Goal: Task Accomplishment & Management: Use online tool/utility

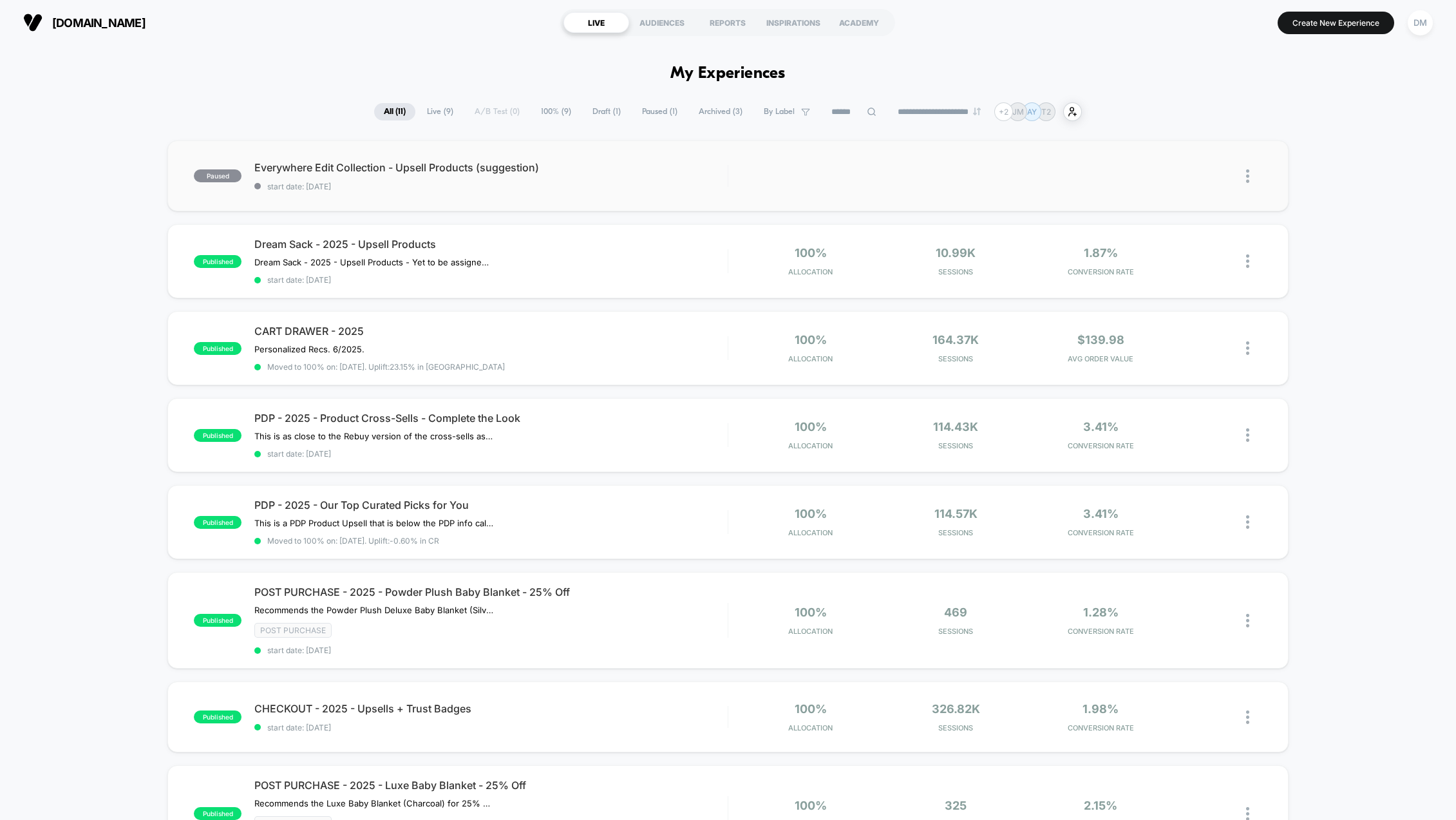
click at [1246, 175] on img at bounding box center [1248, 177] width 3 height 14
click at [1165, 252] on div "Archive" at bounding box center [1182, 250] width 116 height 29
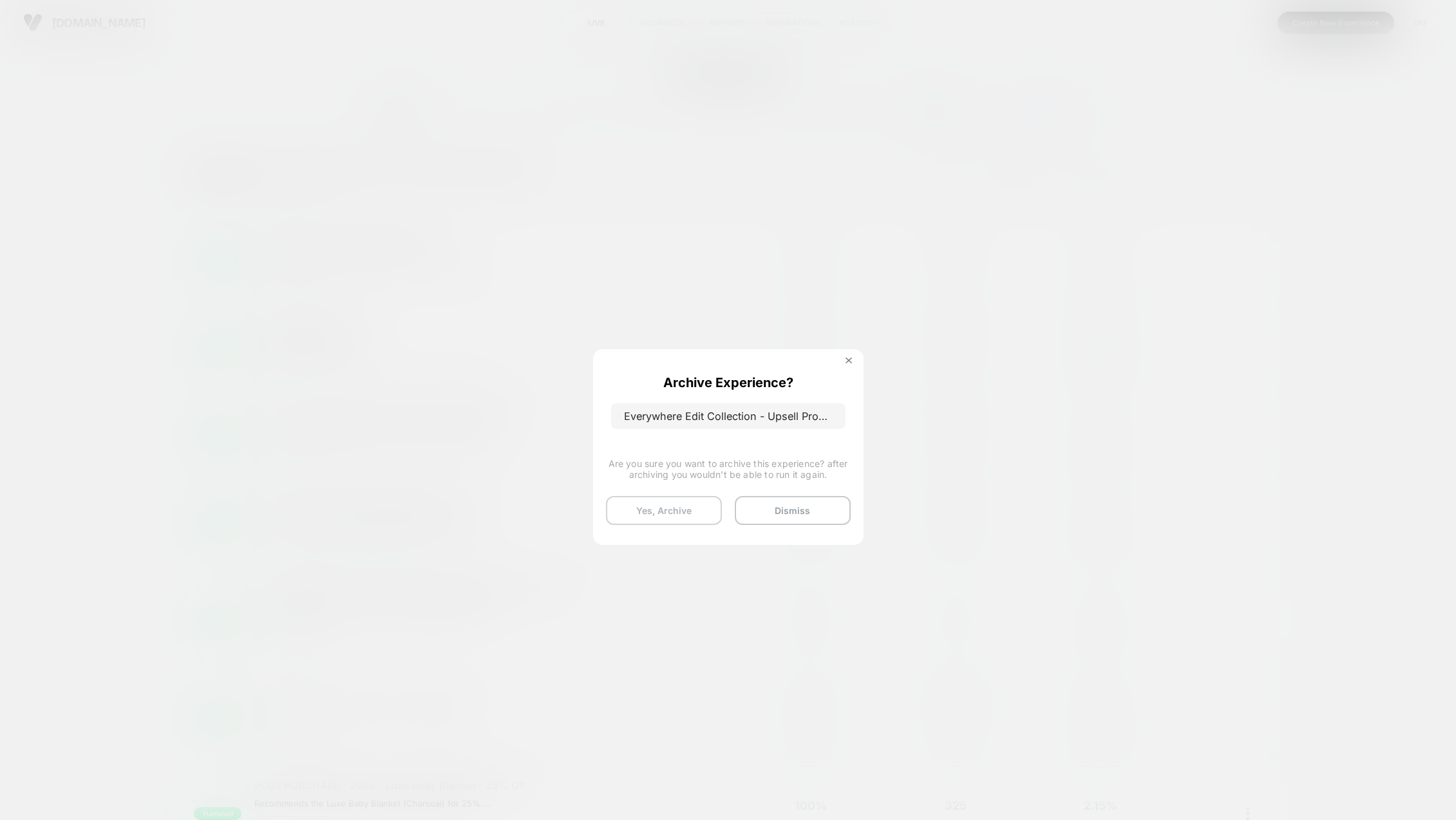
click at [711, 511] on button "Yes, Archive" at bounding box center [664, 511] width 116 height 29
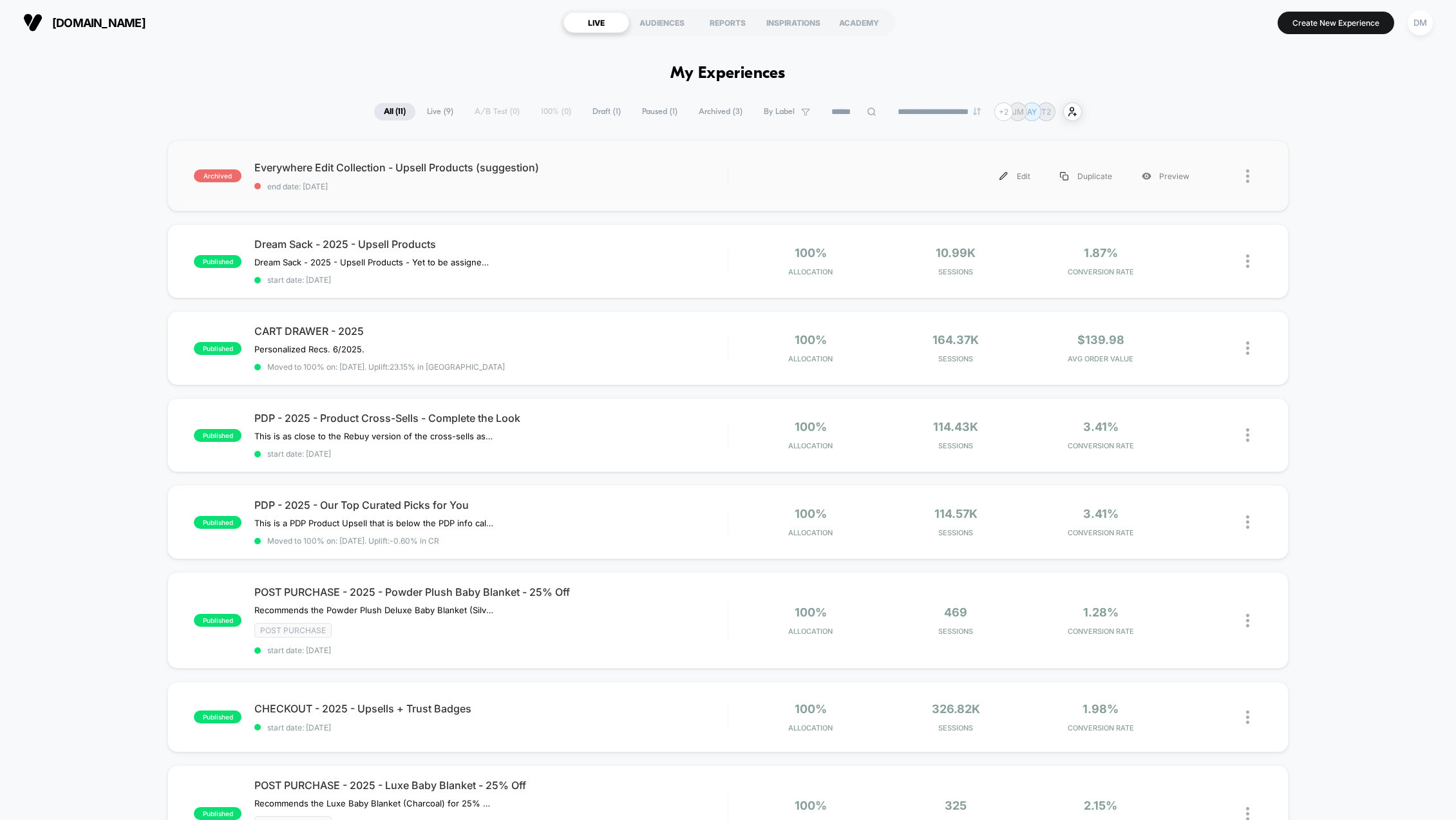
click at [1244, 178] on div at bounding box center [1233, 176] width 58 height 29
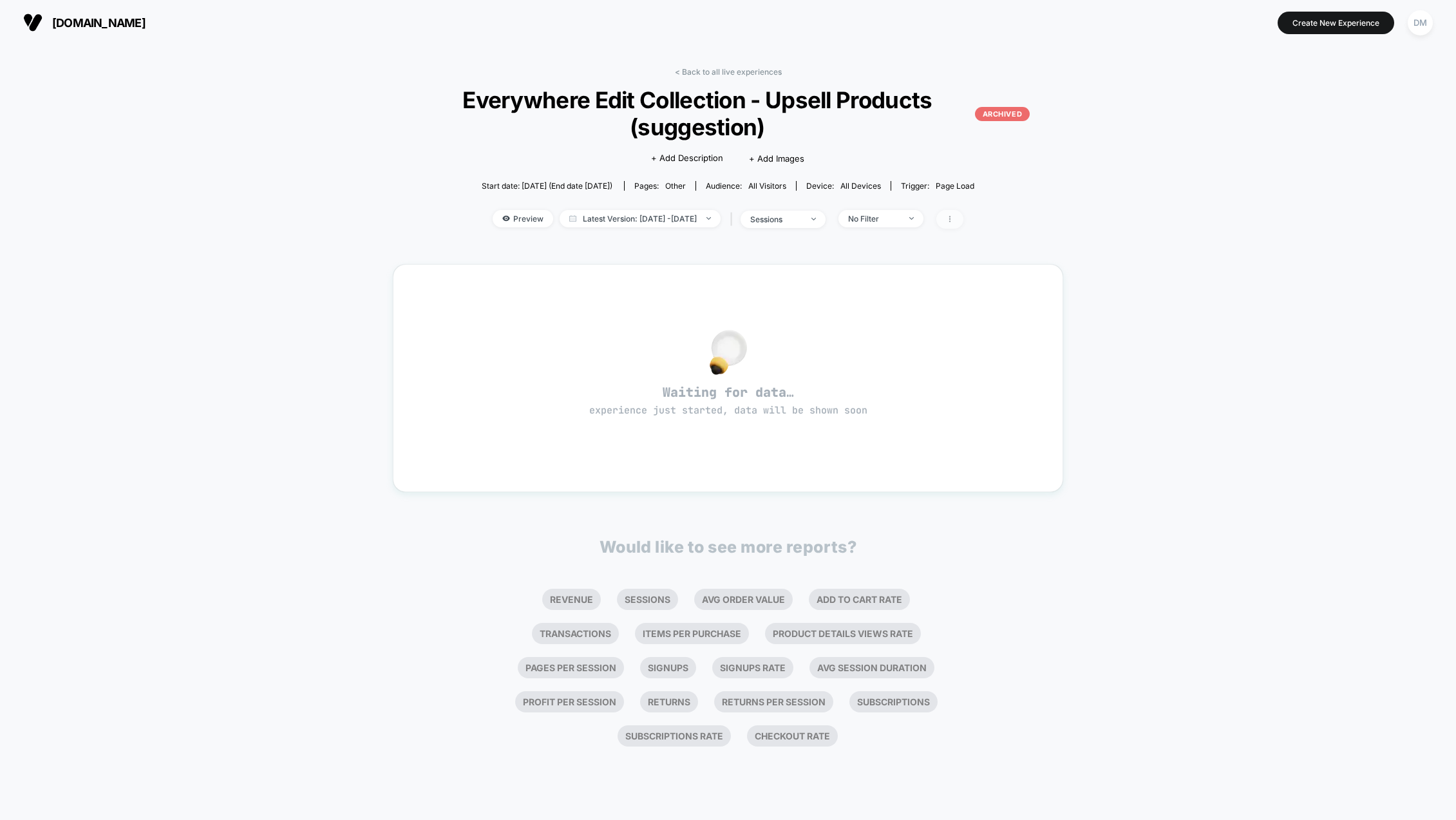
click at [954, 220] on icon at bounding box center [950, 219] width 8 height 8
click at [145, 21] on span "[DOMAIN_NAME]" at bounding box center [99, 23] width 93 height 14
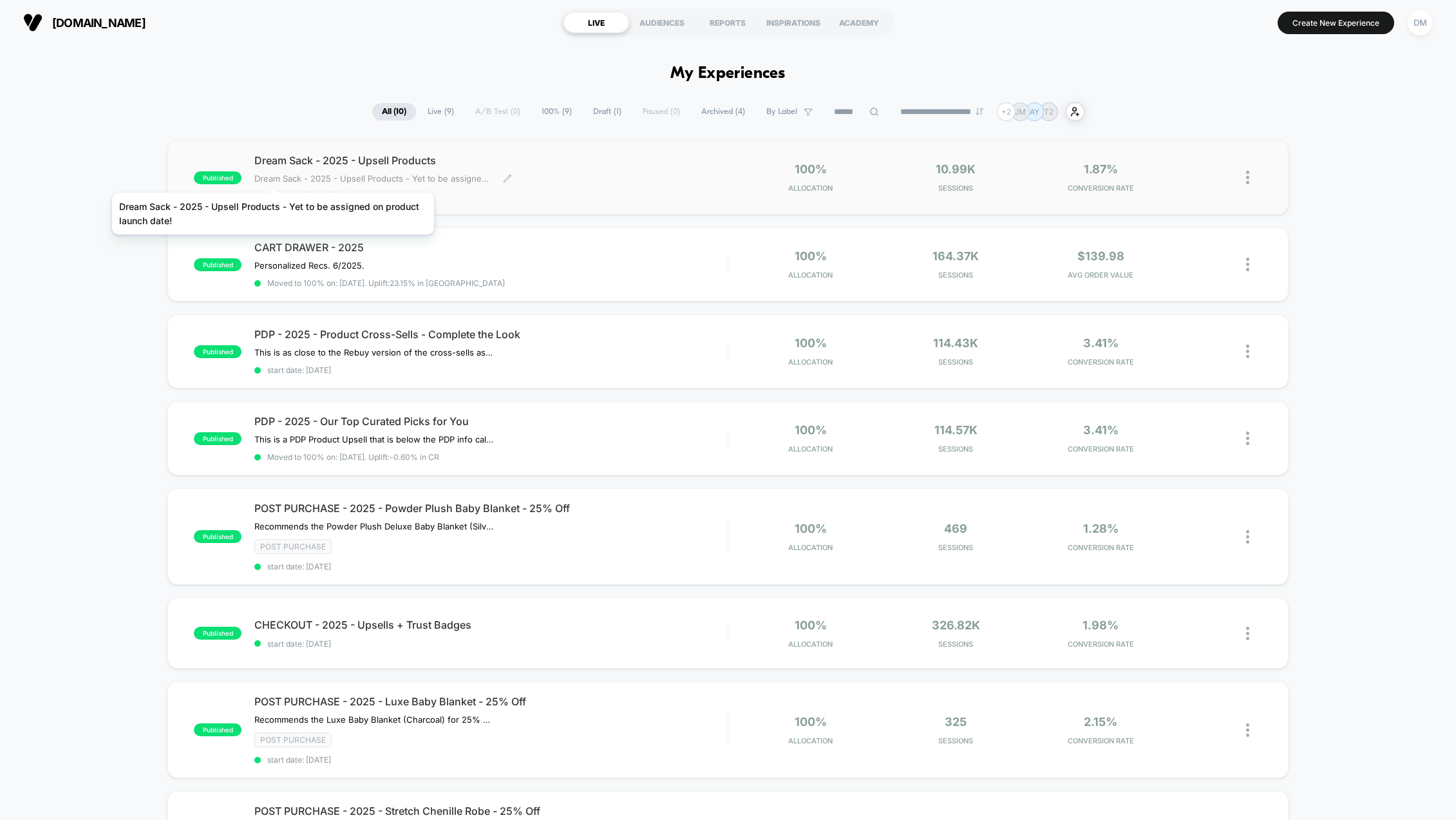
drag, startPoint x: 251, startPoint y: 179, endPoint x: 324, endPoint y: 181, distance: 73.0
click at [324, 181] on div "published Dream Sack - 2025 - Upsell Products ﻿Dream Sack - 2025 - Upsell Produ…" at bounding box center [460, 177] width 534 height 47
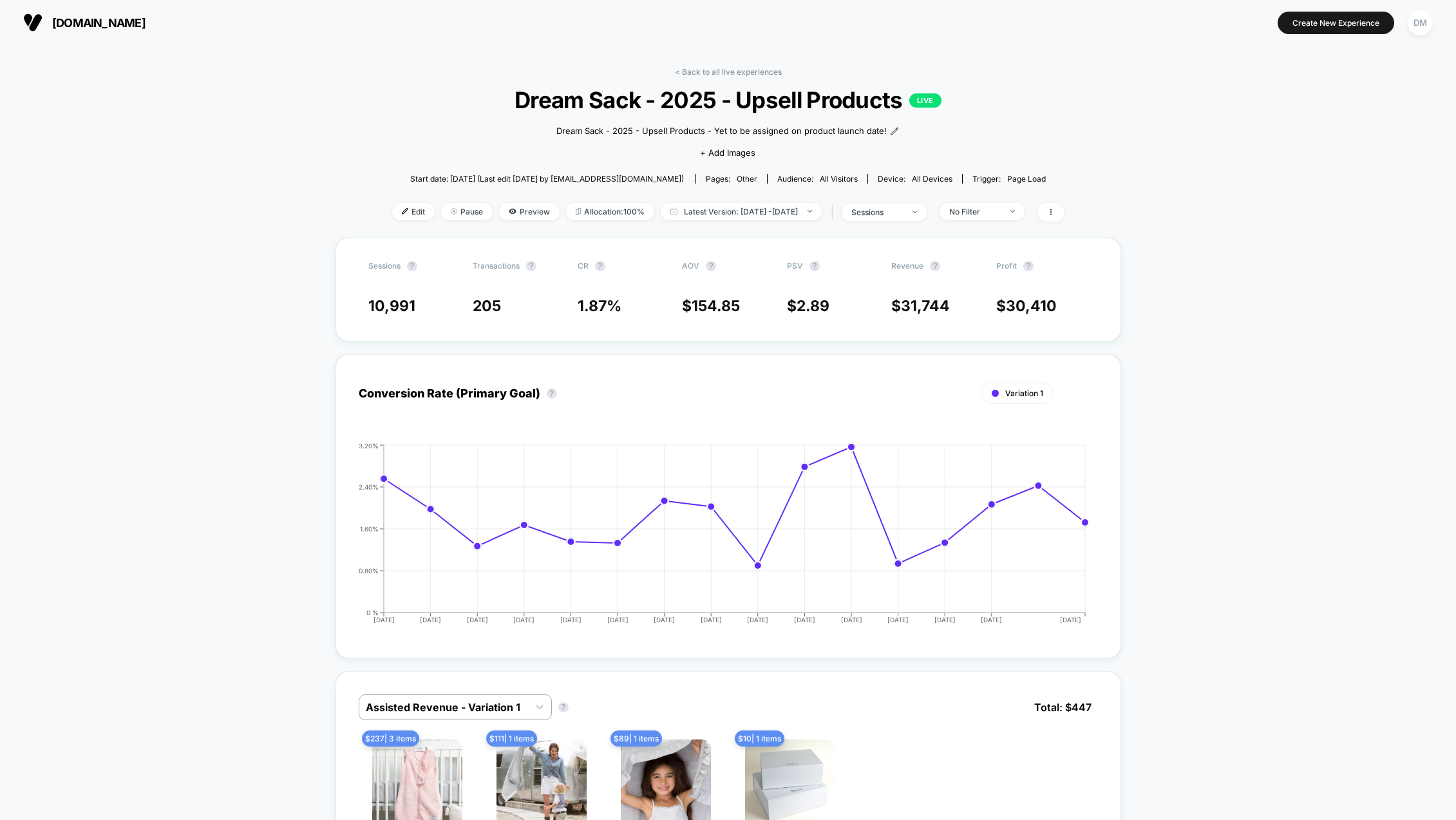
click at [528, 96] on span "Dream Sack - 2025 - Upsell Products LIVE" at bounding box center [728, 100] width 605 height 27
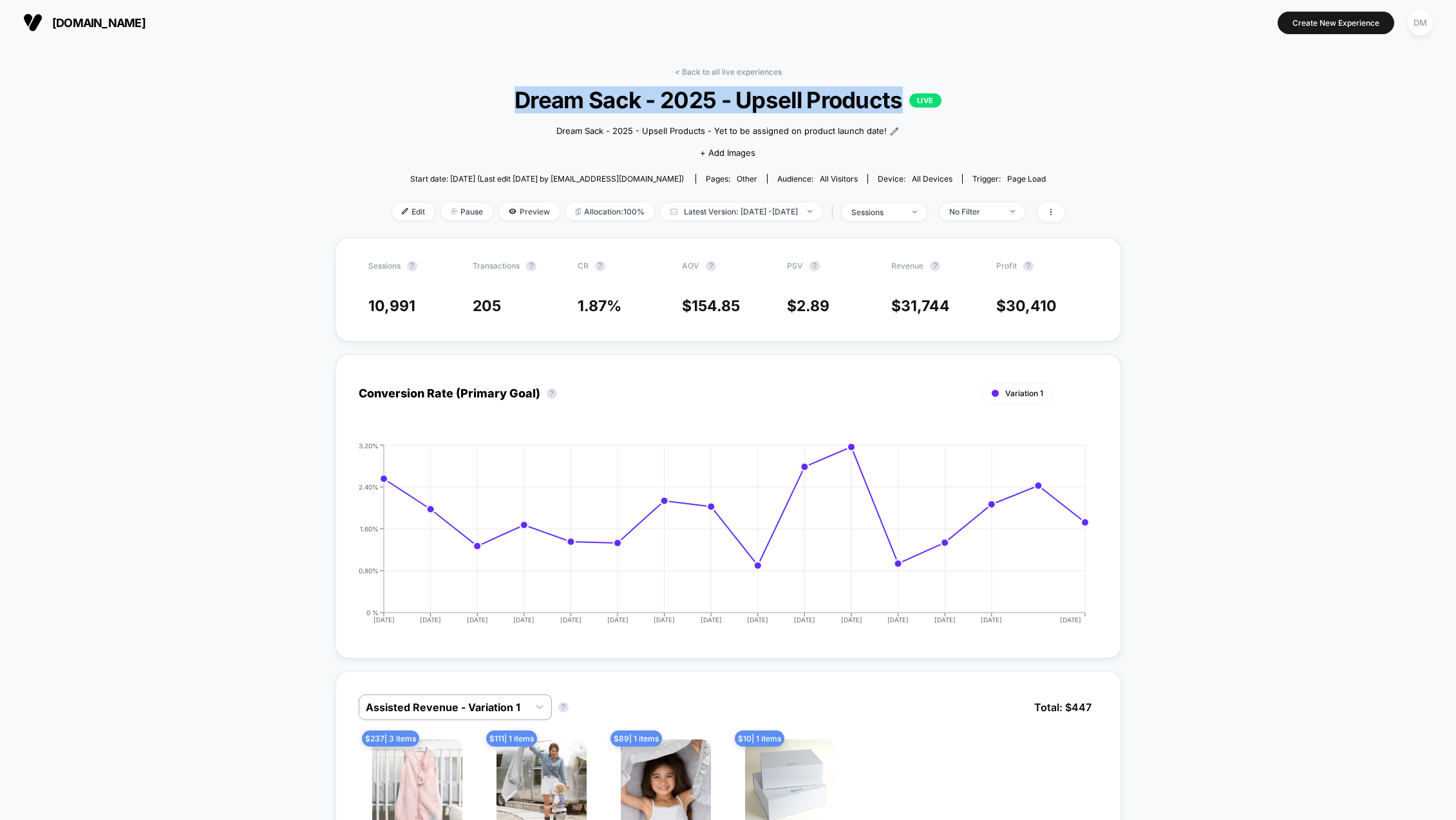
click at [528, 96] on span "Dream Sack - 2025 - Upsell Products LIVE" at bounding box center [728, 100] width 605 height 27
copy span "Dream Sack - 2025 - Upsell Products"
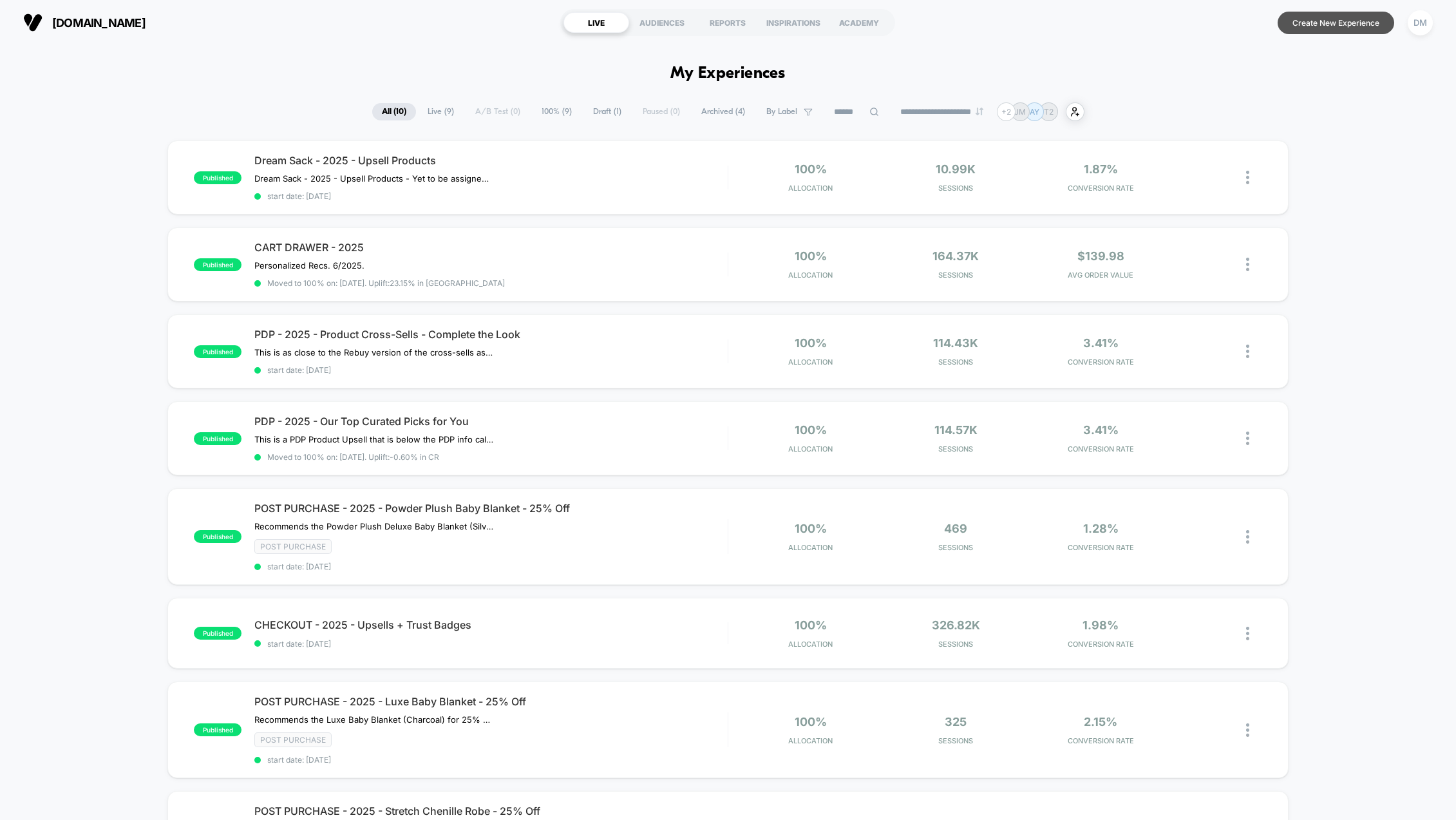
click at [1322, 25] on button "Create New Experience" at bounding box center [1336, 23] width 117 height 23
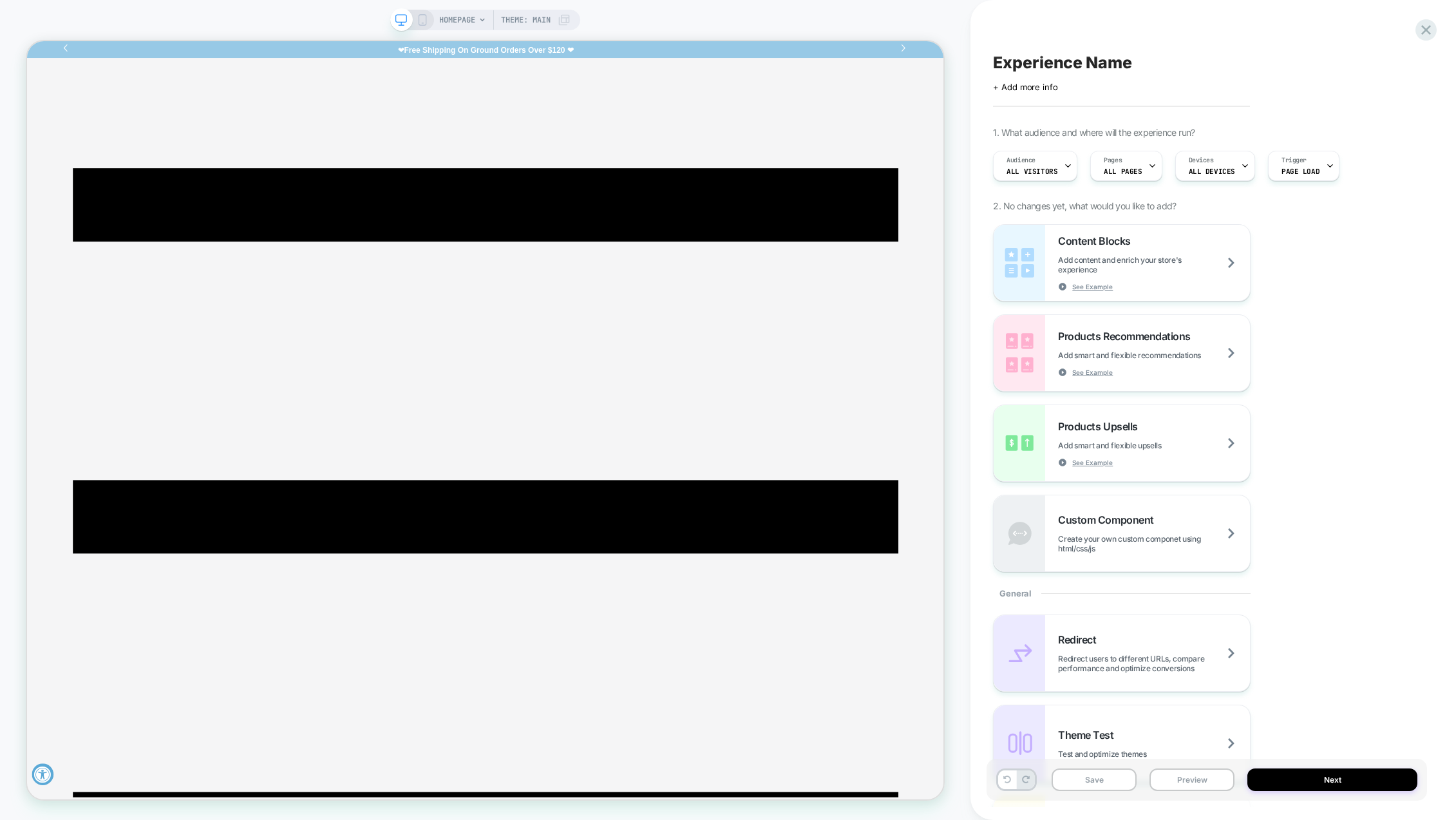
click at [1057, 60] on span "Experience Name" at bounding box center [1062, 63] width 139 height 19
type textarea "**********"
click at [1389, 67] on icon at bounding box center [1393, 63] width 16 height 16
click at [1150, 164] on icon at bounding box center [1152, 166] width 8 height 8
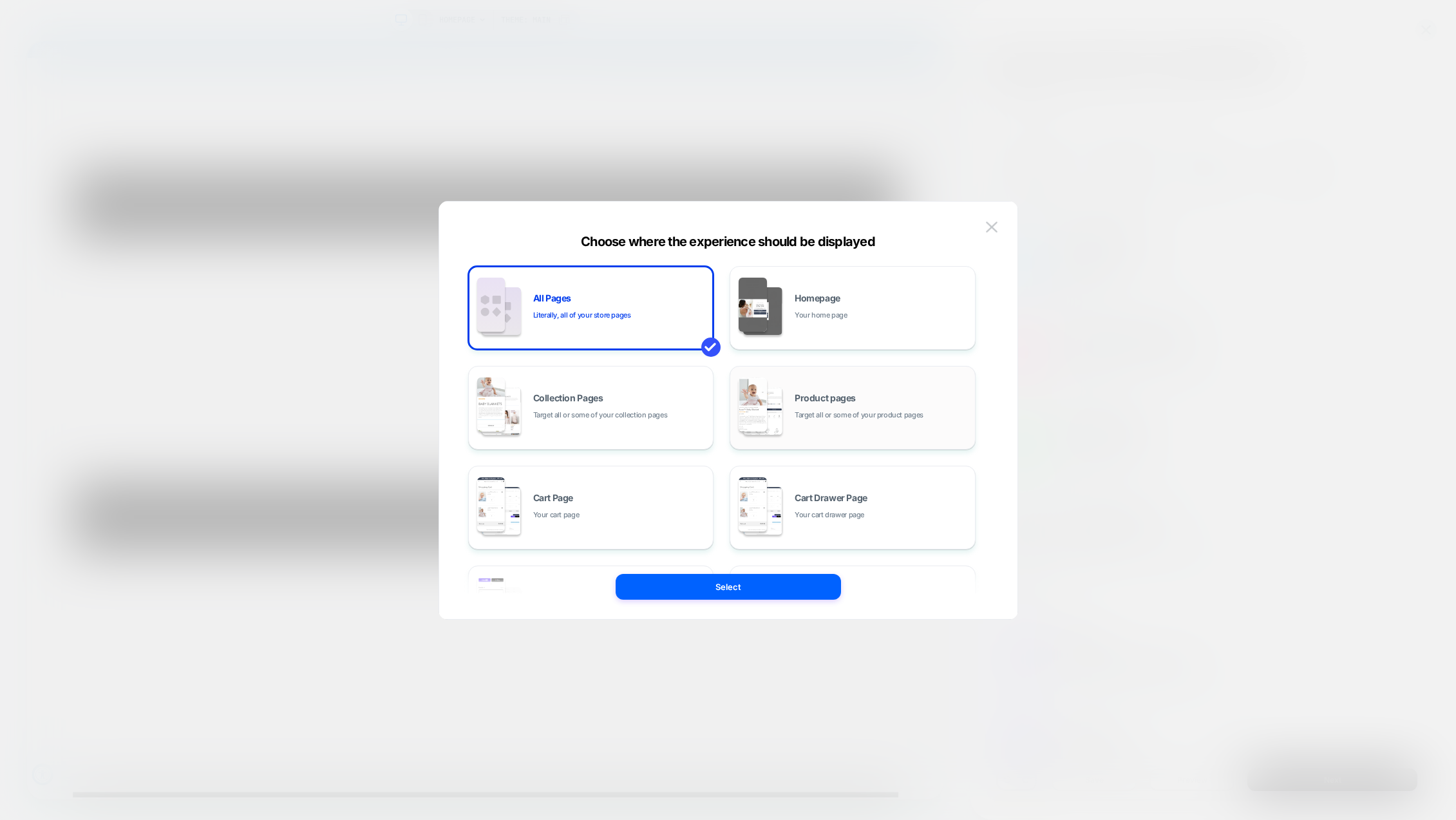
click at [859, 428] on div "Product pages Target all or some of your product pages" at bounding box center [852, 408] width 232 height 71
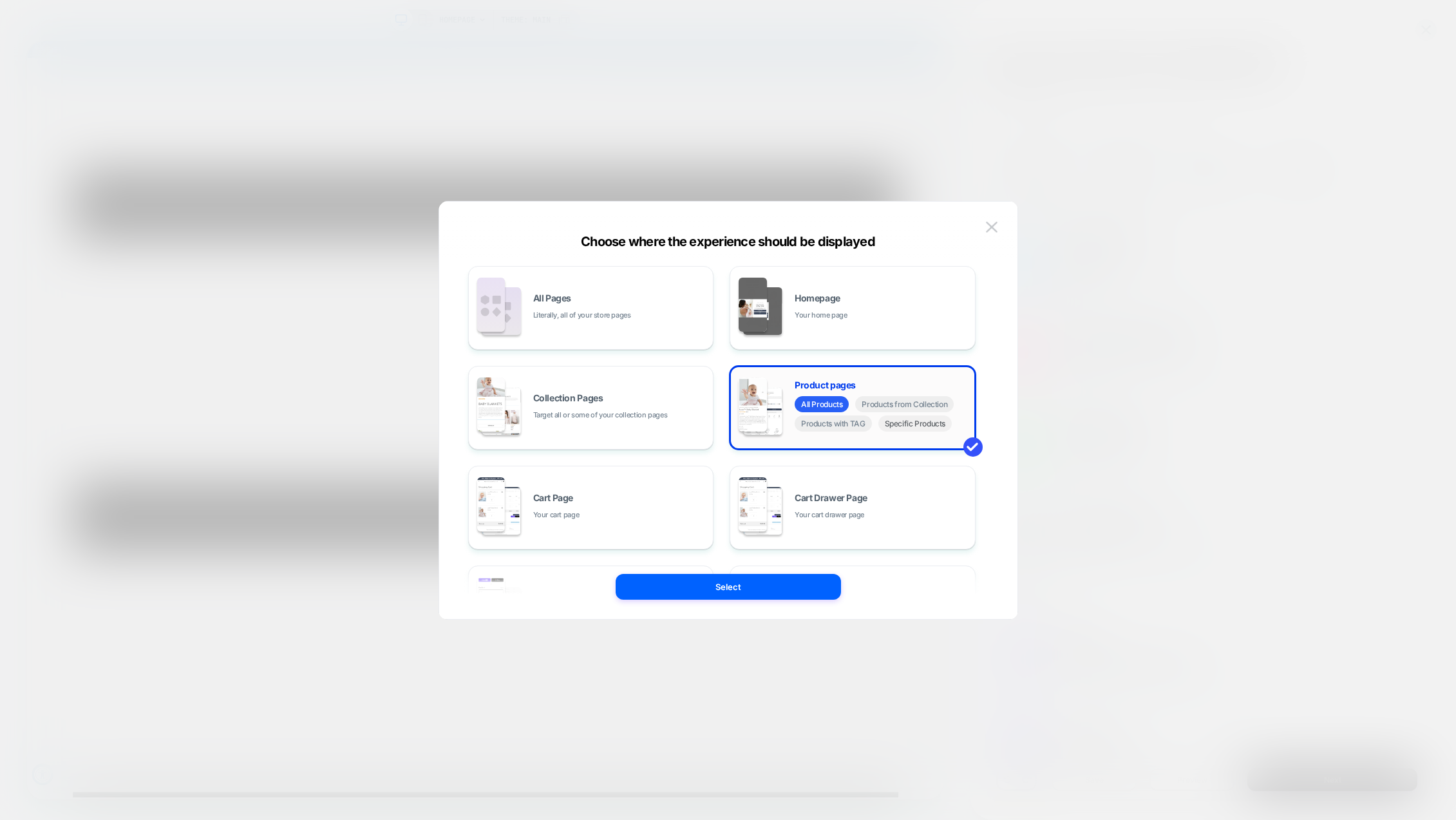
click at [901, 427] on span "Specific Products" at bounding box center [916, 423] width 74 height 16
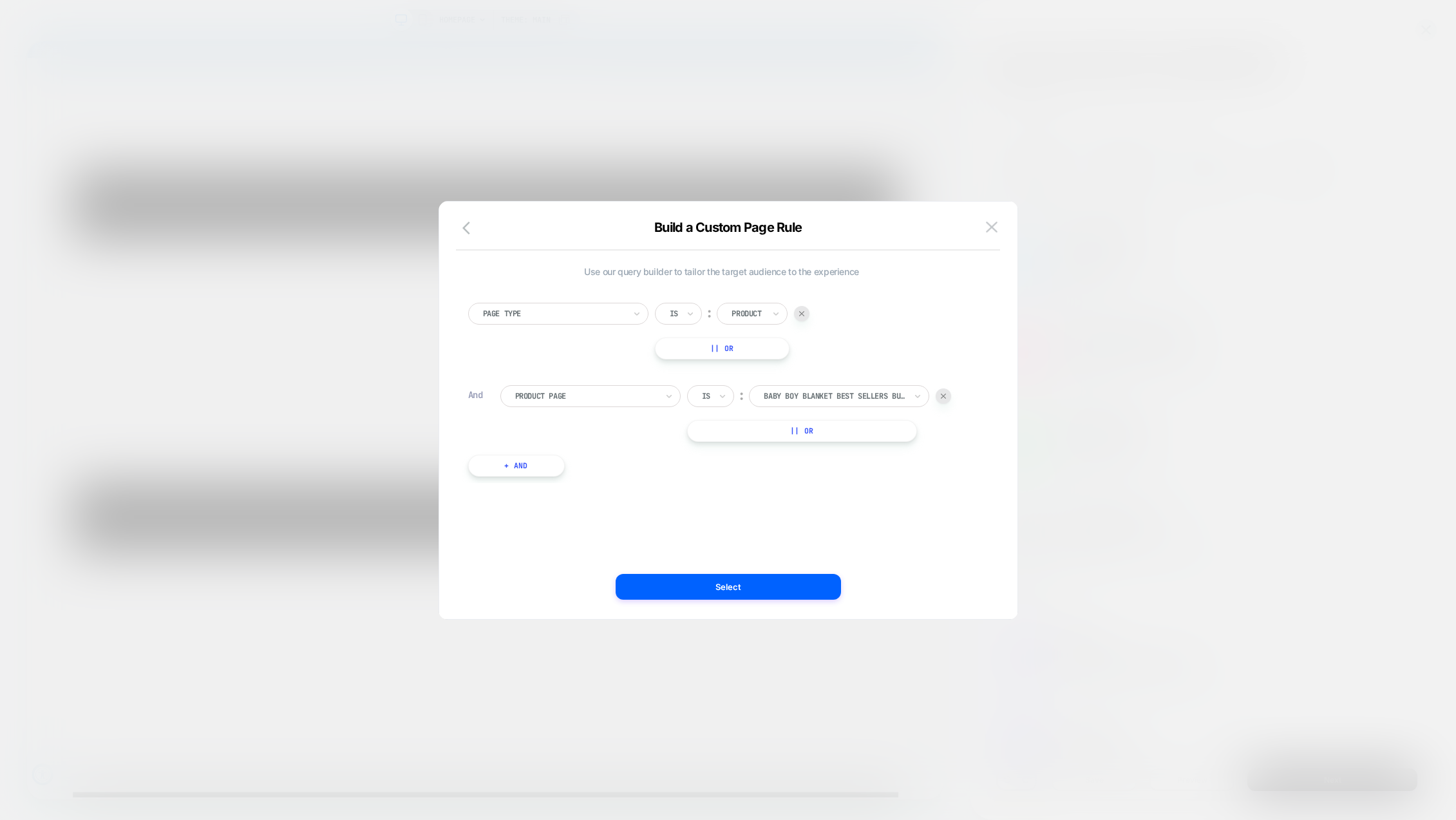
click at [807, 311] on div at bounding box center [802, 313] width 15 height 15
click at [768, 313] on div at bounding box center [803, 313] width 142 height 12
click at [798, 315] on div at bounding box center [803, 313] width 142 height 12
type input "********"
click at [801, 355] on div "dolce throw" at bounding box center [808, 359] width 168 height 41
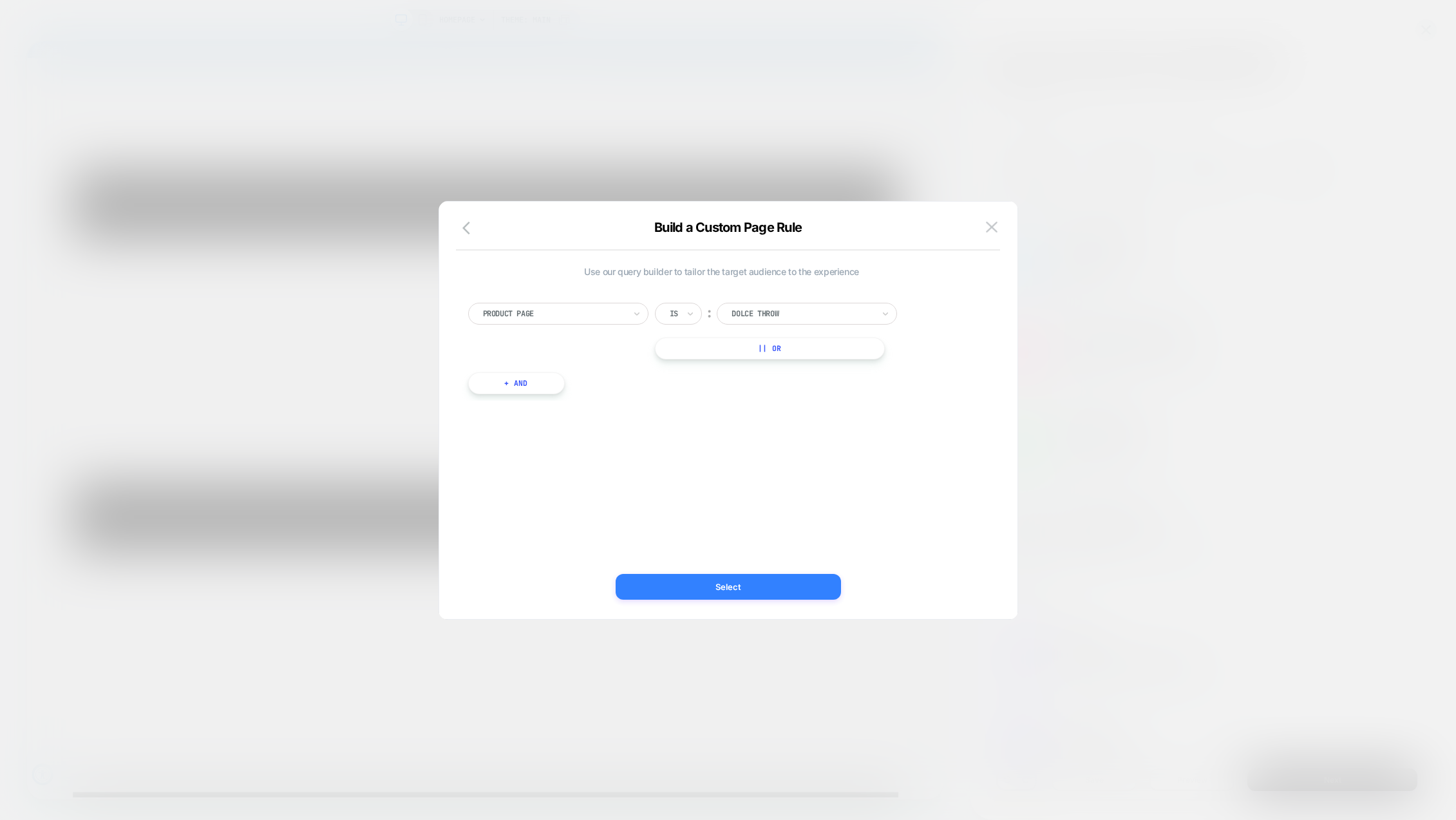
click at [754, 586] on button "Select" at bounding box center [728, 586] width 225 height 25
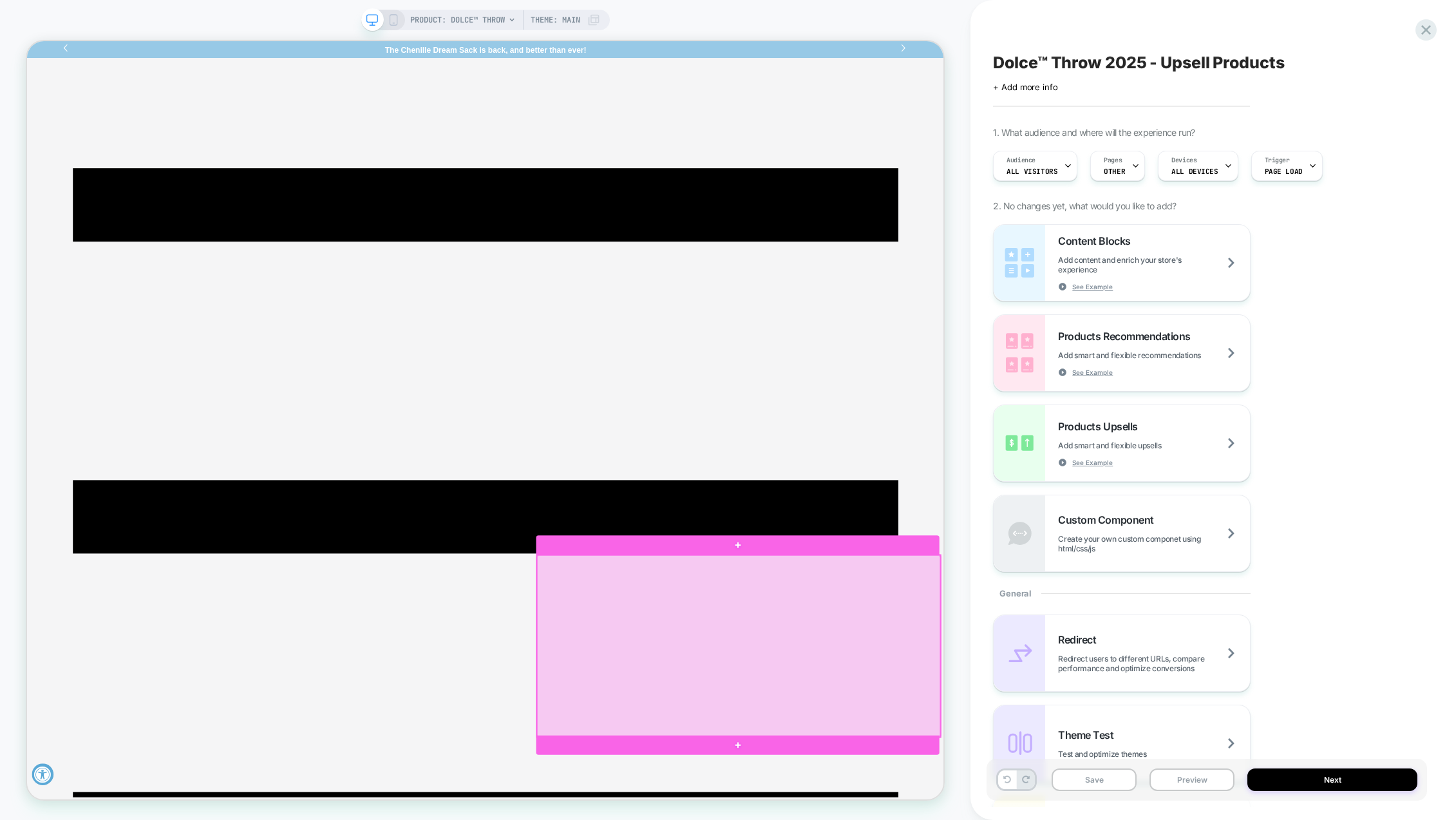
drag, startPoint x: 950, startPoint y: 838, endPoint x: 932, endPoint y: 835, distance: 18.2
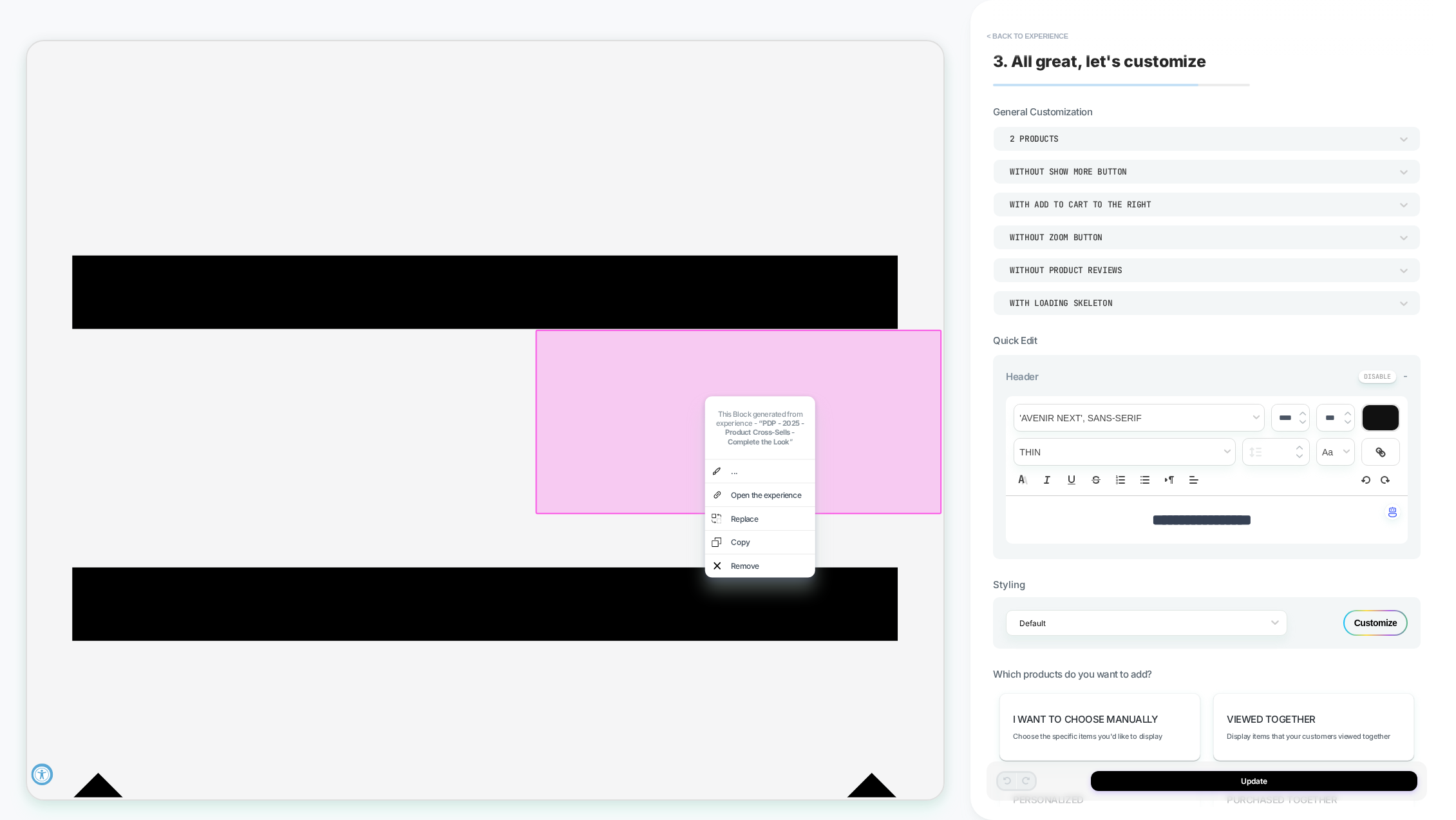
scroll to position [301, 0]
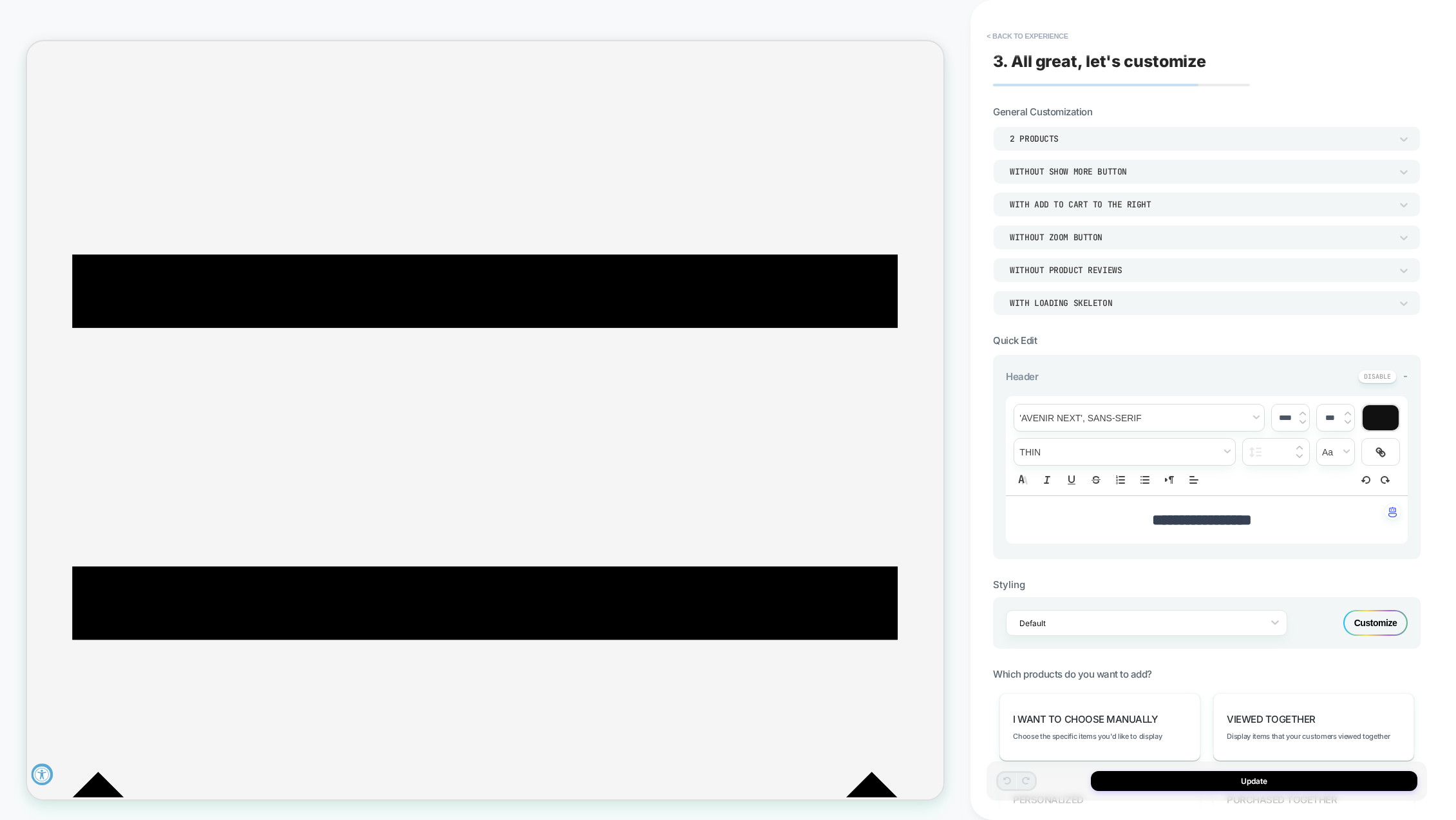
click at [1076, 135] on div "2 Products" at bounding box center [1200, 139] width 381 height 11
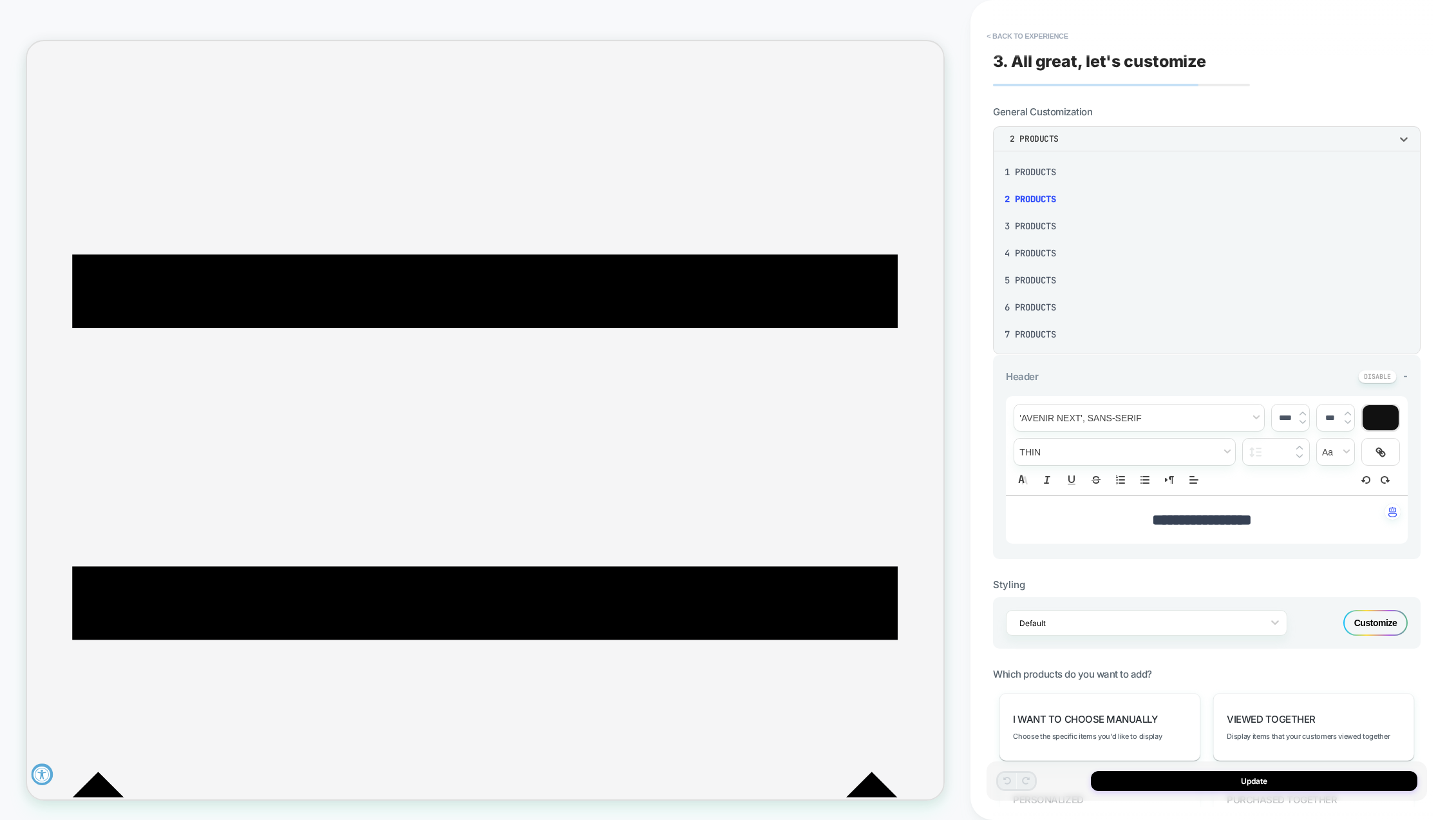
click at [1046, 223] on div "3 Products" at bounding box center [1207, 225] width 417 height 27
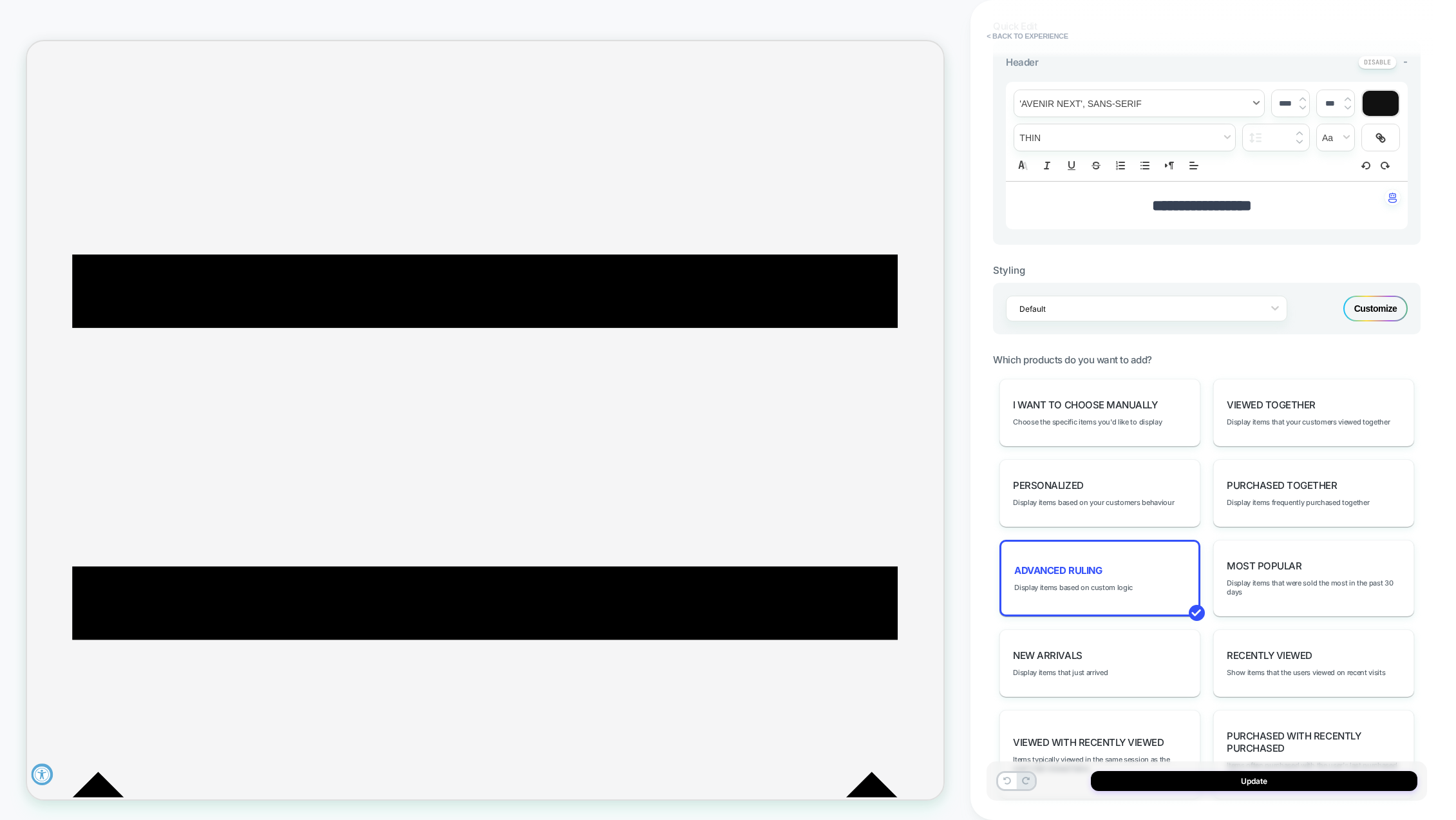
scroll to position [322, 0]
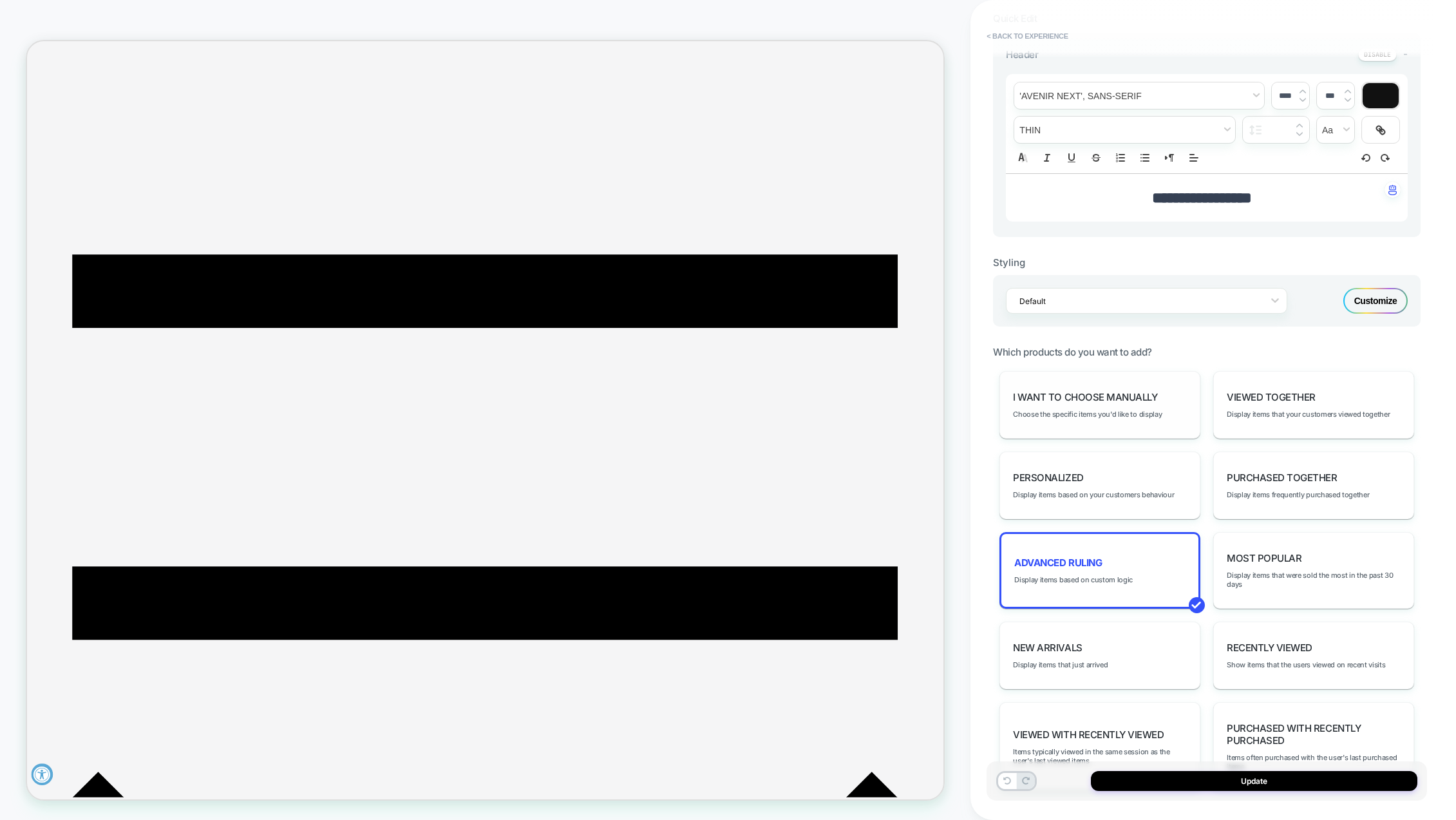
click at [1095, 399] on span "I want to choose manually" at bounding box center [1085, 397] width 144 height 12
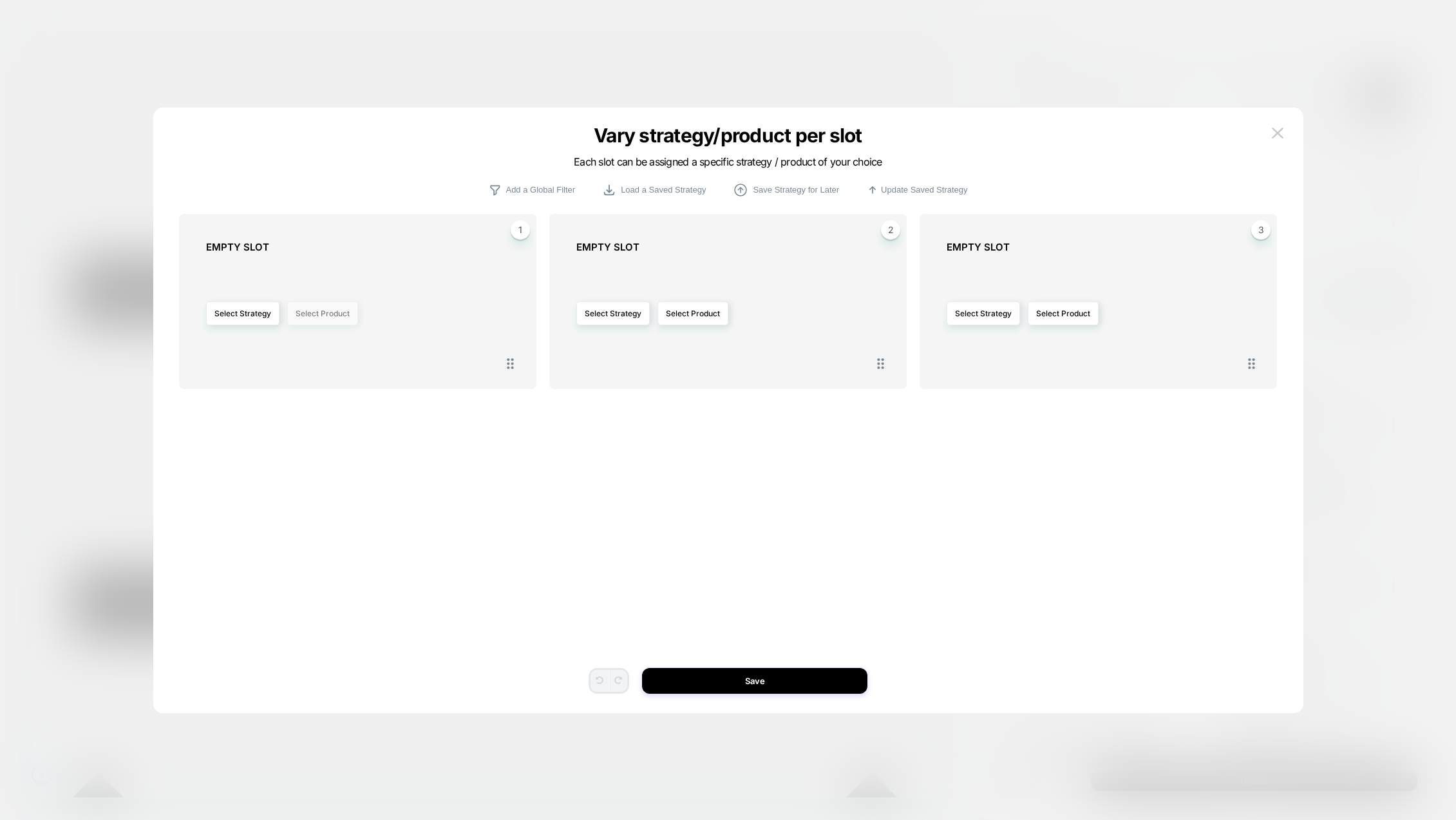
click at [320, 313] on button "Select Product" at bounding box center [322, 313] width 71 height 24
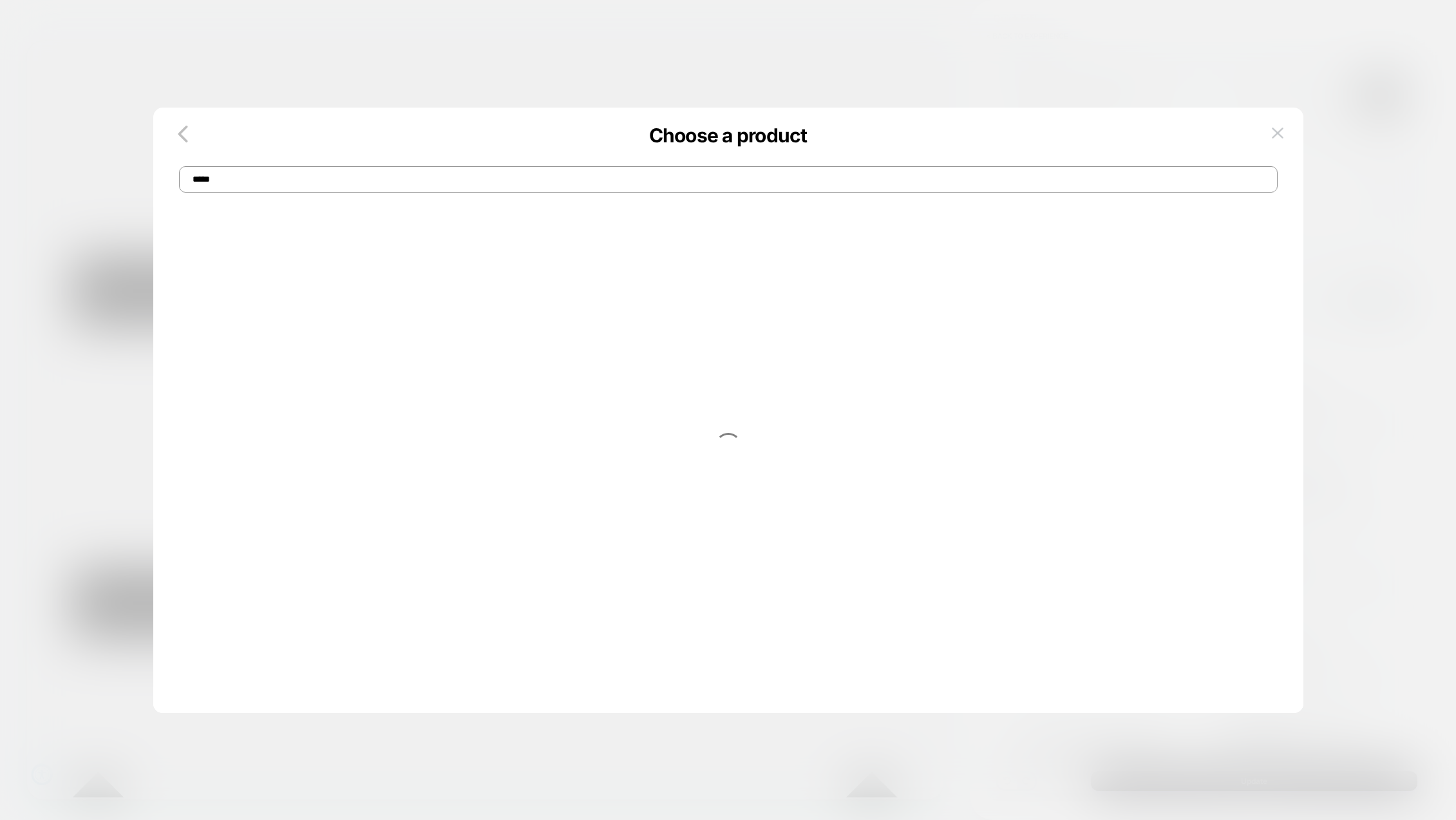
drag, startPoint x: 219, startPoint y: 180, endPoint x: 183, endPoint y: 178, distance: 36.1
click at [183, 178] on input "*****" at bounding box center [728, 179] width 1099 height 26
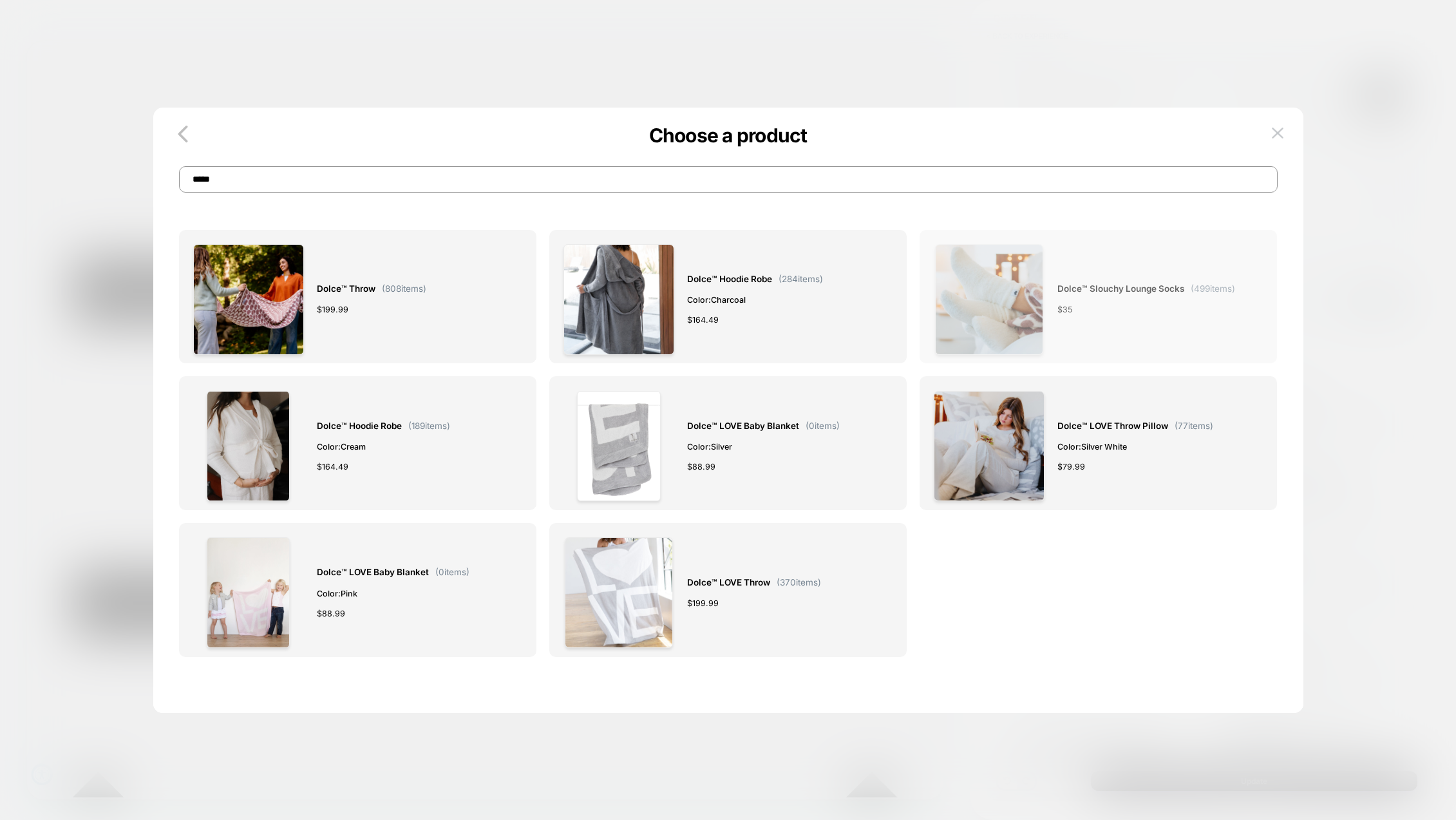
type input "*****"
click at [1051, 272] on div "Dolce™ Slouchy Lounge Socks ( 499 items) $ 35" at bounding box center [1098, 299] width 329 height 111
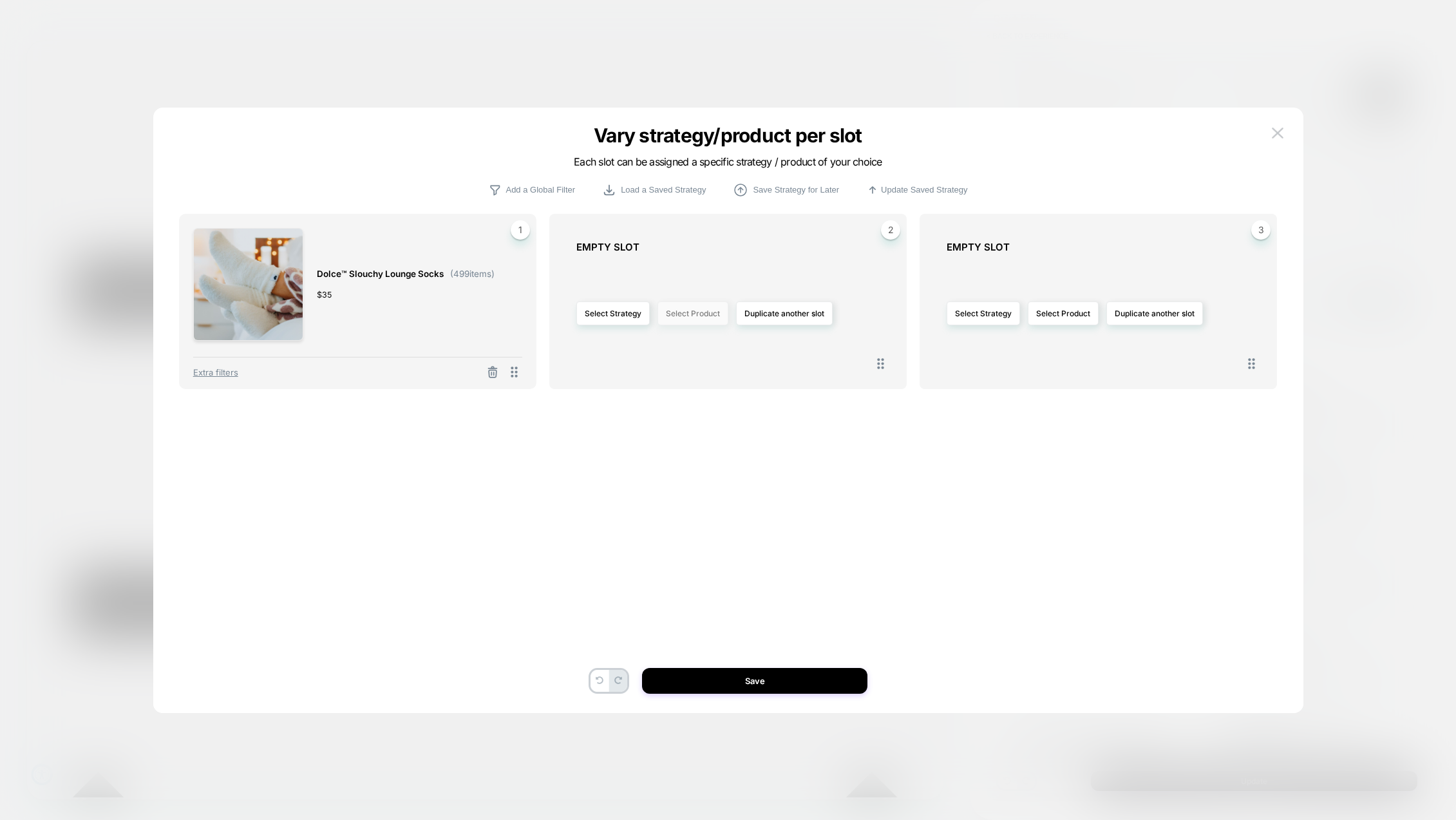
click at [690, 312] on button "Select Product" at bounding box center [693, 313] width 71 height 24
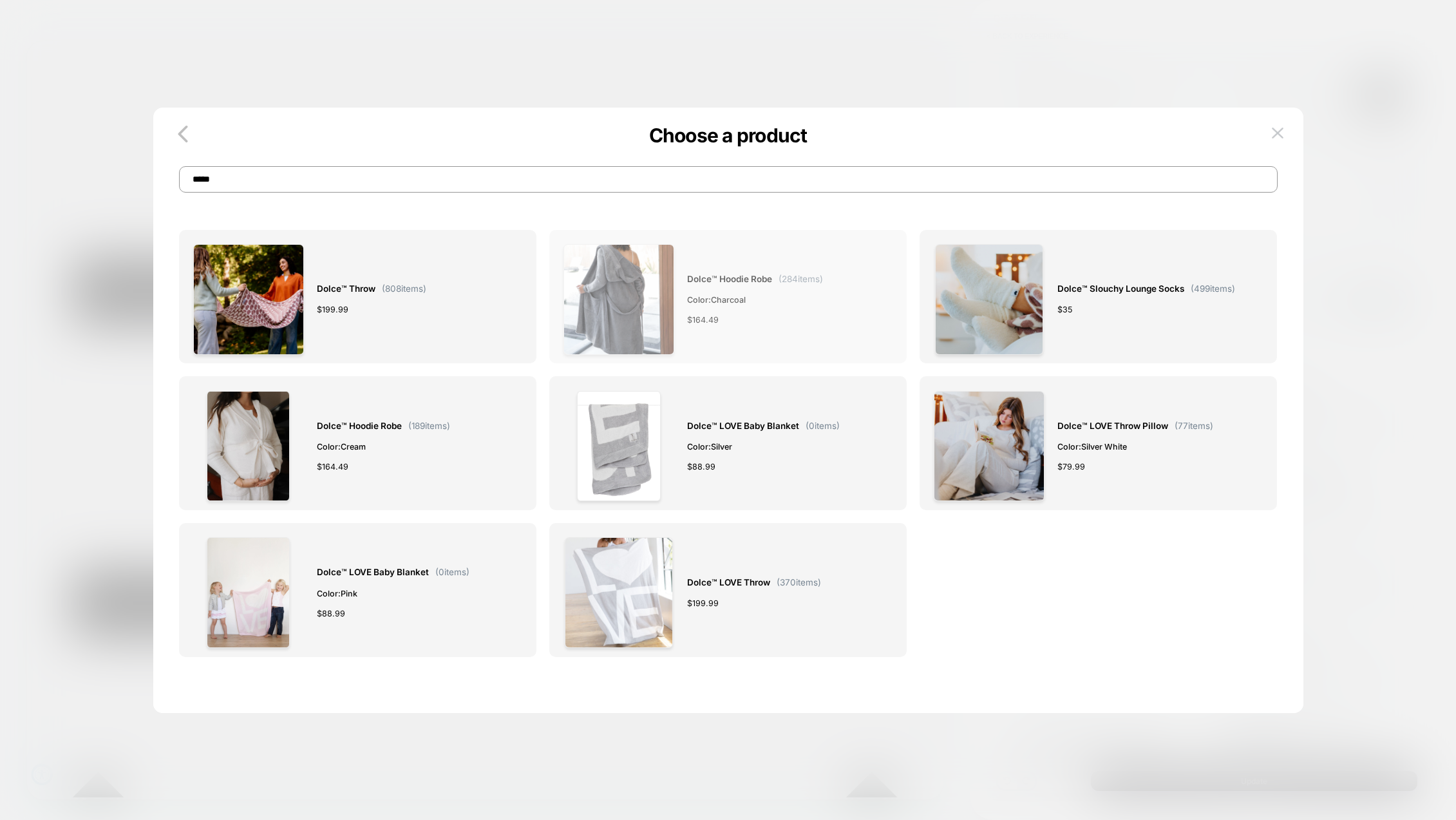
click at [684, 284] on div "Dolce™ Hoodie Robe ( 284 items) Color: Charcoal $ 164.49" at bounding box center [728, 299] width 329 height 111
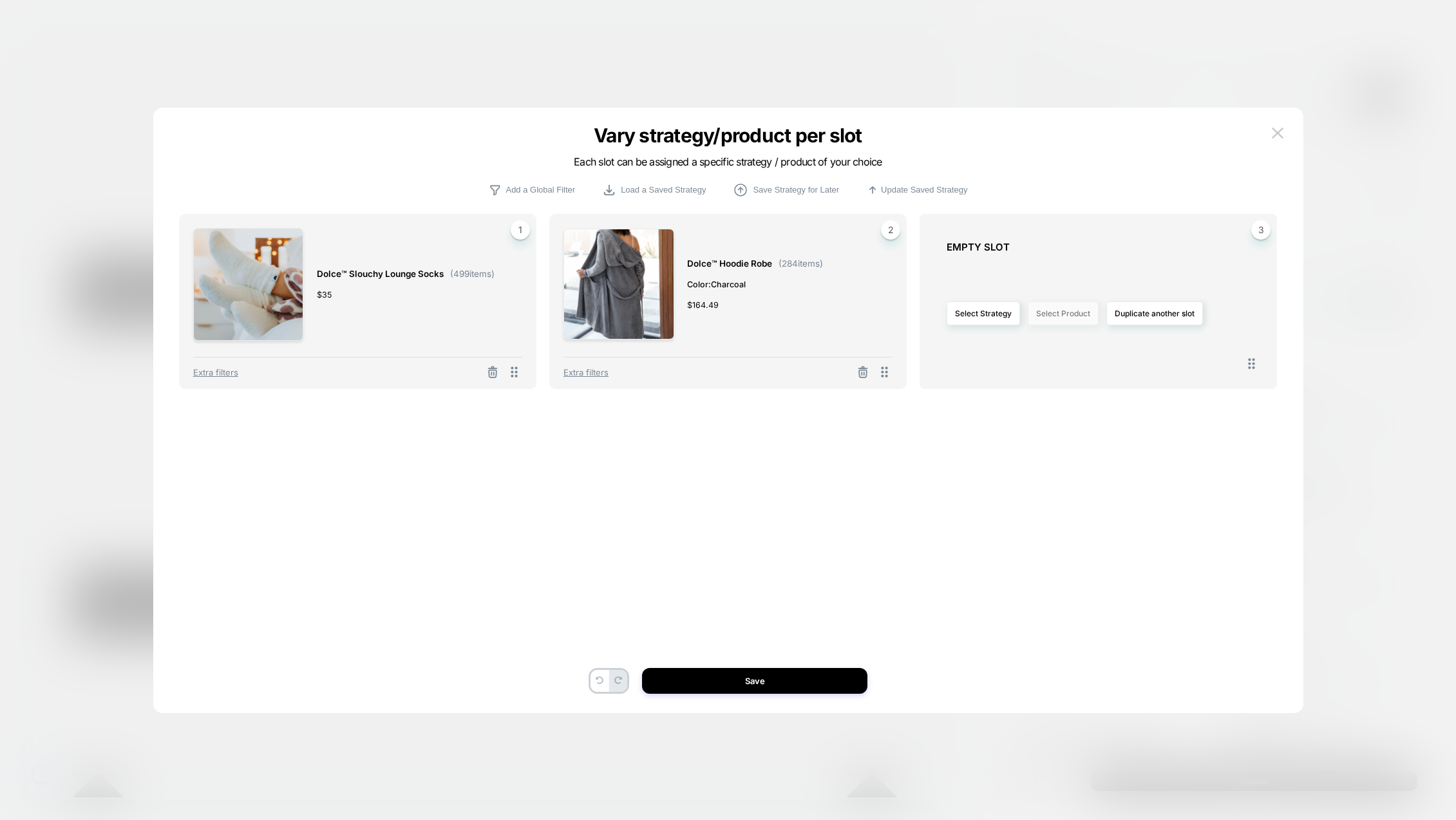
click at [1051, 320] on button "Select Product" at bounding box center [1063, 313] width 71 height 24
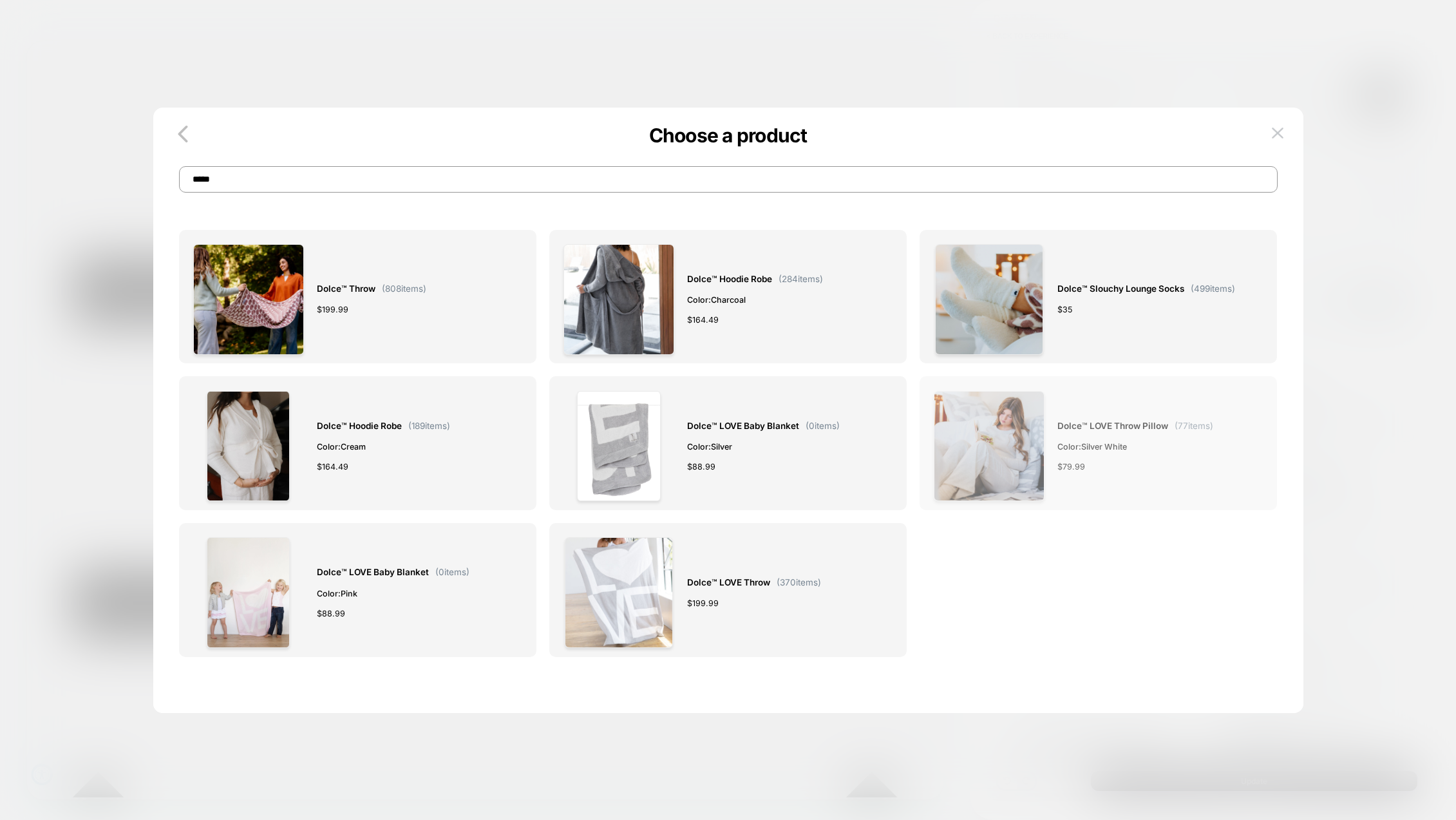
click at [987, 405] on img at bounding box center [989, 446] width 111 height 111
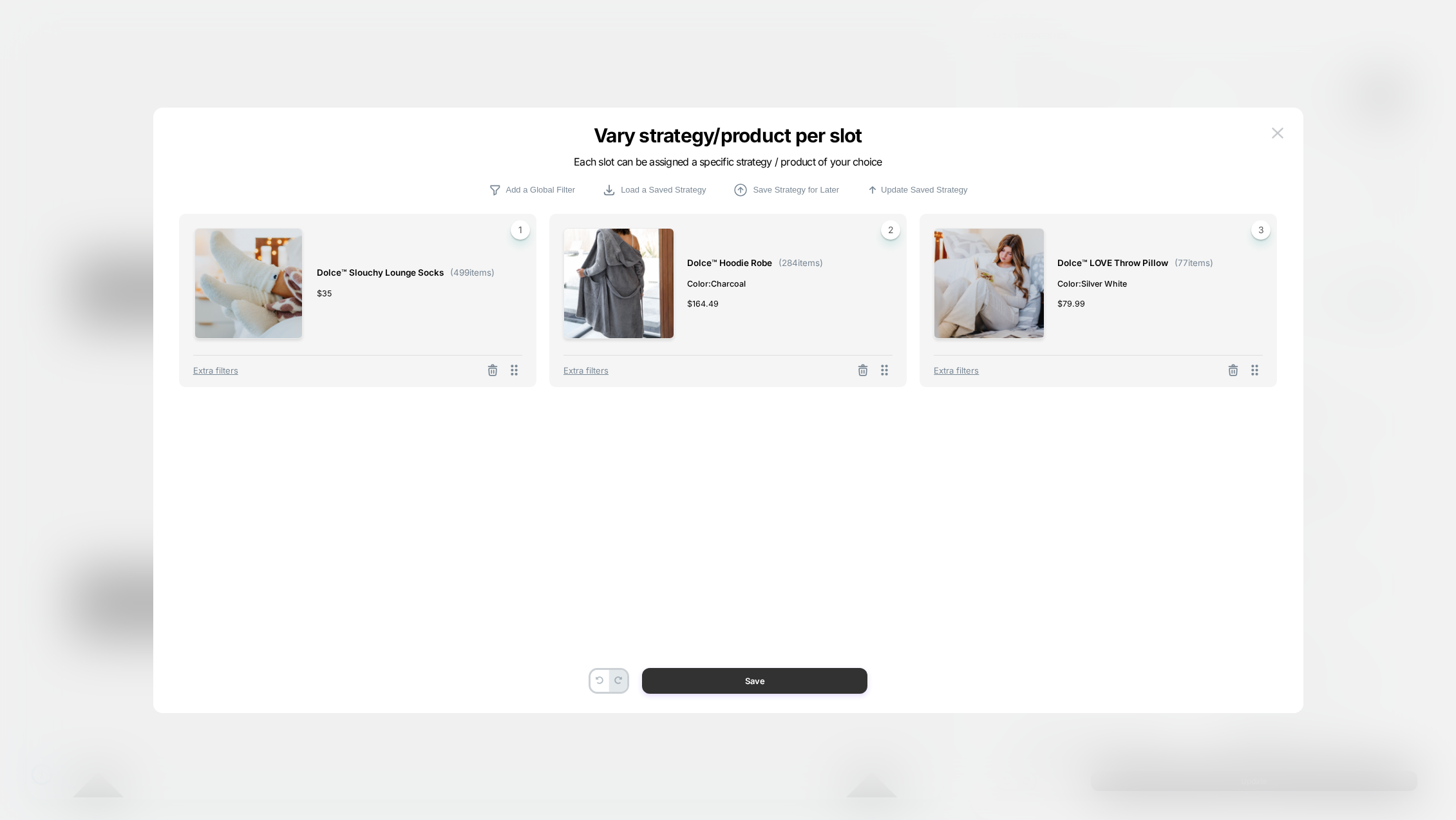
click at [750, 687] on button "Save" at bounding box center [755, 680] width 225 height 25
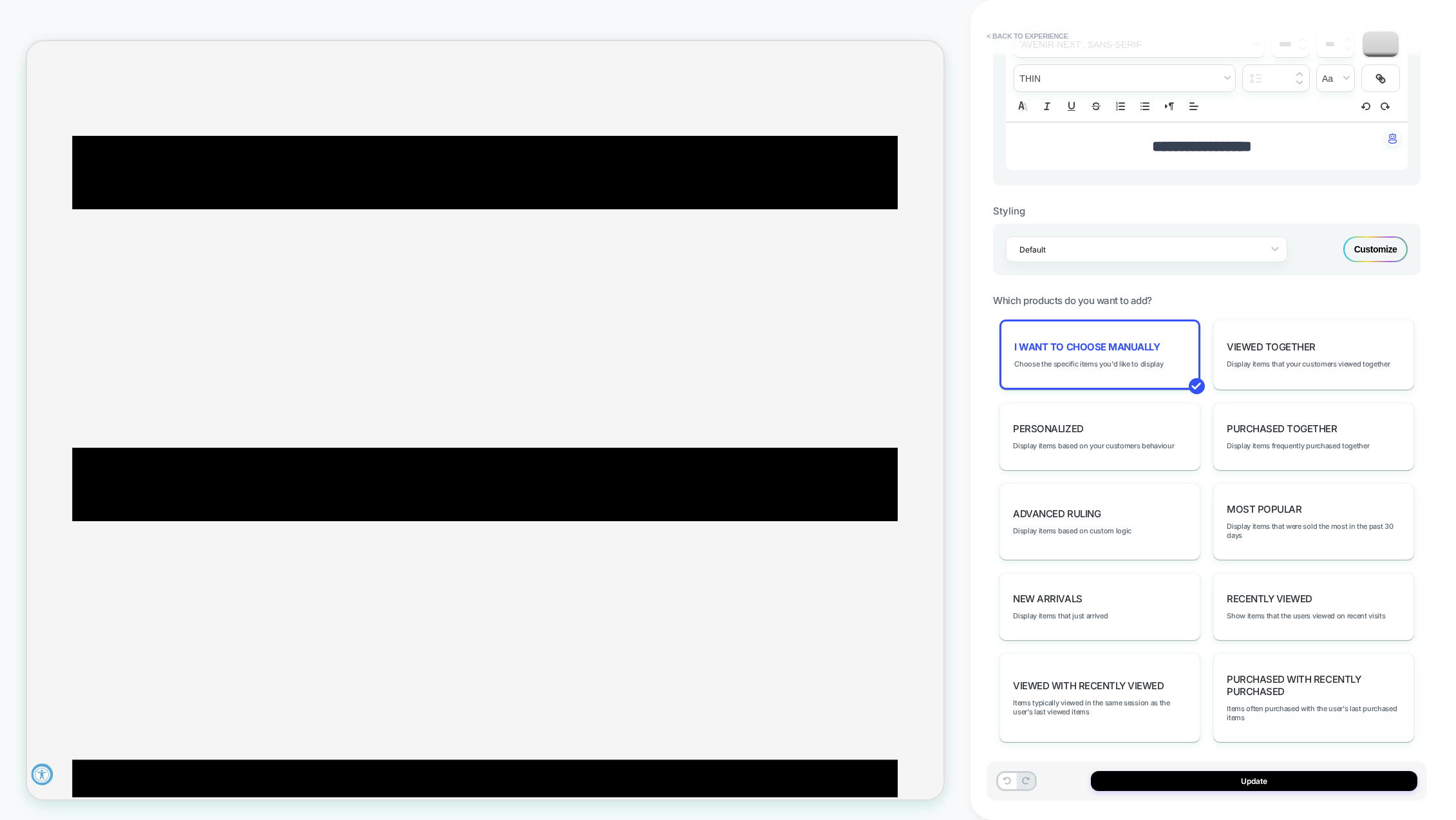
scroll to position [379, 0]
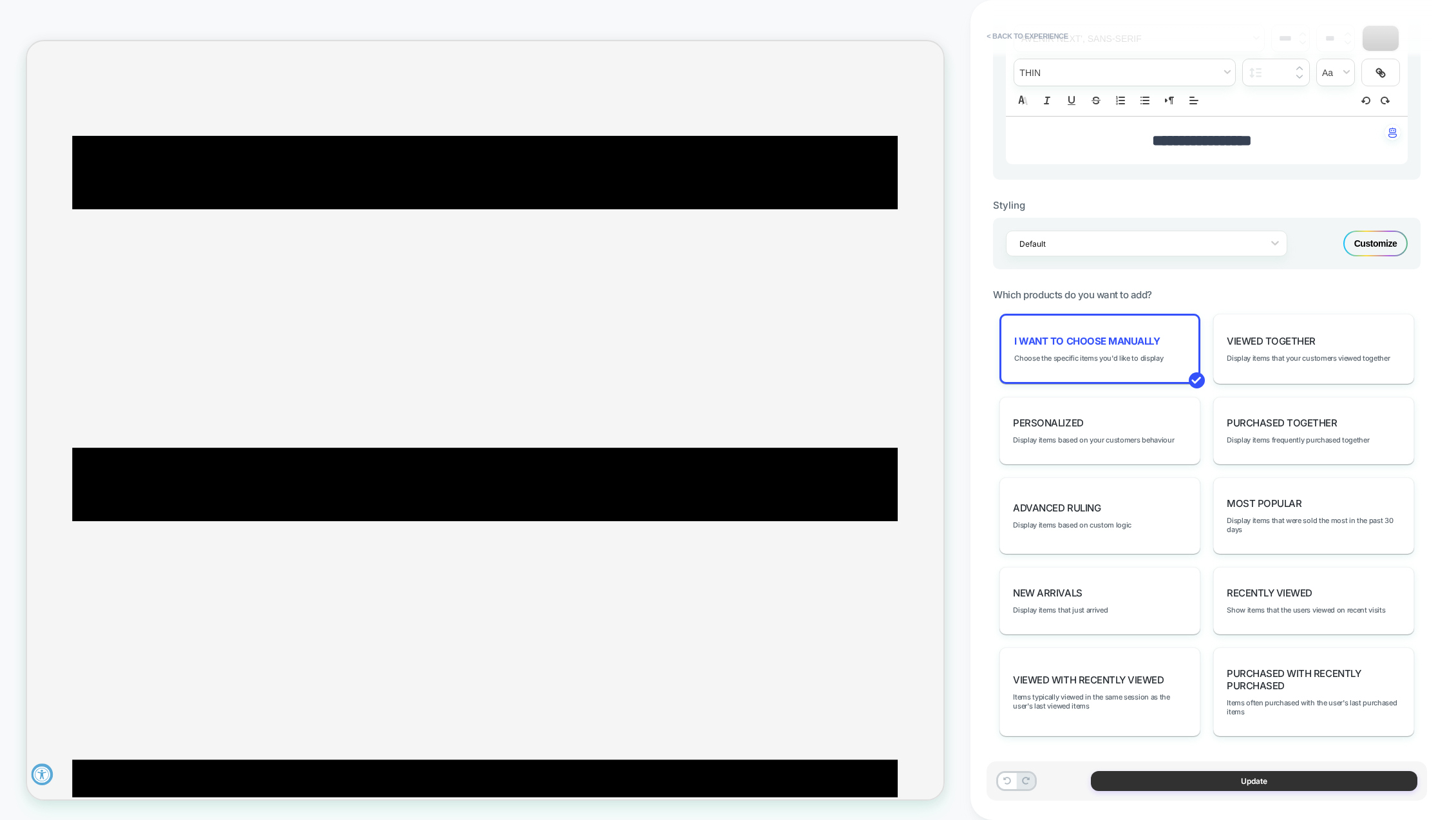
click at [1262, 781] on button "Update" at bounding box center [1254, 781] width 326 height 20
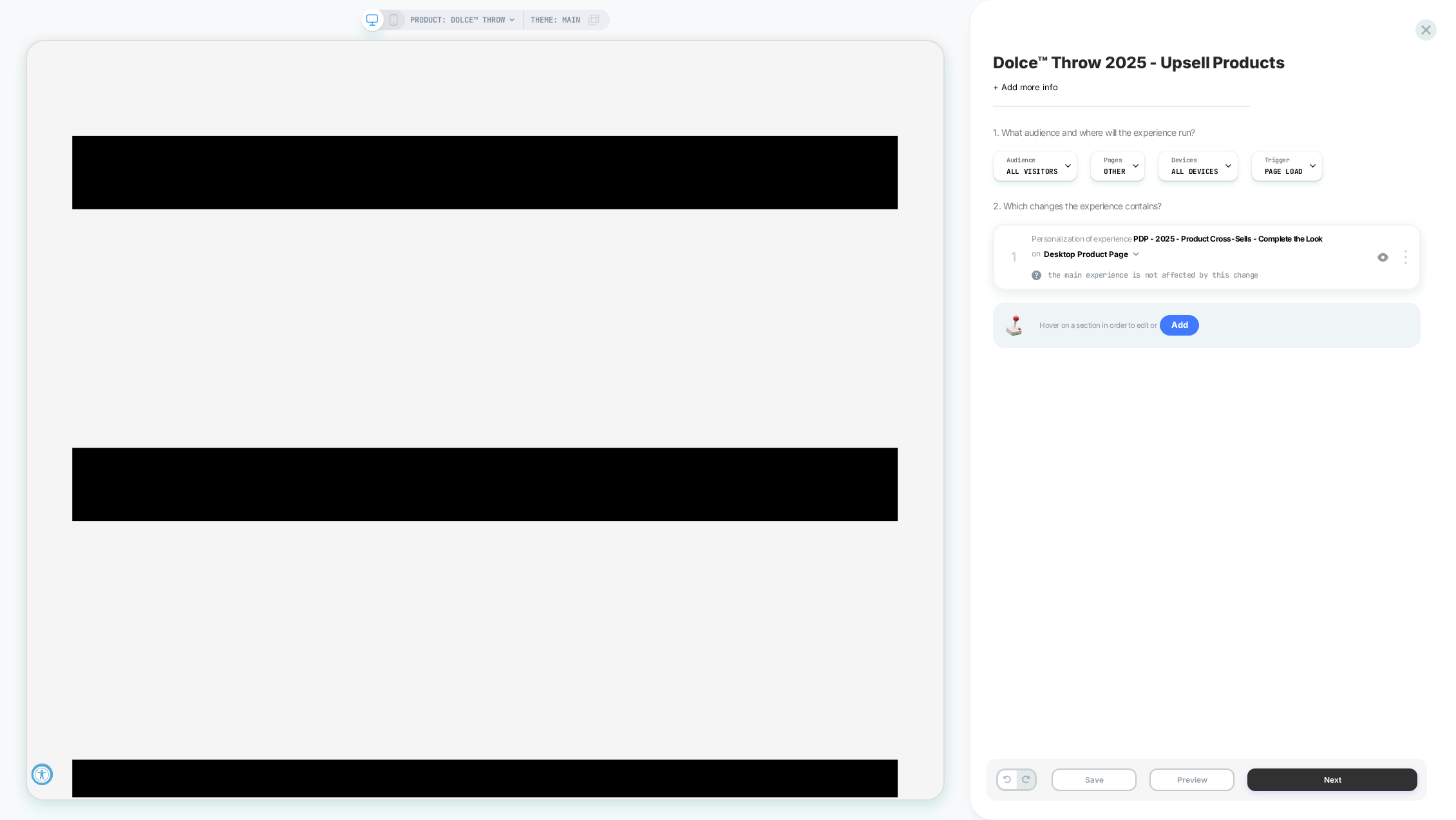
click at [1354, 779] on button "Next" at bounding box center [1332, 779] width 170 height 23
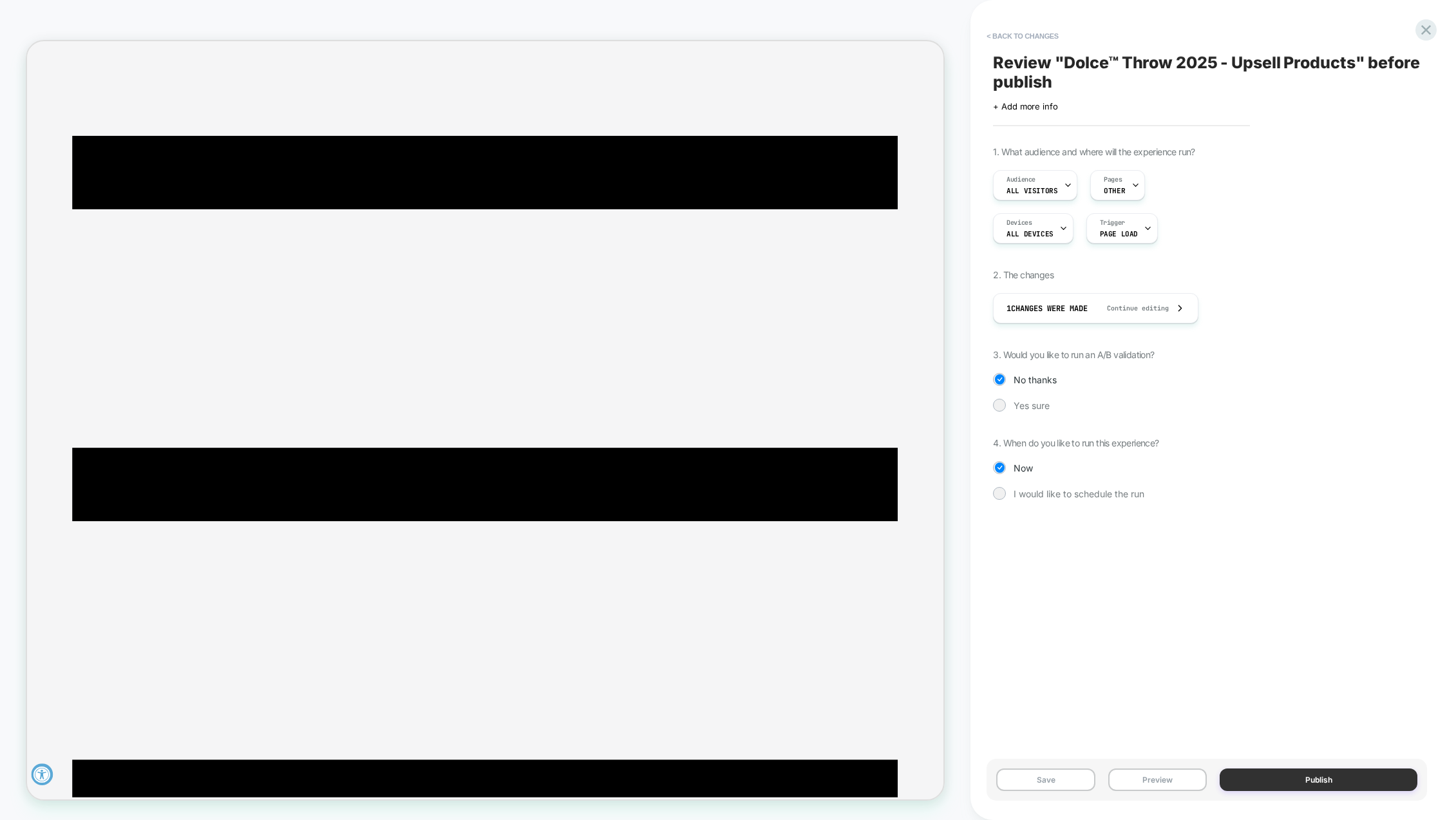
click at [1324, 777] on button "Publish" at bounding box center [1319, 779] width 198 height 23
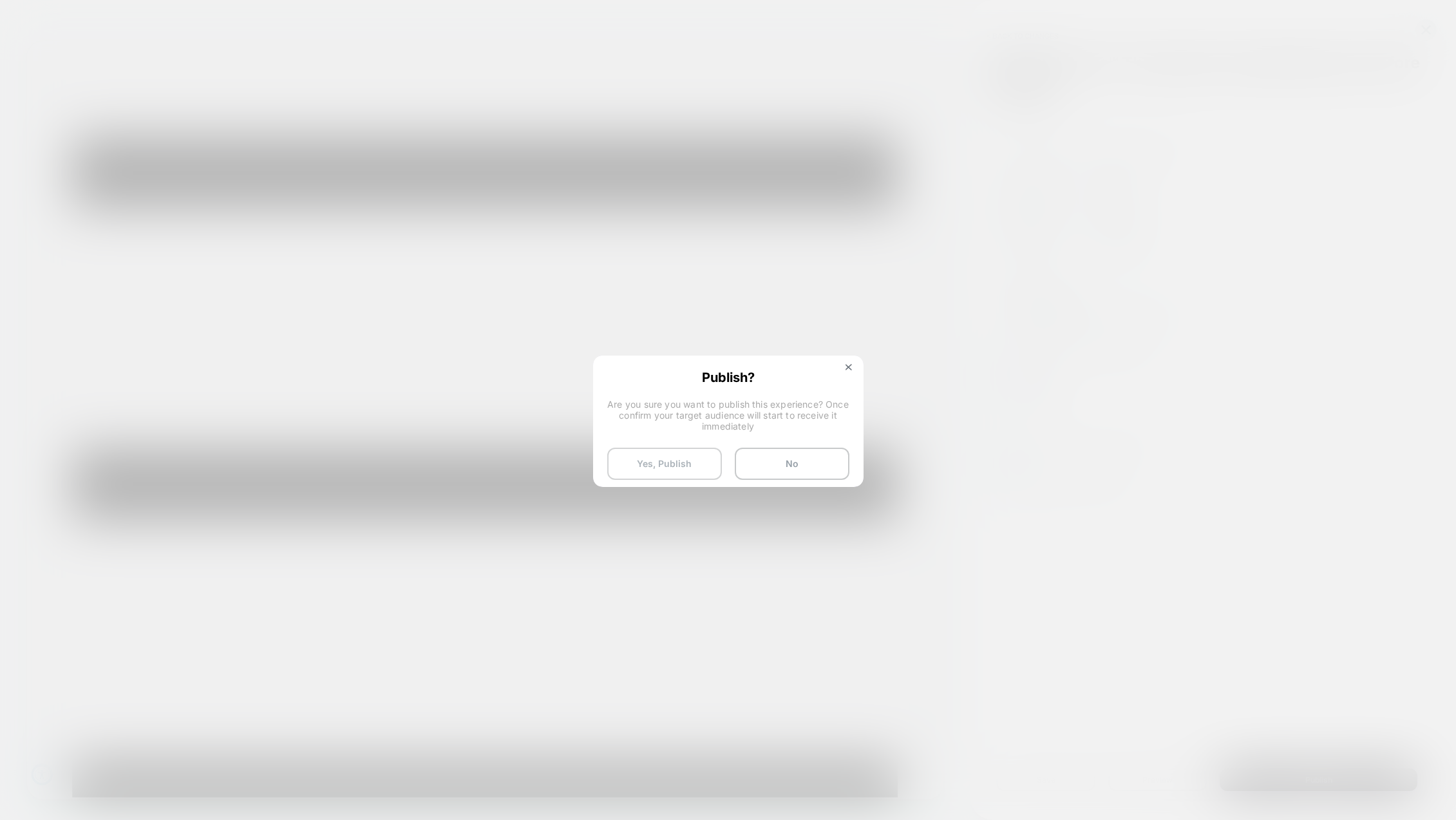
click at [678, 459] on button "Yes, Publish" at bounding box center [664, 463] width 115 height 32
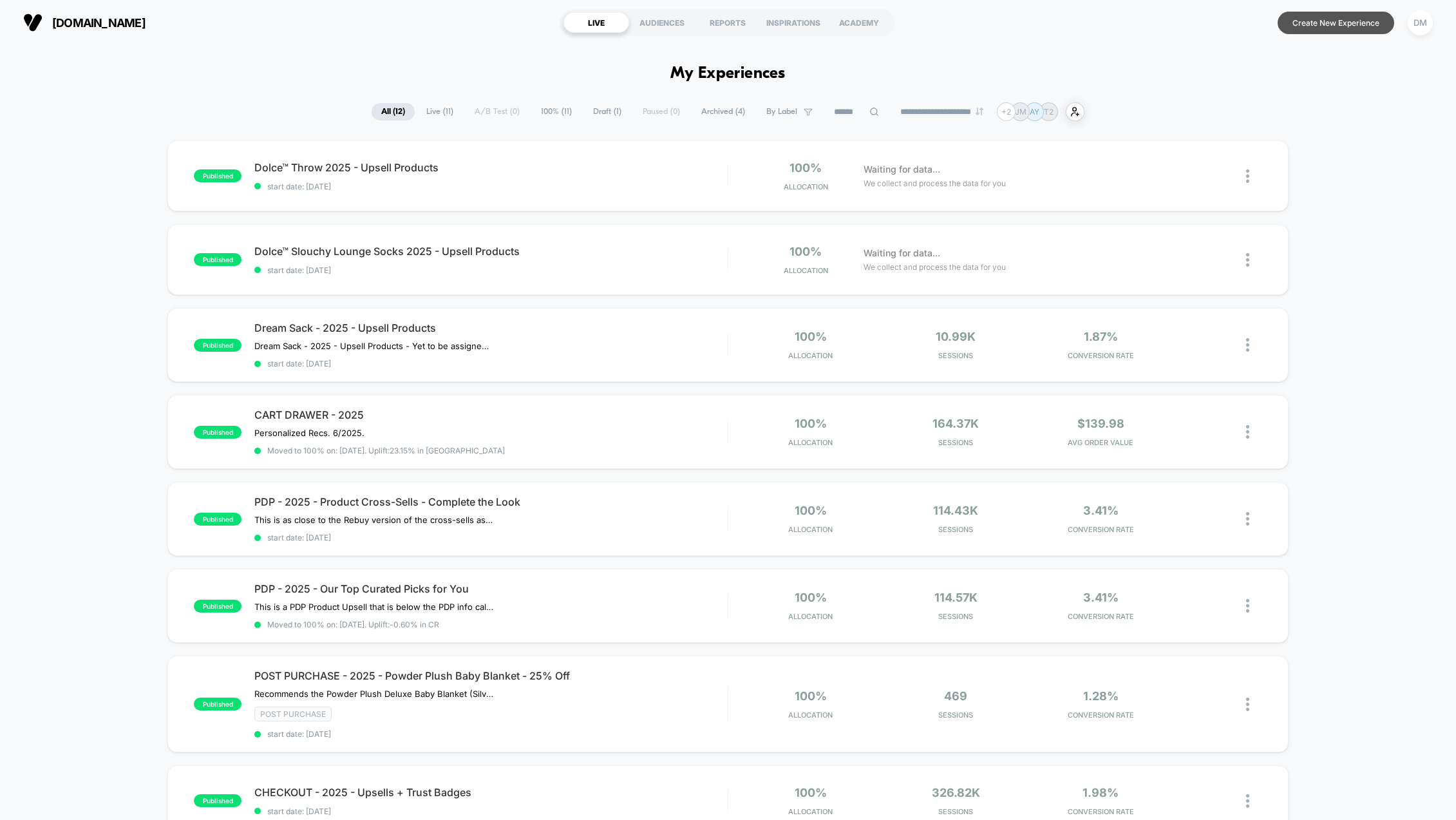
click at [1344, 18] on button "Create New Experience" at bounding box center [1336, 23] width 117 height 23
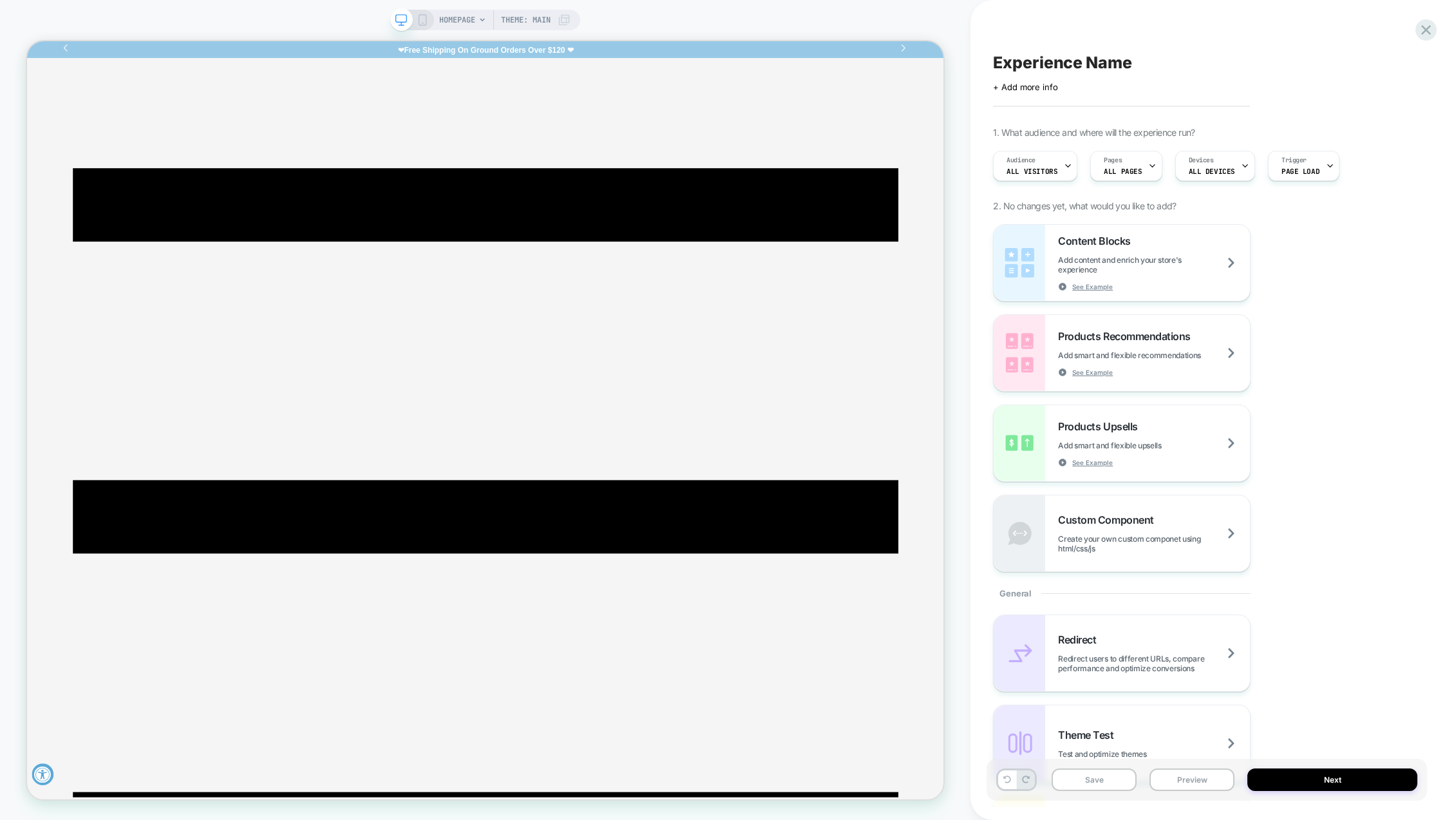
click at [1045, 59] on span "Experience Name" at bounding box center [1062, 63] width 139 height 19
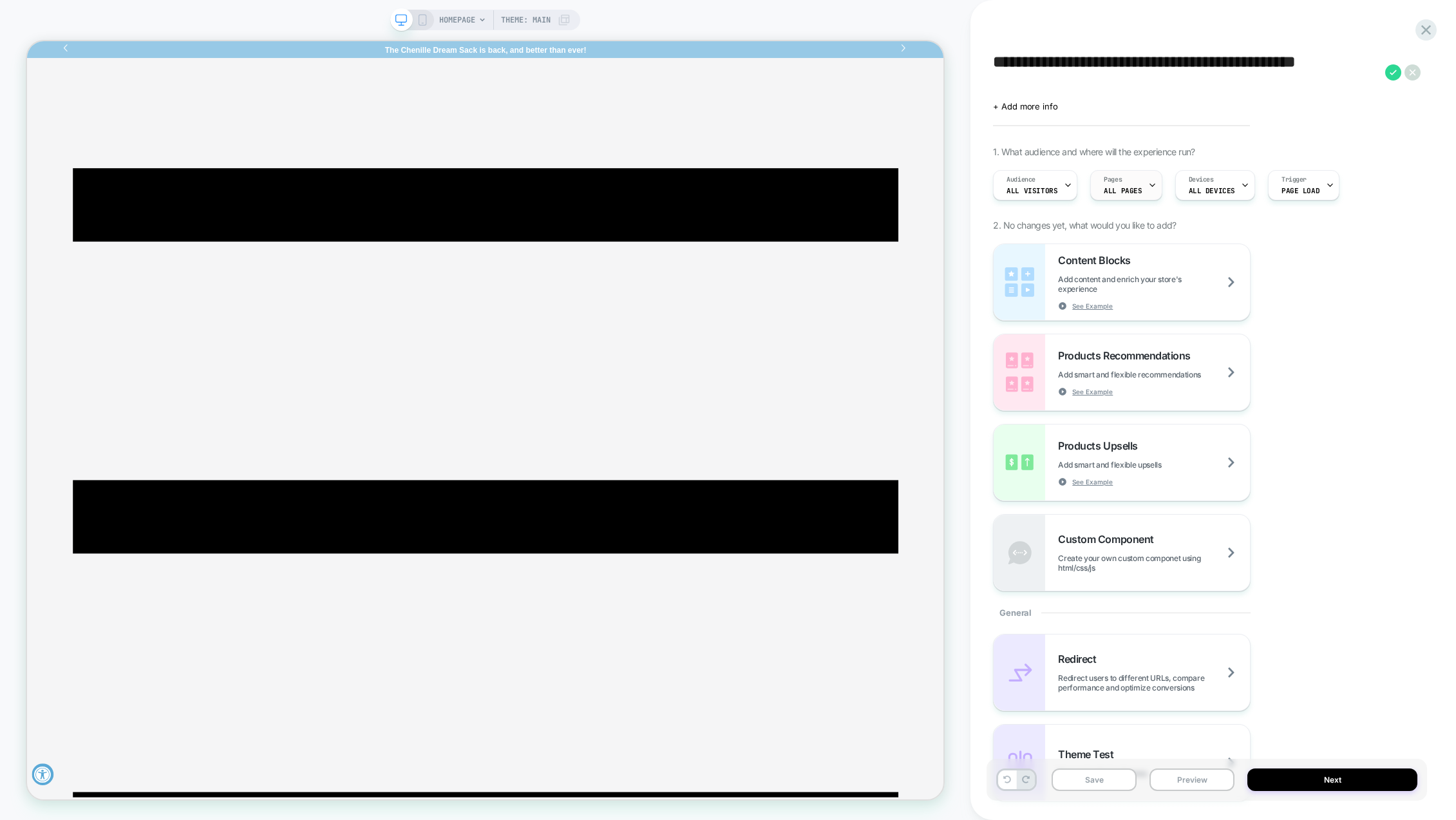
type textarea "**********"
click at [1150, 184] on icon at bounding box center [1152, 186] width 5 height 3
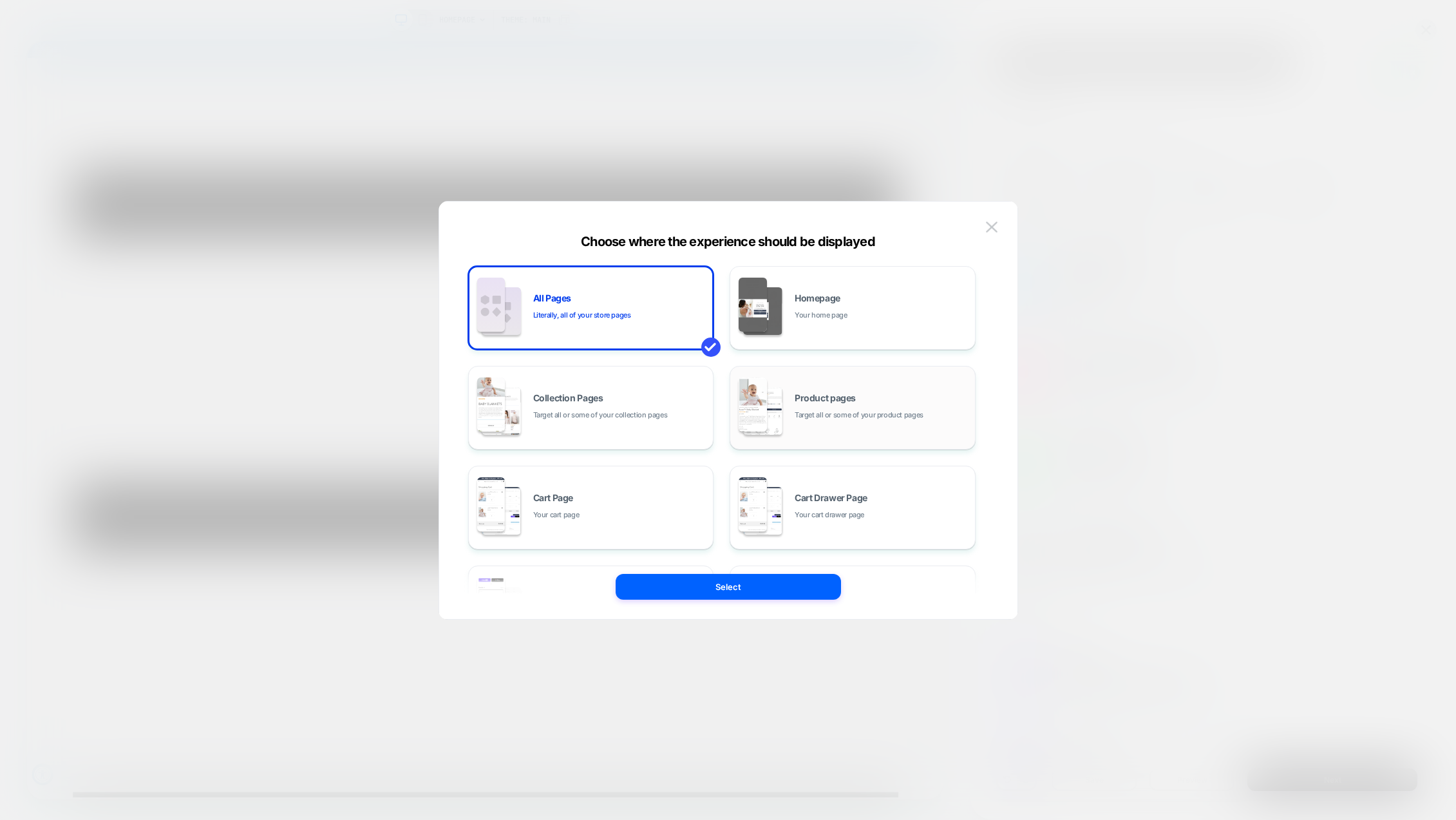
click at [828, 421] on span "Target all or some of your product pages" at bounding box center [859, 415] width 128 height 12
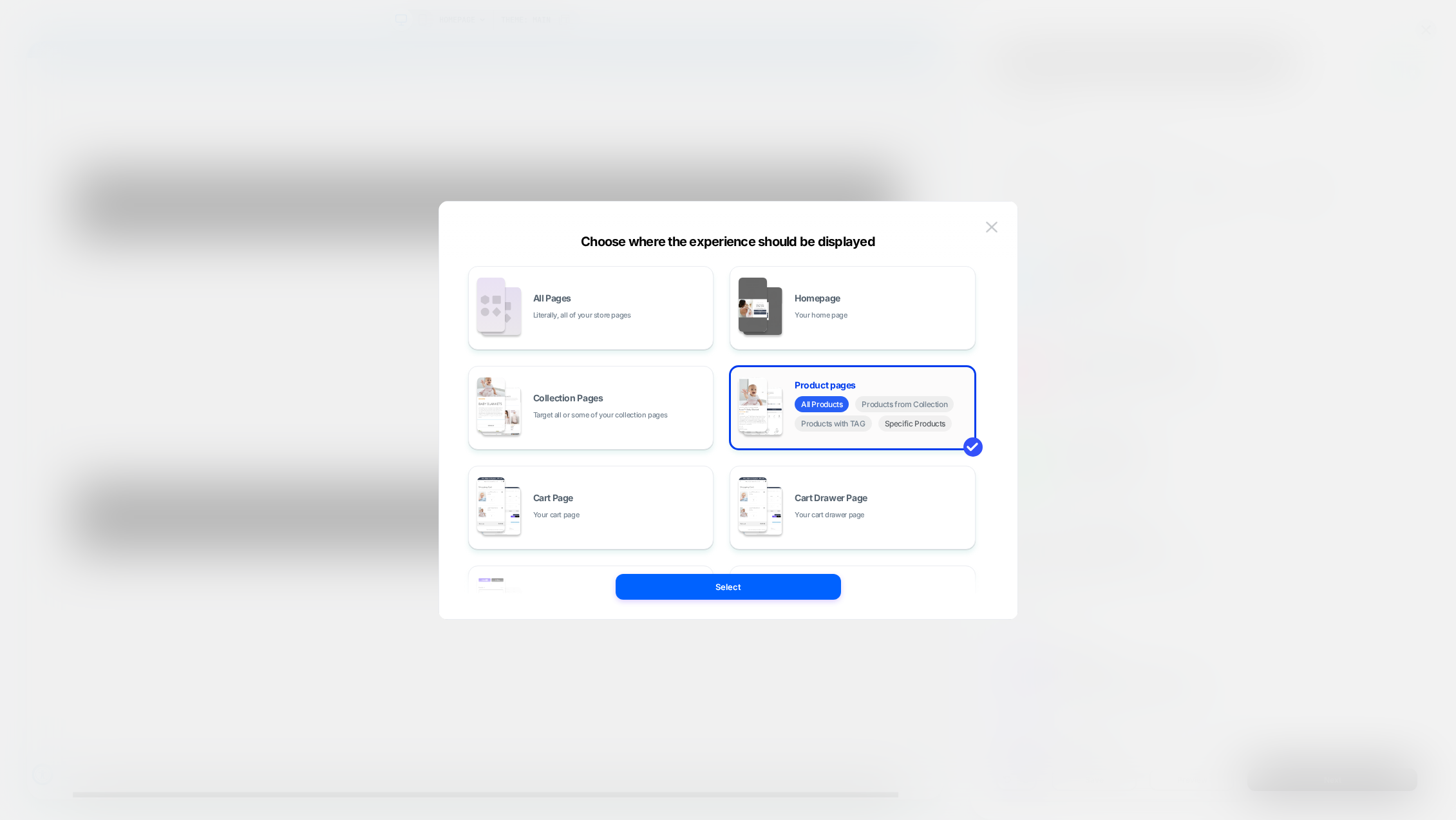
click at [923, 428] on span "Specific Products" at bounding box center [916, 423] width 74 height 16
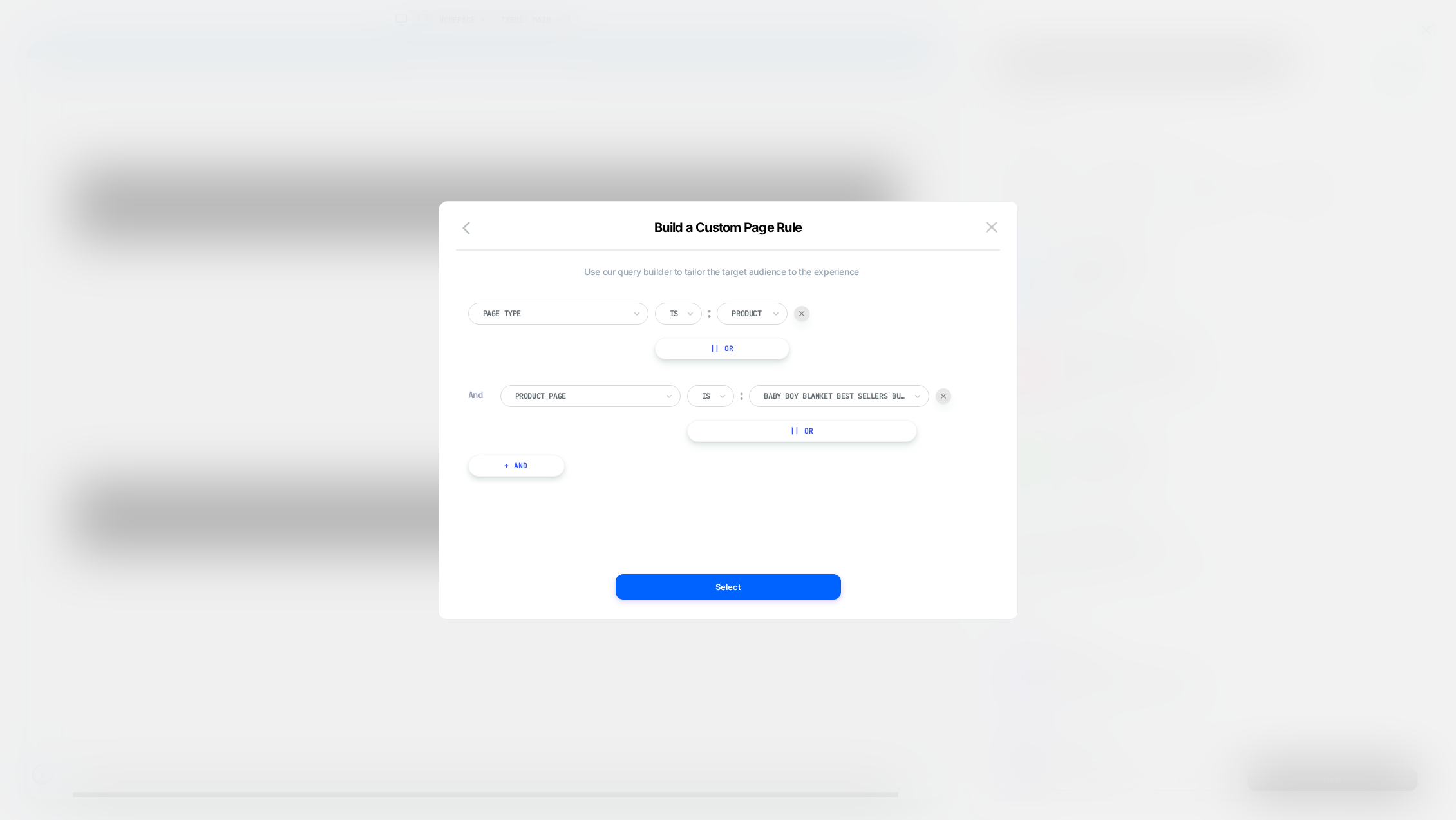
click at [798, 311] on div at bounding box center [802, 313] width 15 height 15
click at [761, 309] on div at bounding box center [803, 313] width 142 height 12
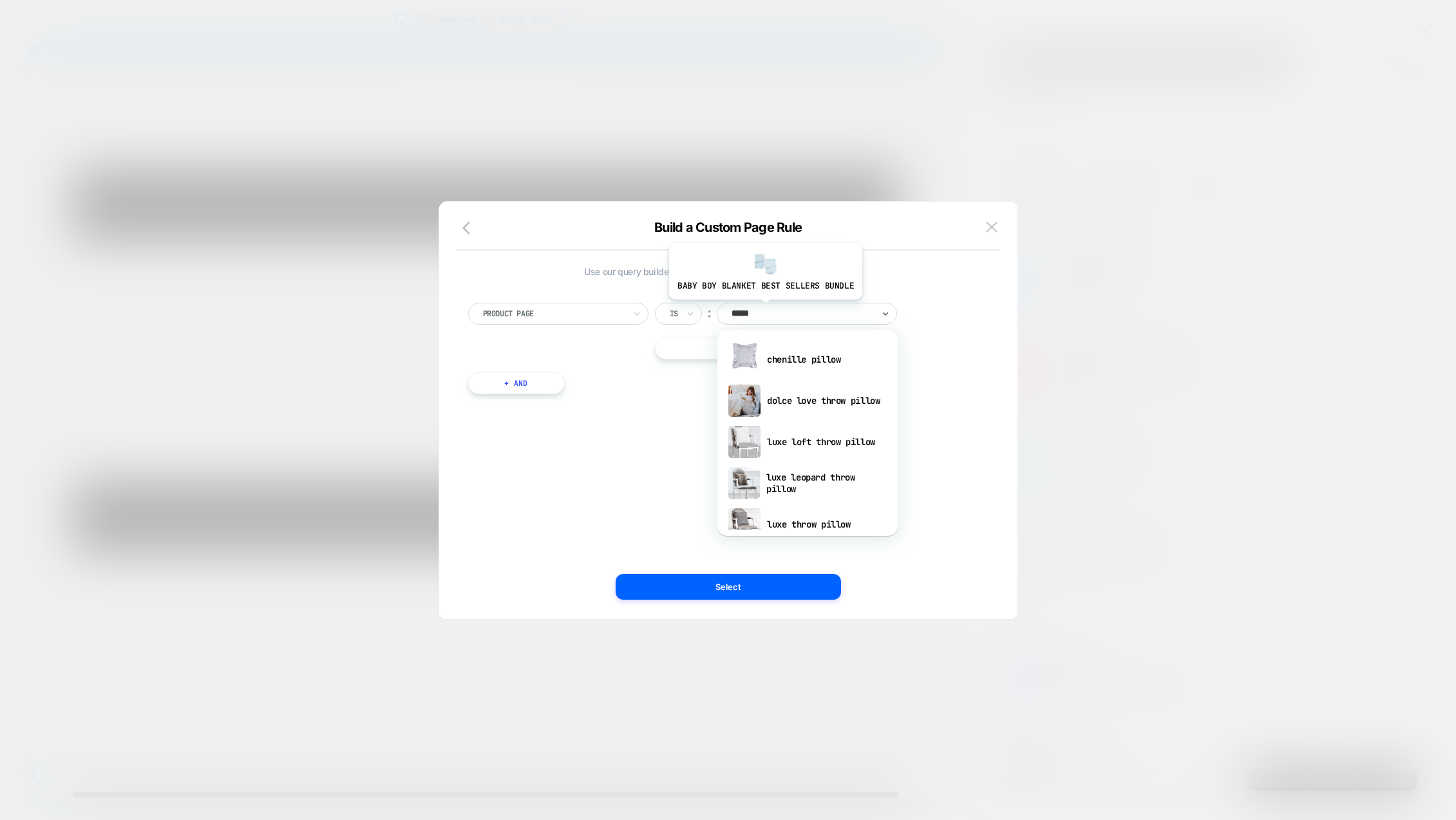
type input "******"
click at [838, 402] on div "dolce love throw pillow" at bounding box center [808, 401] width 168 height 41
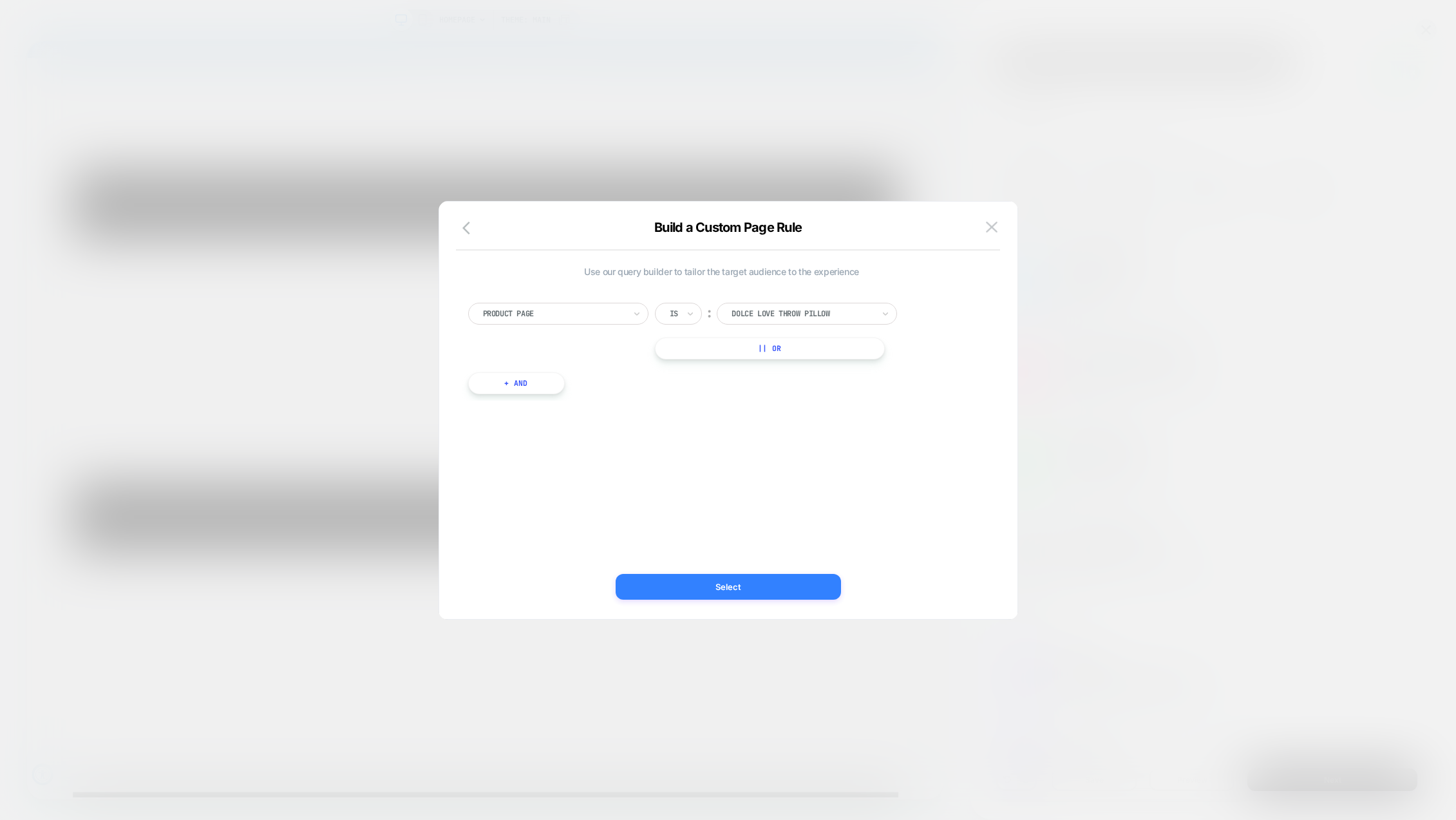
click at [746, 583] on button "Select" at bounding box center [728, 586] width 225 height 25
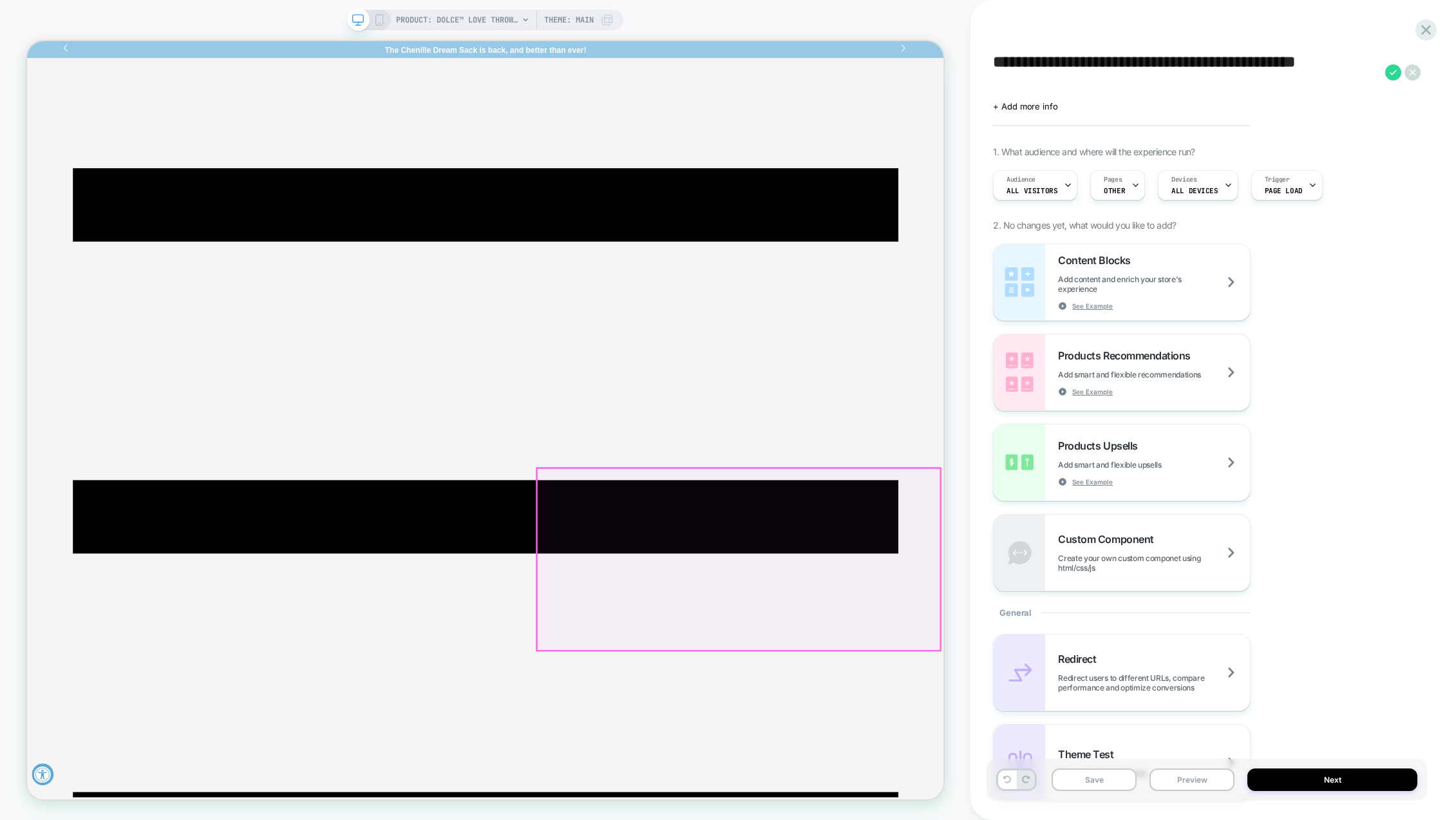
drag, startPoint x: 982, startPoint y: 475, endPoint x: 912, endPoint y: 711, distance: 246.2
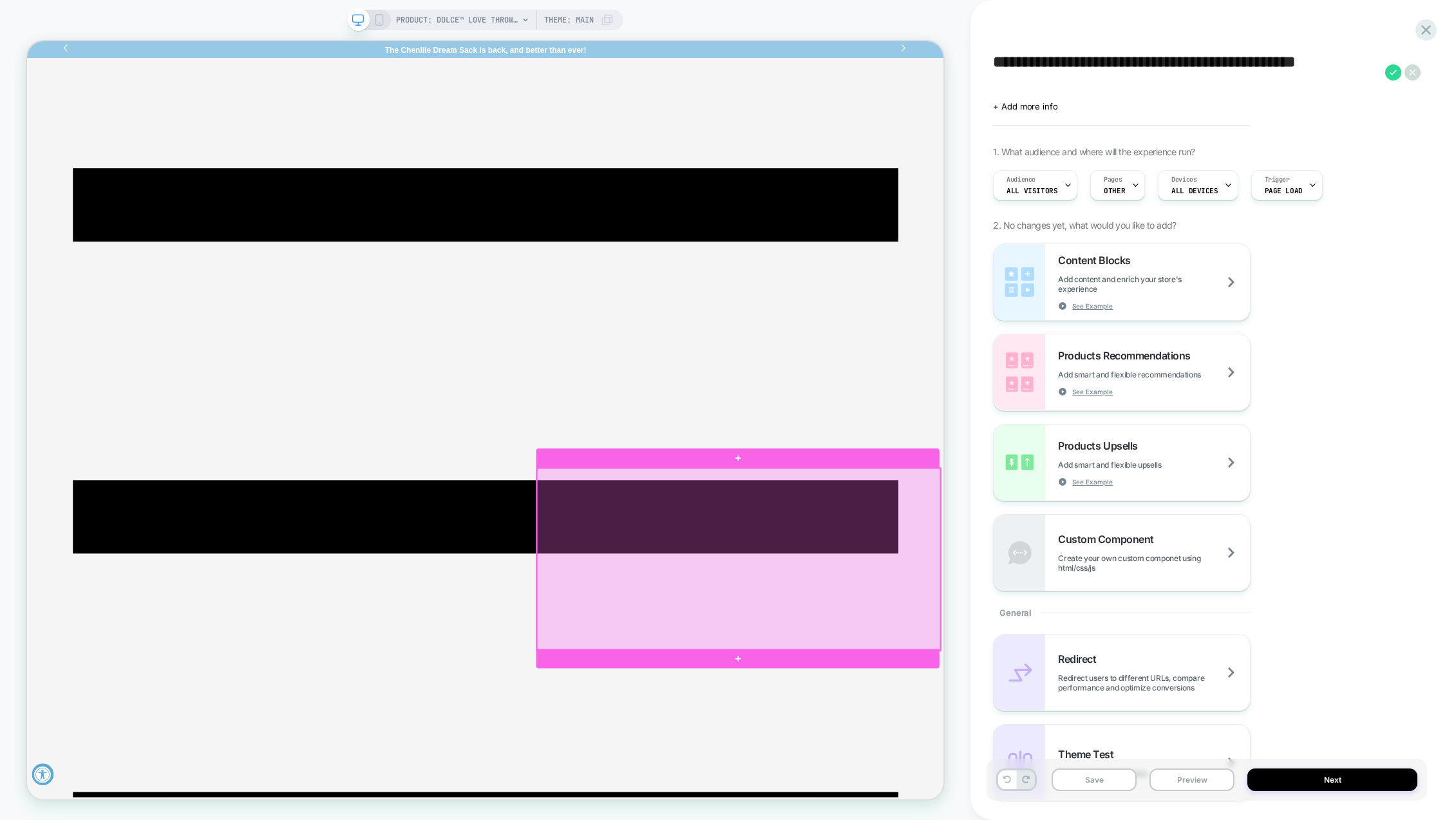
click at [912, 711] on div at bounding box center [976, 732] width 538 height 243
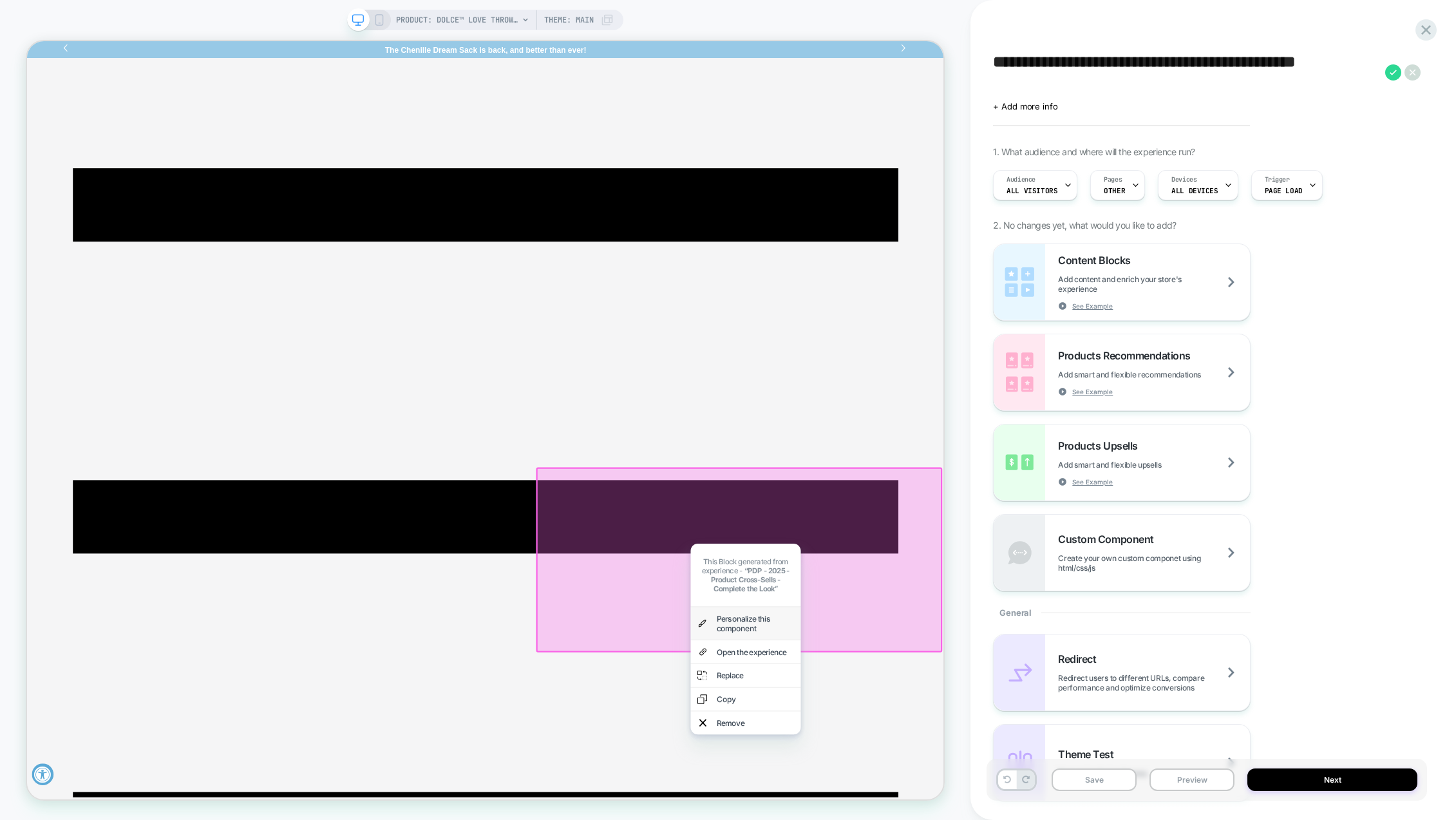
click at [957, 806] on div "Personalize this component" at bounding box center [998, 817] width 103 height 25
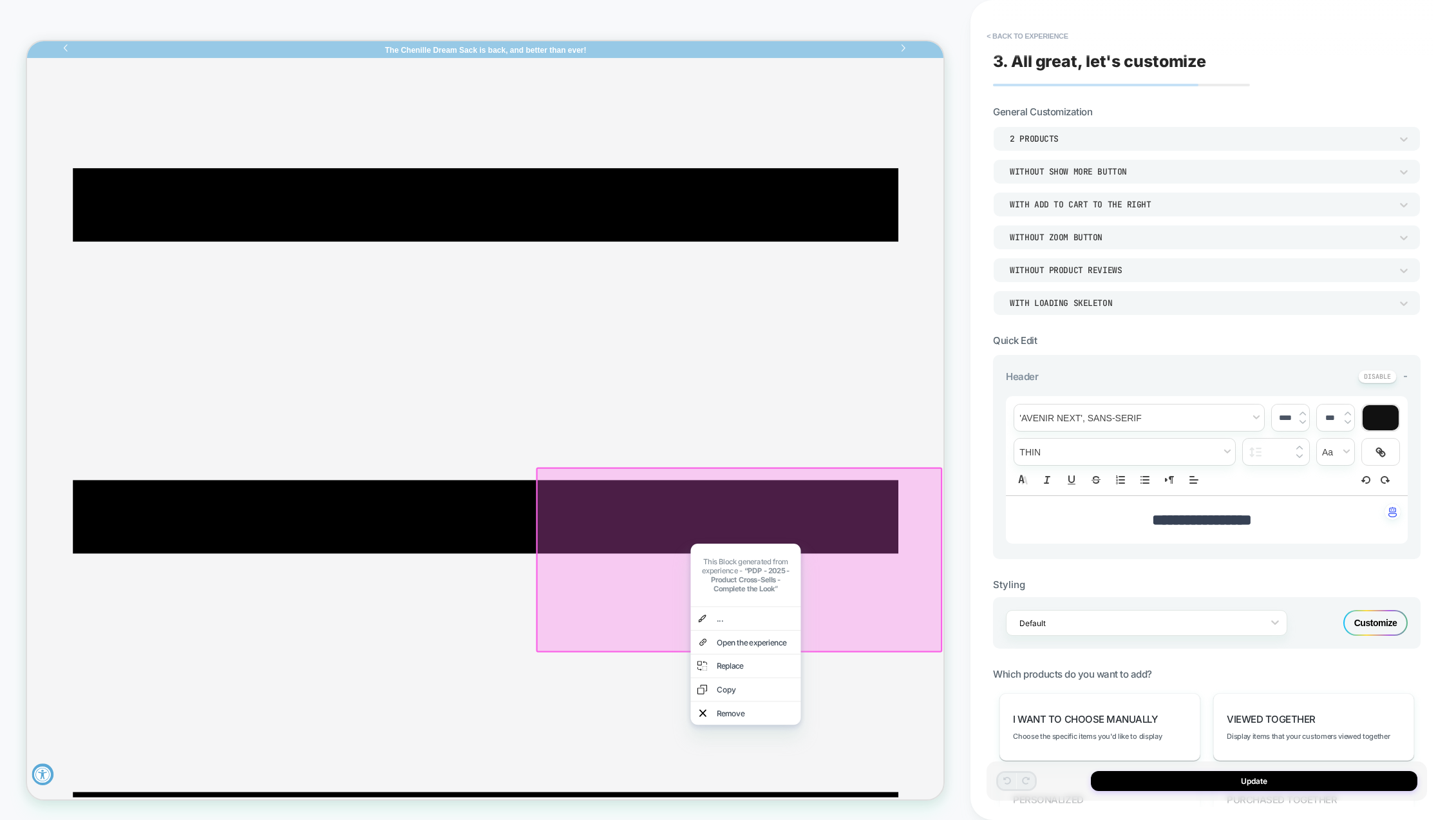
scroll to position [0, 1]
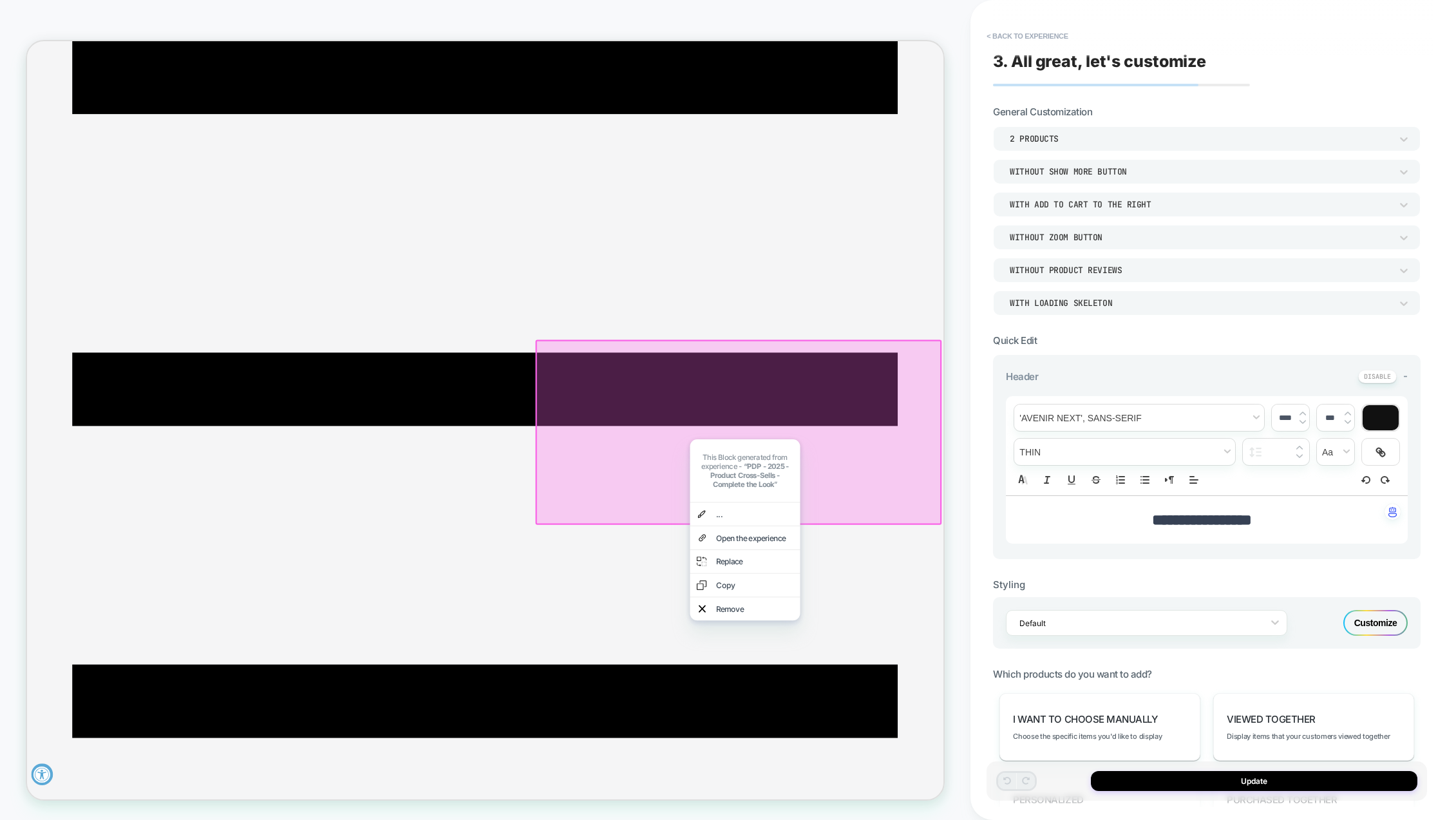
click at [1075, 139] on div "2 Products" at bounding box center [1200, 139] width 381 height 11
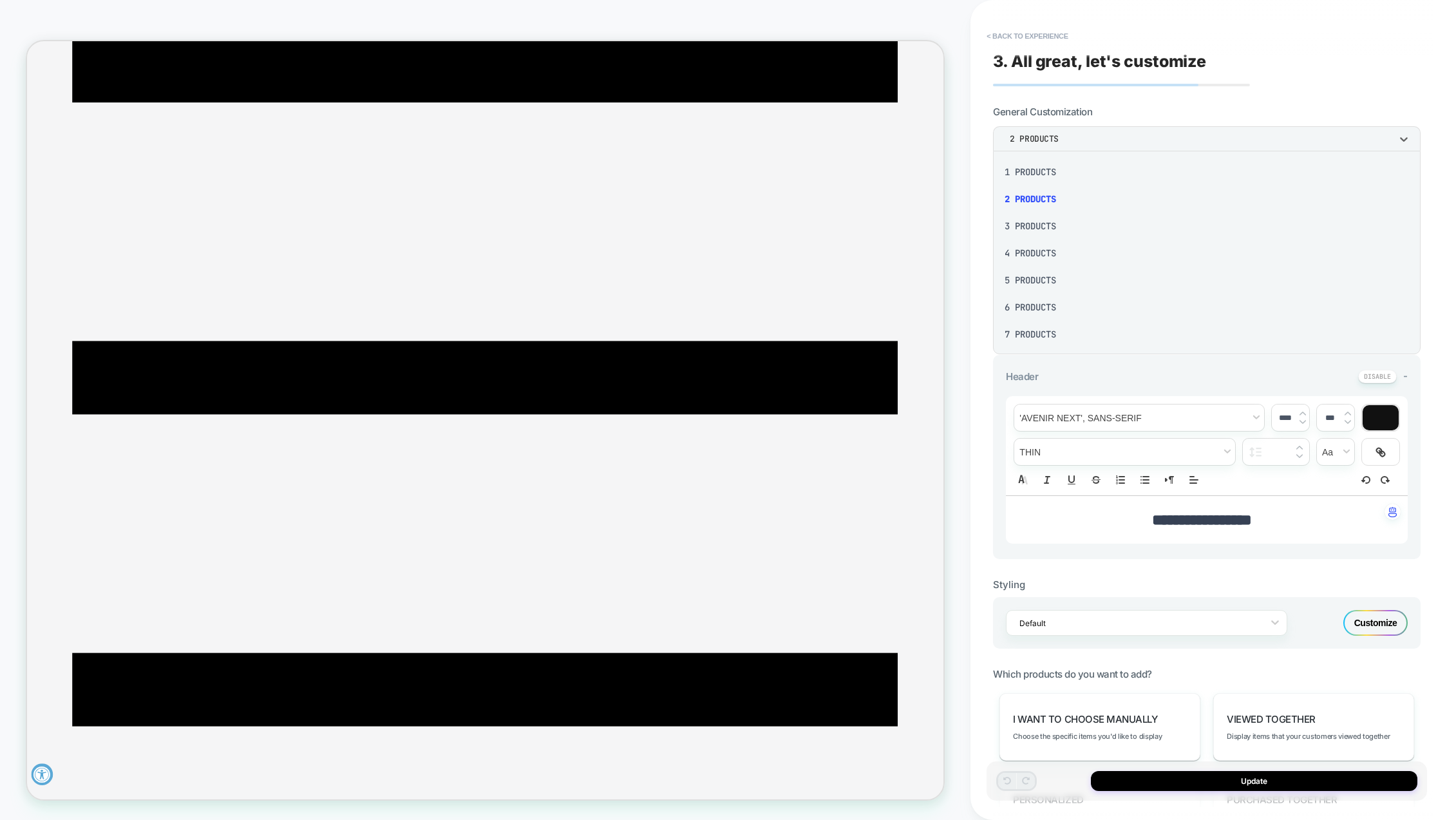
click at [1032, 226] on div "3 Products" at bounding box center [1207, 225] width 417 height 27
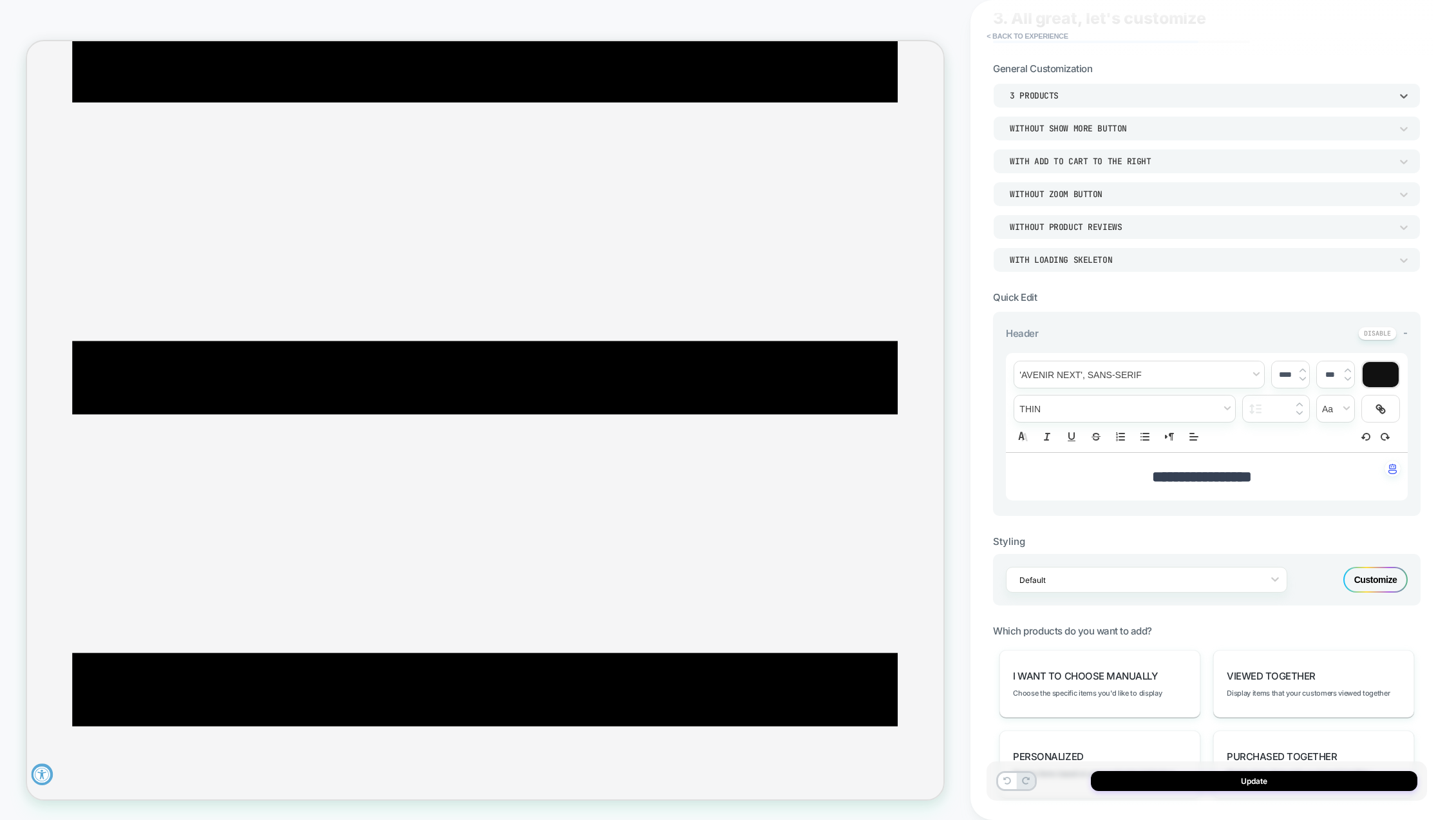
scroll to position [193, 0]
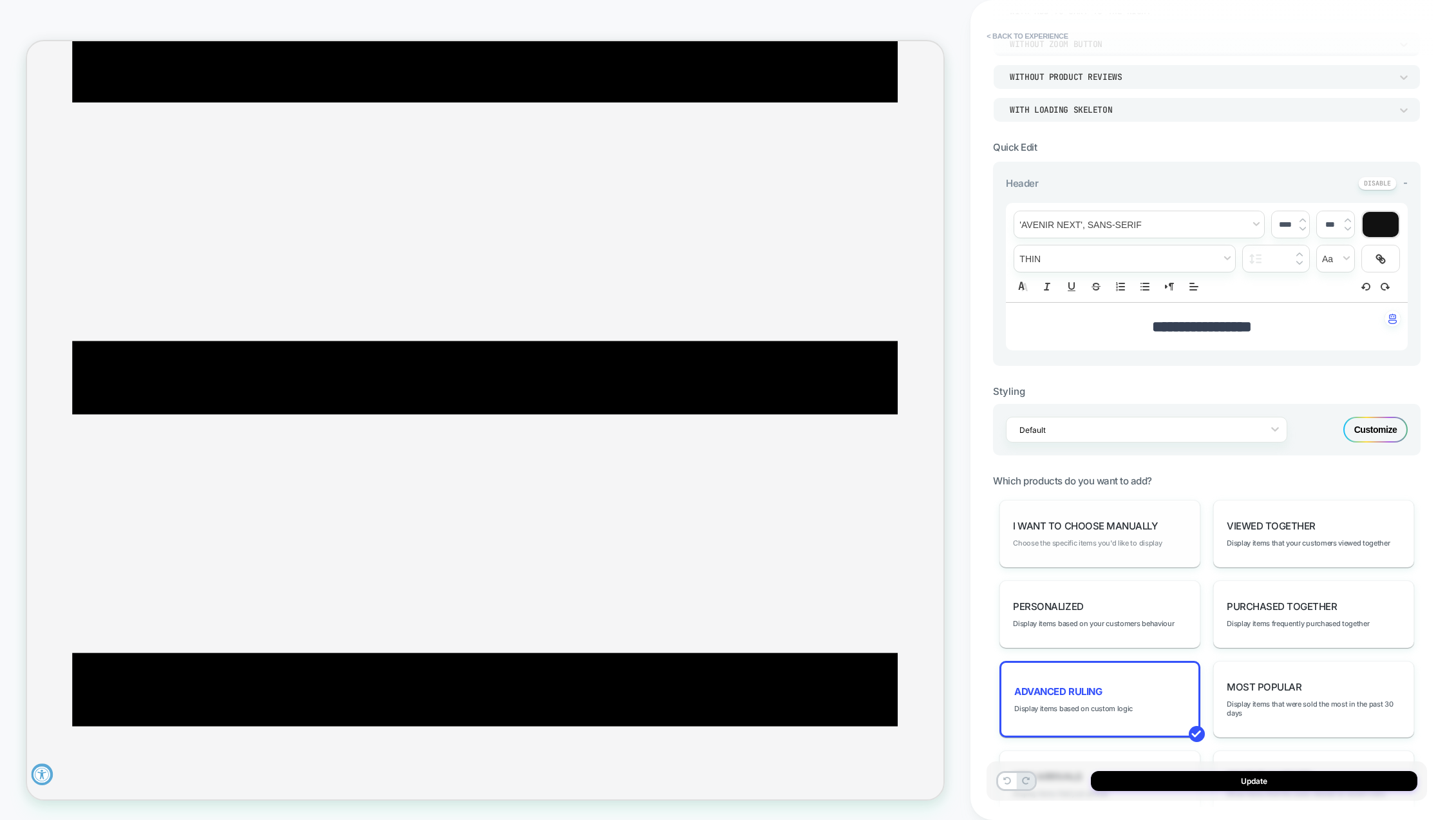
click at [1112, 540] on span "Choose the specific items you'd like to display" at bounding box center [1087, 543] width 149 height 9
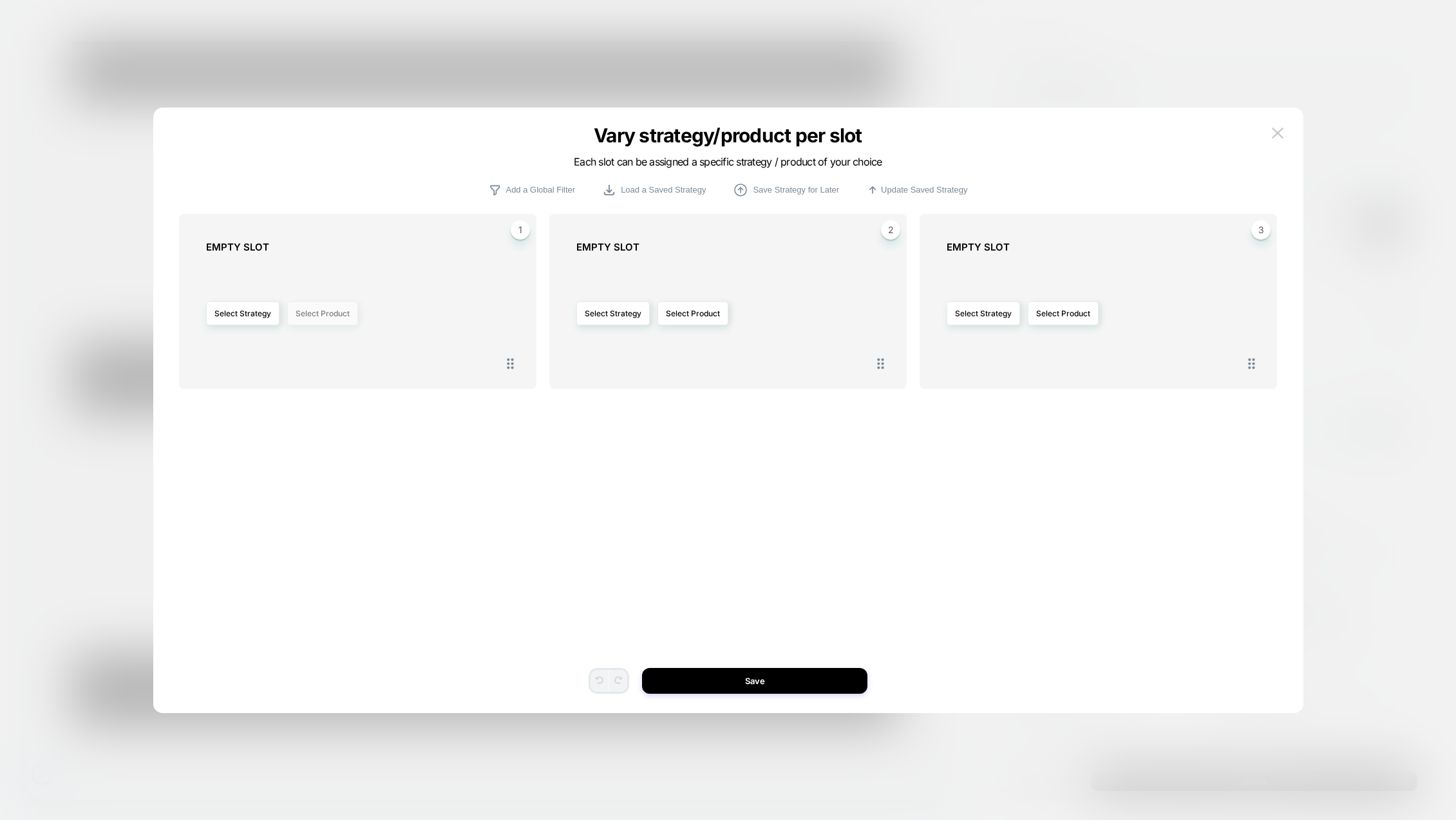
click at [322, 315] on button "Select Product" at bounding box center [322, 313] width 71 height 24
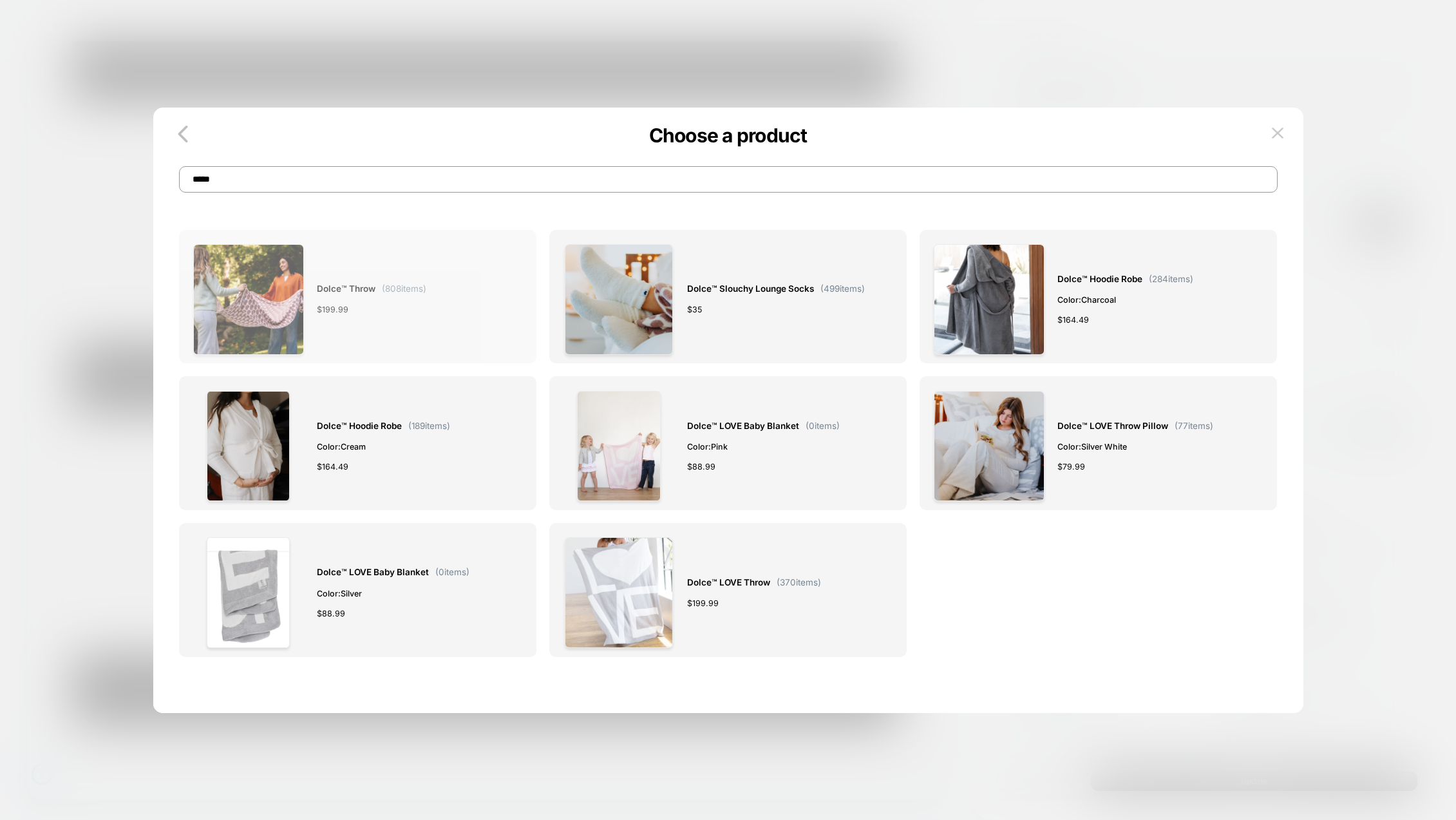
type input "*****"
click at [353, 324] on div "Dolce™ Throw ( 808 items) $ 199.99" at bounding box center [371, 299] width 109 height 111
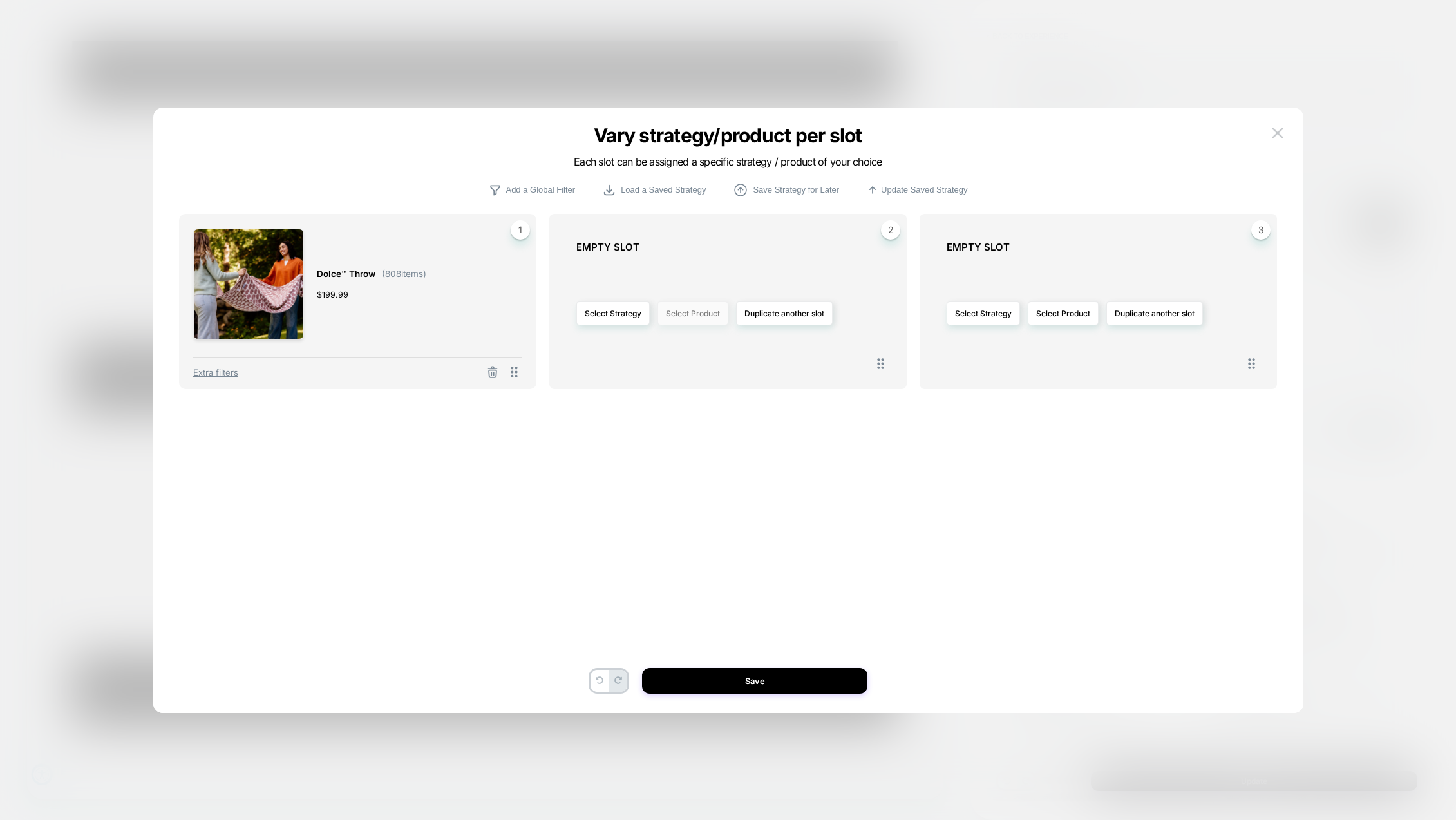
click at [708, 313] on button "Select Product" at bounding box center [693, 313] width 71 height 24
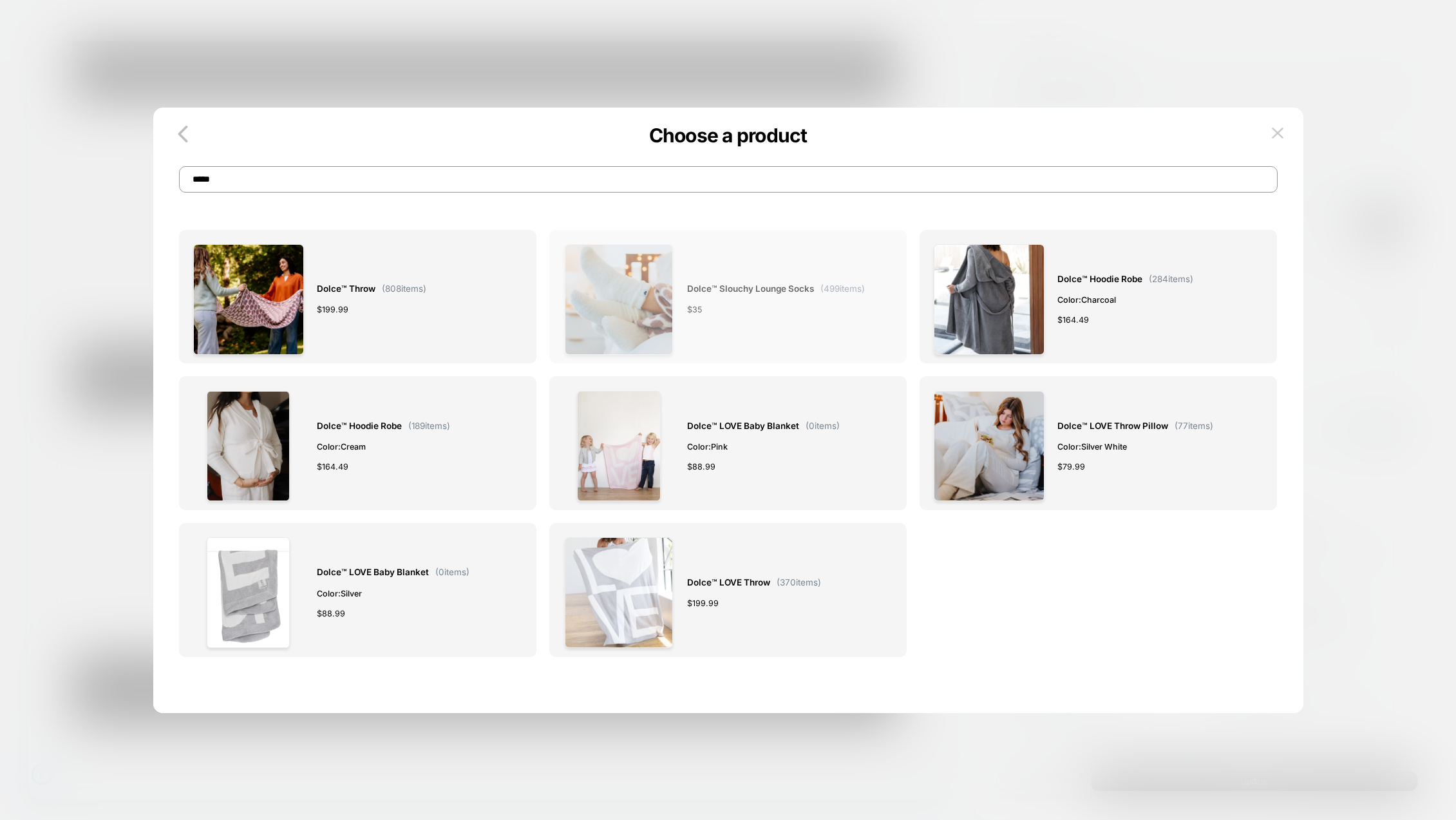
click at [710, 286] on span "Dolce™ Slouchy Lounge Socks" at bounding box center [750, 289] width 127 height 15
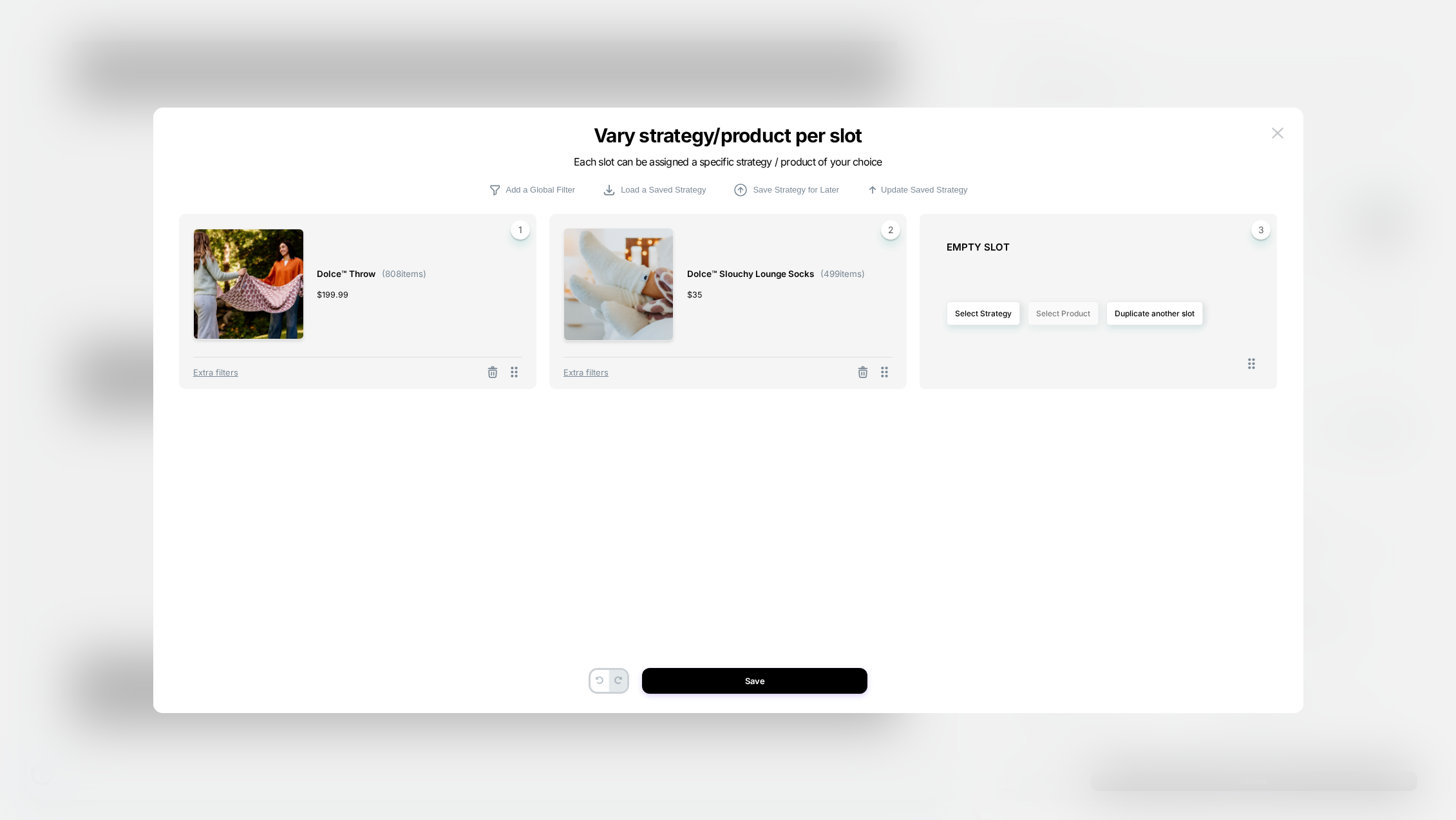
click at [1045, 315] on button "Select Product" at bounding box center [1063, 313] width 71 height 24
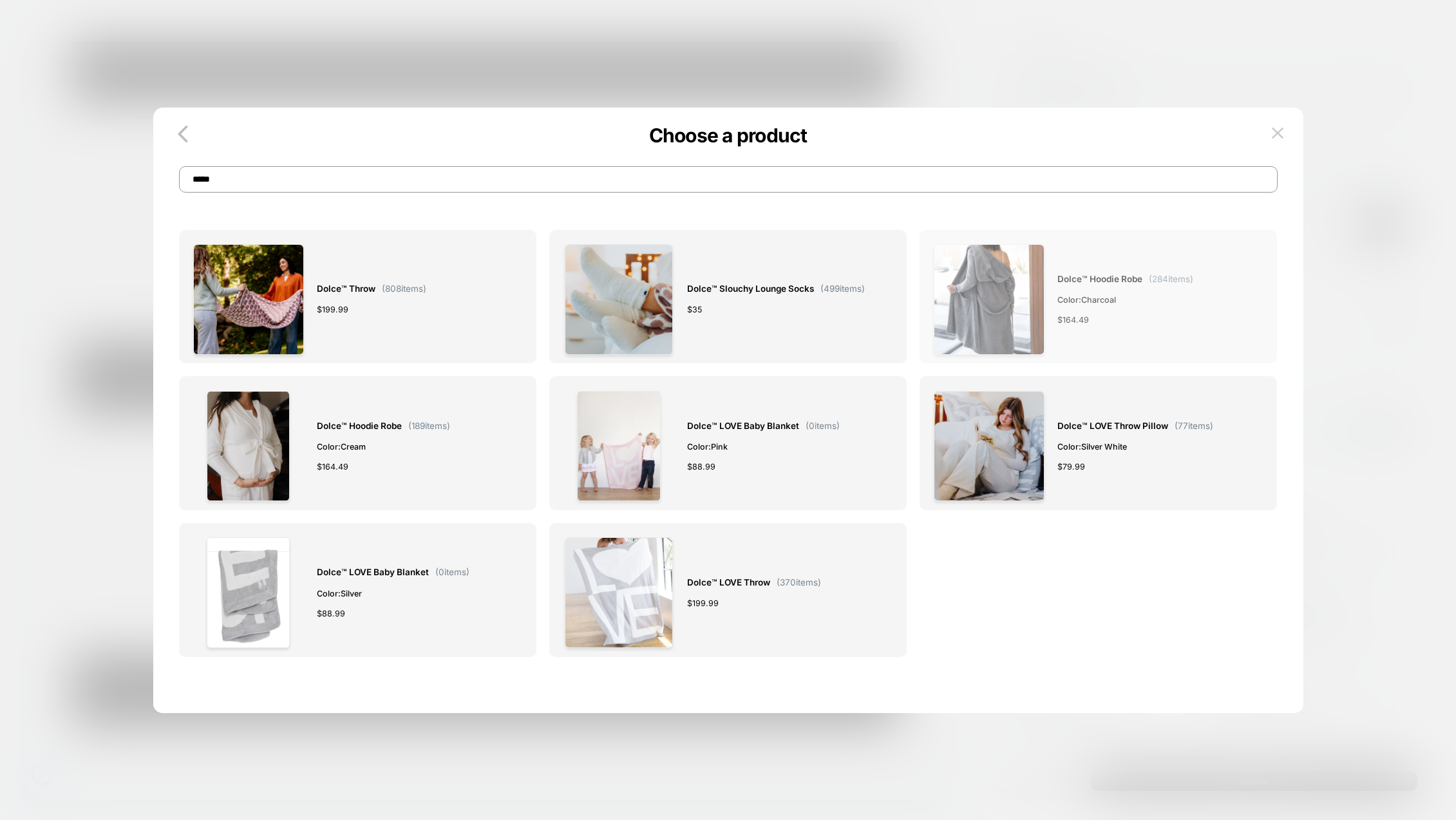
click at [1104, 332] on div "Dolce™ Hoodie Robe ( 284 items) Color: Charcoal $ 164.49" at bounding box center [1125, 299] width 136 height 111
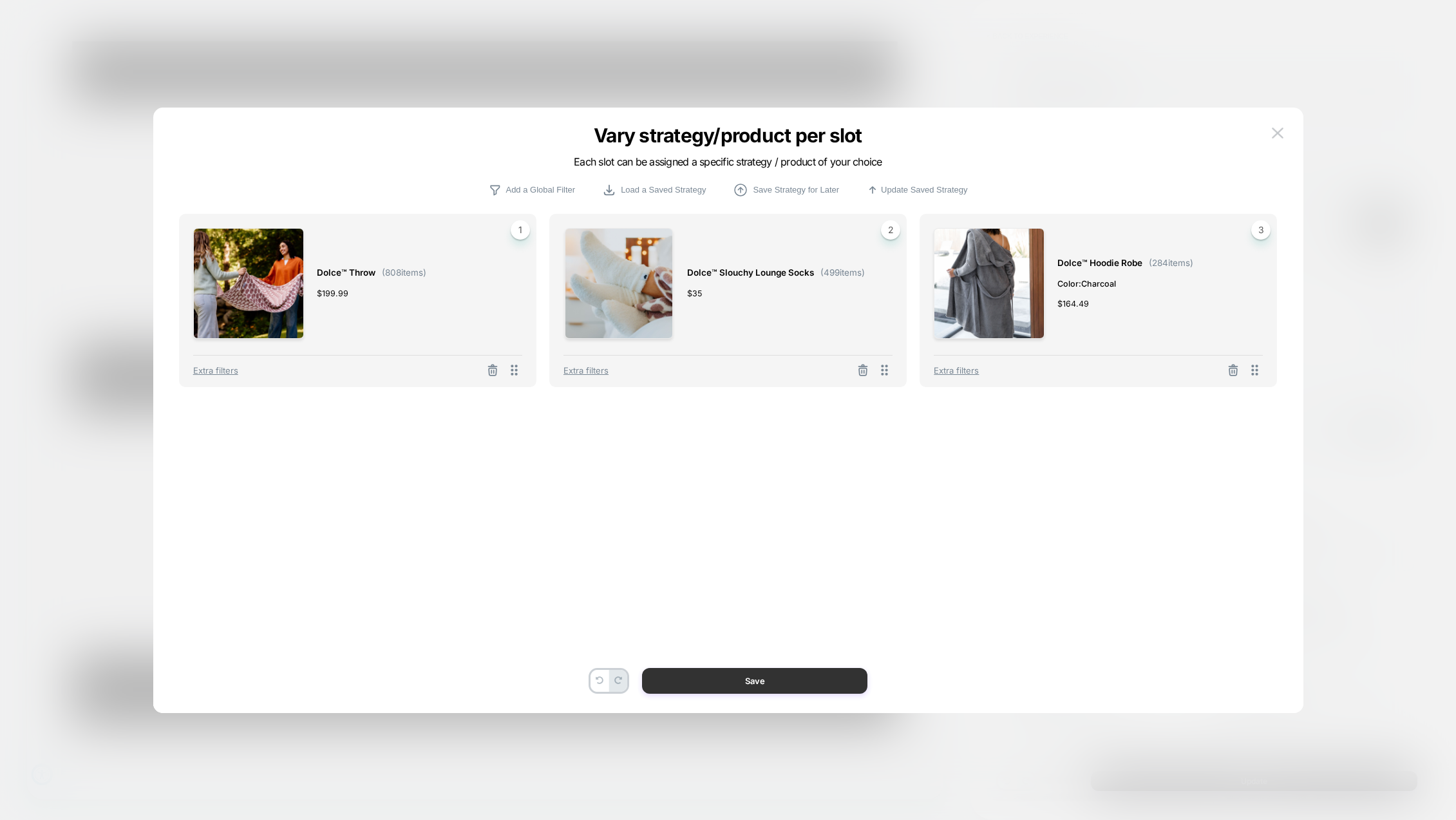
click at [773, 680] on button "Save" at bounding box center [755, 680] width 225 height 25
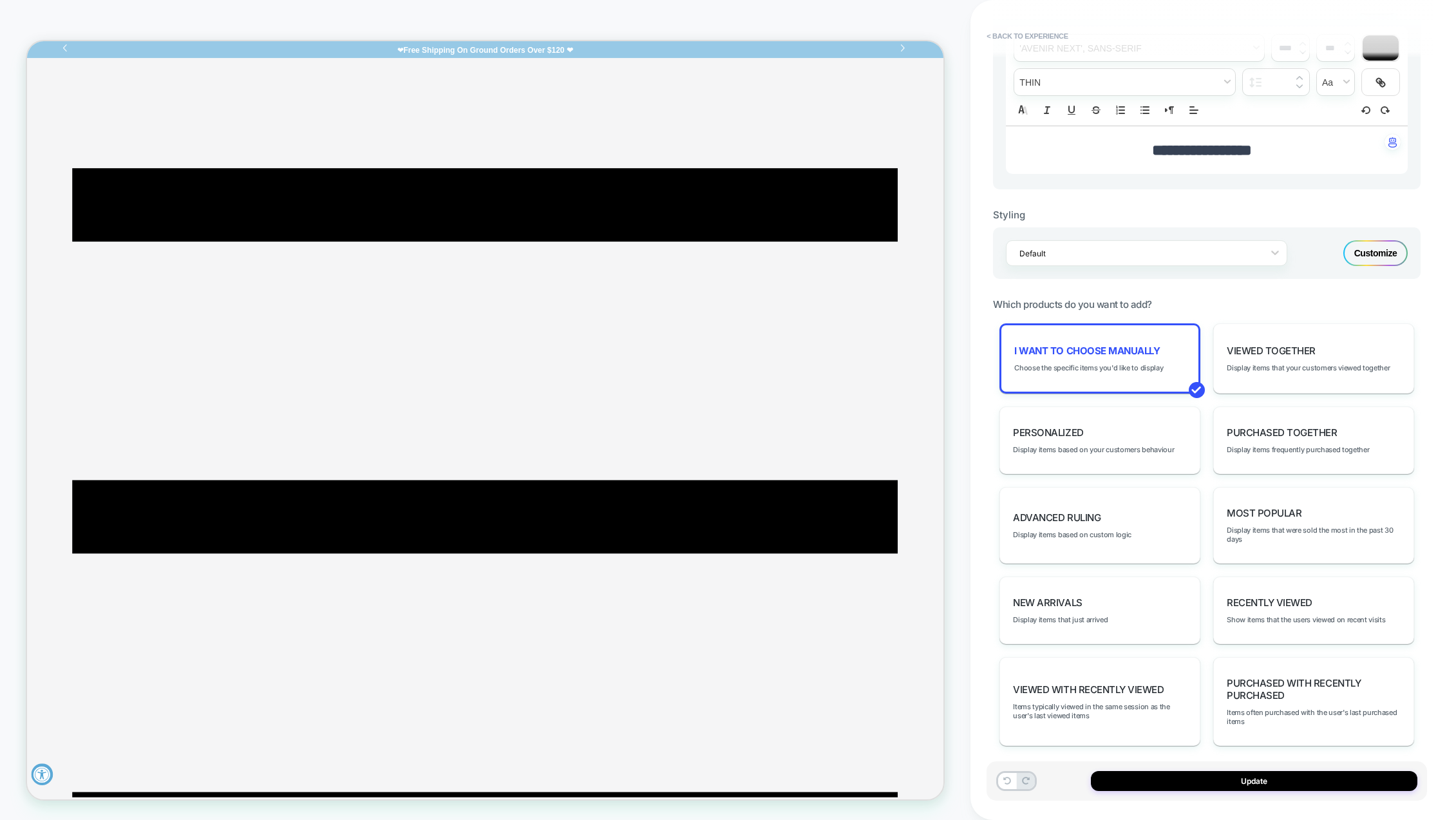
scroll to position [379, 0]
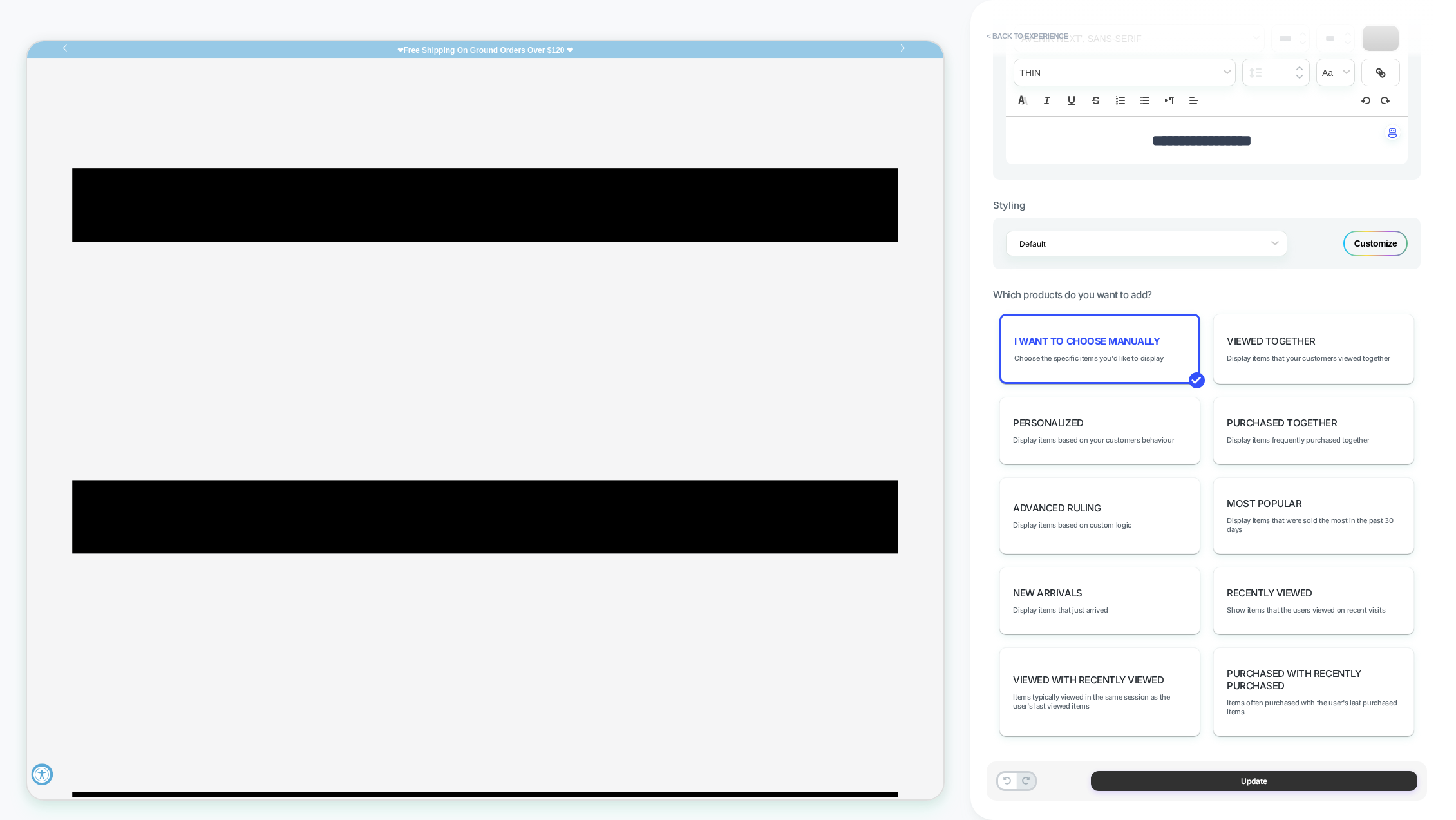
drag, startPoint x: 1255, startPoint y: 783, endPoint x: 1171, endPoint y: 773, distance: 84.6
click at [1255, 783] on button "Update" at bounding box center [1254, 781] width 326 height 20
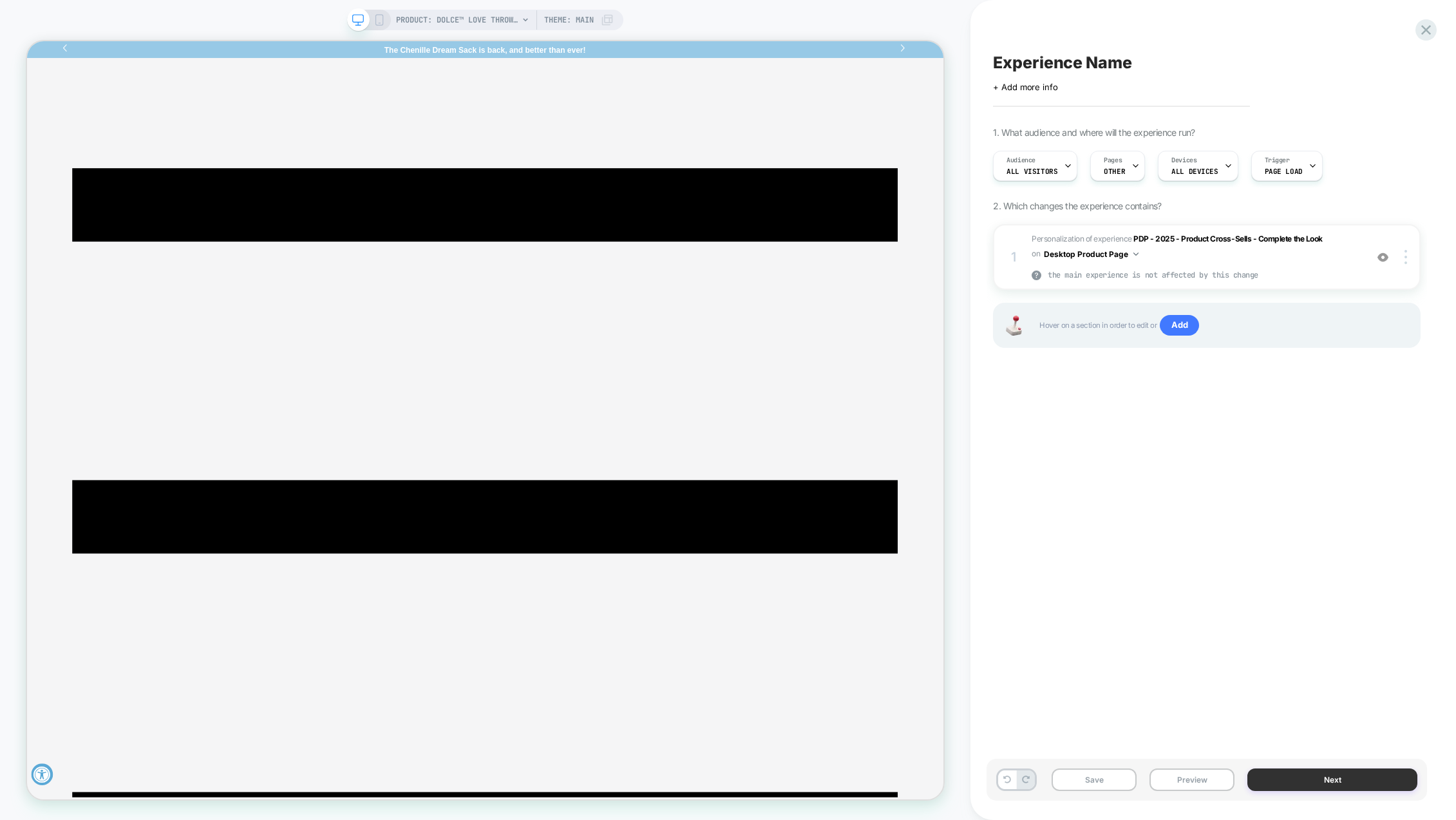
click at [1354, 780] on button "Next" at bounding box center [1332, 779] width 170 height 23
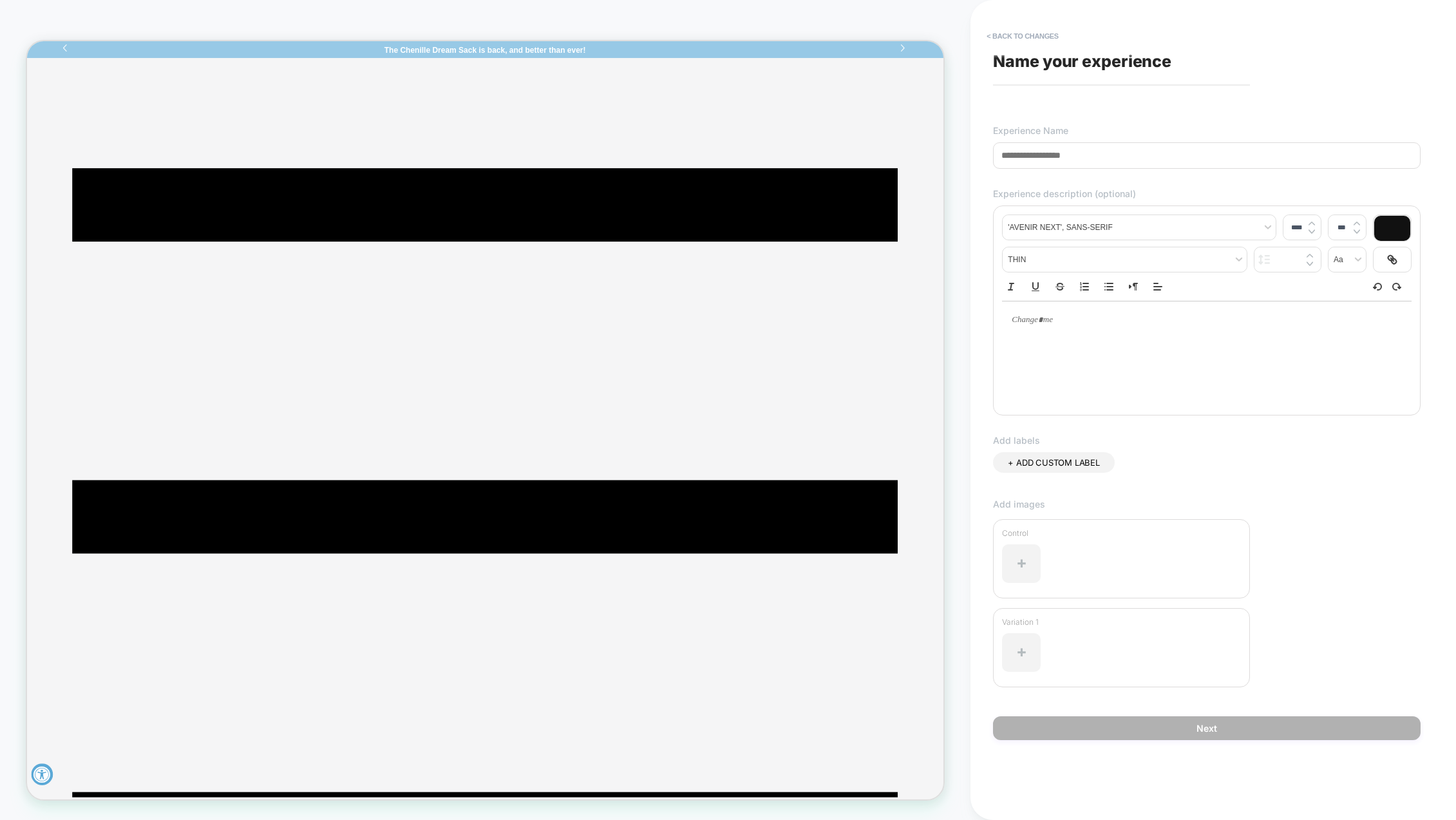
paste input "**********"
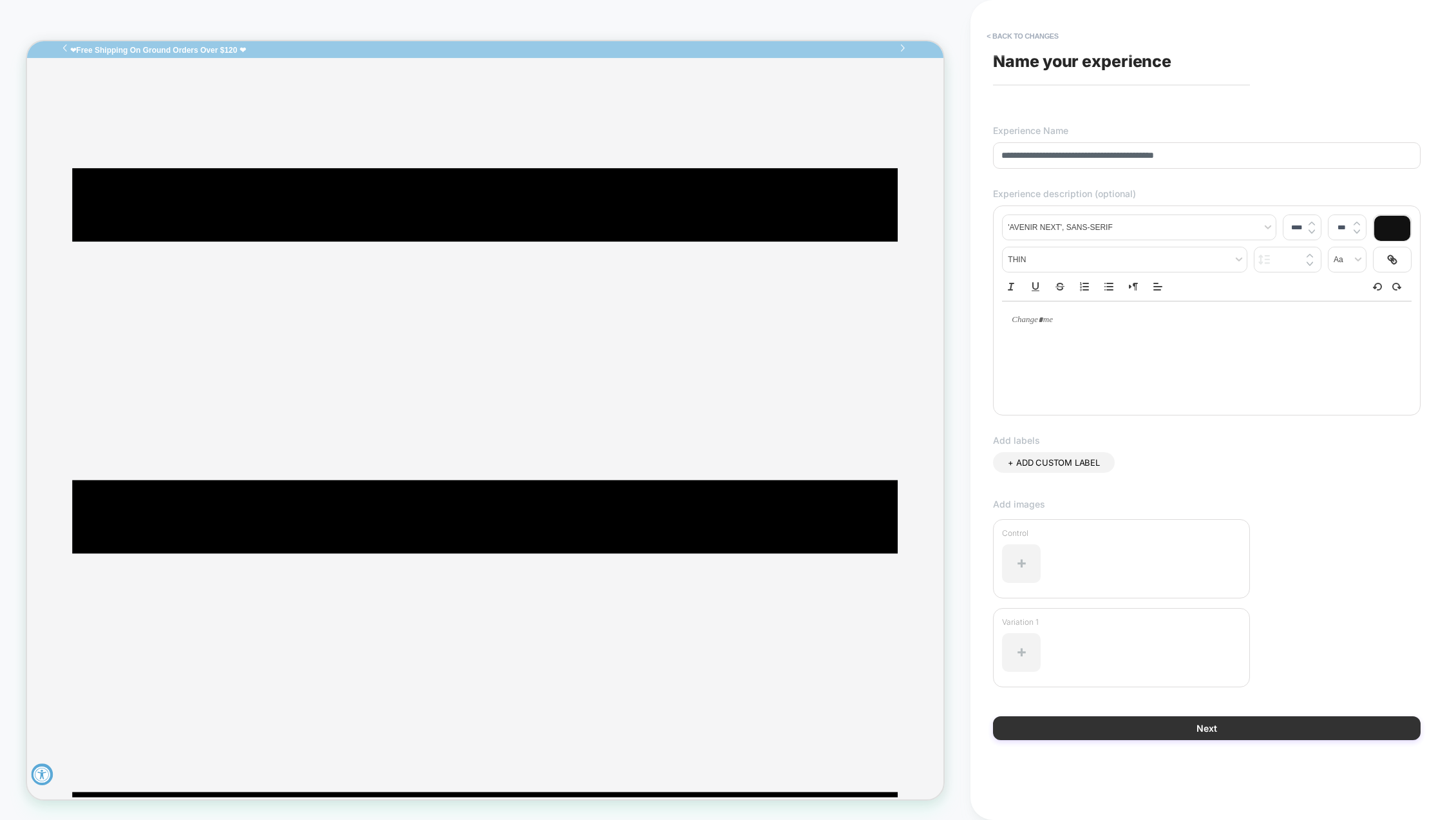
type input "**********"
click at [1255, 721] on button "Next" at bounding box center [1207, 728] width 427 height 24
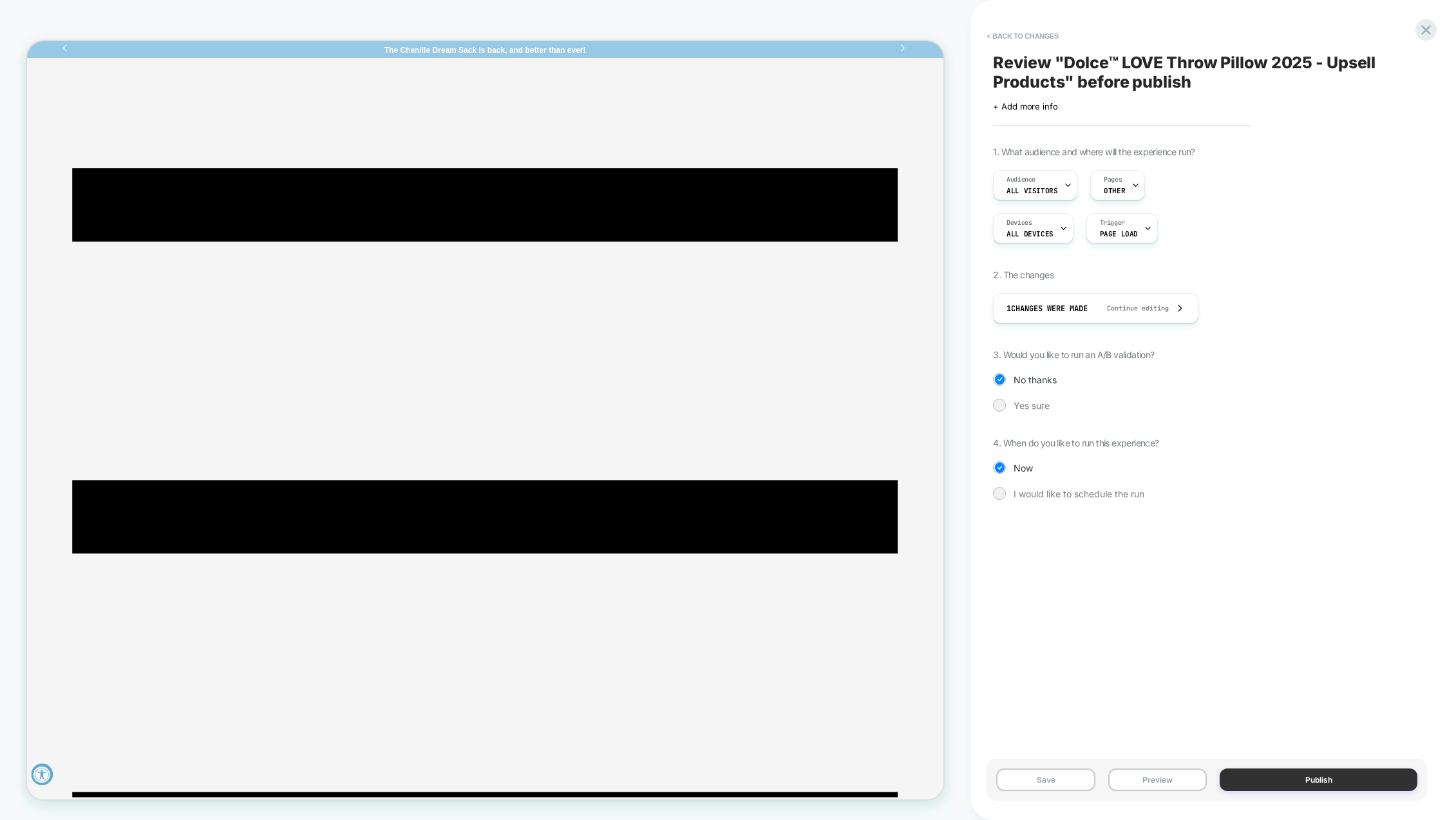
click at [1292, 780] on button "Publish" at bounding box center [1319, 779] width 198 height 23
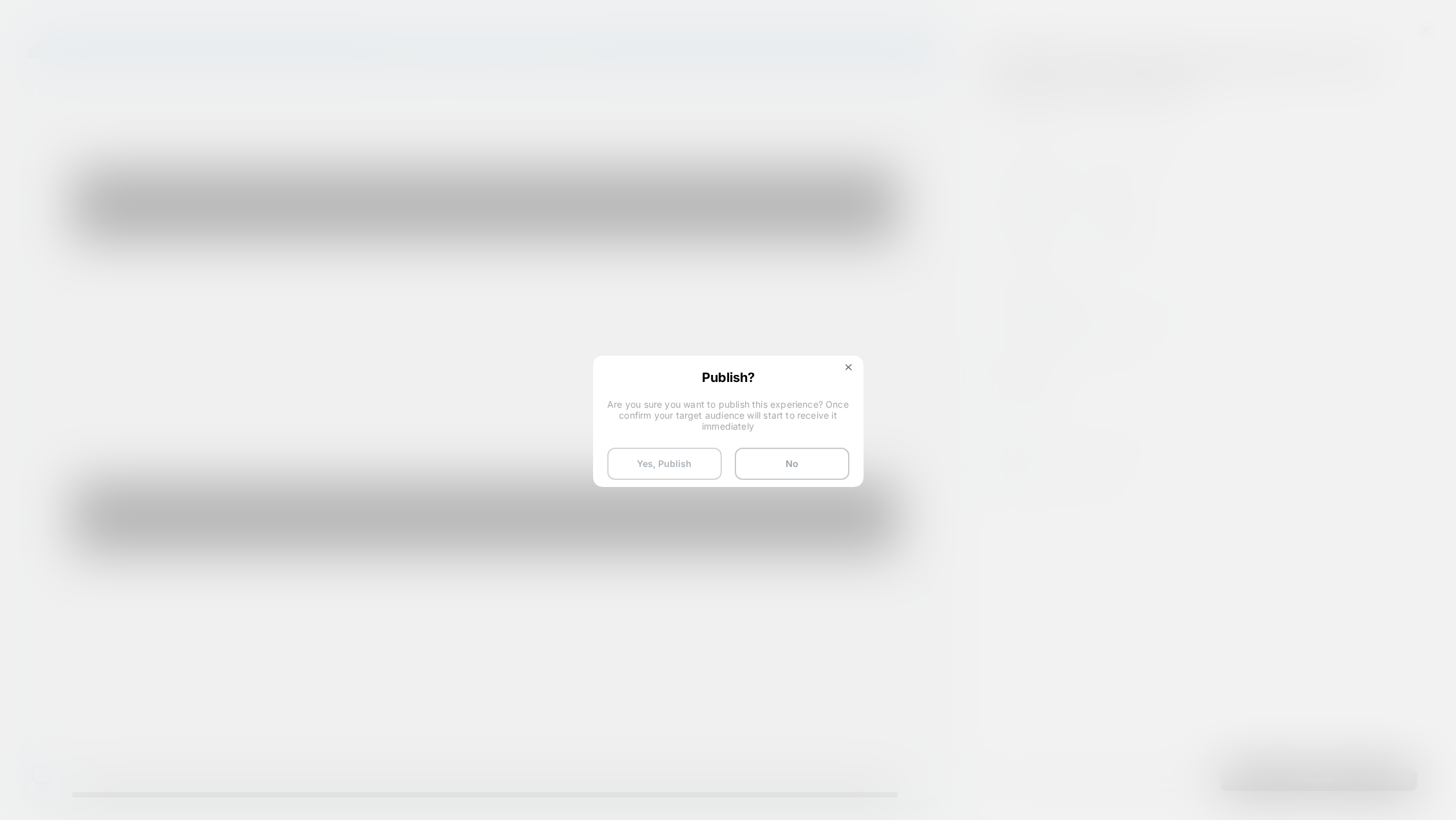
click at [702, 467] on button "Yes, Publish" at bounding box center [664, 463] width 115 height 32
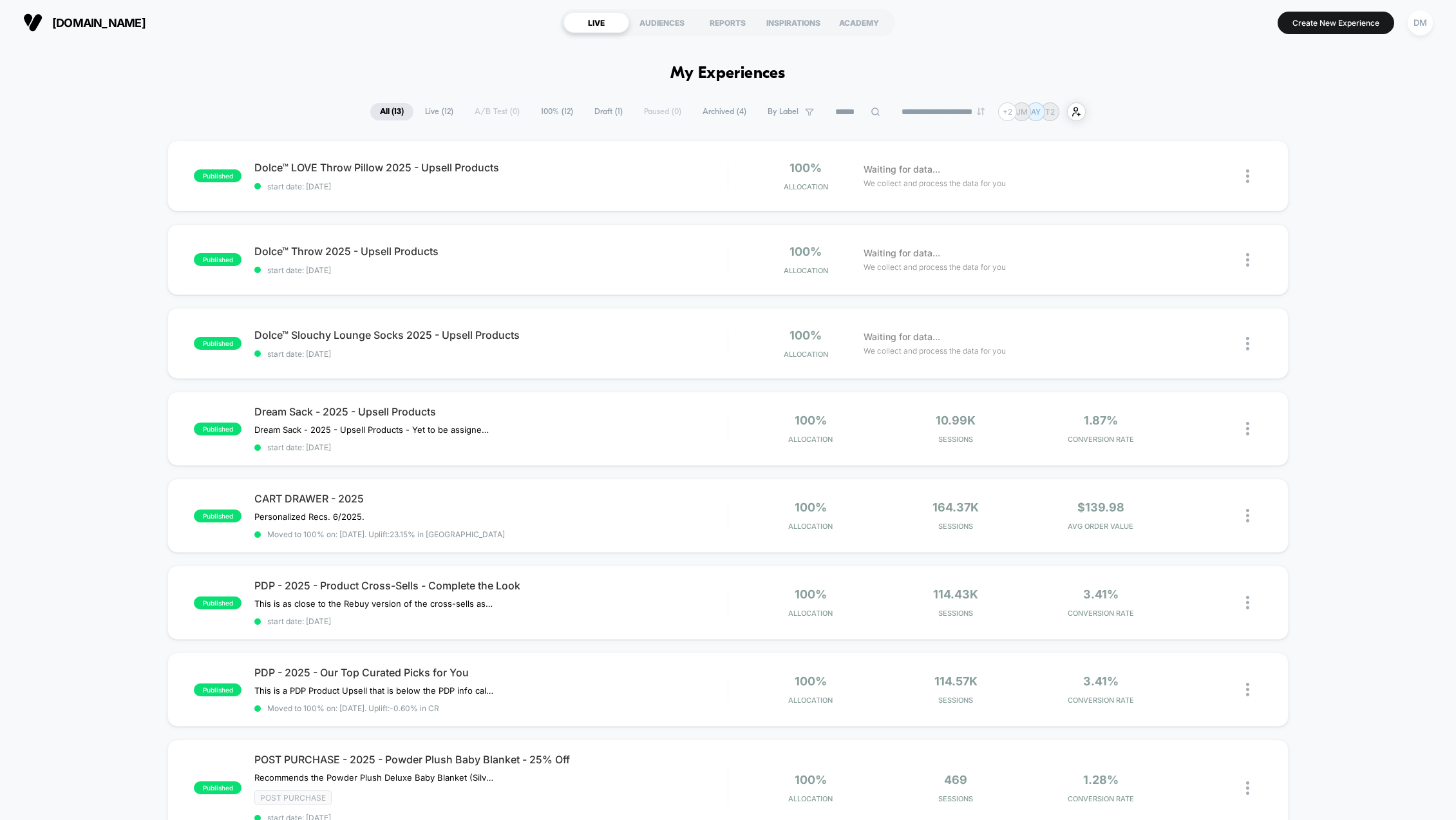
click at [109, 267] on div "published Dolce™ LOVE Throw Pillow 2025 - Upsell Products start date: 9/17/2025…" at bounding box center [728, 727] width 1456 height 1173
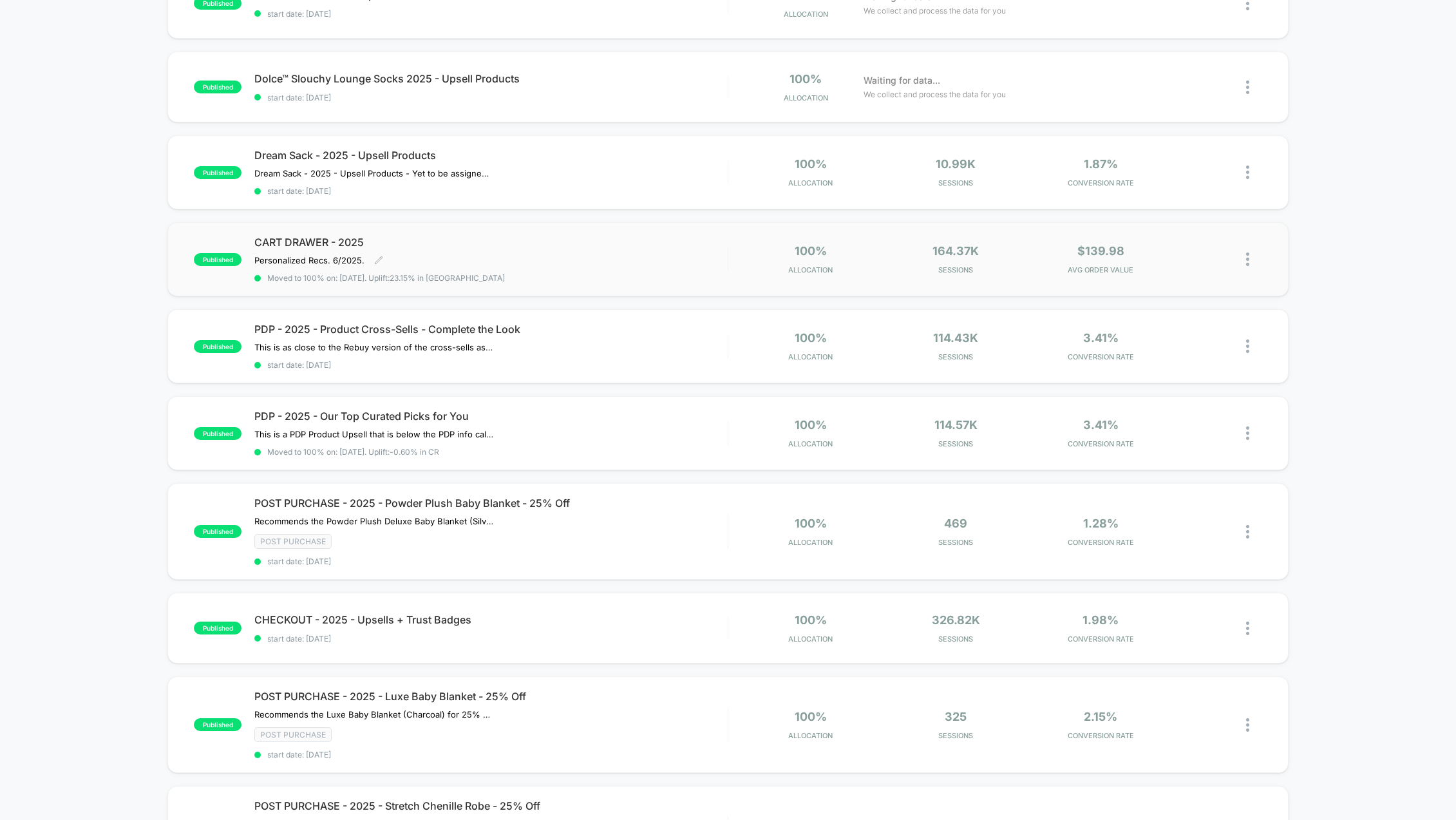
scroll to position [258, 0]
click at [313, 239] on span "CART DRAWER - 2025" at bounding box center [491, 241] width 473 height 13
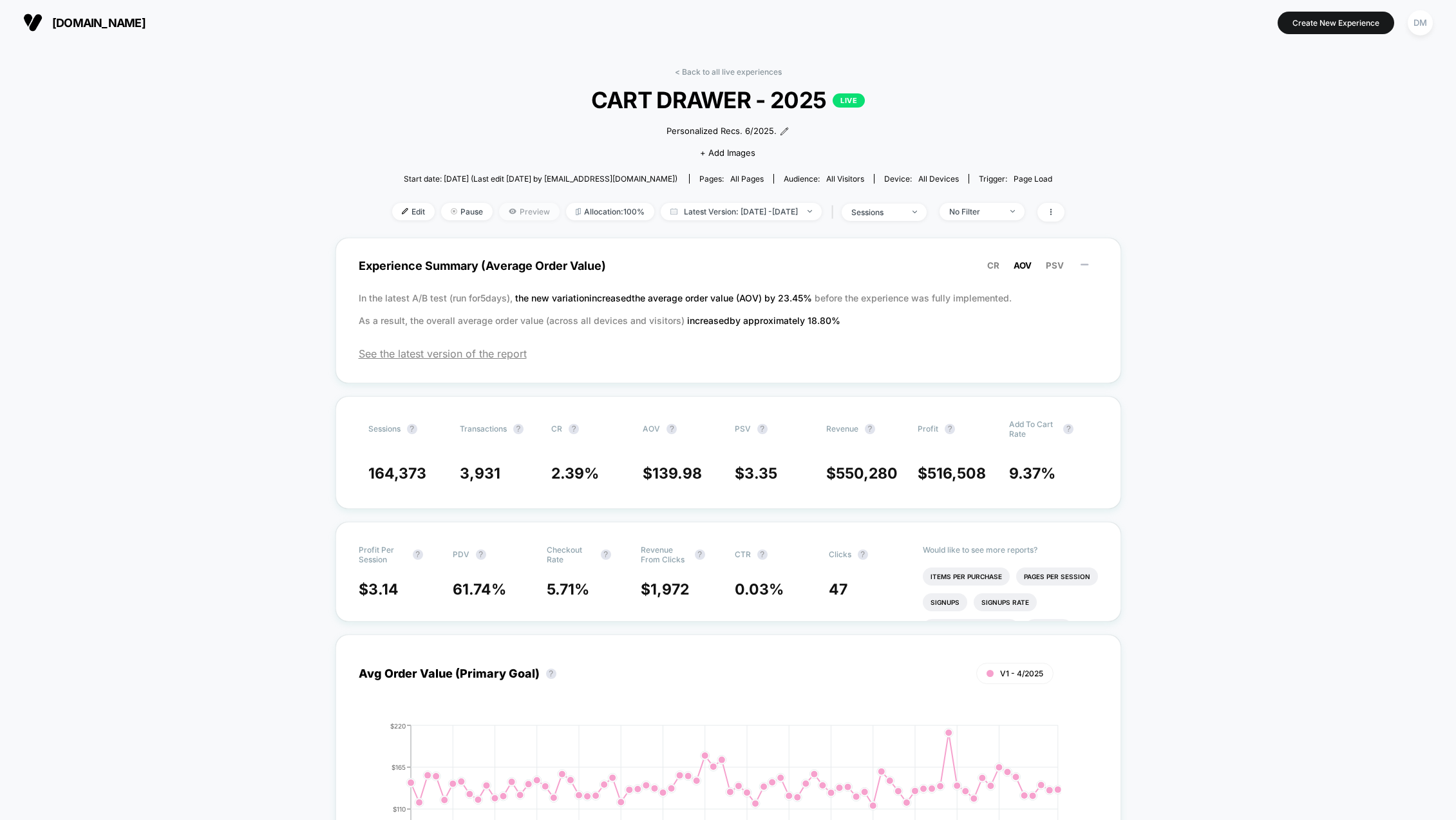
click at [517, 213] on span "Preview" at bounding box center [529, 211] width 60 height 17
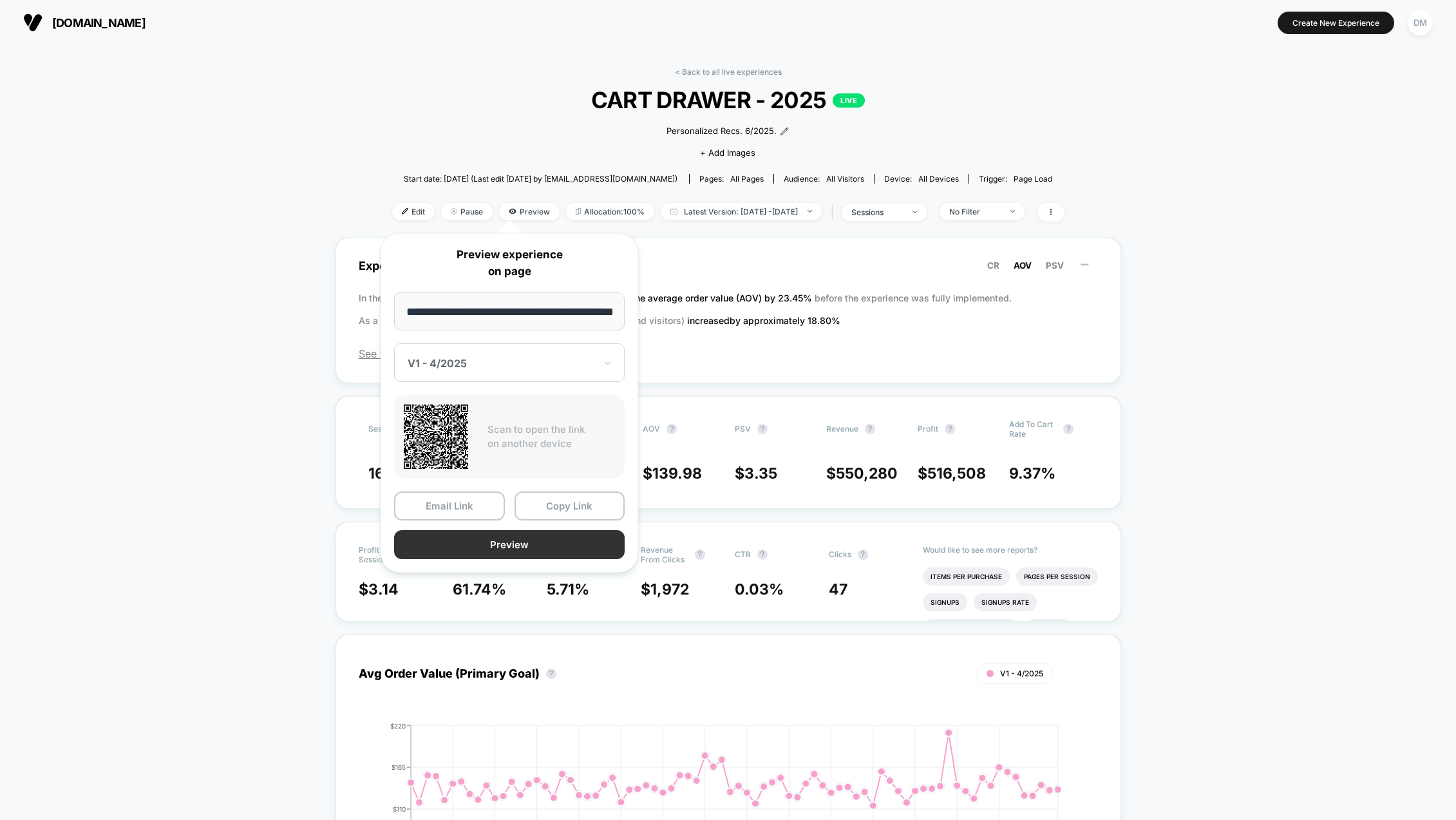
click at [504, 540] on button "Preview" at bounding box center [510, 544] width 231 height 29
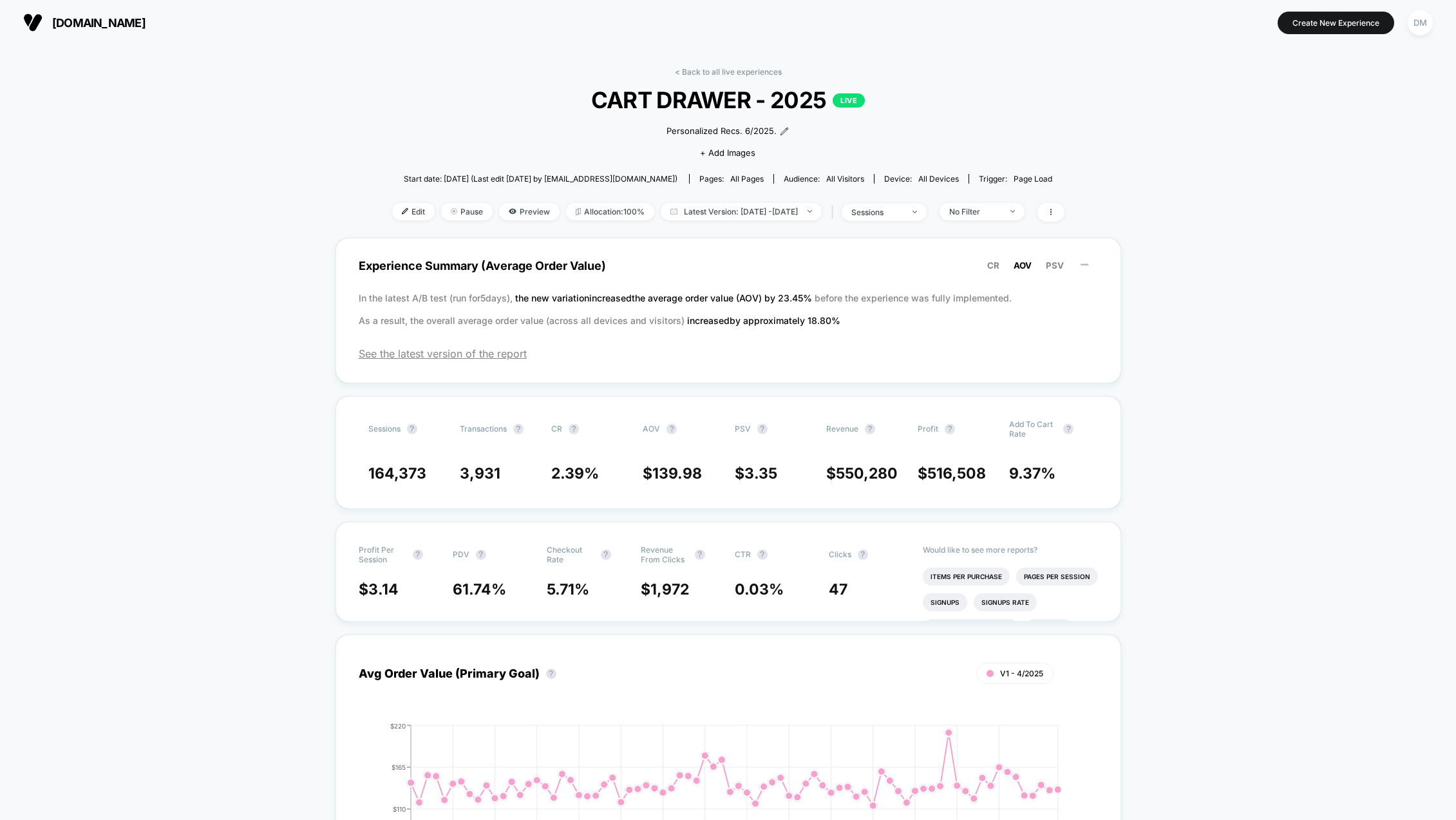
click at [55, 23] on span "[DOMAIN_NAME]" at bounding box center [99, 23] width 93 height 14
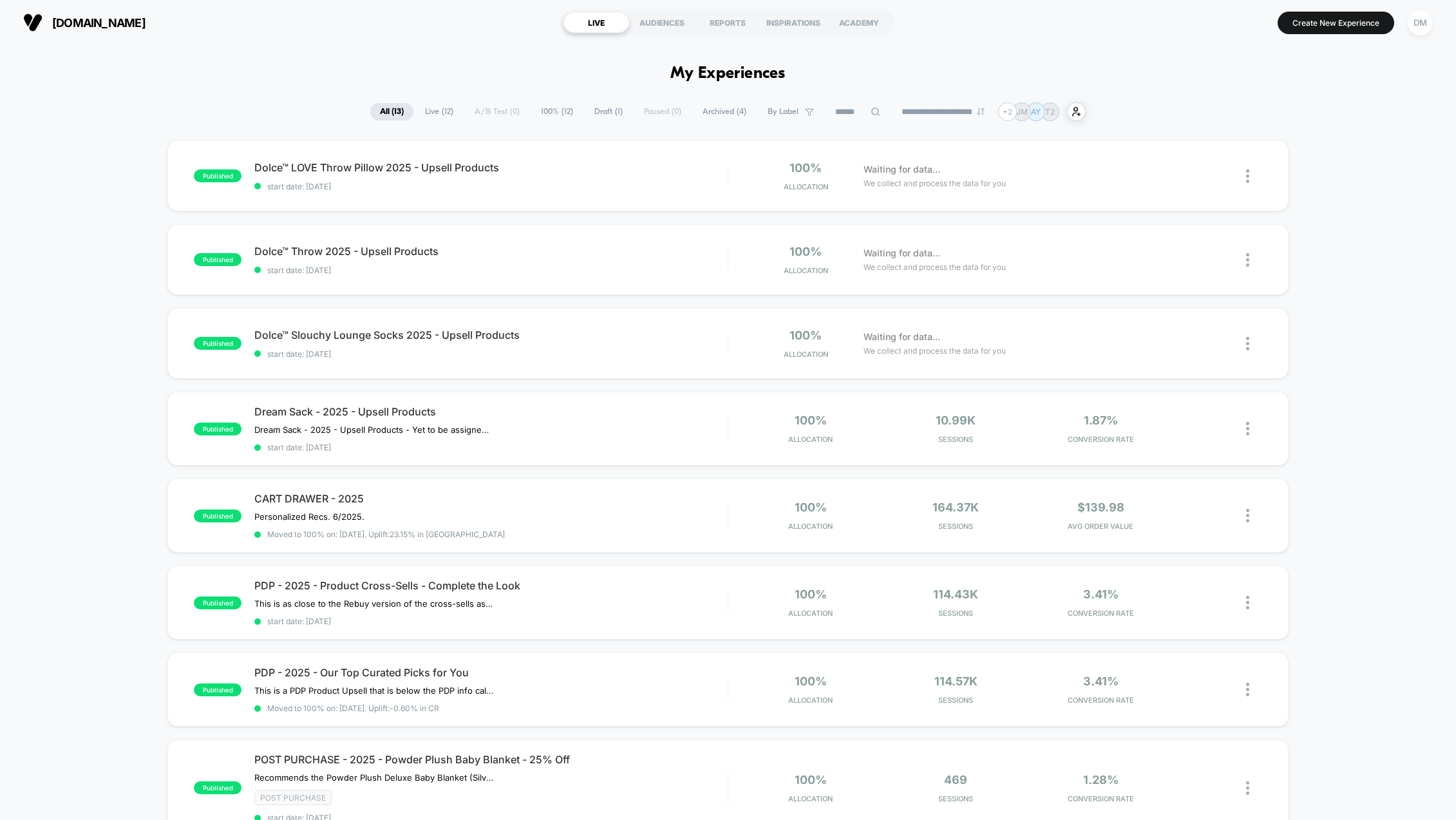
click at [103, 211] on div "published Dolce™ LOVE Throw Pillow 2025 - Upsell Products start date: 9/17/2025…" at bounding box center [728, 727] width 1456 height 1173
click at [114, 263] on div "published Dolce™ LOVE Throw Pillow 2025 - Upsell Products start date: 9/17/2025…" at bounding box center [728, 727] width 1456 height 1173
click at [107, 206] on div "published Dolce™ LOVE Throw Pillow 2025 - Upsell Products start date: 9/17/2025…" at bounding box center [728, 727] width 1456 height 1173
click at [74, 231] on div "published Dolce™ LOVE Throw Pillow 2025 - Upsell Products start date: 9/17/2025…" at bounding box center [728, 727] width 1456 height 1173
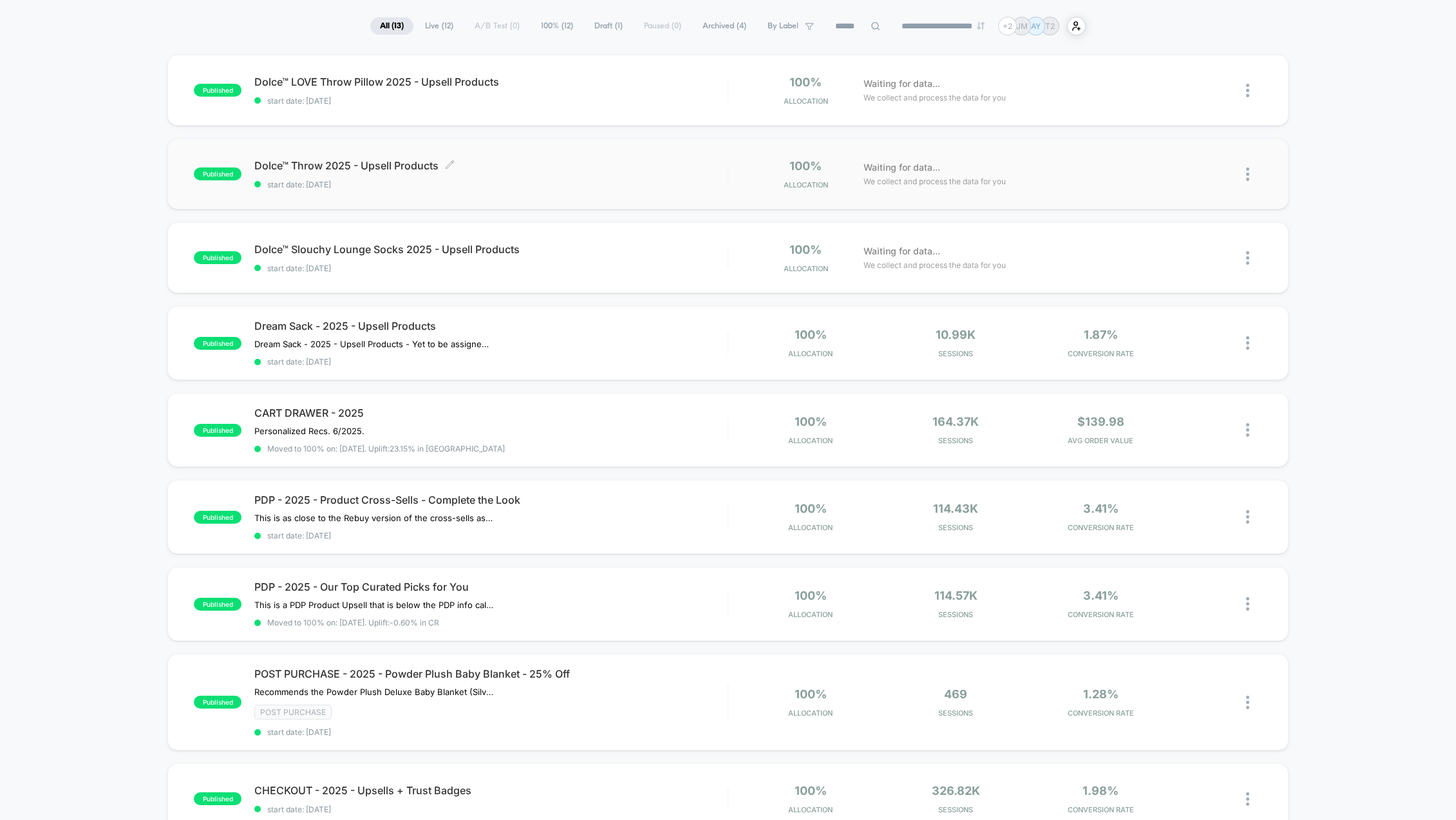
scroll to position [129, 0]
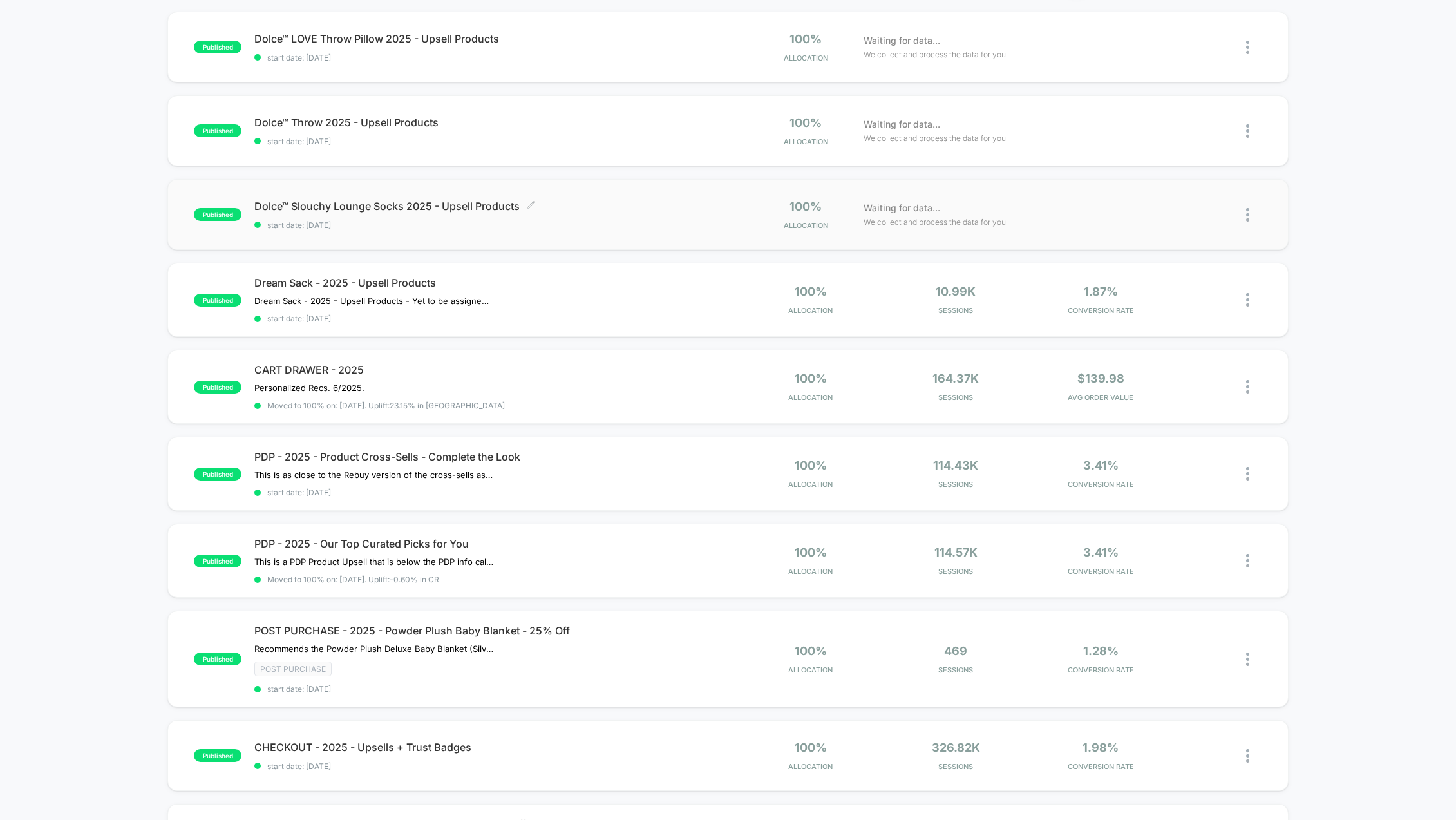
click at [484, 207] on span "Dolce™ Slouchy Lounge Socks 2025 - Upsell Products Click to edit experience det…" at bounding box center [491, 206] width 473 height 13
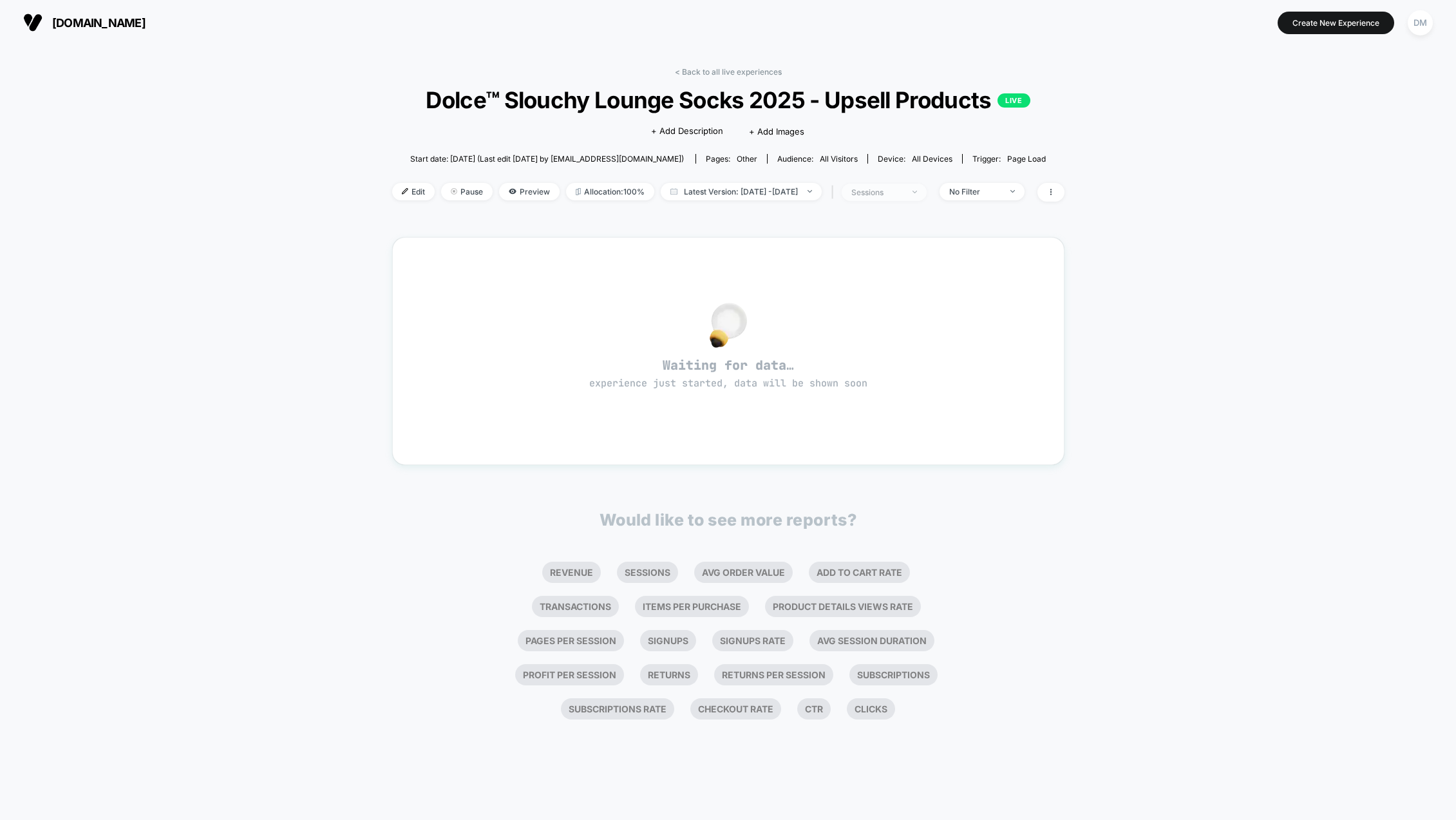
click at [917, 192] on img at bounding box center [915, 192] width 5 height 3
click at [392, 191] on span "Edit" at bounding box center [414, 191] width 43 height 17
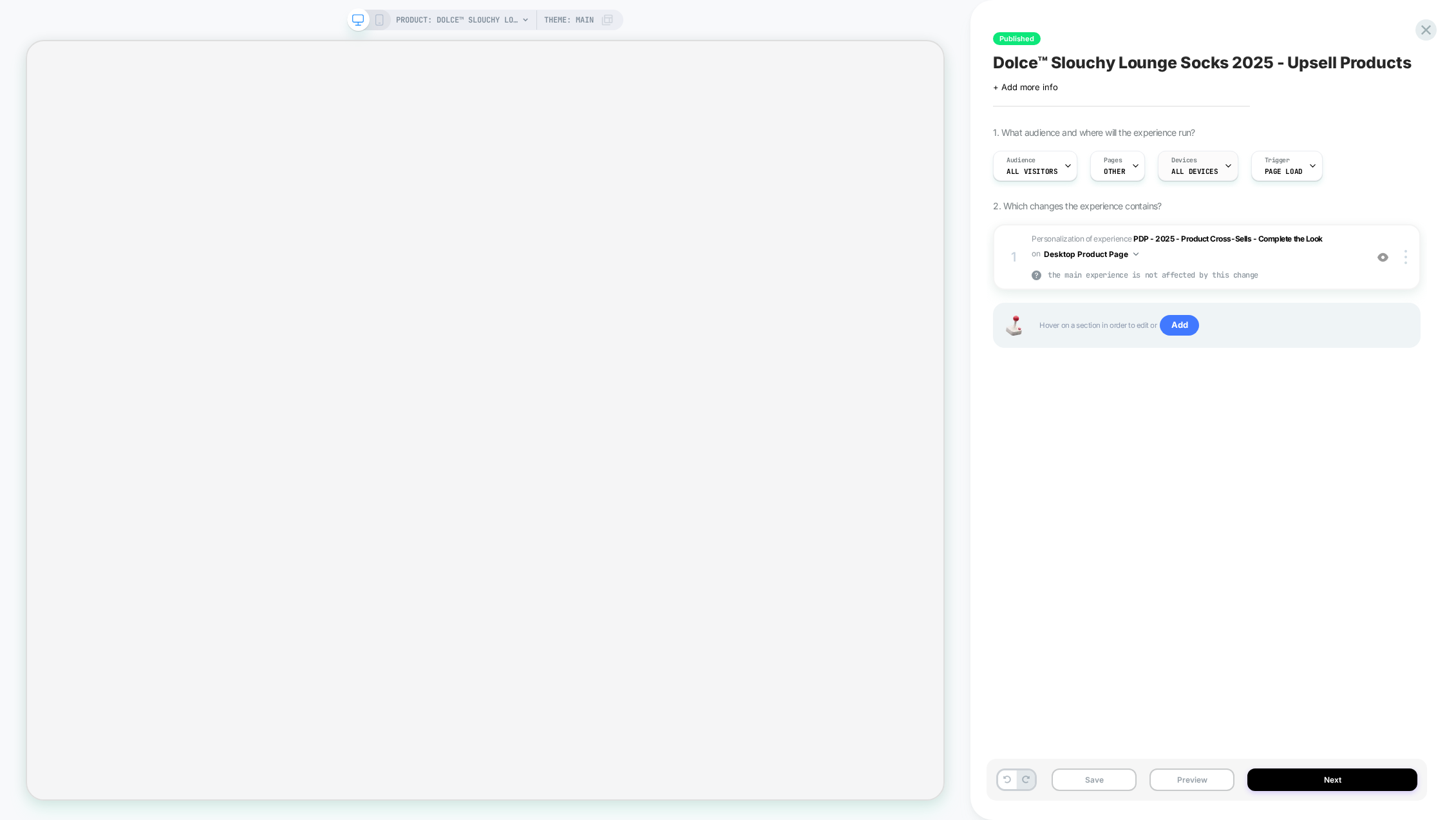
click at [1224, 165] on icon at bounding box center [1229, 166] width 8 height 8
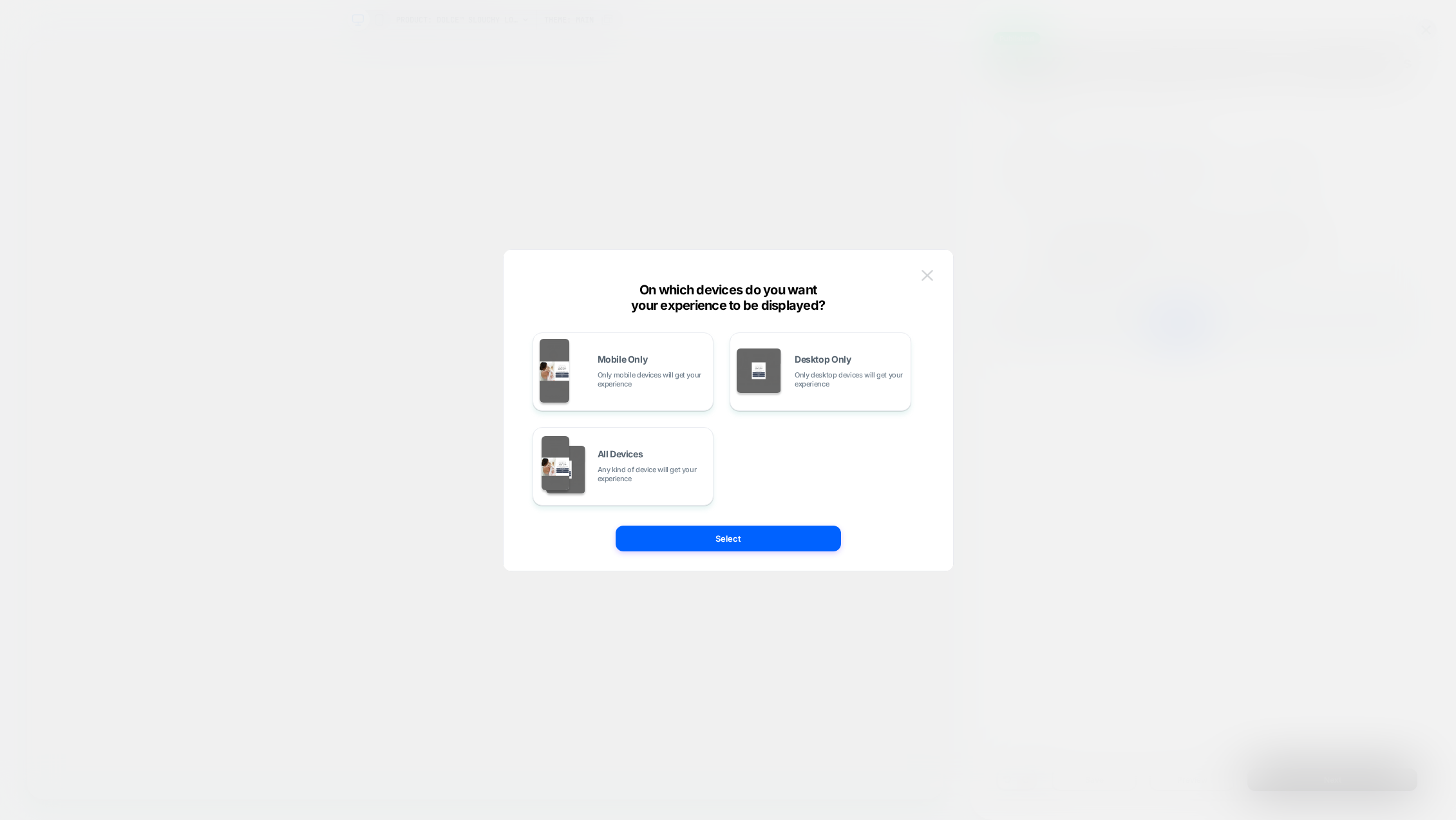
click at [925, 272] on img at bounding box center [927, 276] width 12 height 11
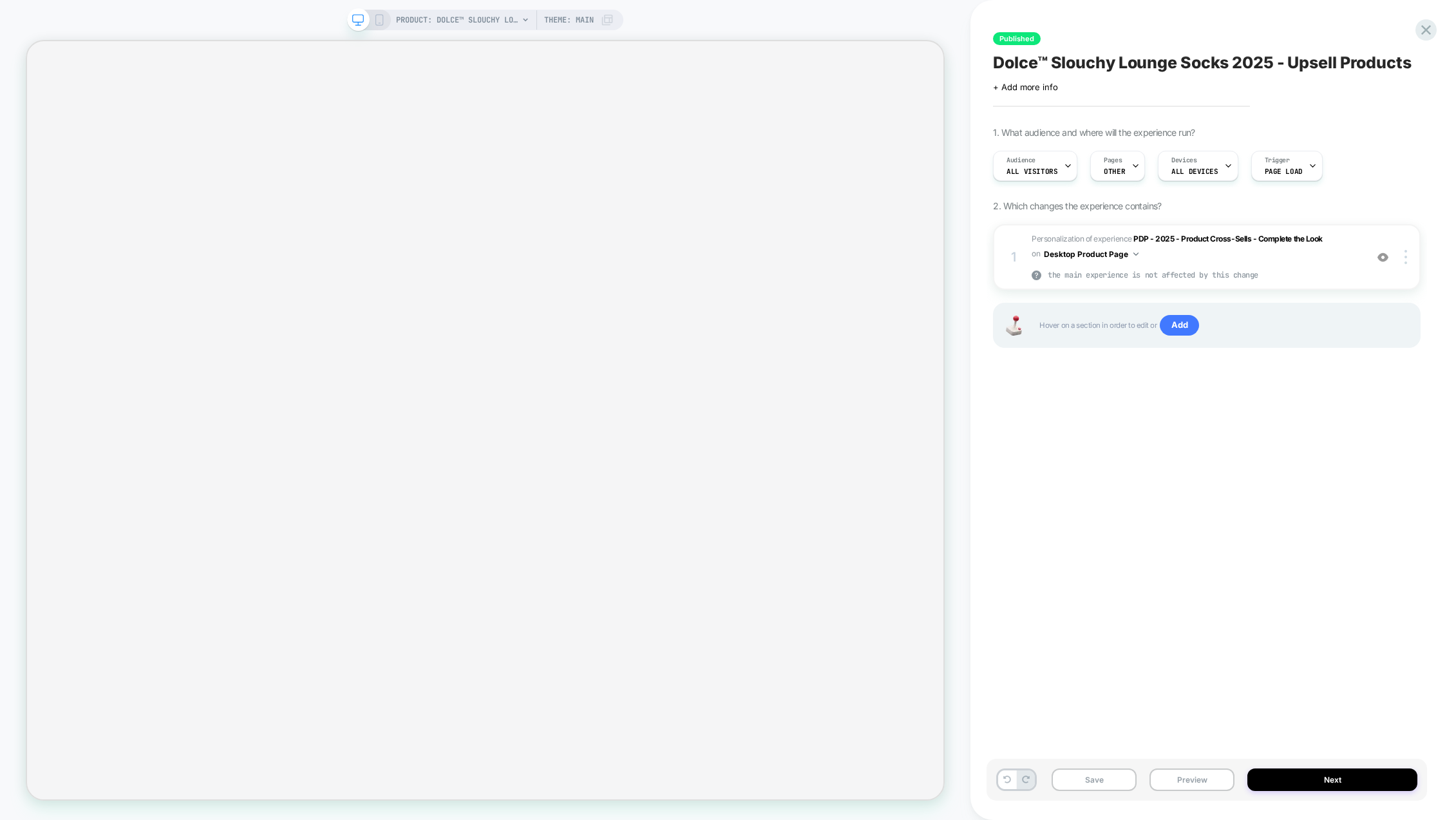
click at [381, 20] on icon at bounding box center [379, 20] width 12 height 12
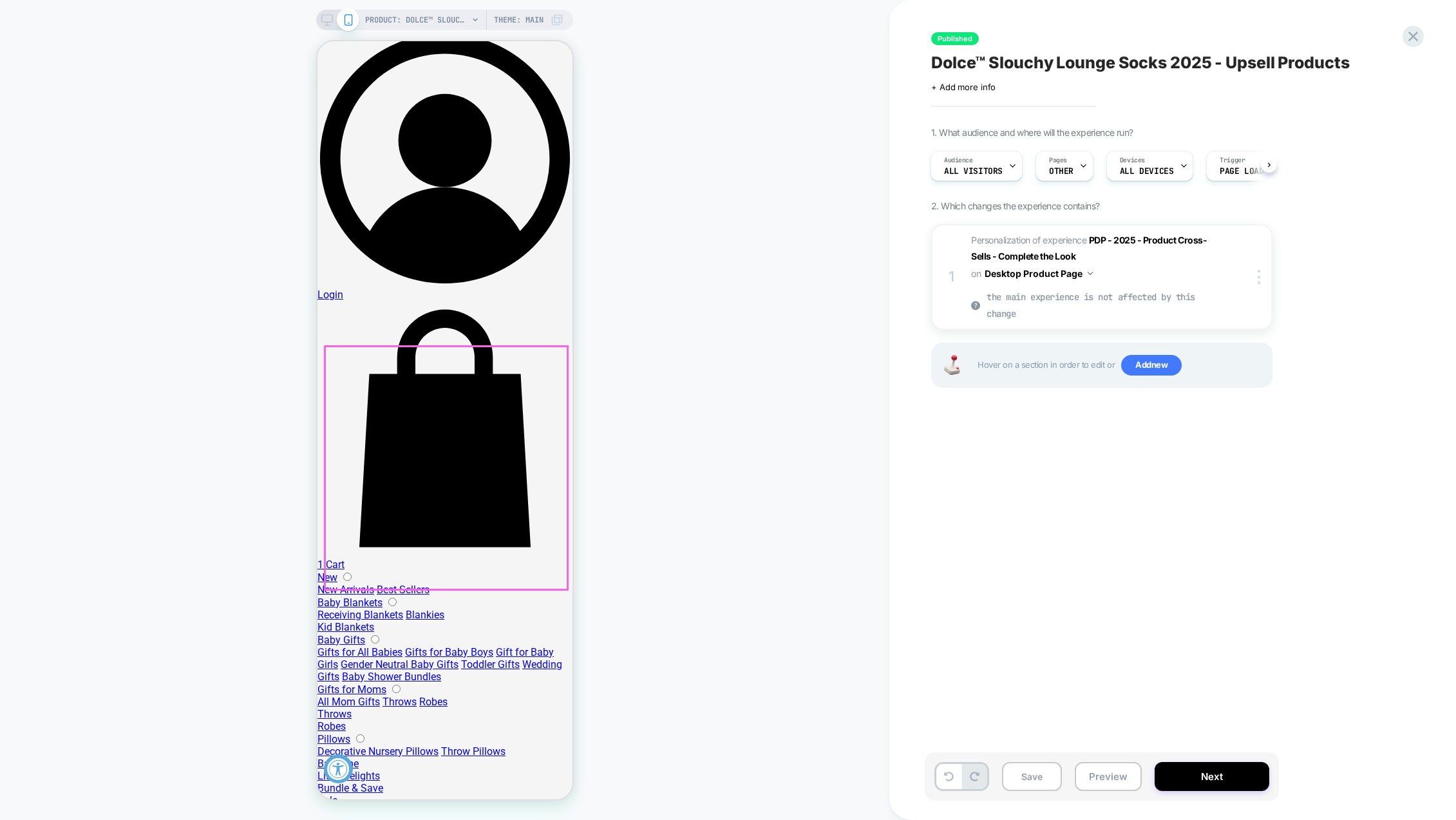
scroll to position [580, 0]
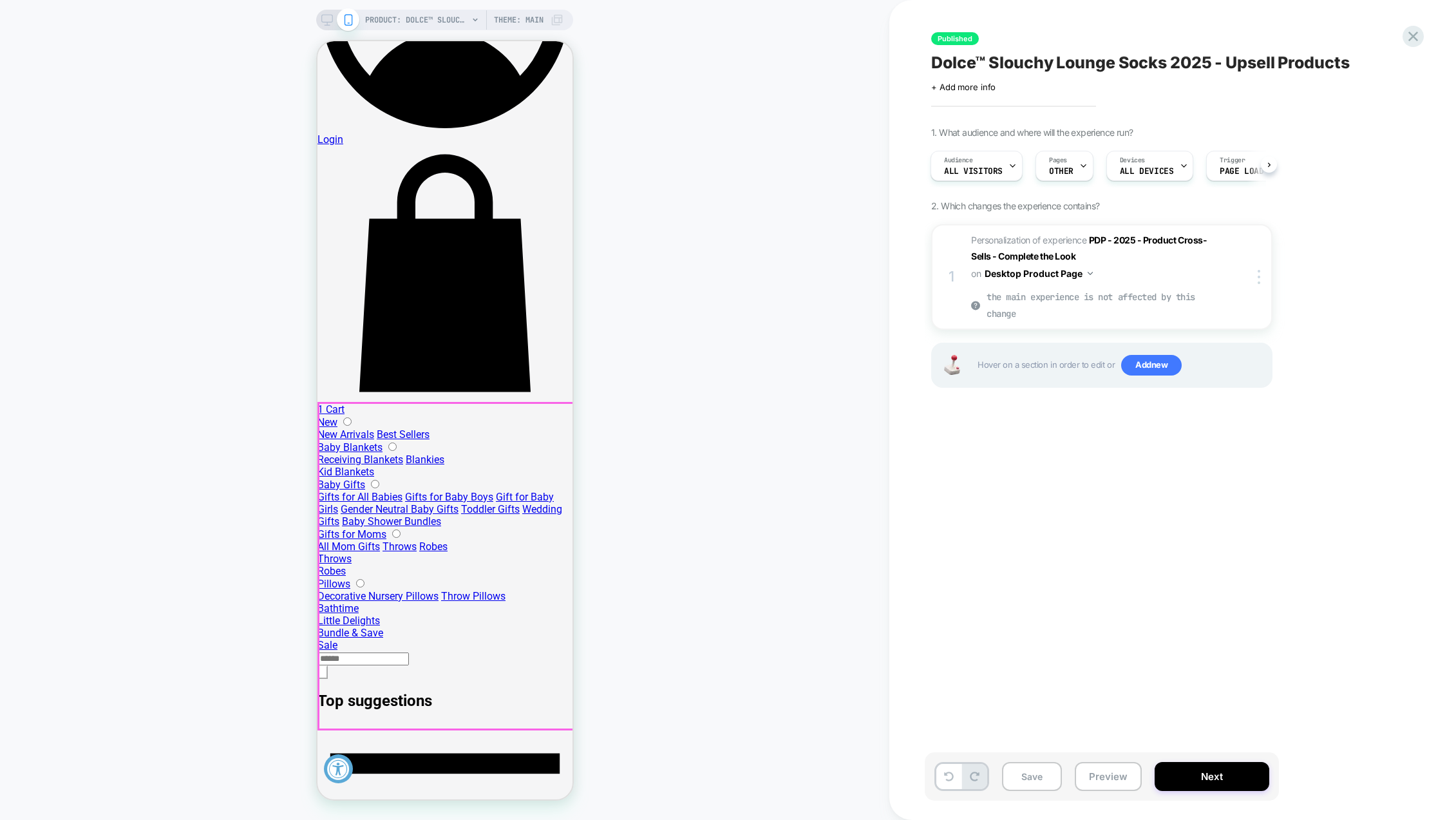
scroll to position [709, 0]
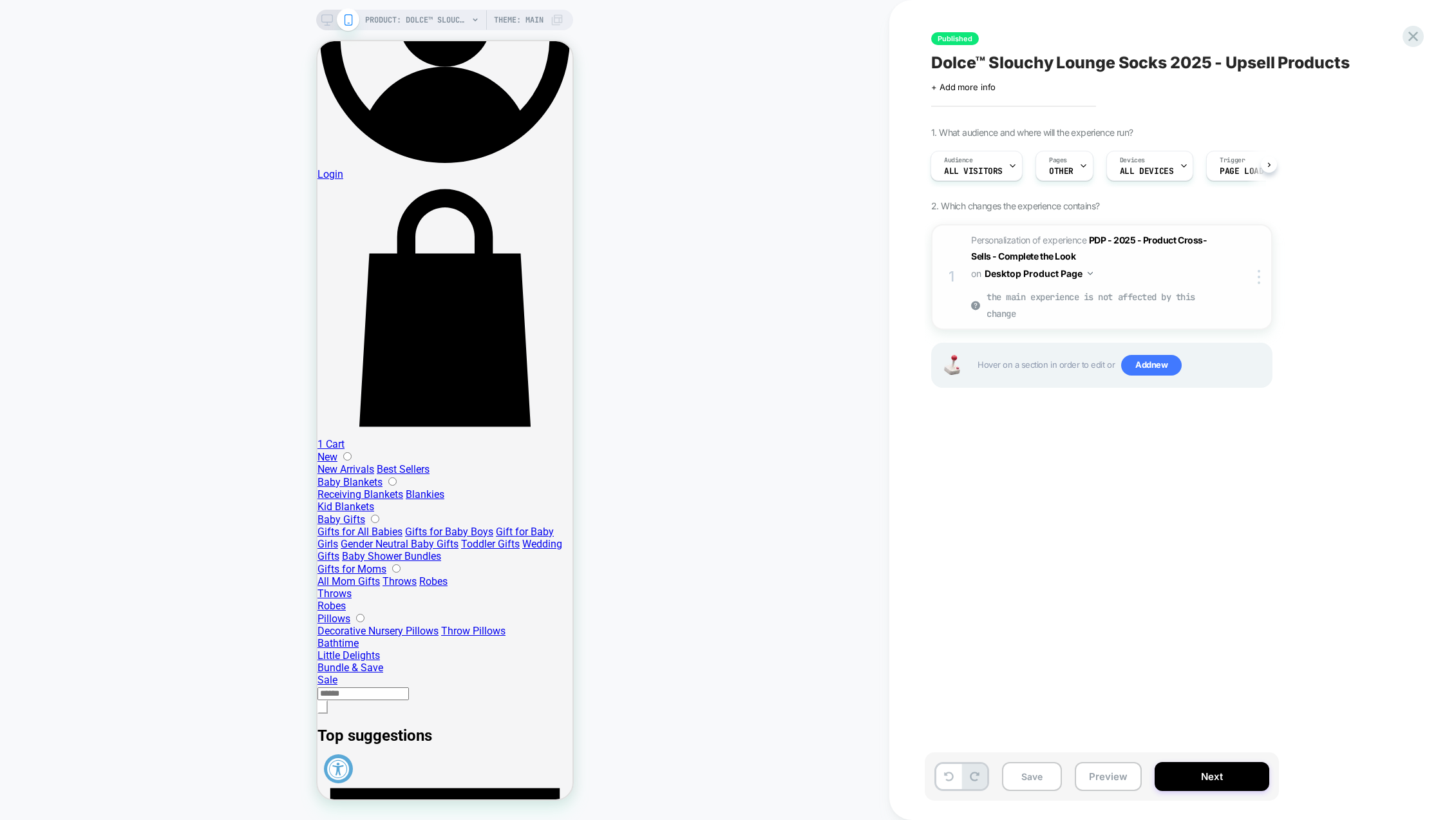
click at [1093, 272] on img at bounding box center [1090, 274] width 5 height 3
click at [915, 261] on div "Published Dolce™ Slouchy Lounge Socks 2025 - Upsell Products Click to edit expe…" at bounding box center [1172, 410] width 567 height 820
click at [1089, 272] on button "Desktop Product Page" at bounding box center [1038, 273] width 108 height 19
click at [1306, 467] on div "Published Dolce™ Slouchy Lounge Socks 2025 - Upsell Products Click to edit expe…" at bounding box center [1166, 410] width 483 height 795
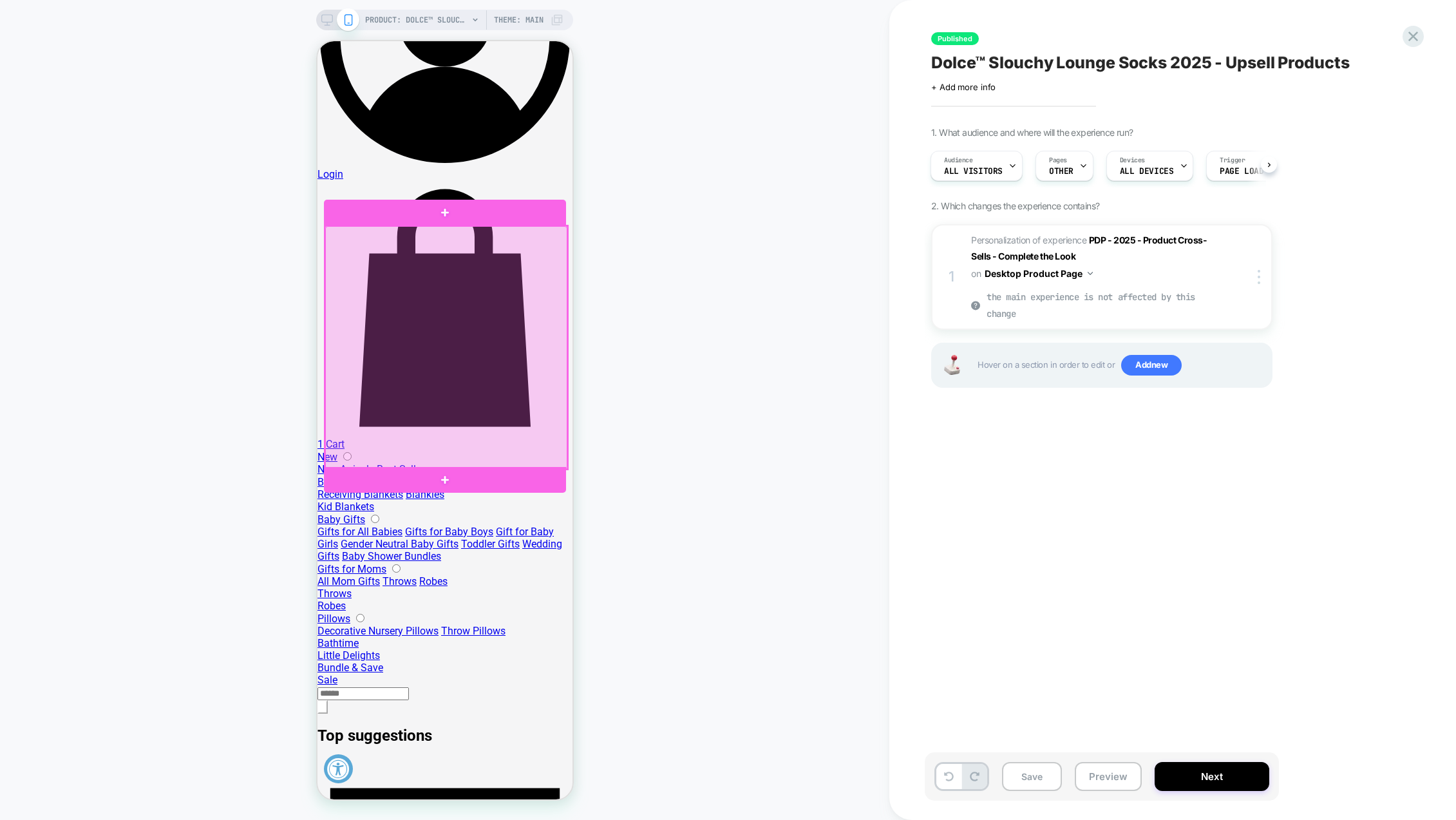
drag, startPoint x: 402, startPoint y: 329, endPoint x: 394, endPoint y: 299, distance: 31.0
click at [394, 299] on div at bounding box center [445, 347] width 242 height 243
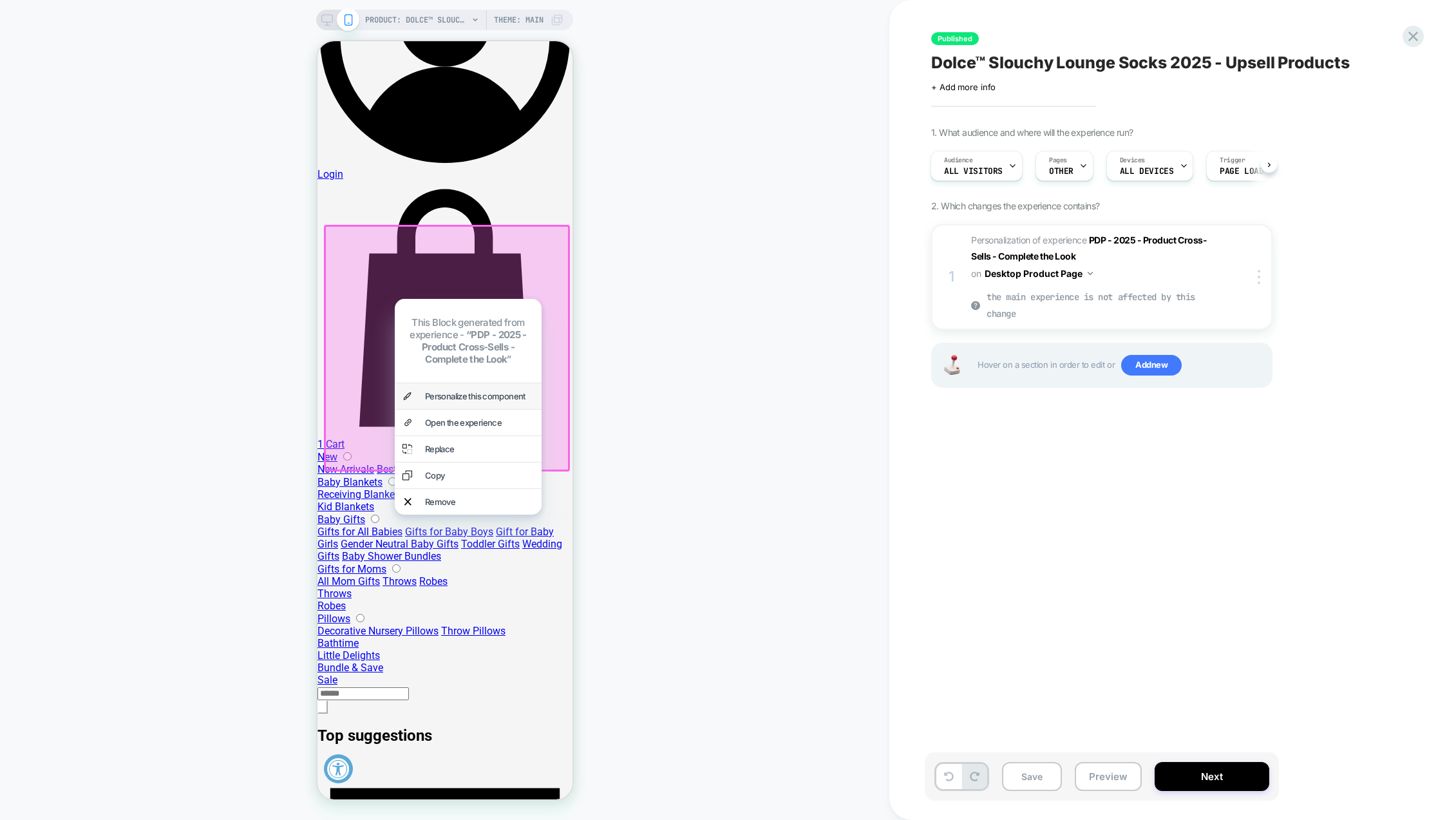
click at [447, 391] on div "Personalize this component" at bounding box center [479, 396] width 109 height 10
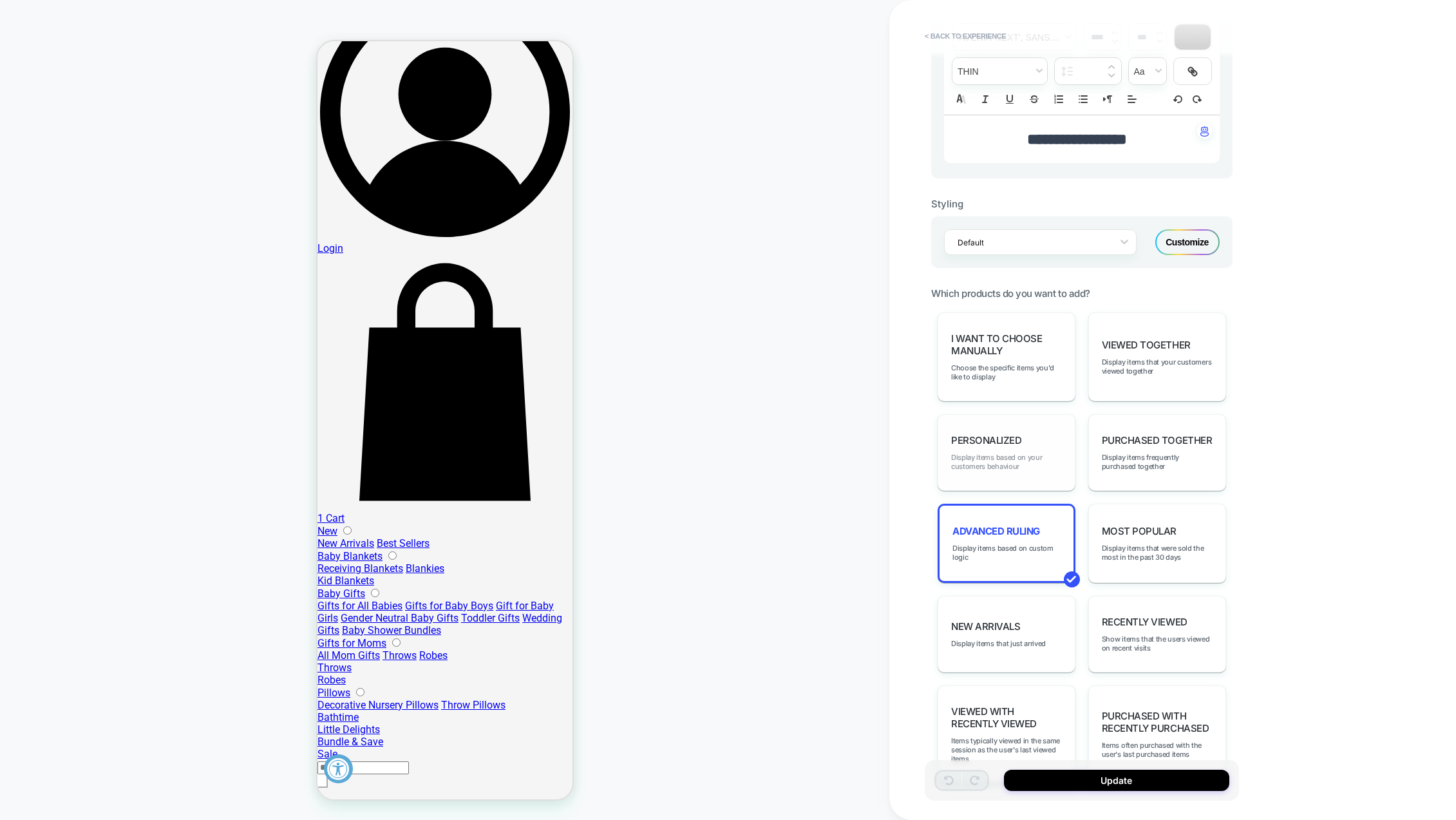
scroll to position [386, 0]
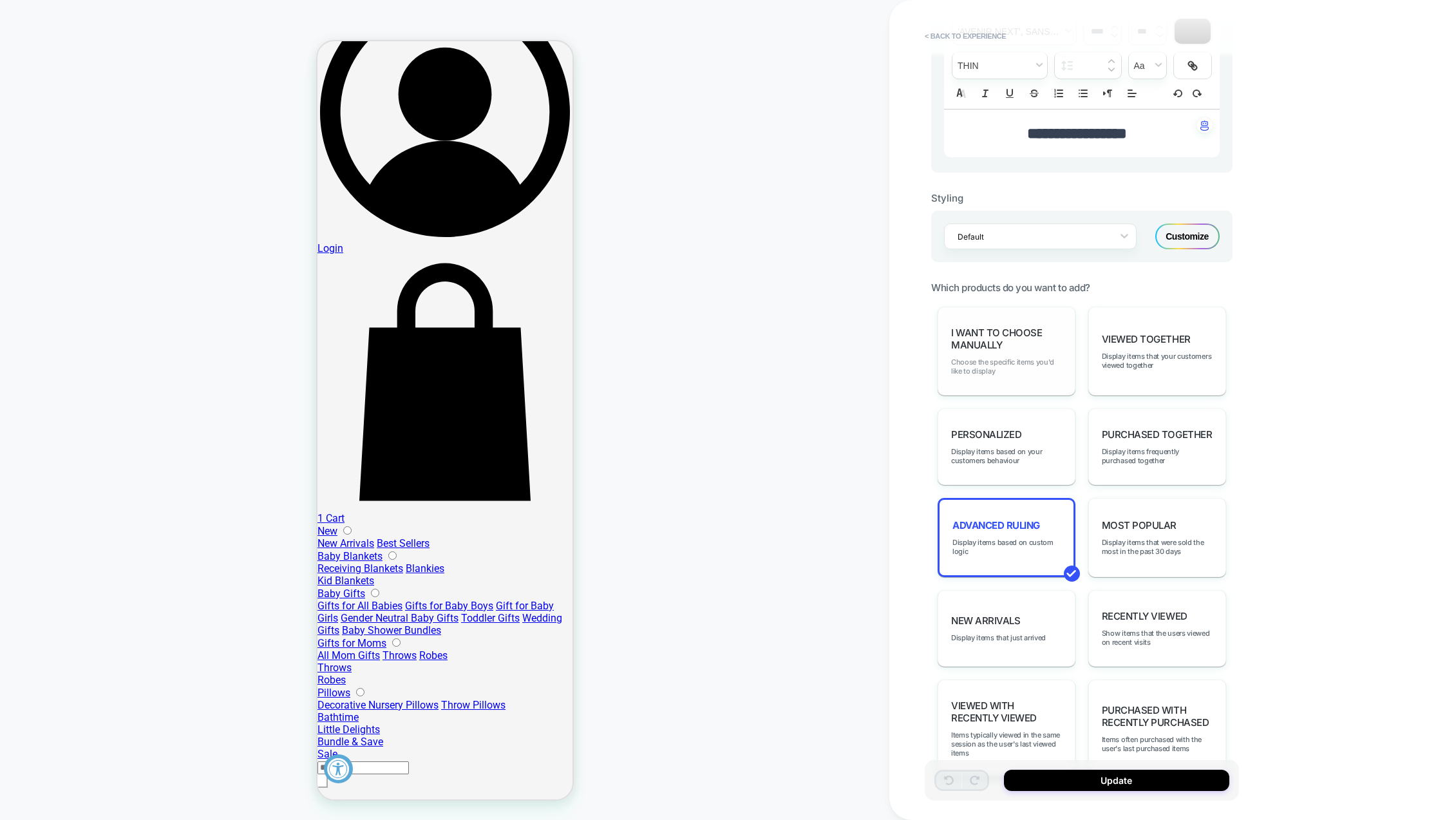
click at [1022, 357] on span "Choose the specific items you'd like to display" at bounding box center [1006, 366] width 111 height 18
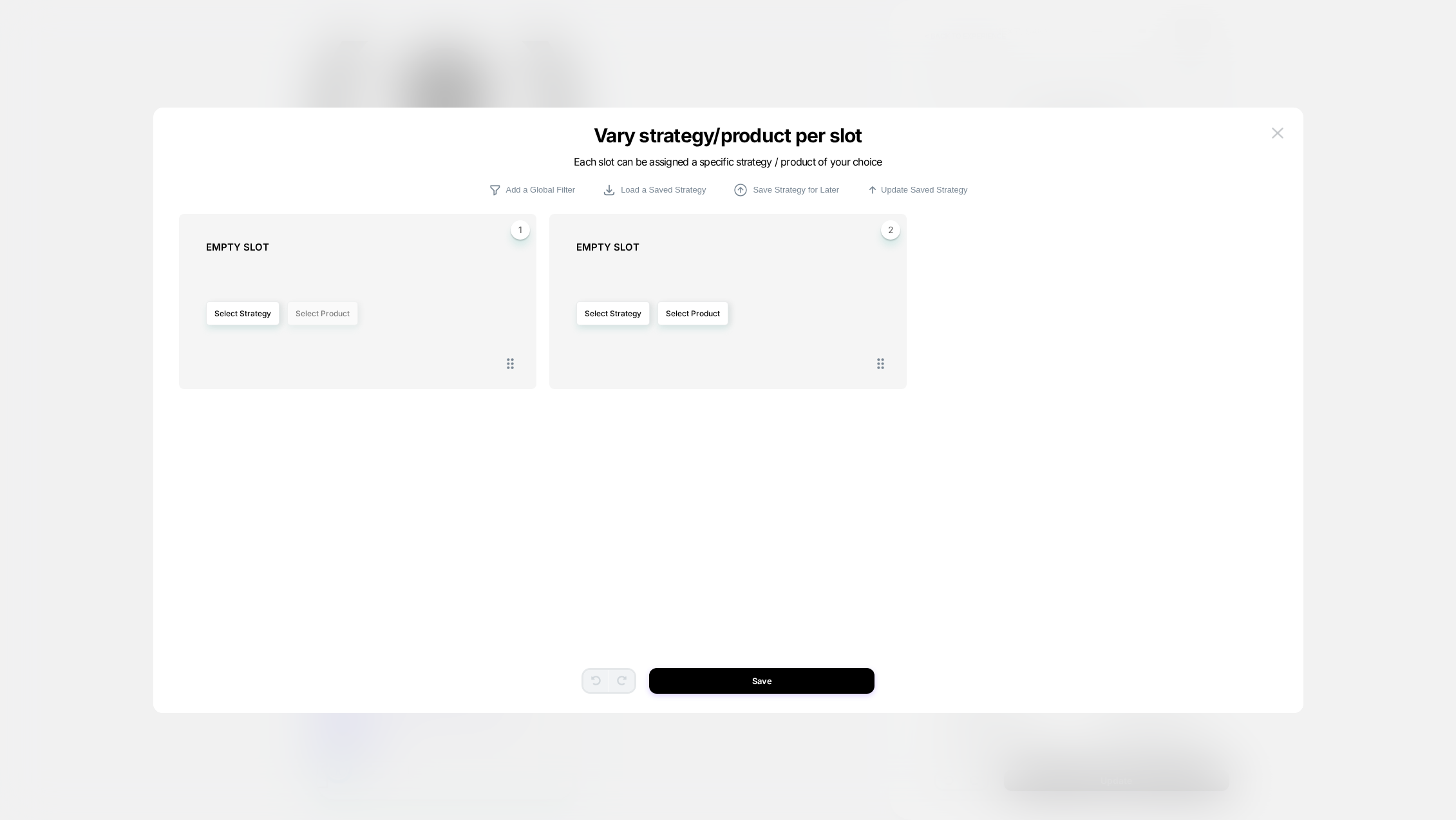
click at [316, 307] on button "Select Product" at bounding box center [322, 313] width 71 height 24
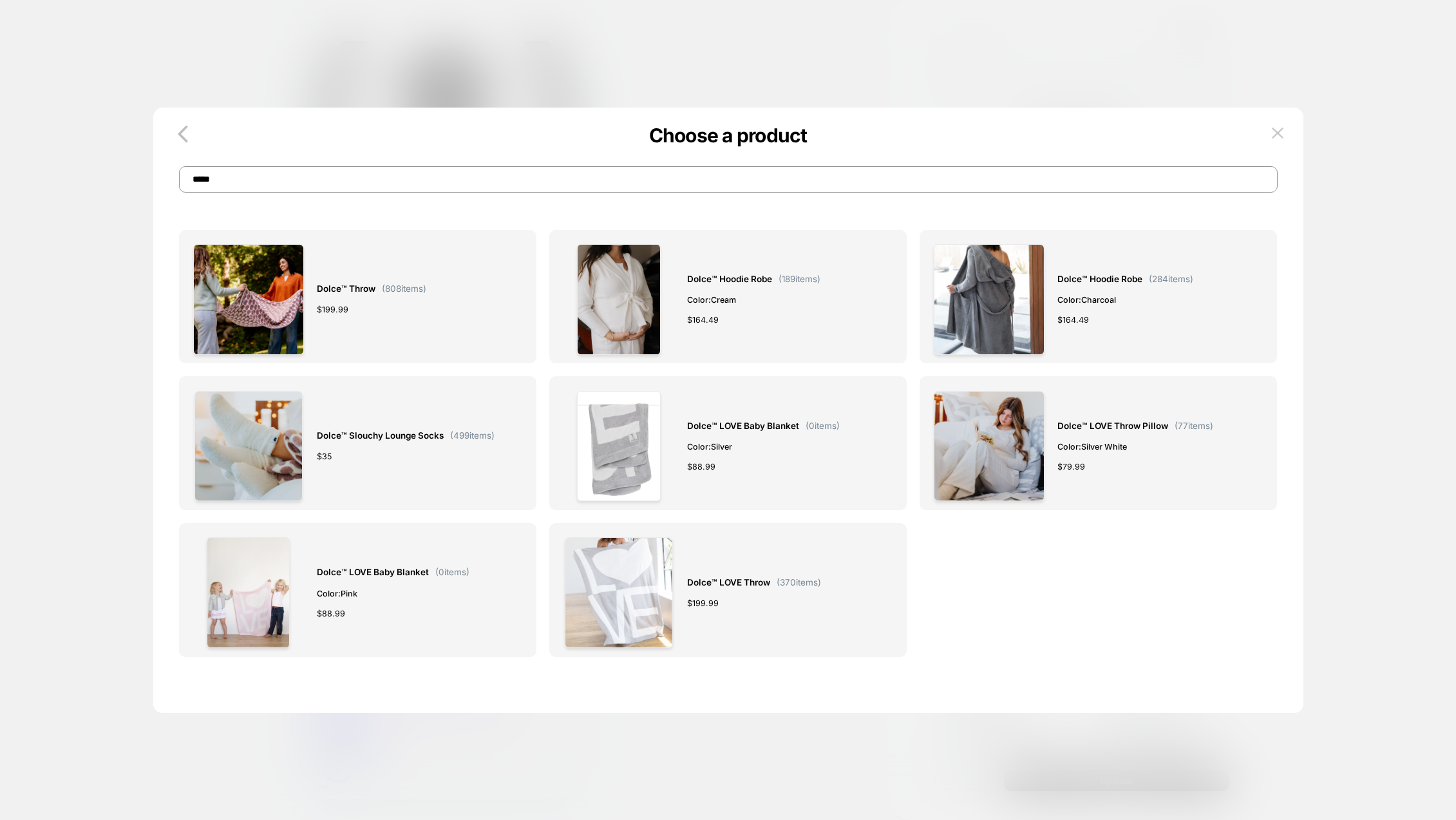
type input "*****"
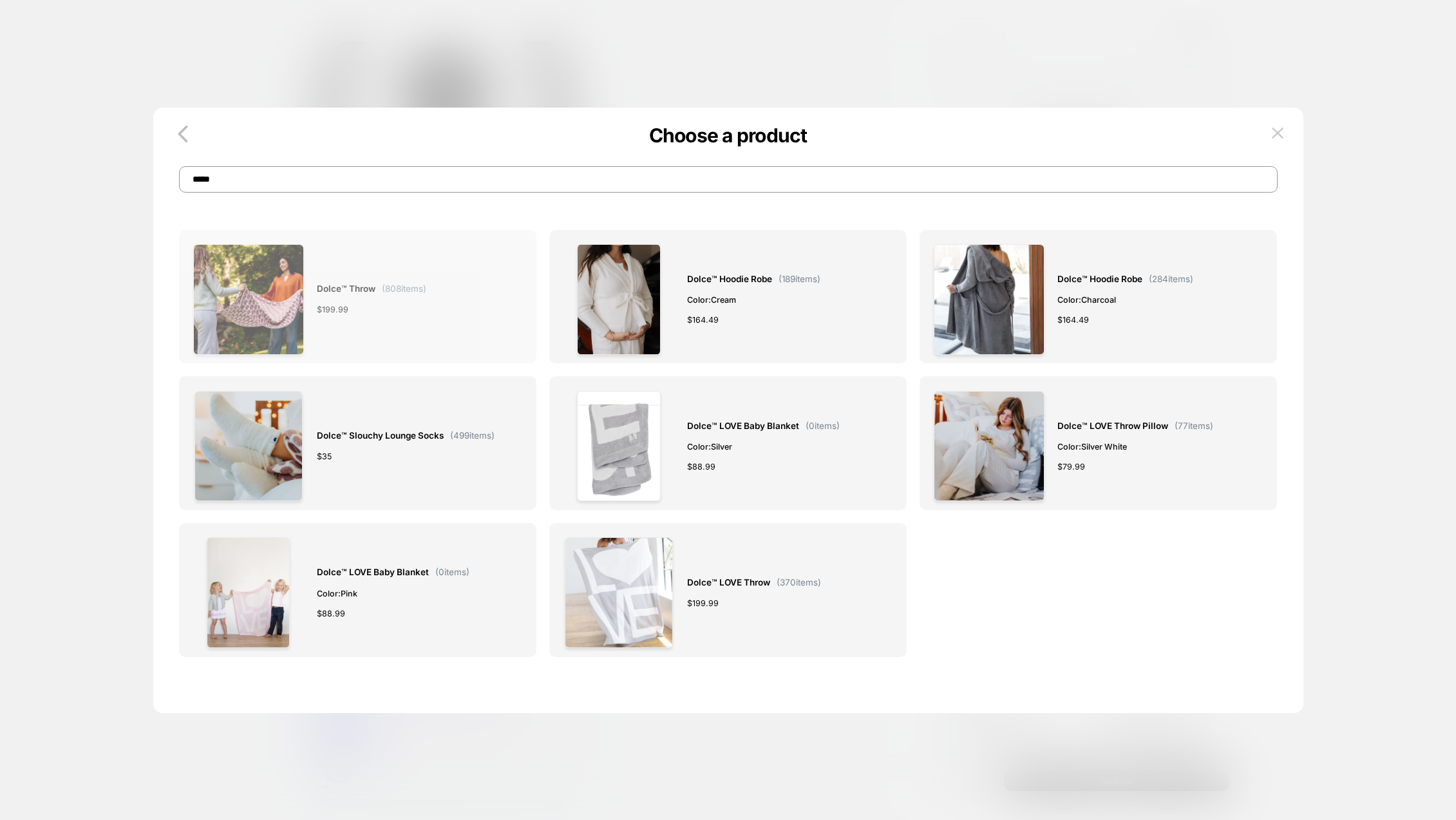
click at [333, 279] on div "Dolce™ Throw ( 808 items) $ 199.99" at bounding box center [371, 299] width 109 height 111
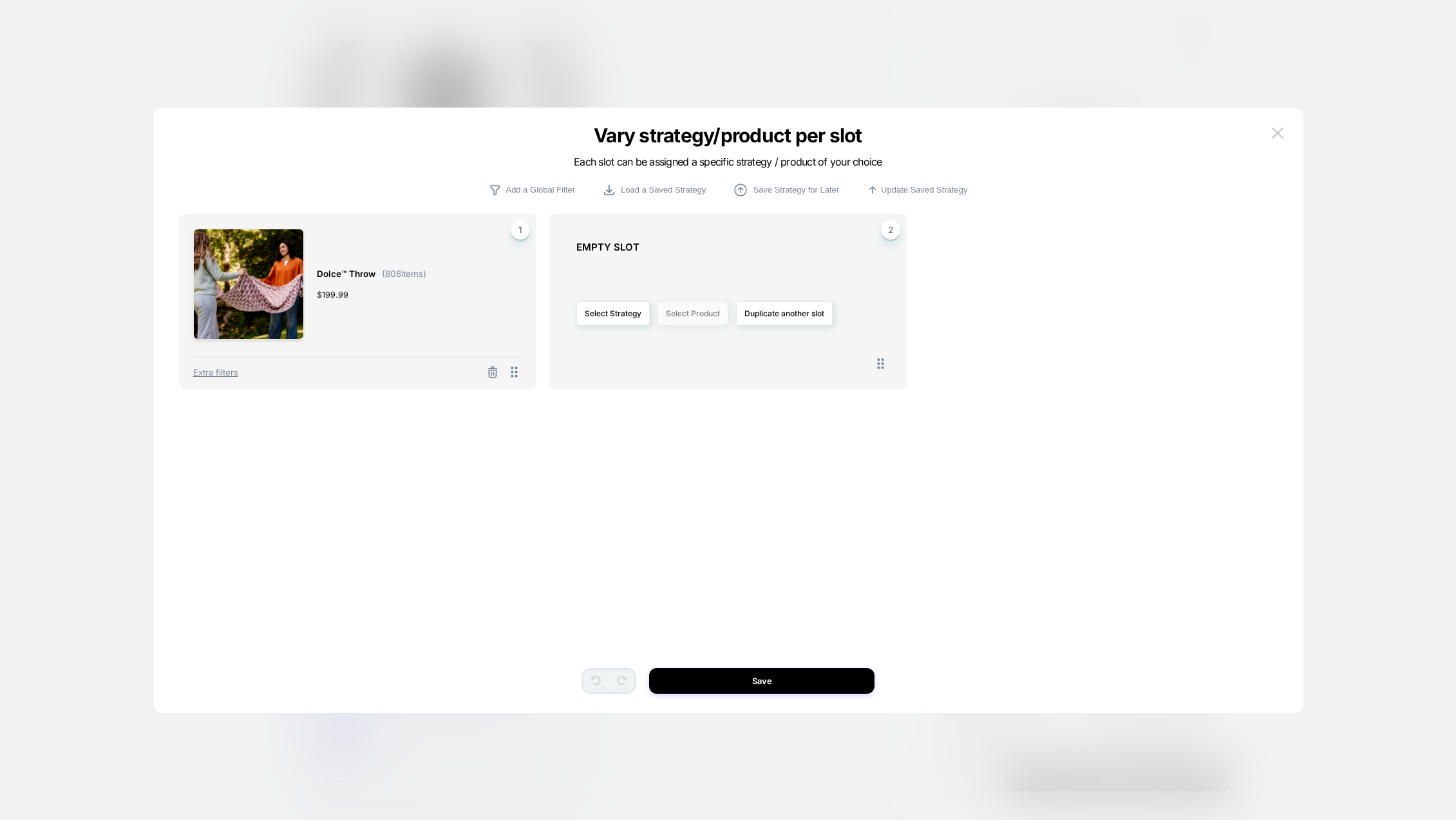
click at [685, 313] on button "Select Product" at bounding box center [693, 313] width 71 height 24
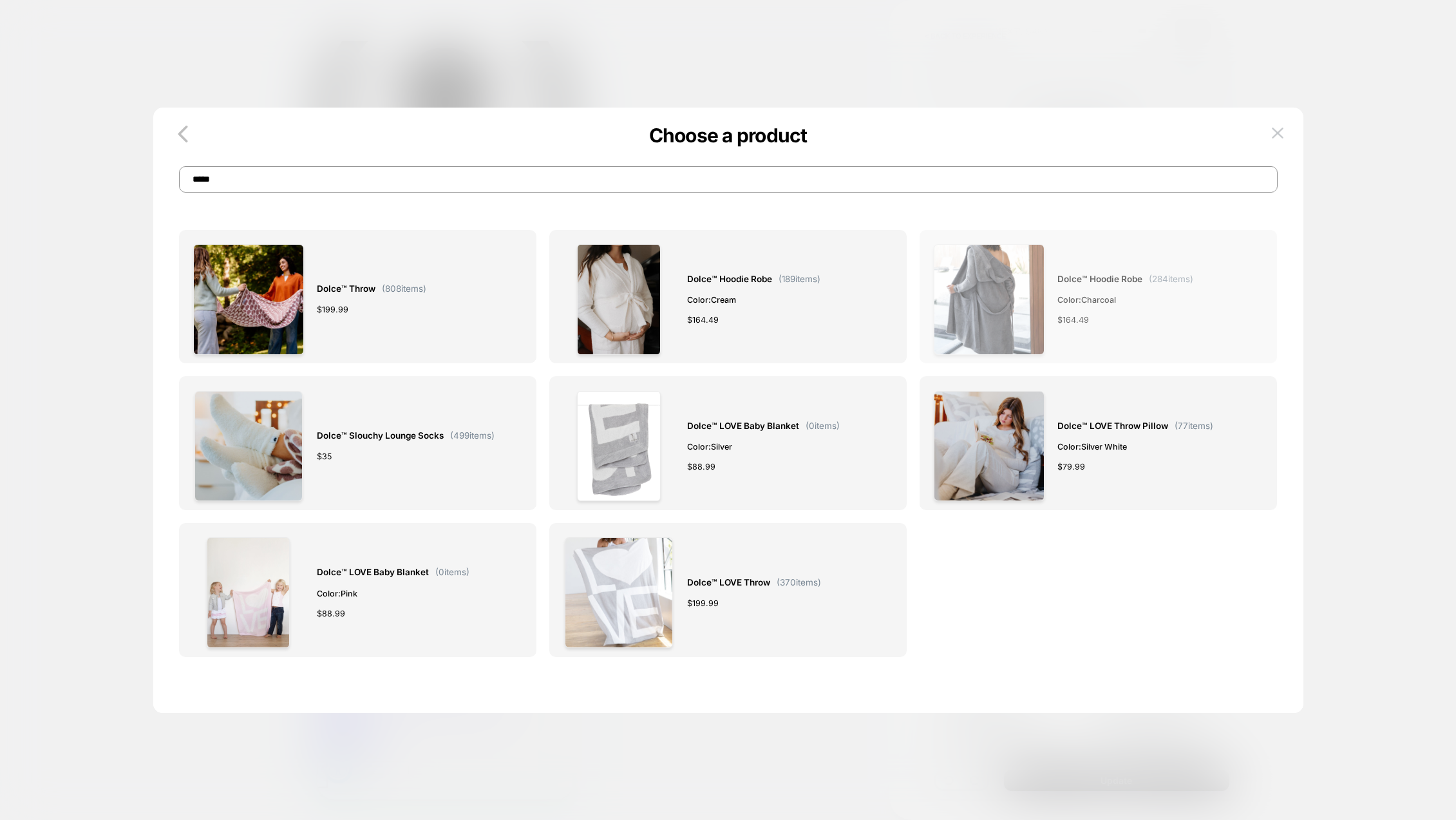
click at [1094, 282] on span "Dolce™ Hoodie Robe" at bounding box center [1100, 280] width 85 height 15
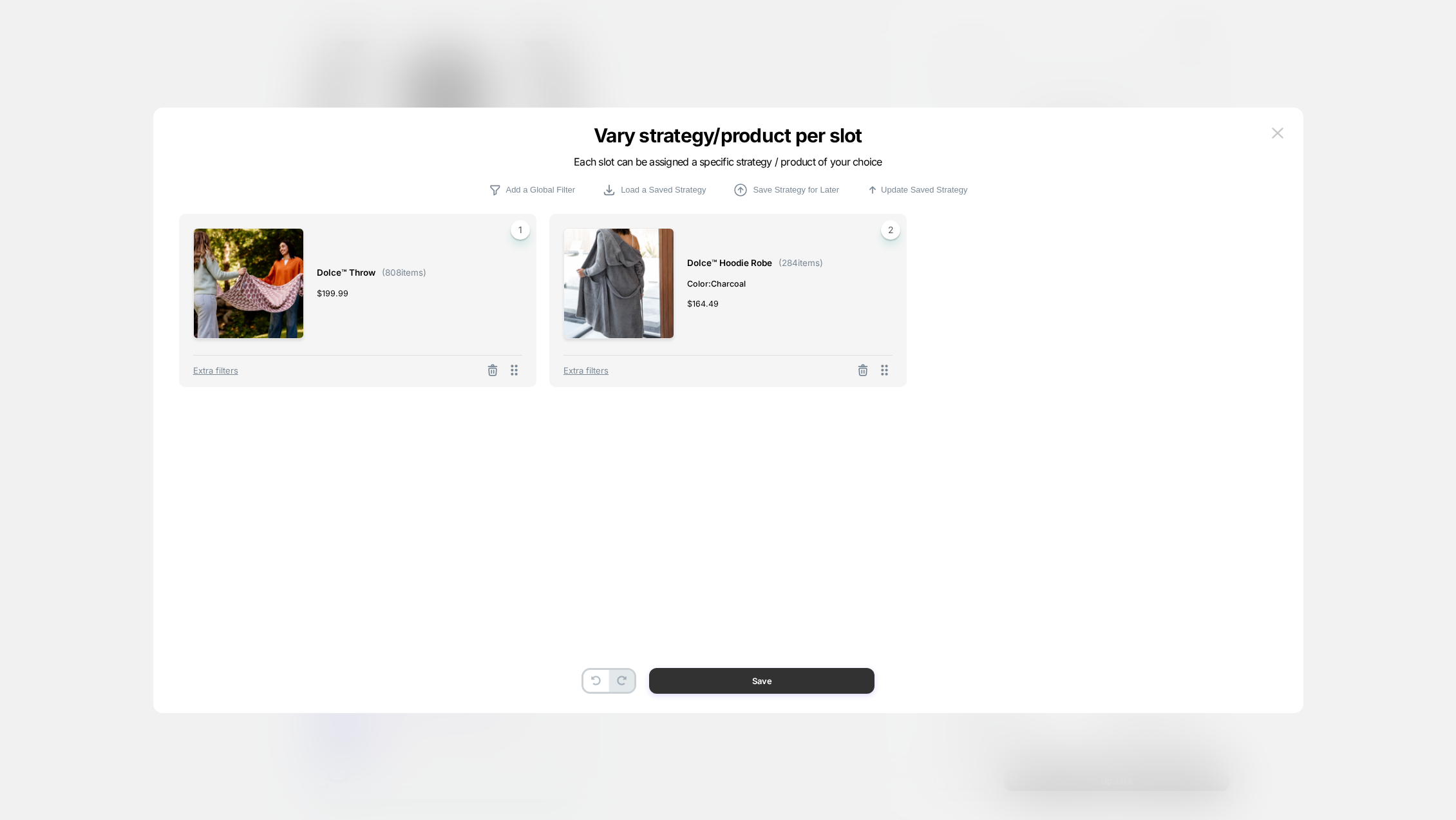
click at [796, 672] on button "Save" at bounding box center [762, 680] width 225 height 25
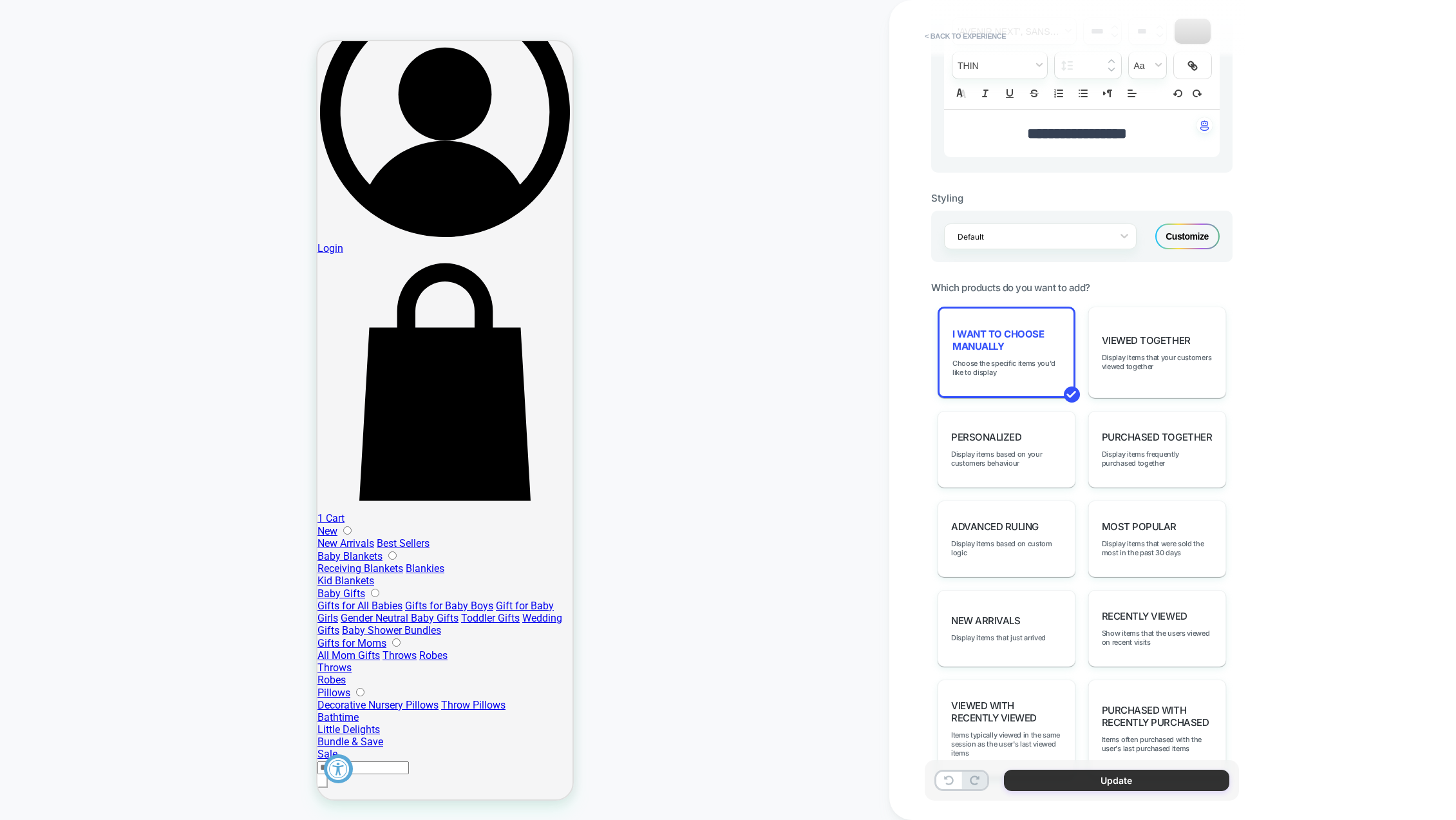
click at [1093, 779] on button "Update" at bounding box center [1117, 780] width 225 height 21
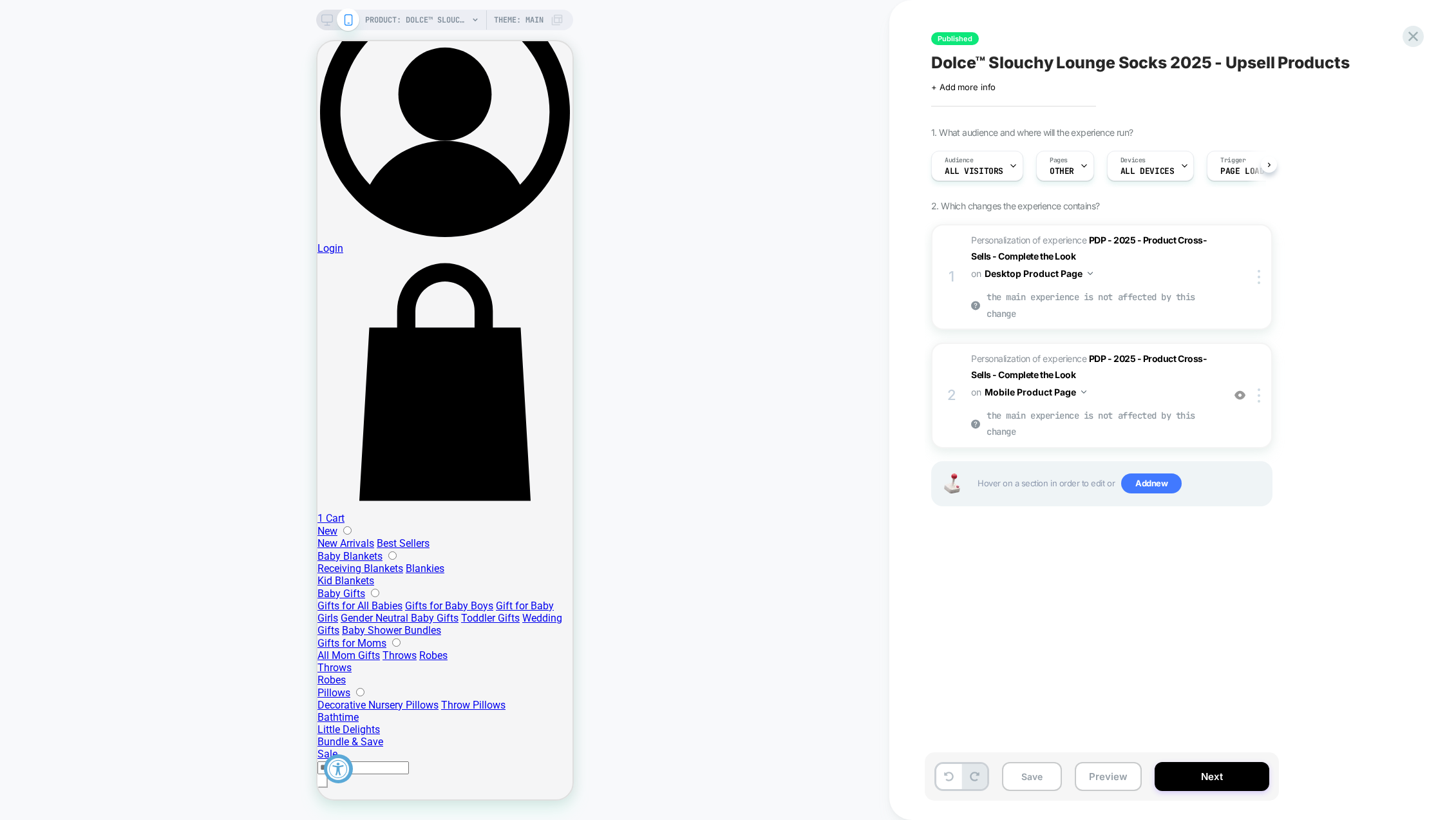
scroll to position [0, 1]
click at [1213, 771] on button "Next" at bounding box center [1212, 777] width 115 height 29
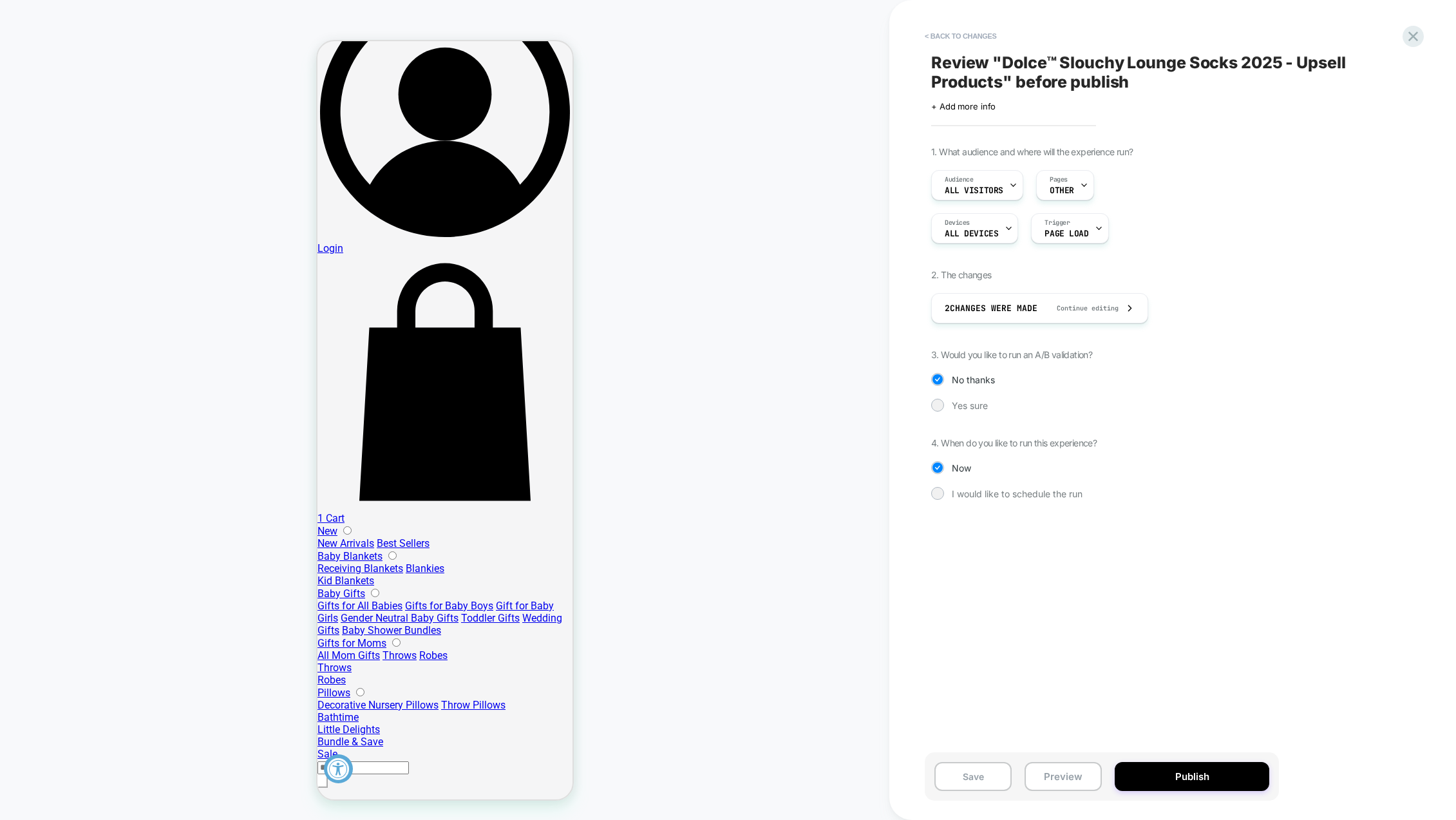
click at [1213, 771] on button "Publish" at bounding box center [1192, 777] width 155 height 29
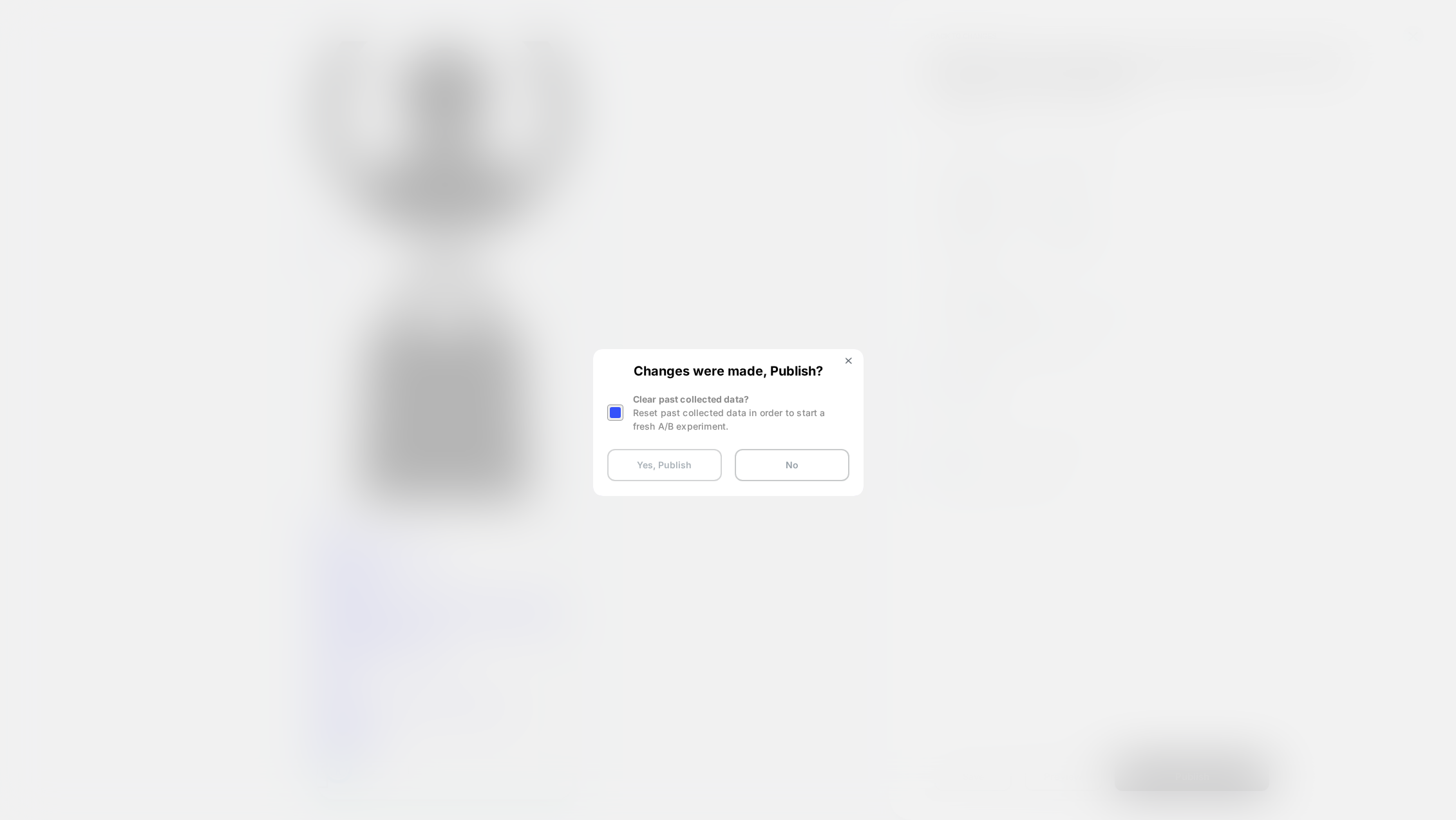
click at [669, 470] on button "Yes, Publish" at bounding box center [664, 465] width 115 height 32
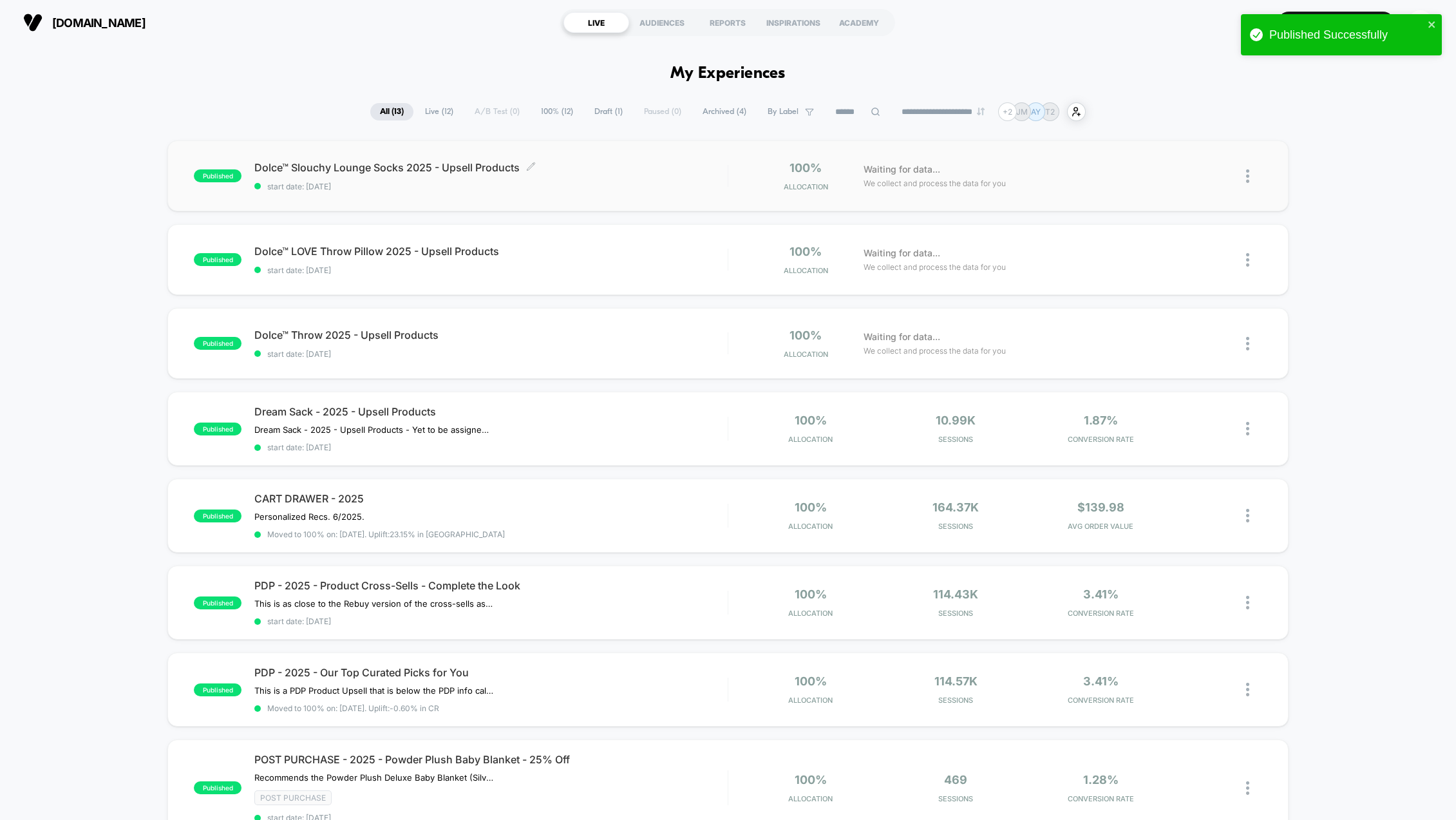
click at [365, 165] on span "Dolce™ Slouchy Lounge Socks 2025 - Upsell Products Click to edit experience det…" at bounding box center [491, 167] width 473 height 13
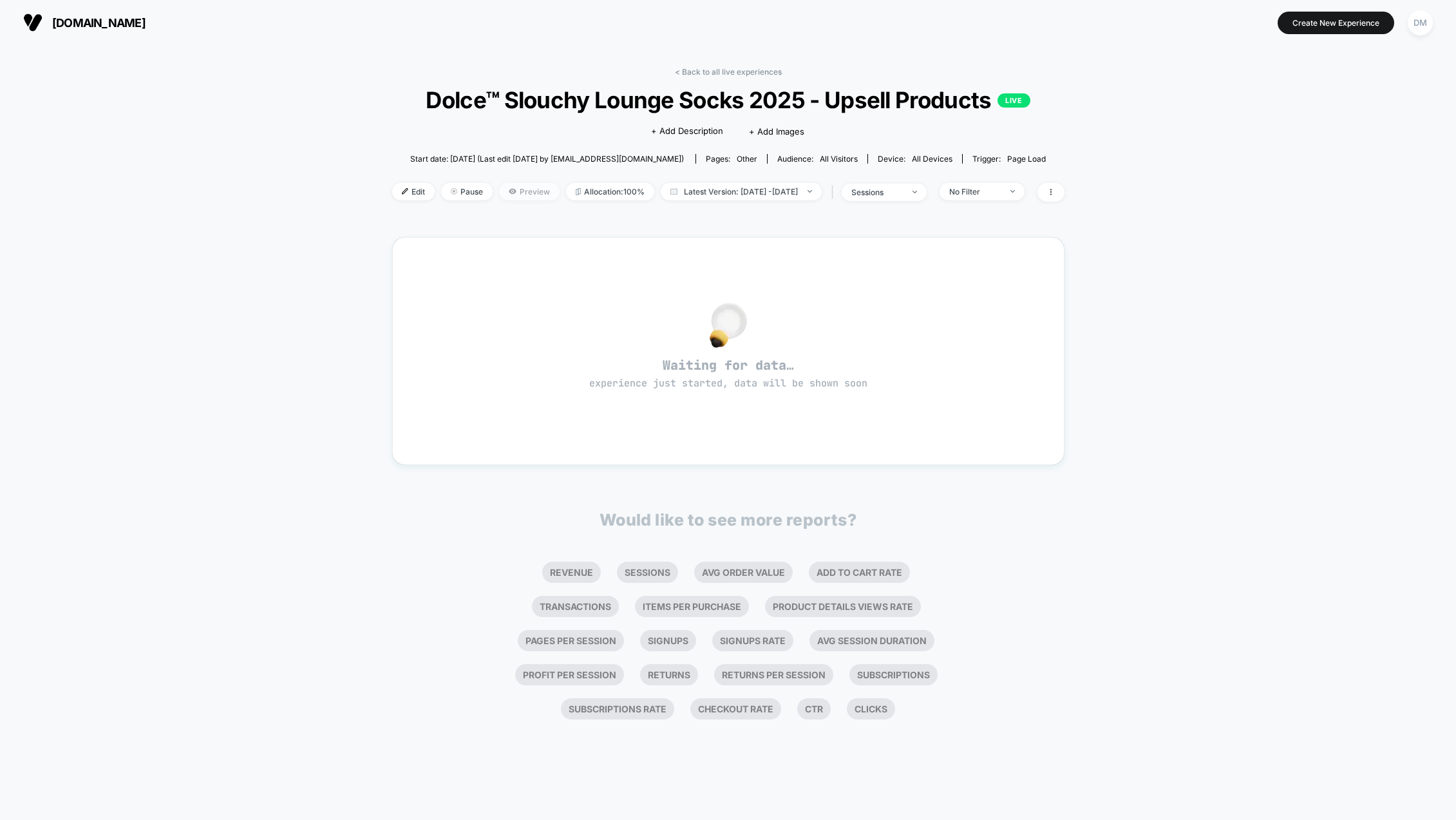
click at [499, 192] on span "Preview" at bounding box center [529, 191] width 60 height 17
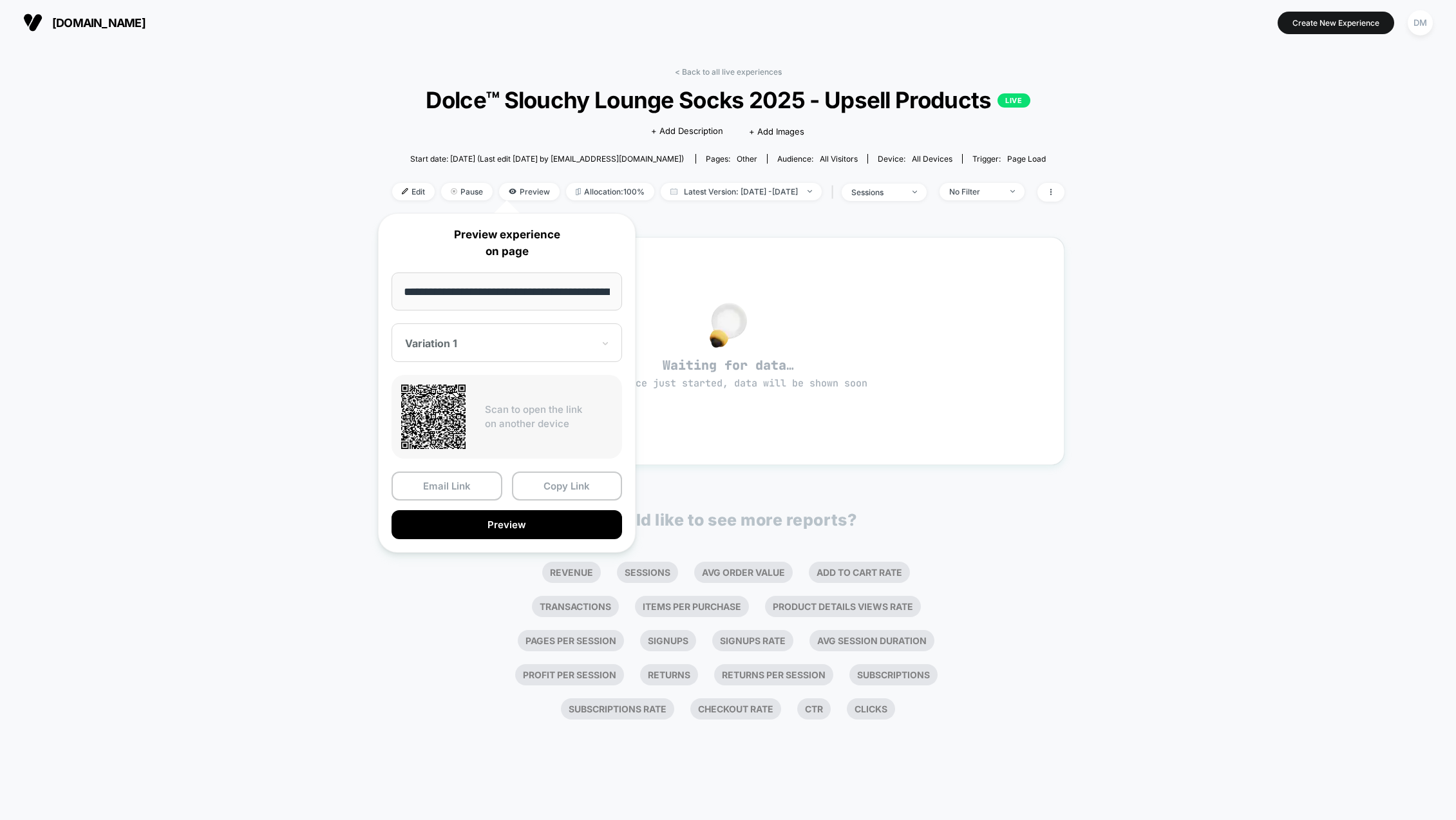
click at [283, 175] on div "< Back to all live experiences Dolce™ Slouchy Lounge Socks 2025 - Upsell Produc…" at bounding box center [728, 433] width 1456 height 775
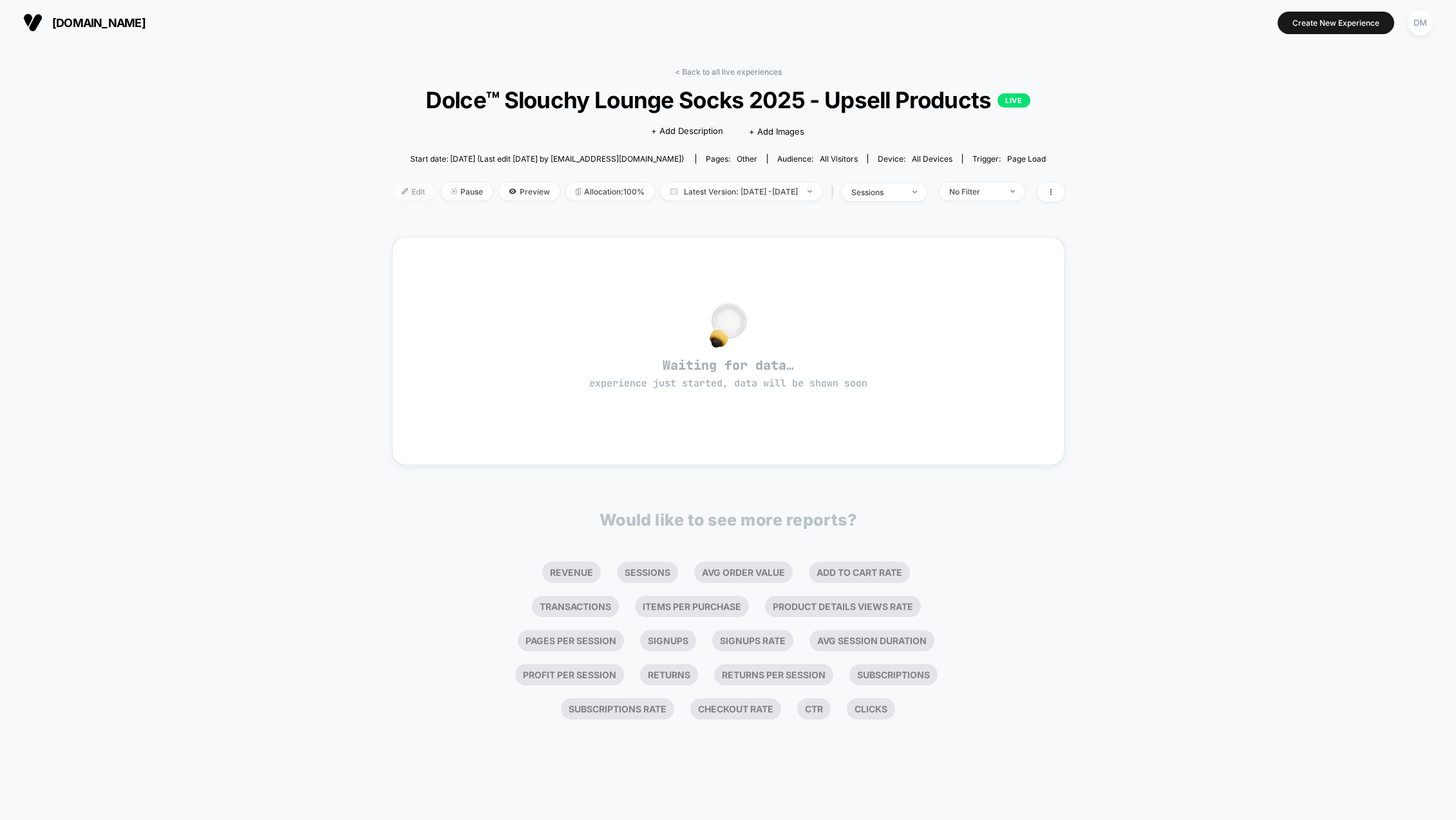
click at [392, 195] on span "Edit" at bounding box center [414, 191] width 43 height 17
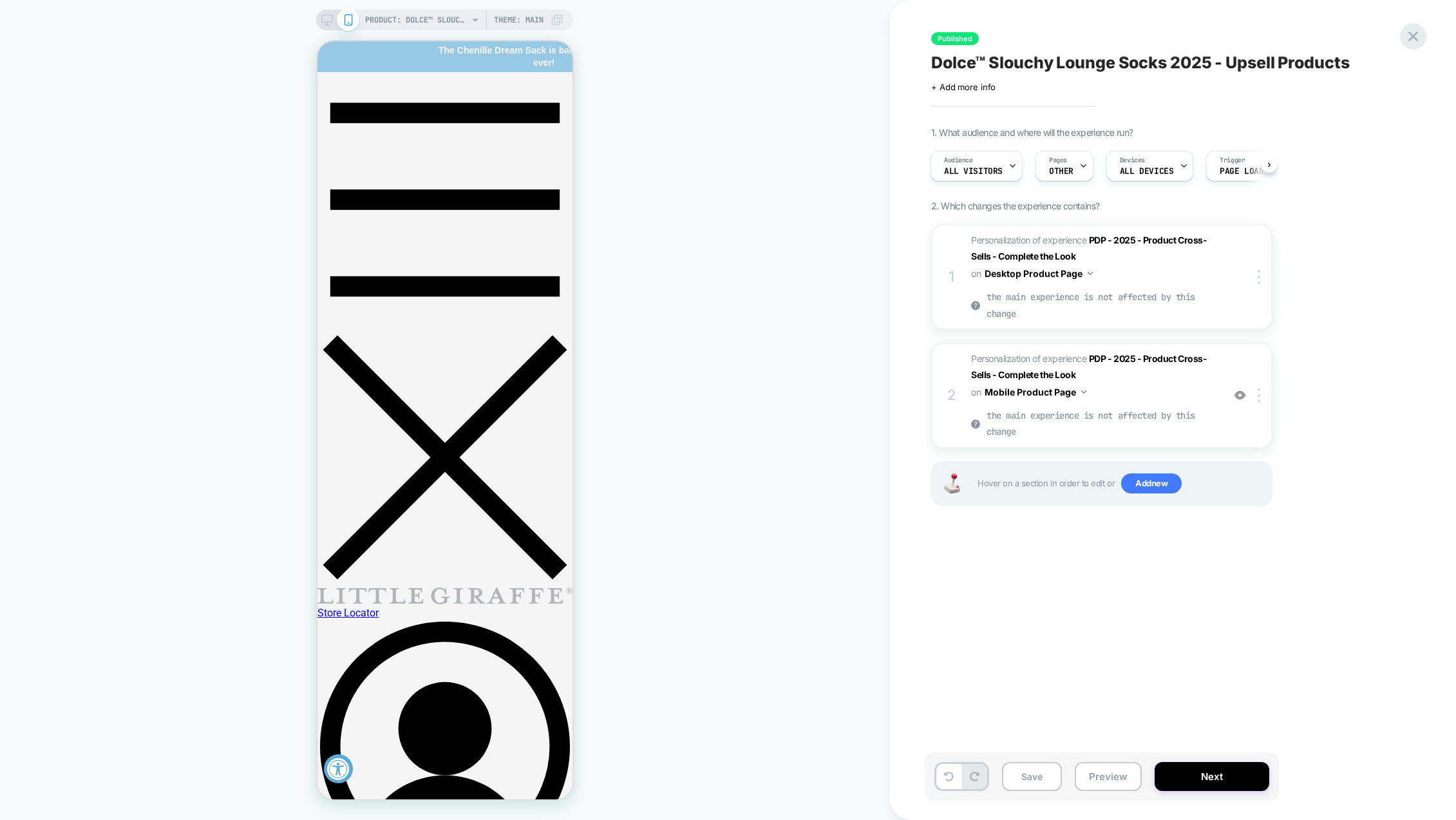
click at [1412, 36] on icon at bounding box center [1413, 36] width 17 height 17
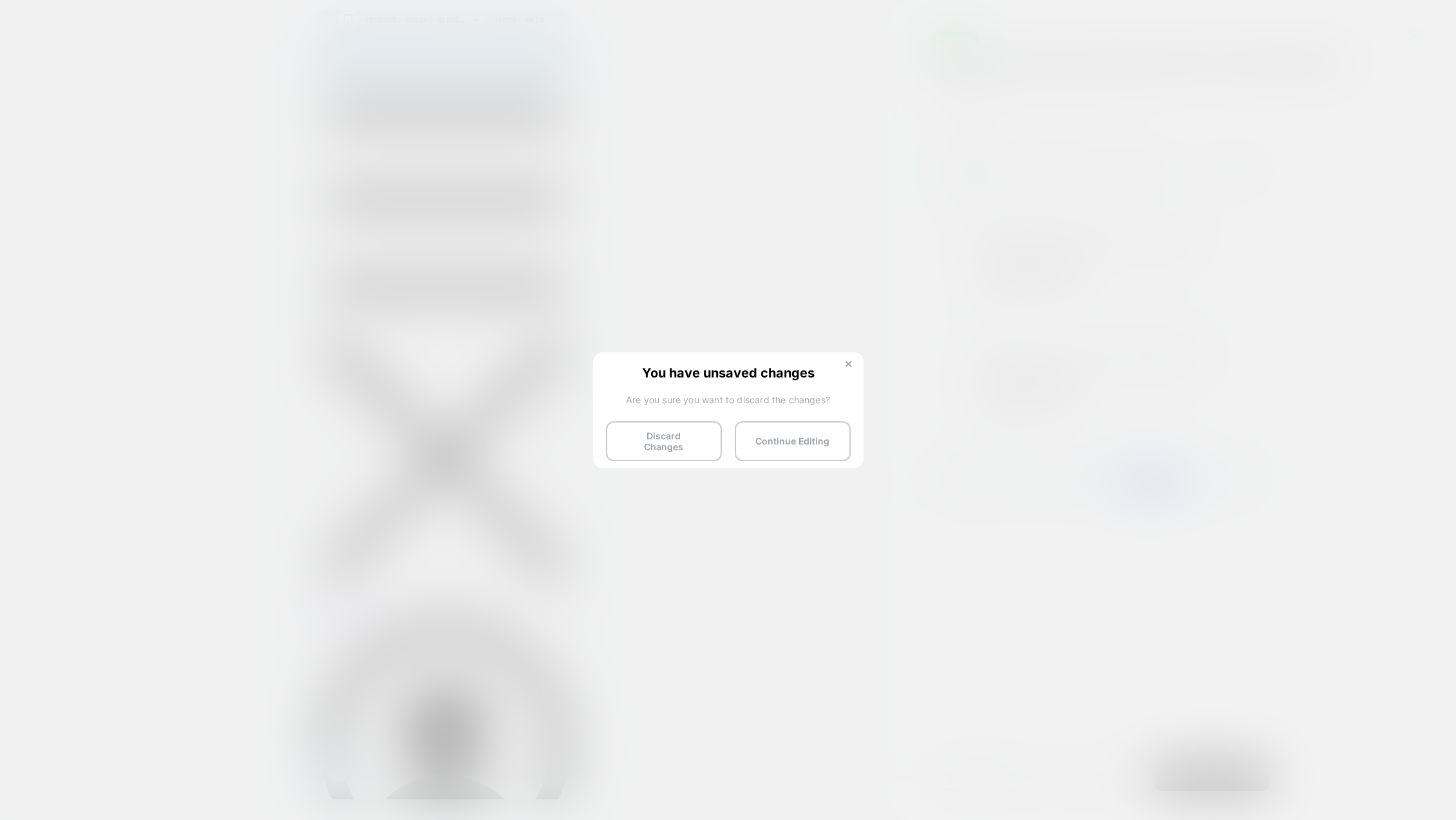
click at [853, 365] on button at bounding box center [849, 366] width 14 height 11
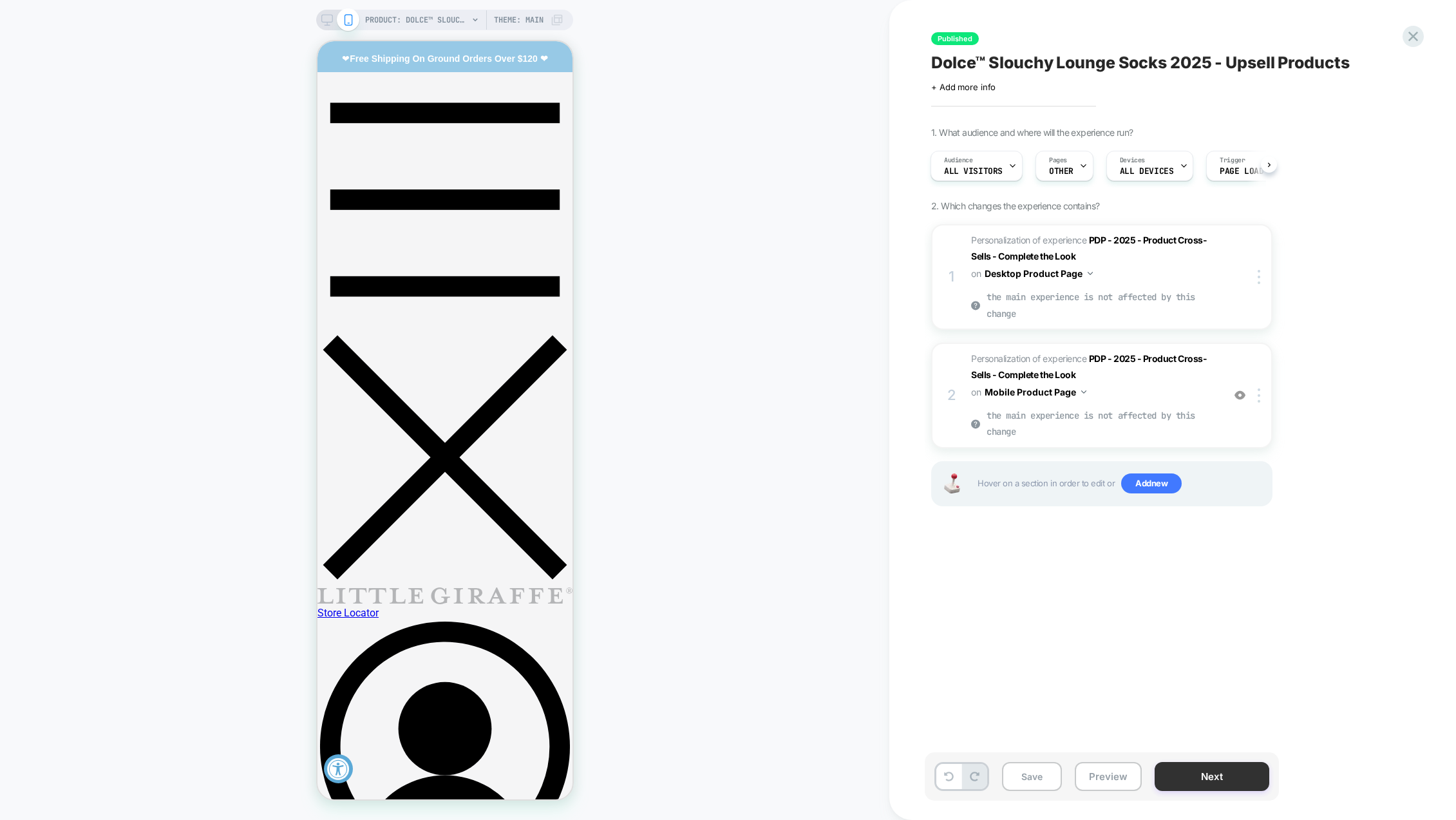
click at [1207, 776] on button "Next" at bounding box center [1212, 777] width 115 height 29
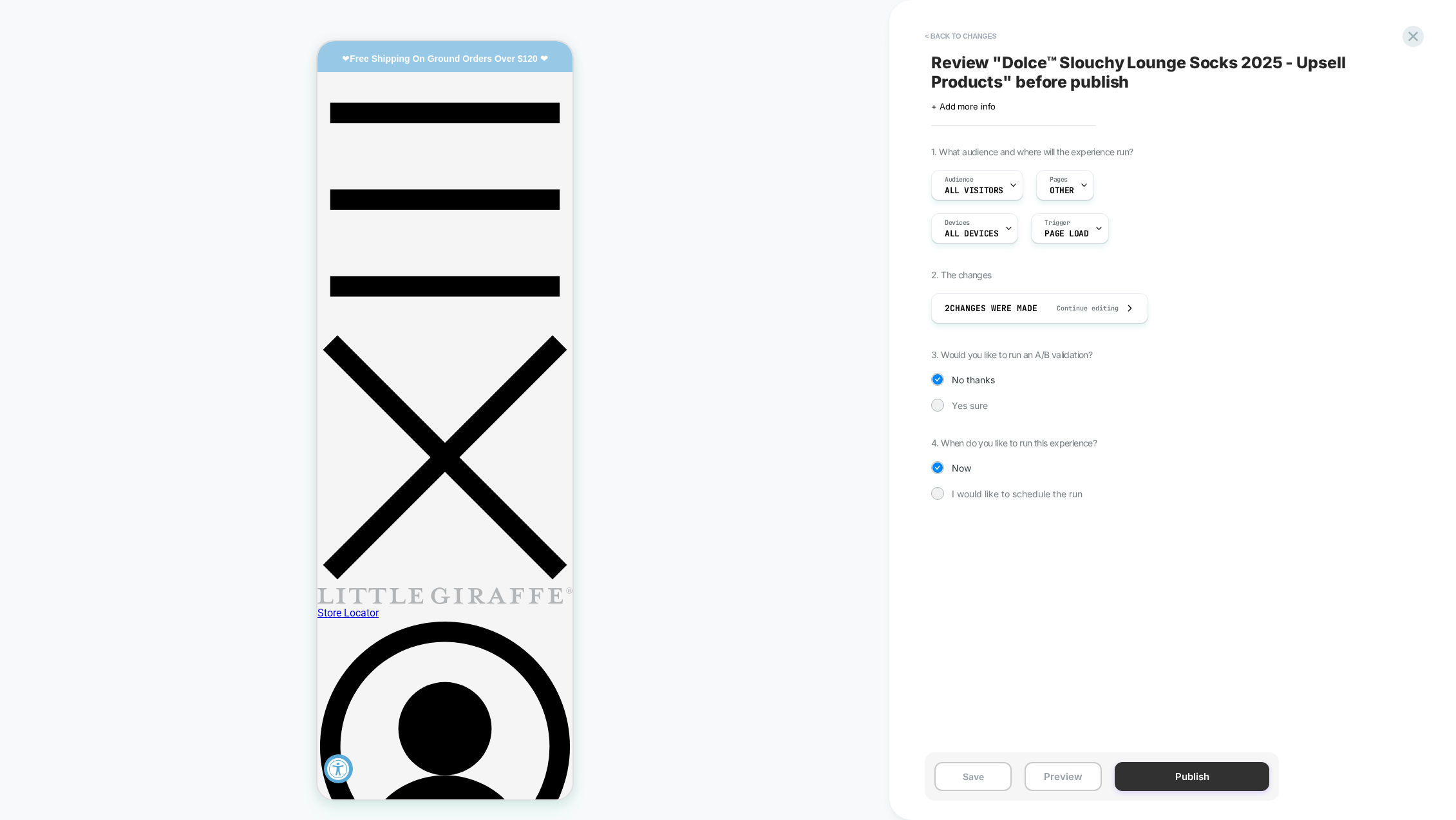
click at [1156, 774] on button "Publish" at bounding box center [1192, 777] width 155 height 29
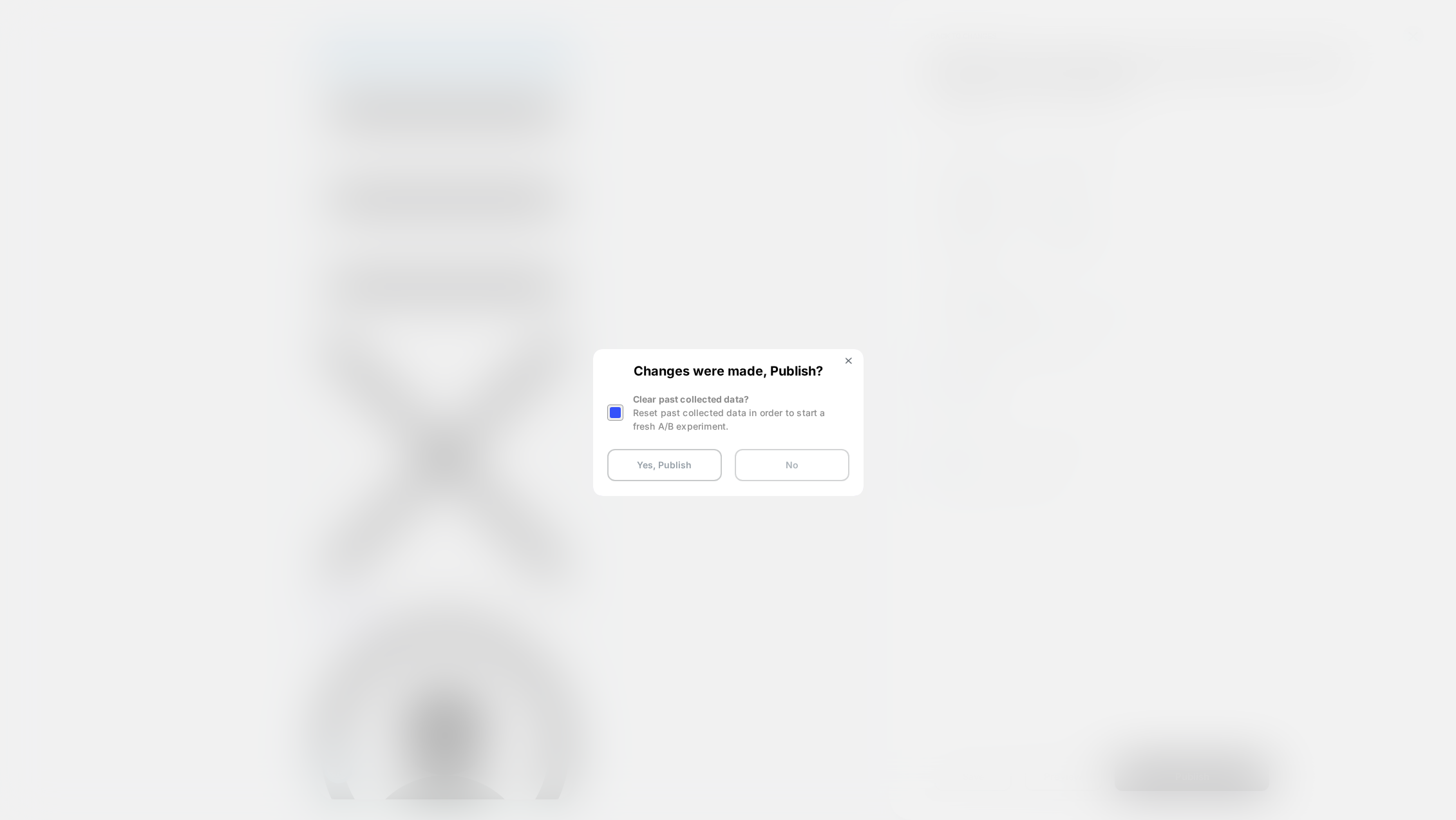
click at [822, 467] on button "No" at bounding box center [792, 465] width 115 height 32
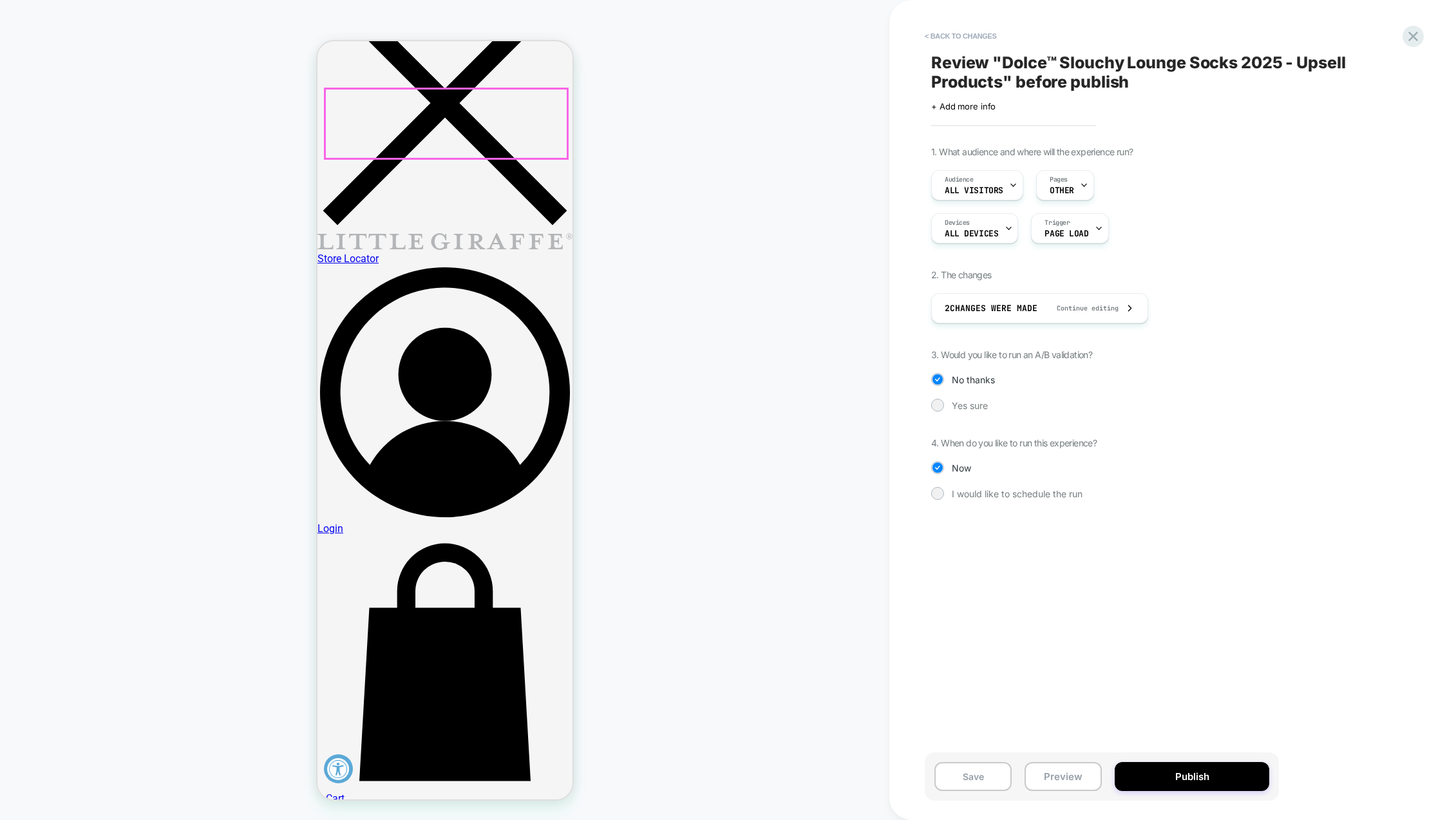
scroll to position [386, 0]
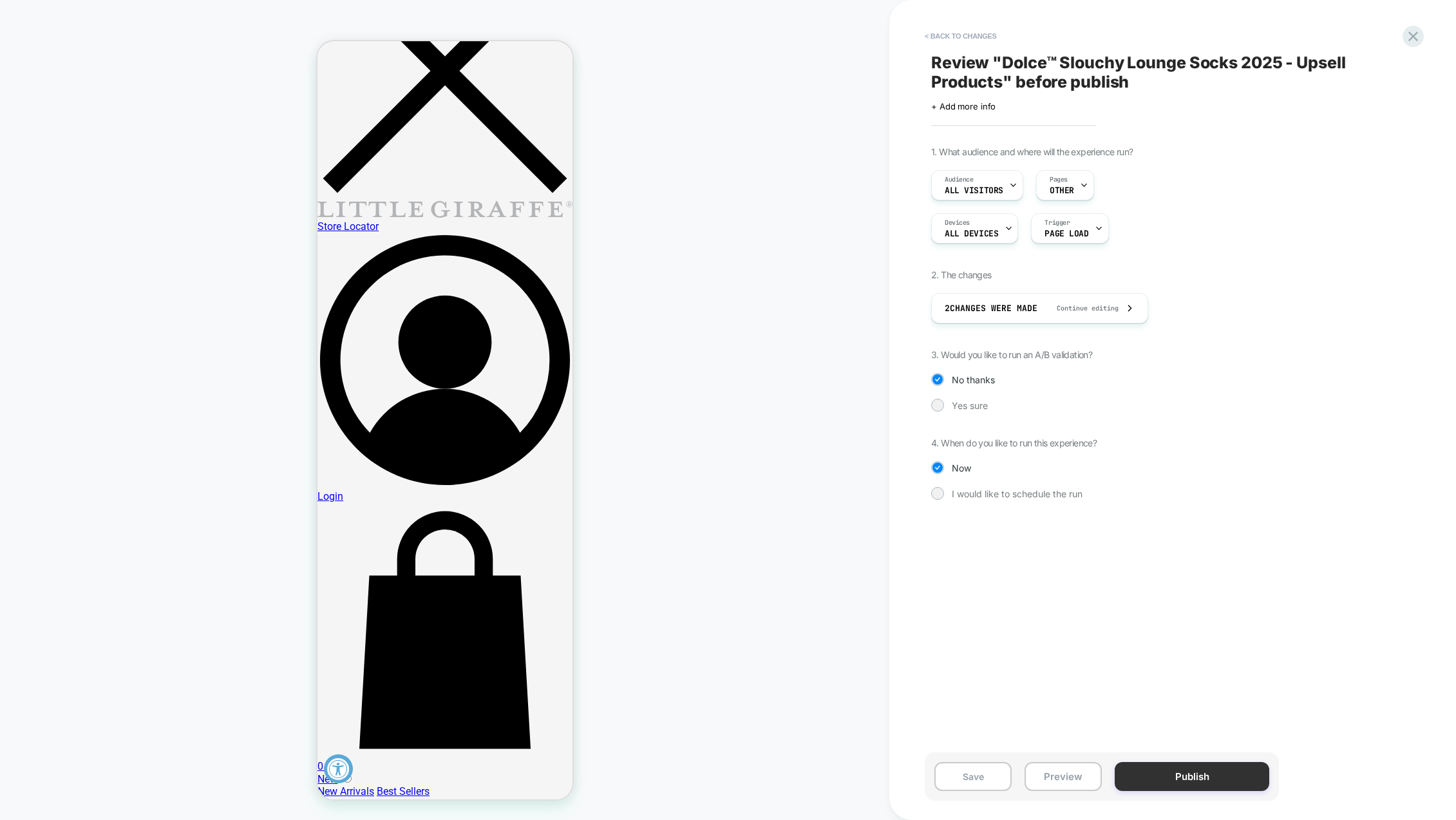
click at [1238, 775] on button "Publish" at bounding box center [1192, 777] width 155 height 29
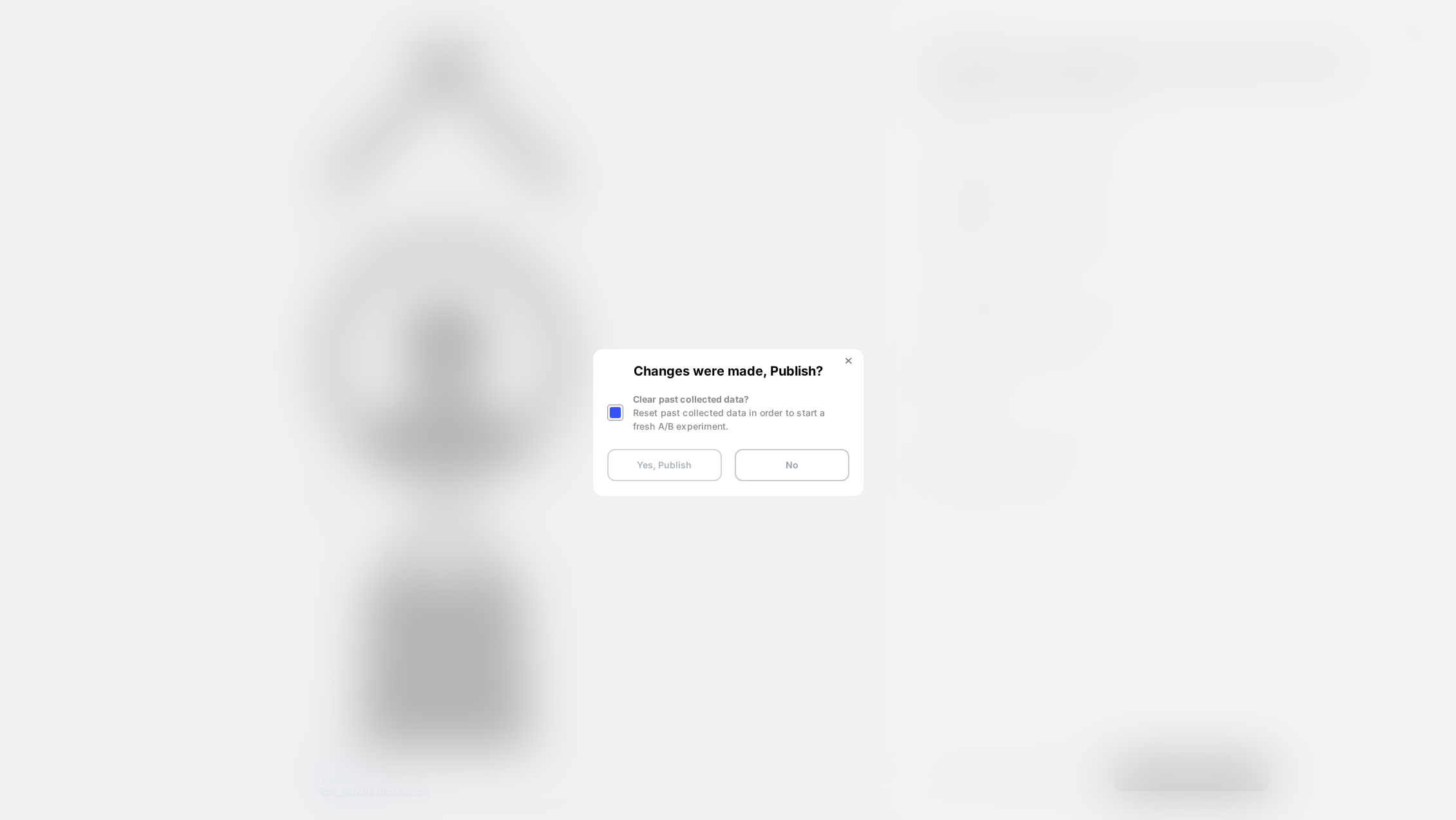
click at [677, 463] on button "Yes, Publish" at bounding box center [664, 465] width 115 height 32
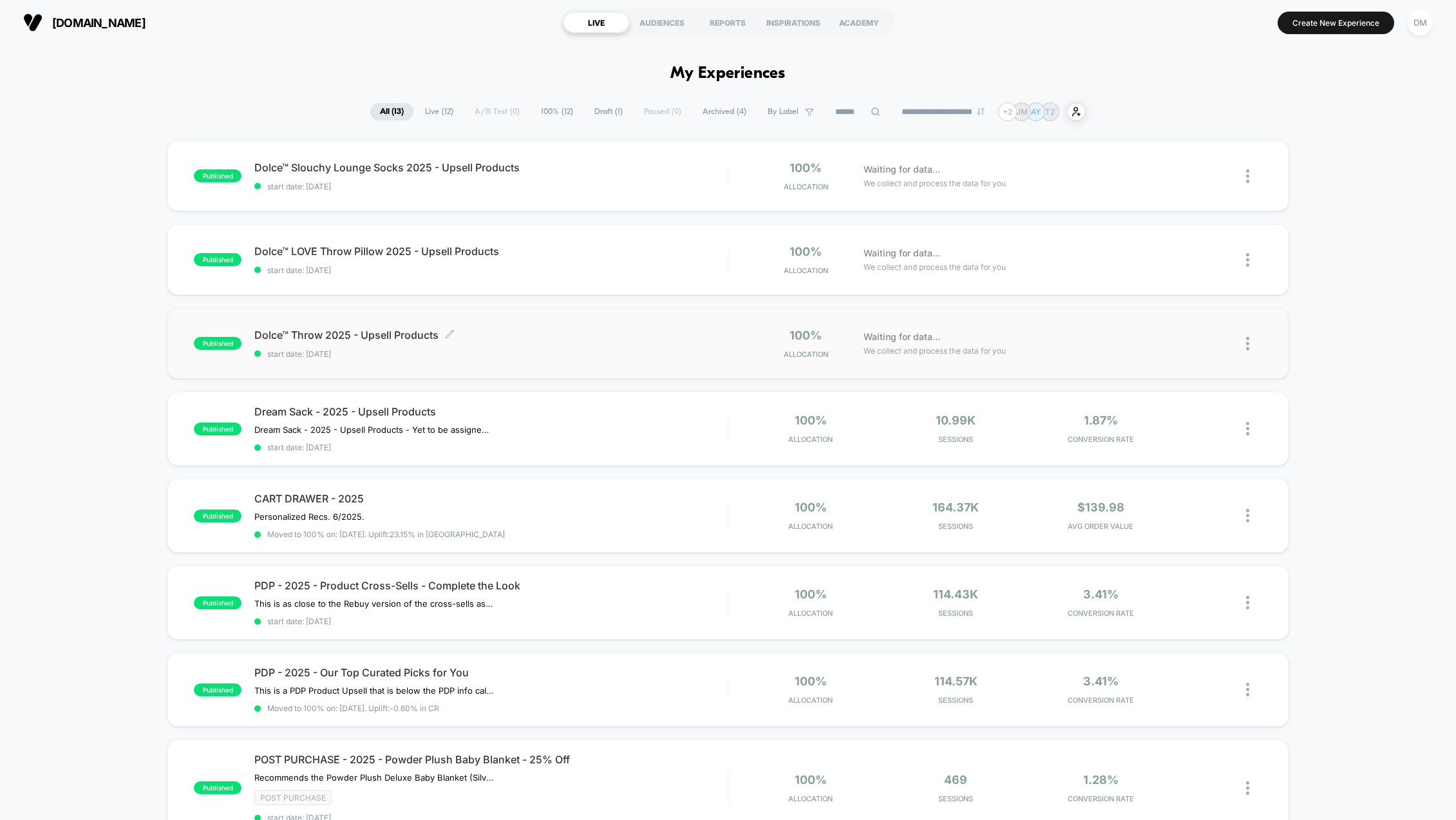
click at [399, 335] on span "Dolce™ Throw 2025 - Upsell Products Click to edit experience details" at bounding box center [491, 335] width 473 height 13
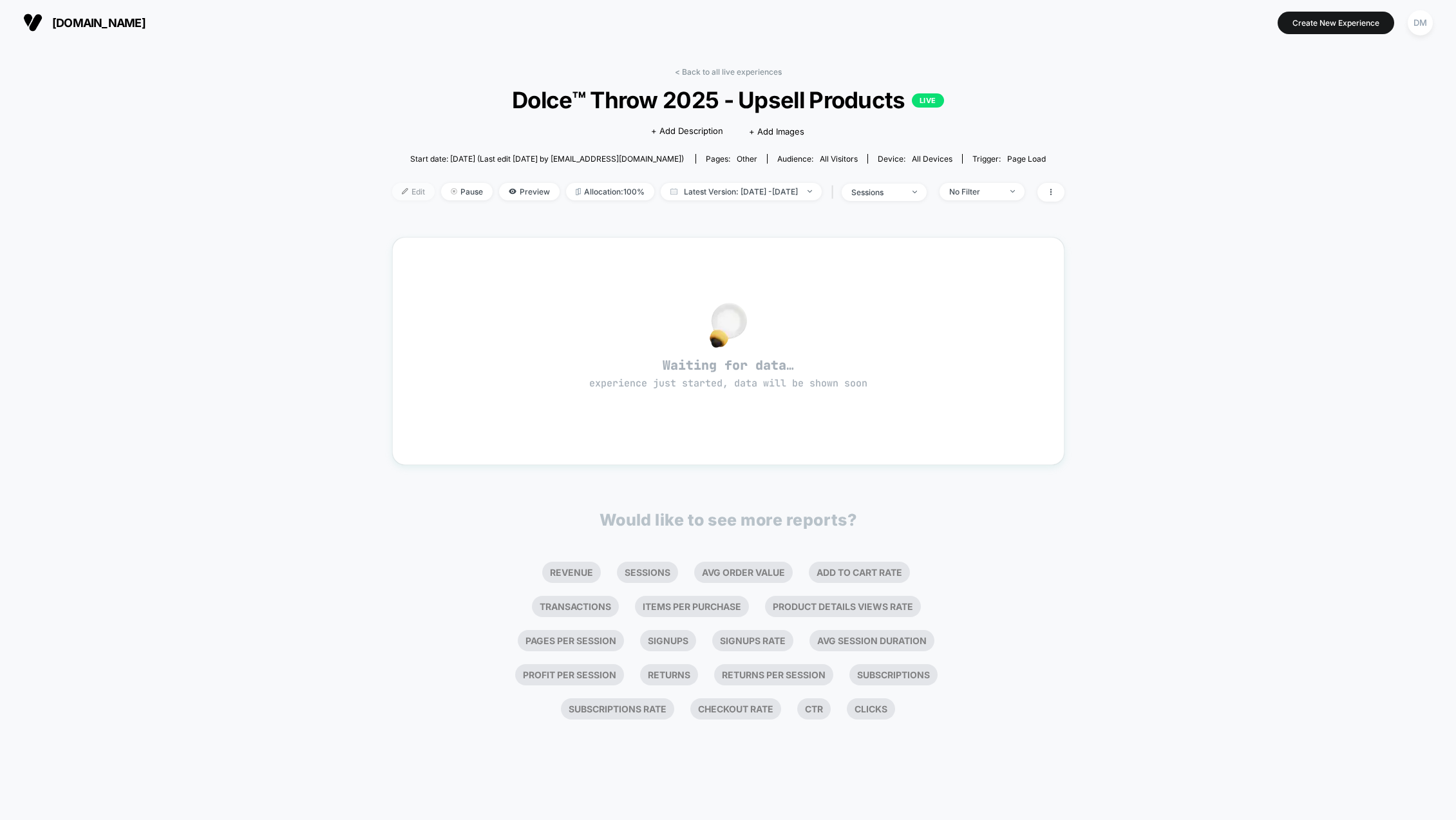
click at [394, 190] on span "Edit" at bounding box center [414, 191] width 43 height 17
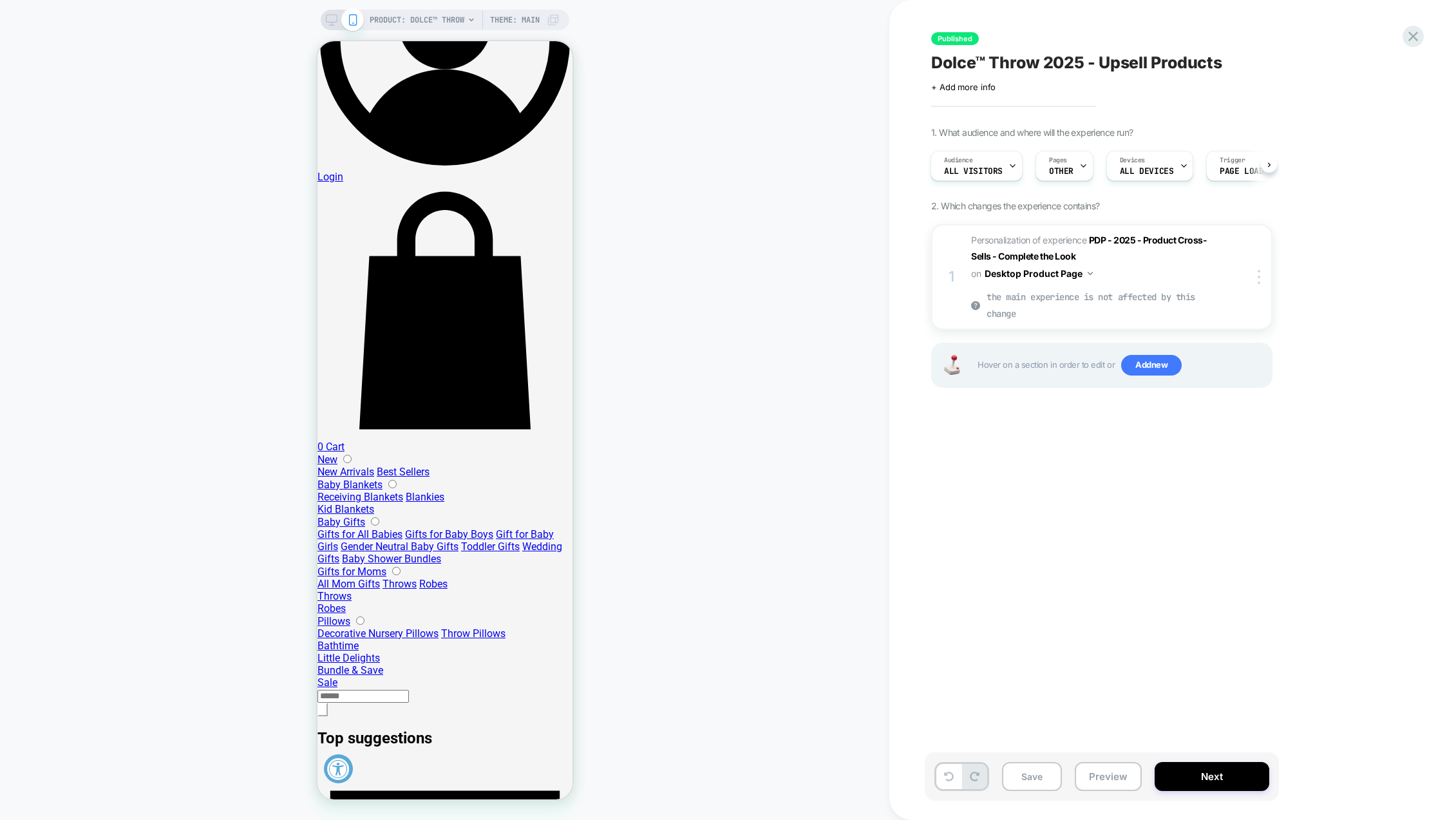
scroll to position [709, 0]
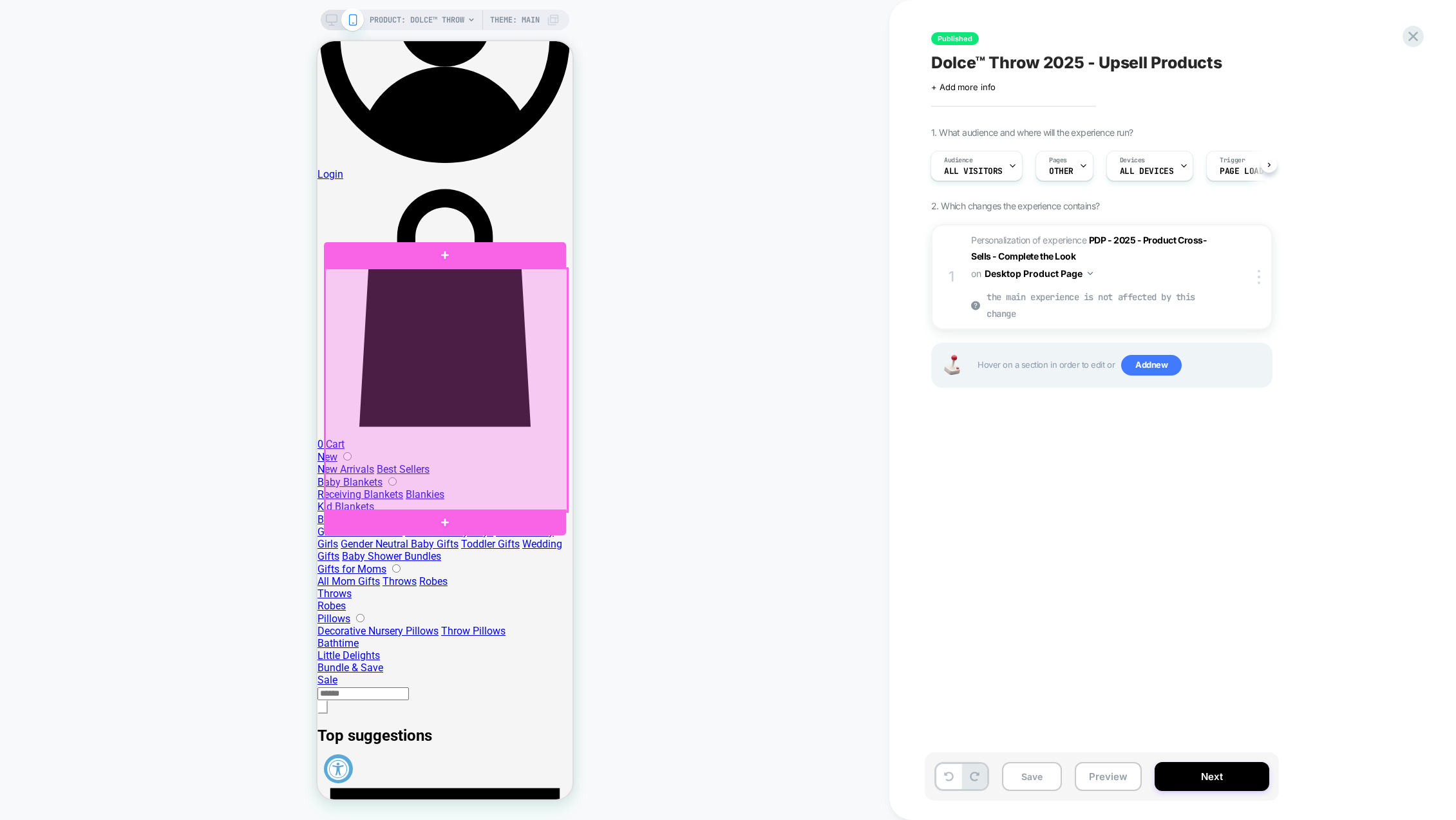
drag, startPoint x: 414, startPoint y: 366, endPoint x: 387, endPoint y: 344, distance: 34.8
click at [387, 344] on div at bounding box center [445, 390] width 242 height 243
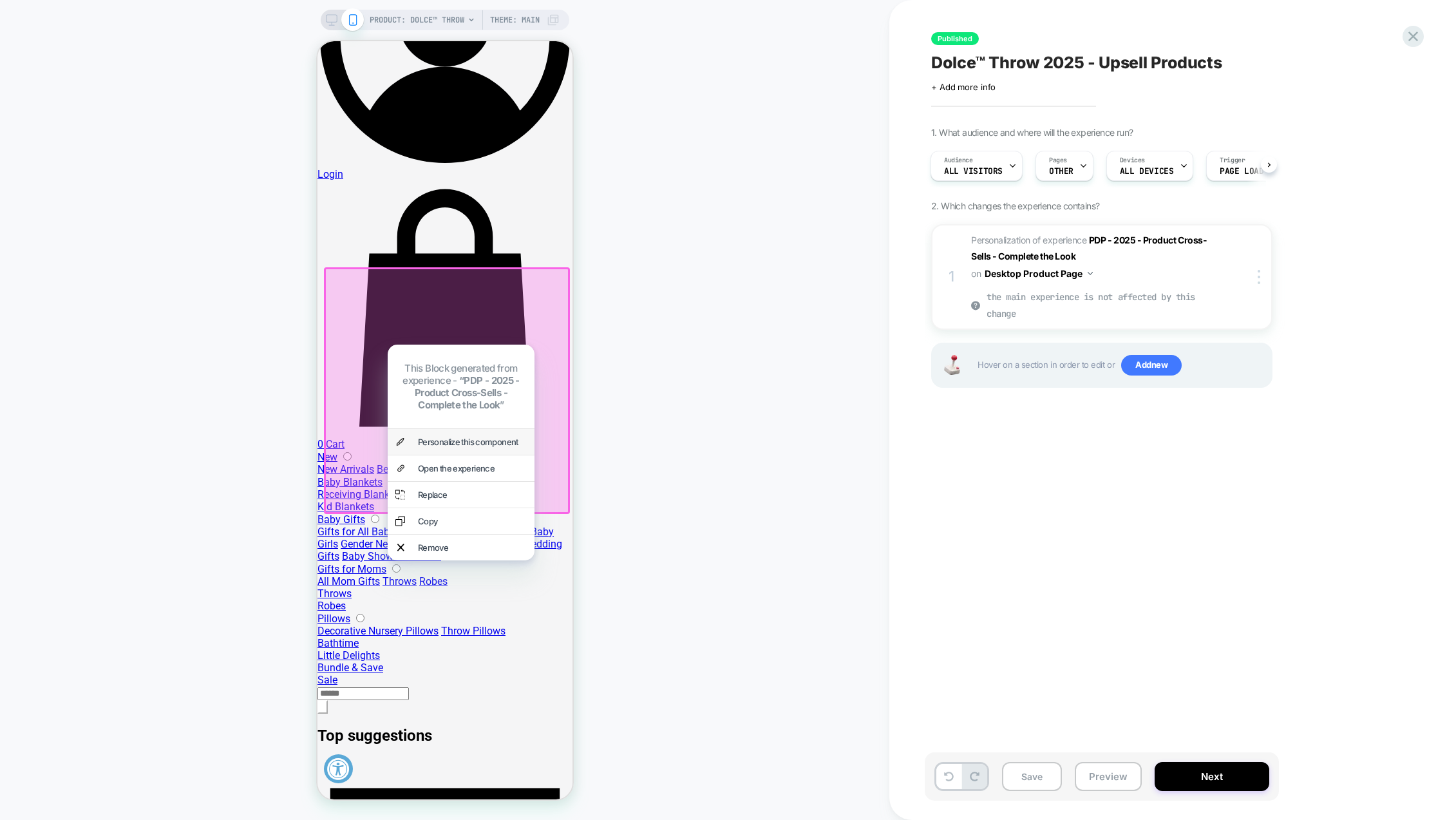
click at [445, 437] on div "Personalize this component" at bounding box center [471, 442] width 109 height 10
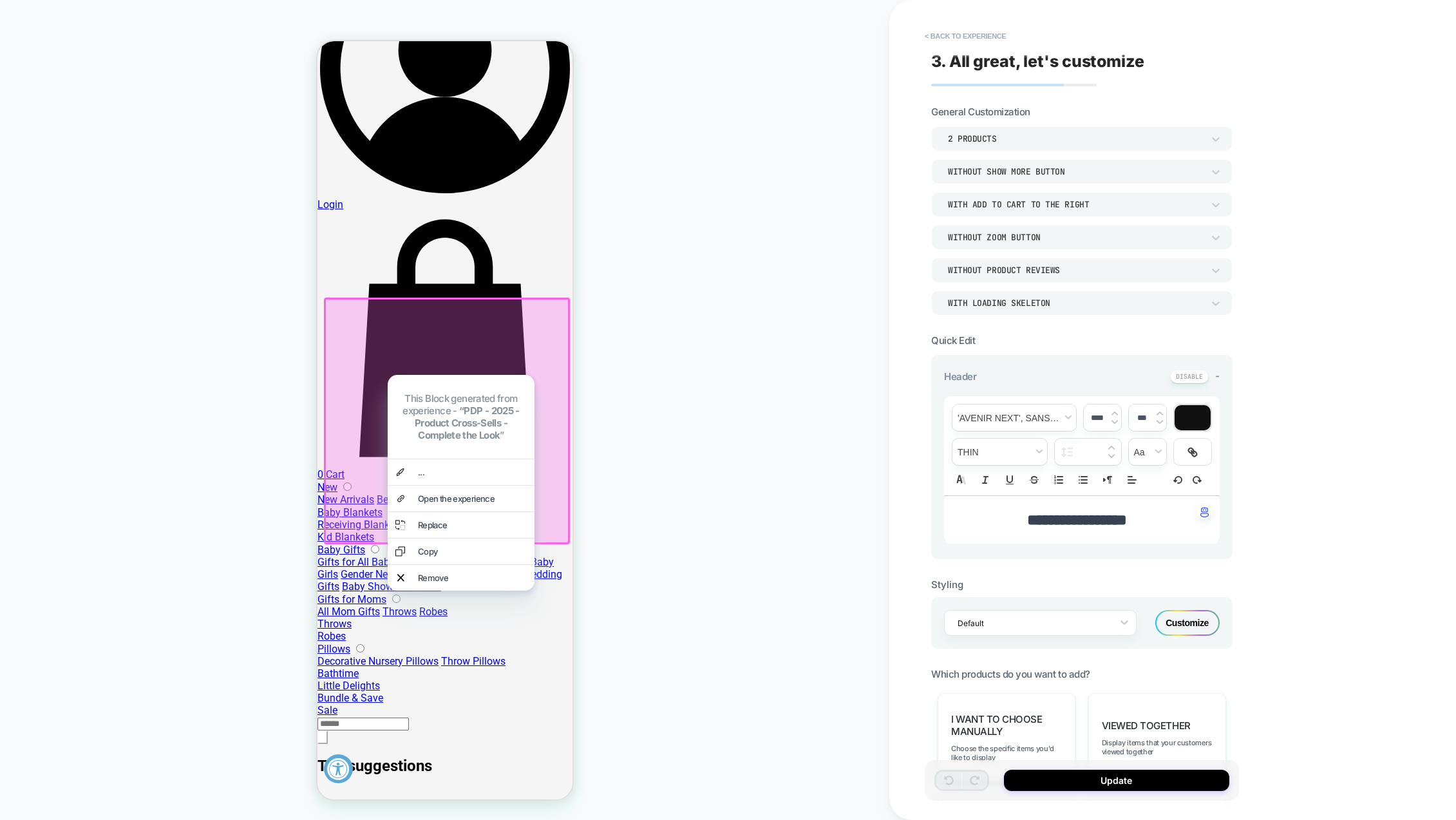
scroll to position [677, 0]
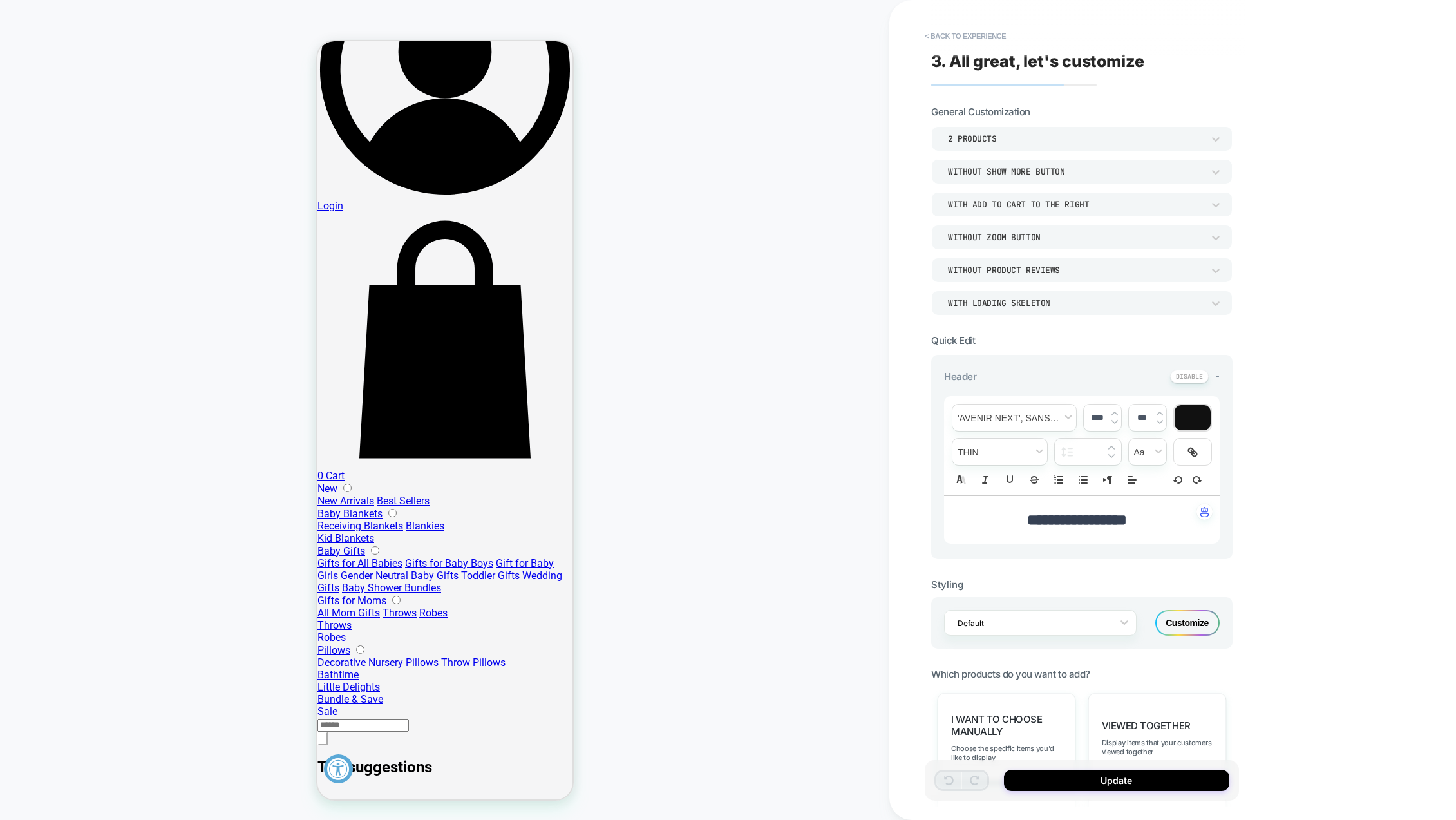
click at [1121, 136] on div "2 Products" at bounding box center [1075, 139] width 255 height 11
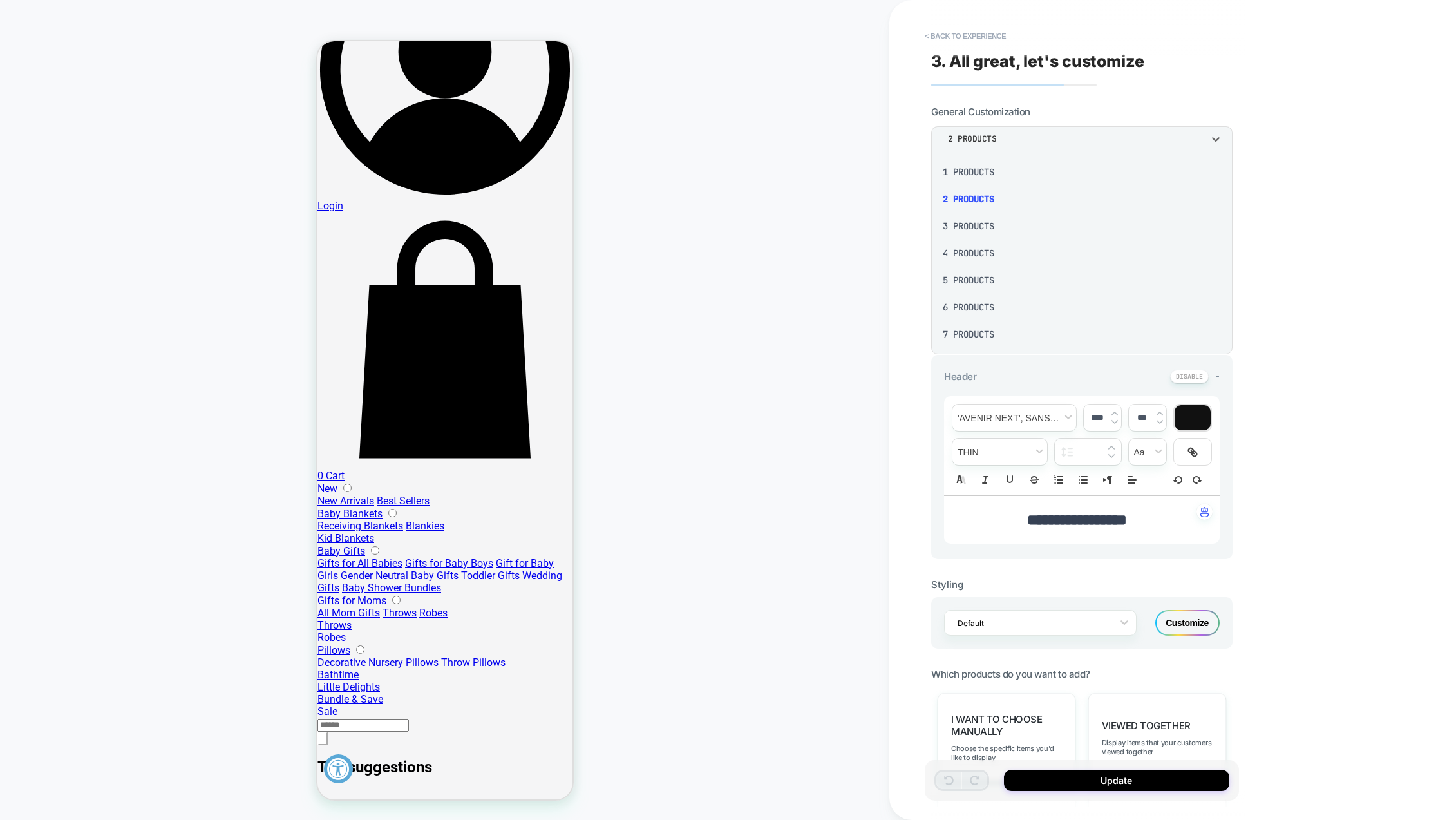
click at [967, 223] on div "3 Products" at bounding box center [1082, 225] width 291 height 27
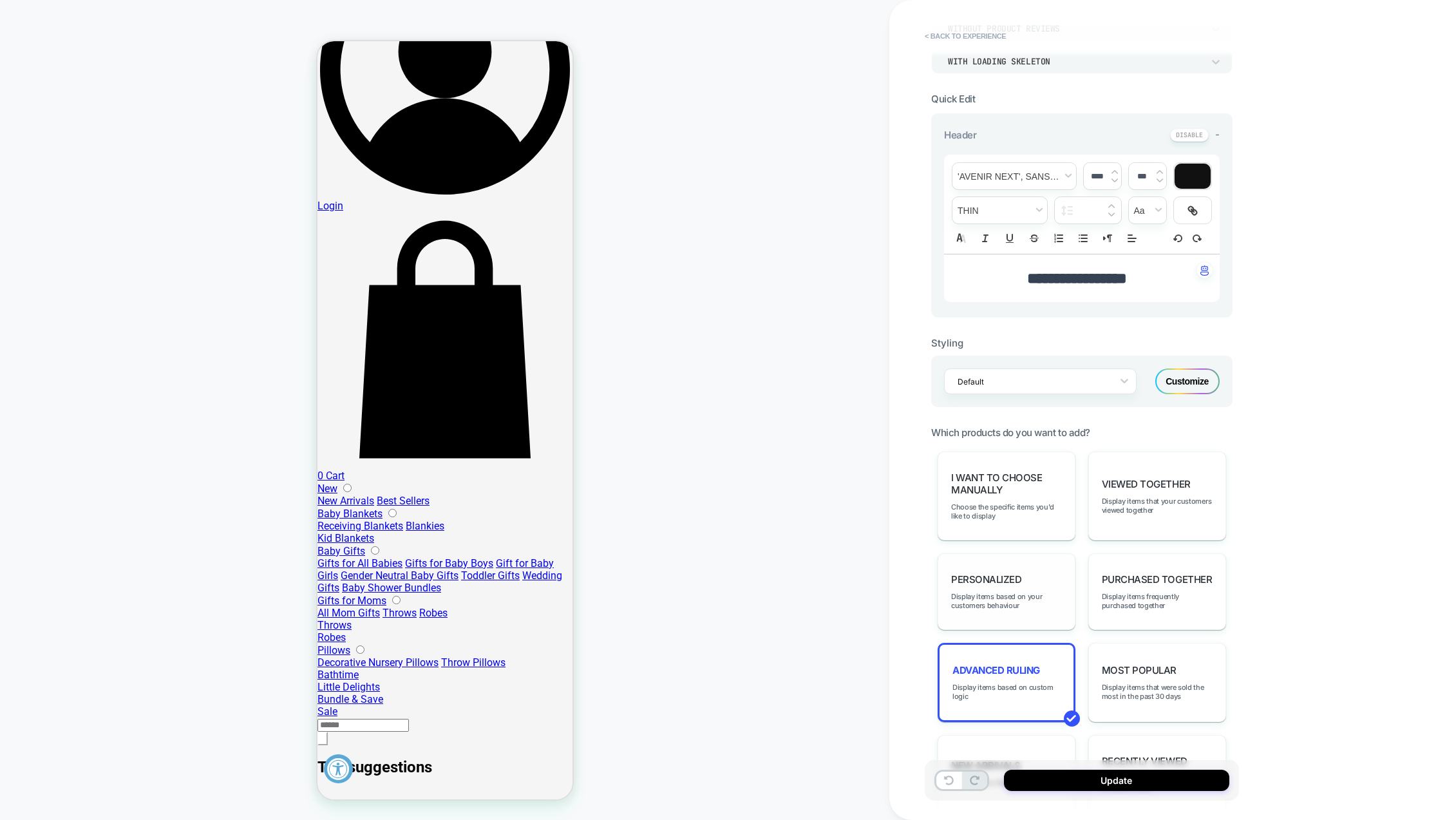
scroll to position [258, 0]
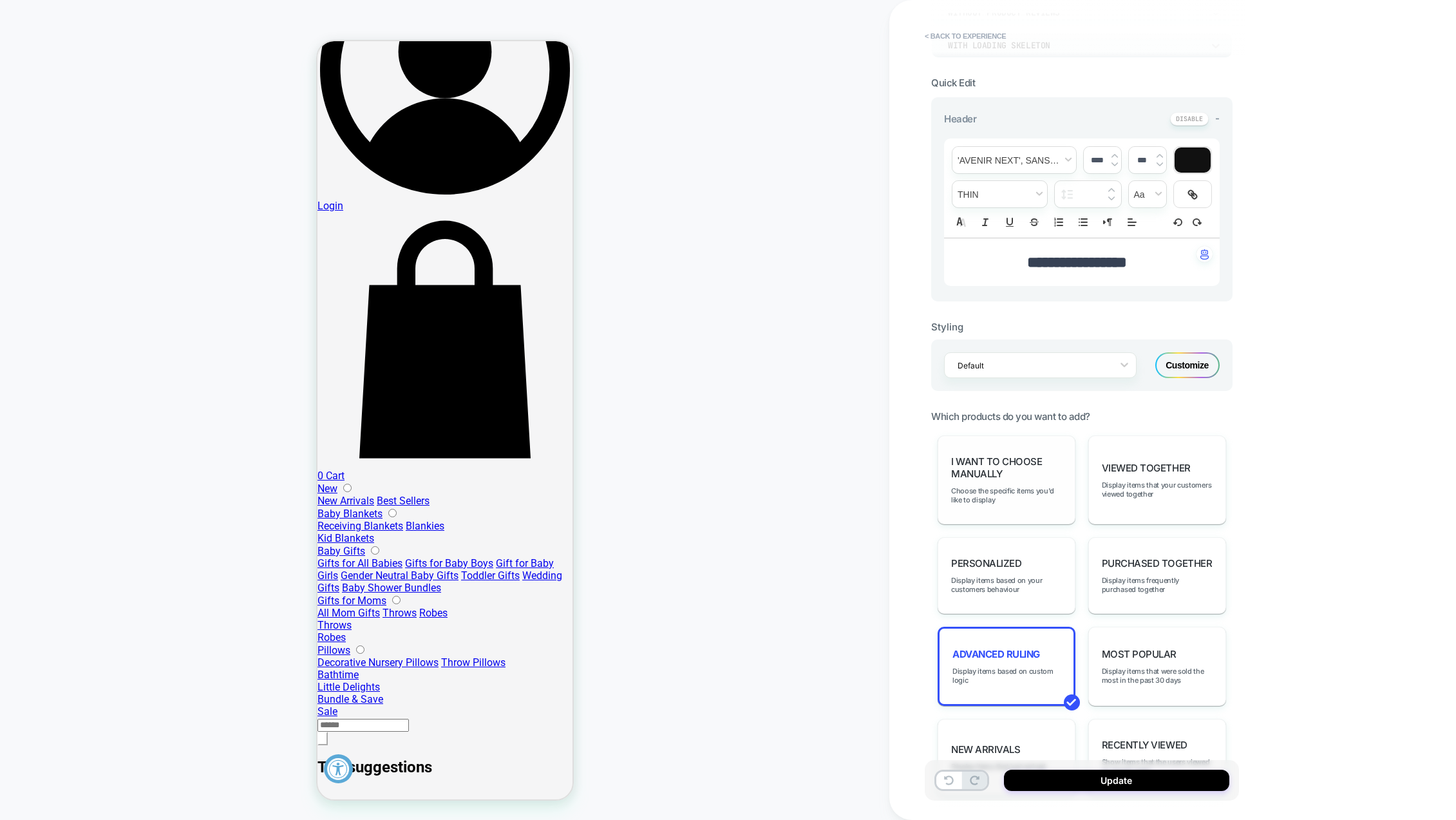
click at [1040, 472] on span "I want to choose manually" at bounding box center [1006, 468] width 111 height 25
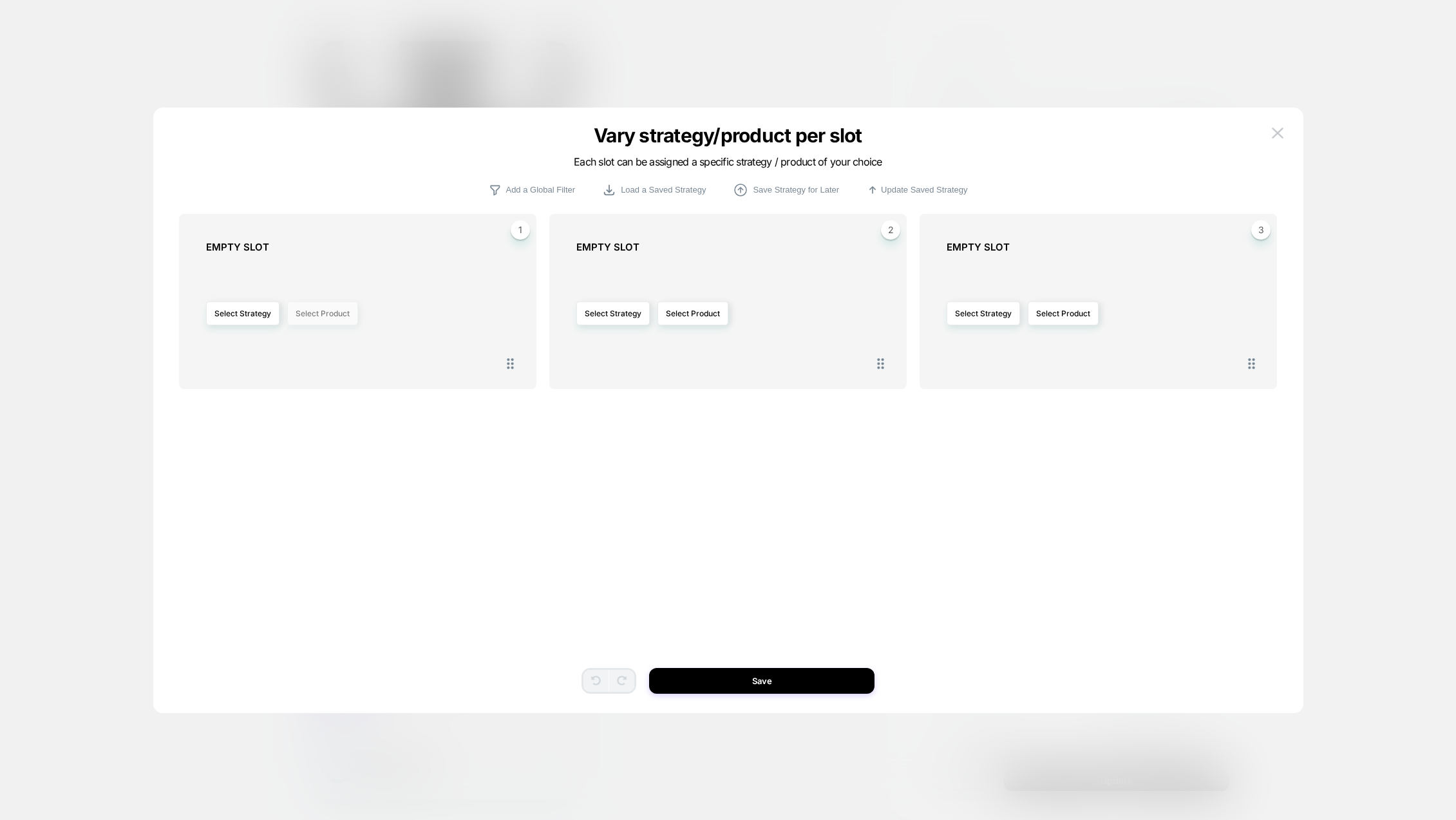
click at [337, 315] on button "Select Product" at bounding box center [322, 313] width 71 height 24
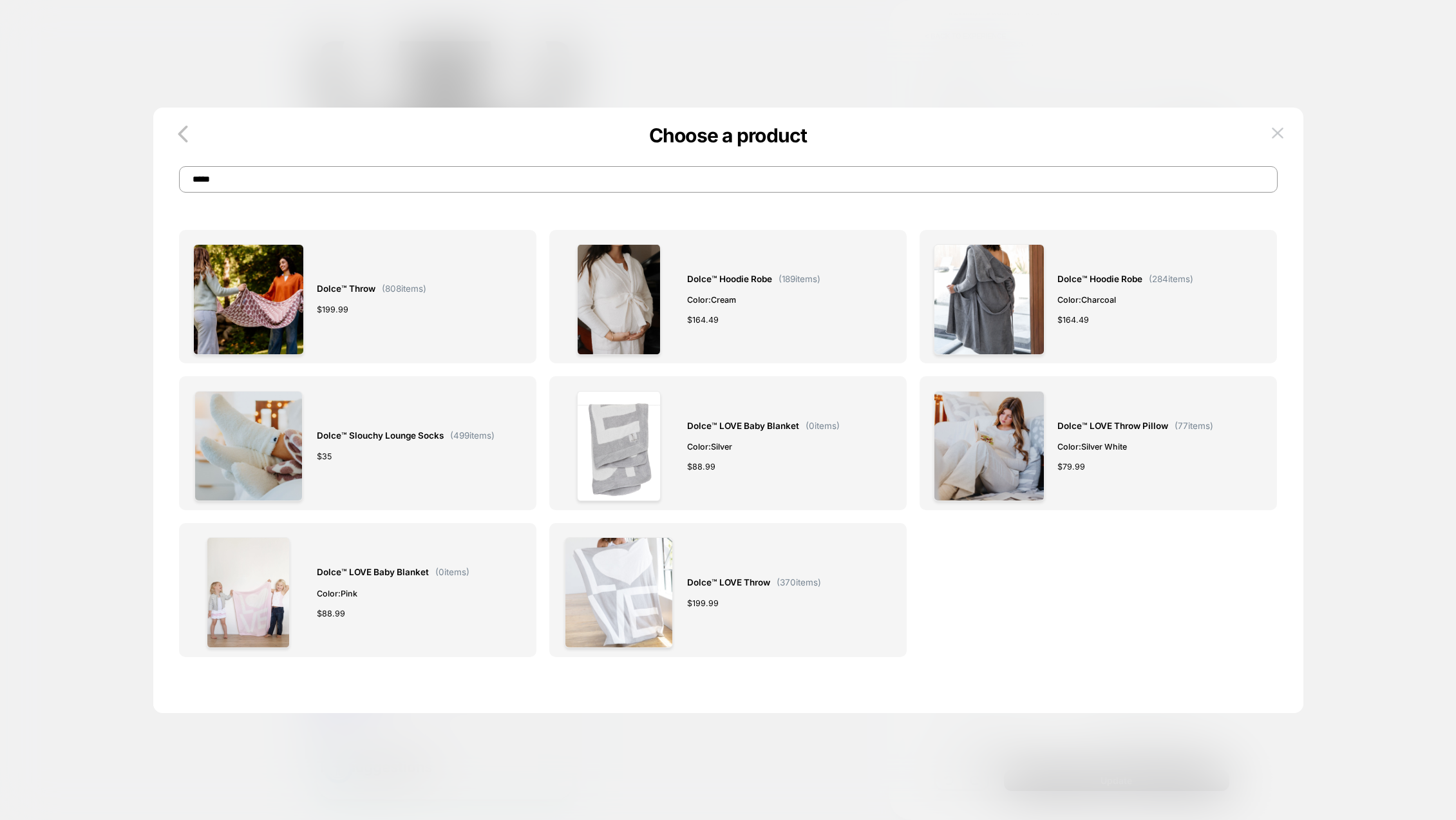
type input "*****"
click at [378, 428] on span "Dolce™ Slouchy Lounge Socks" at bounding box center [380, 436] width 127 height 15
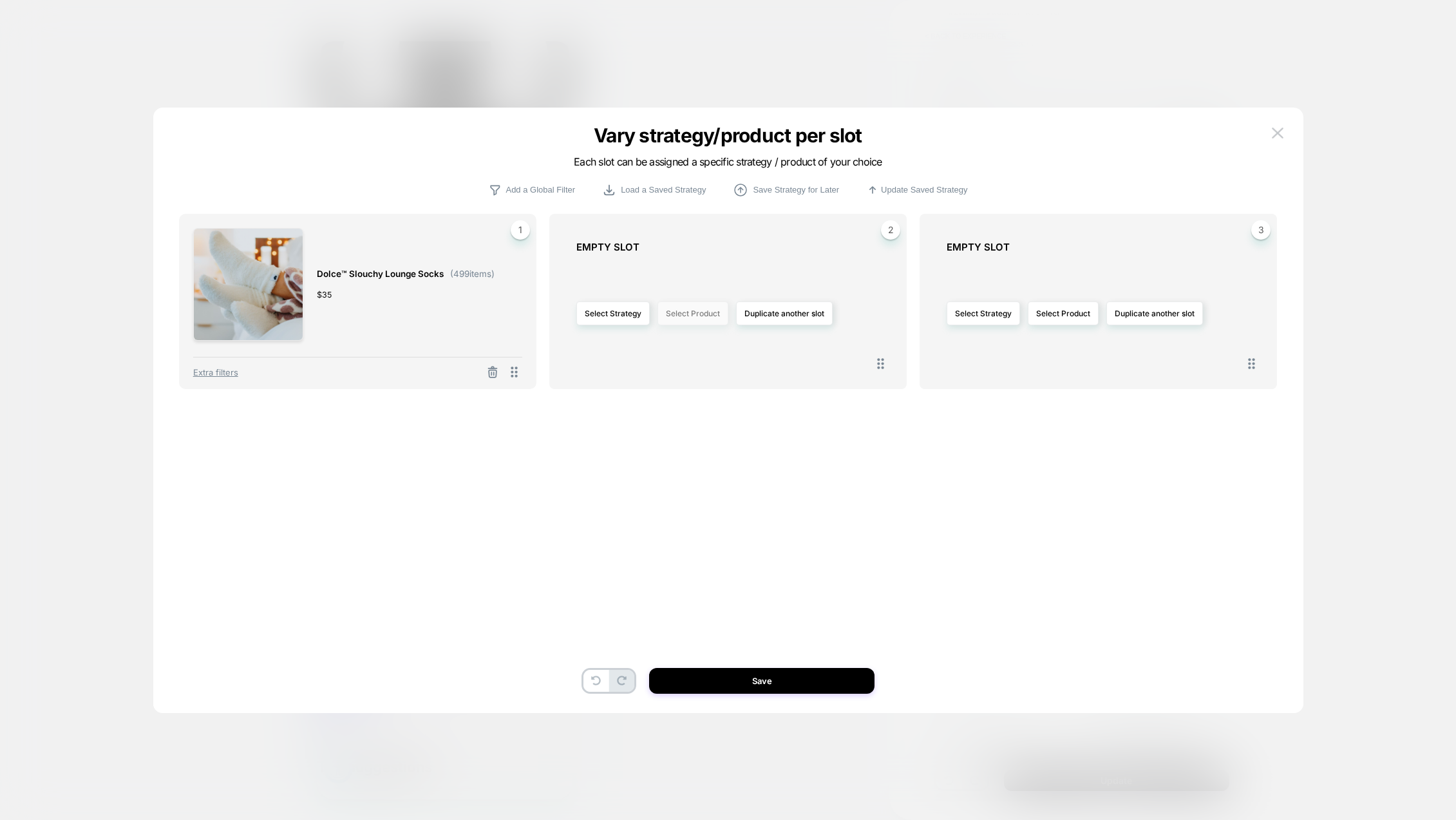
click at [697, 309] on button "Select Product" at bounding box center [693, 313] width 71 height 24
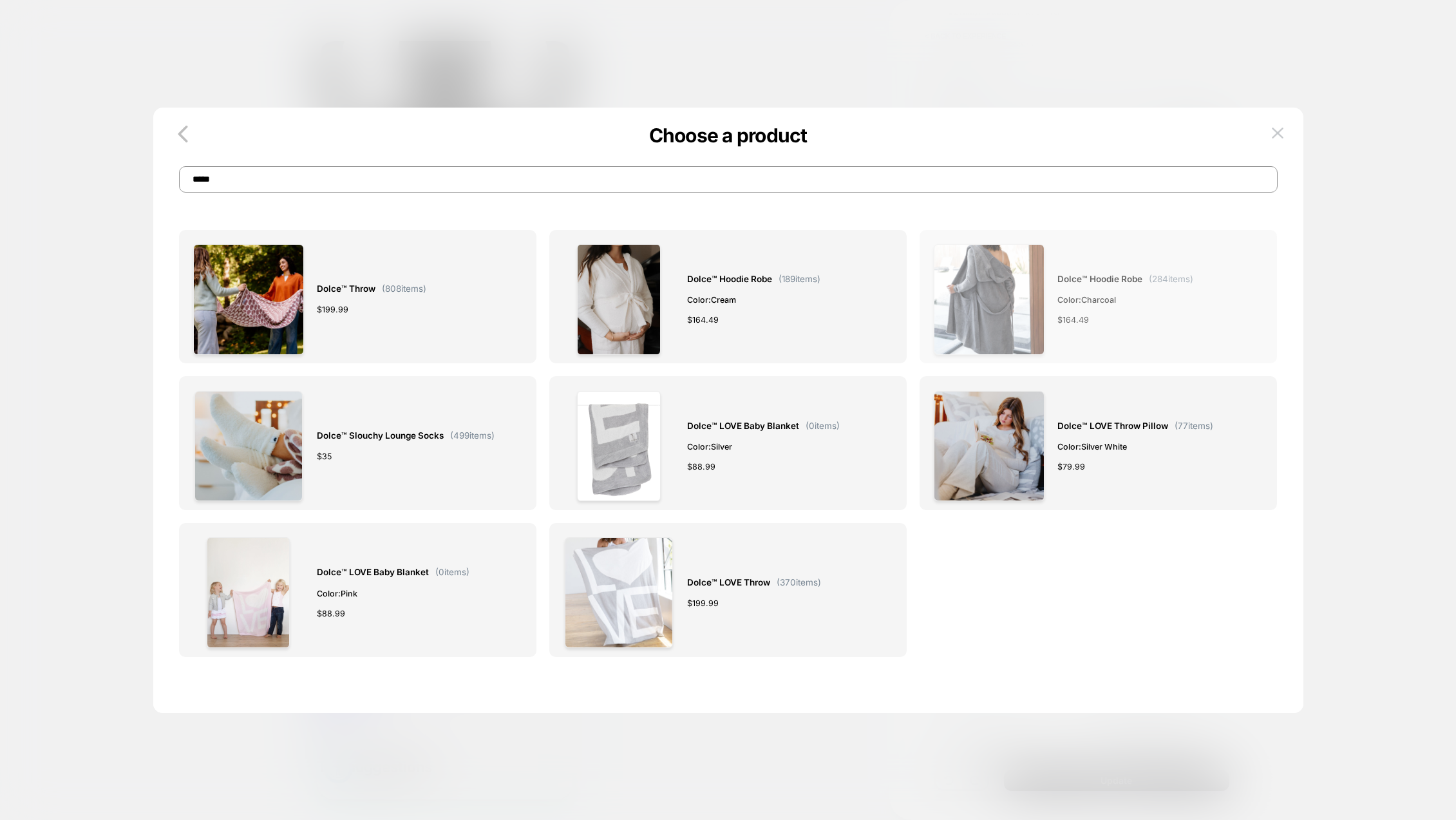
click at [1093, 285] on span "Dolce™ Hoodie Robe" at bounding box center [1100, 280] width 85 height 15
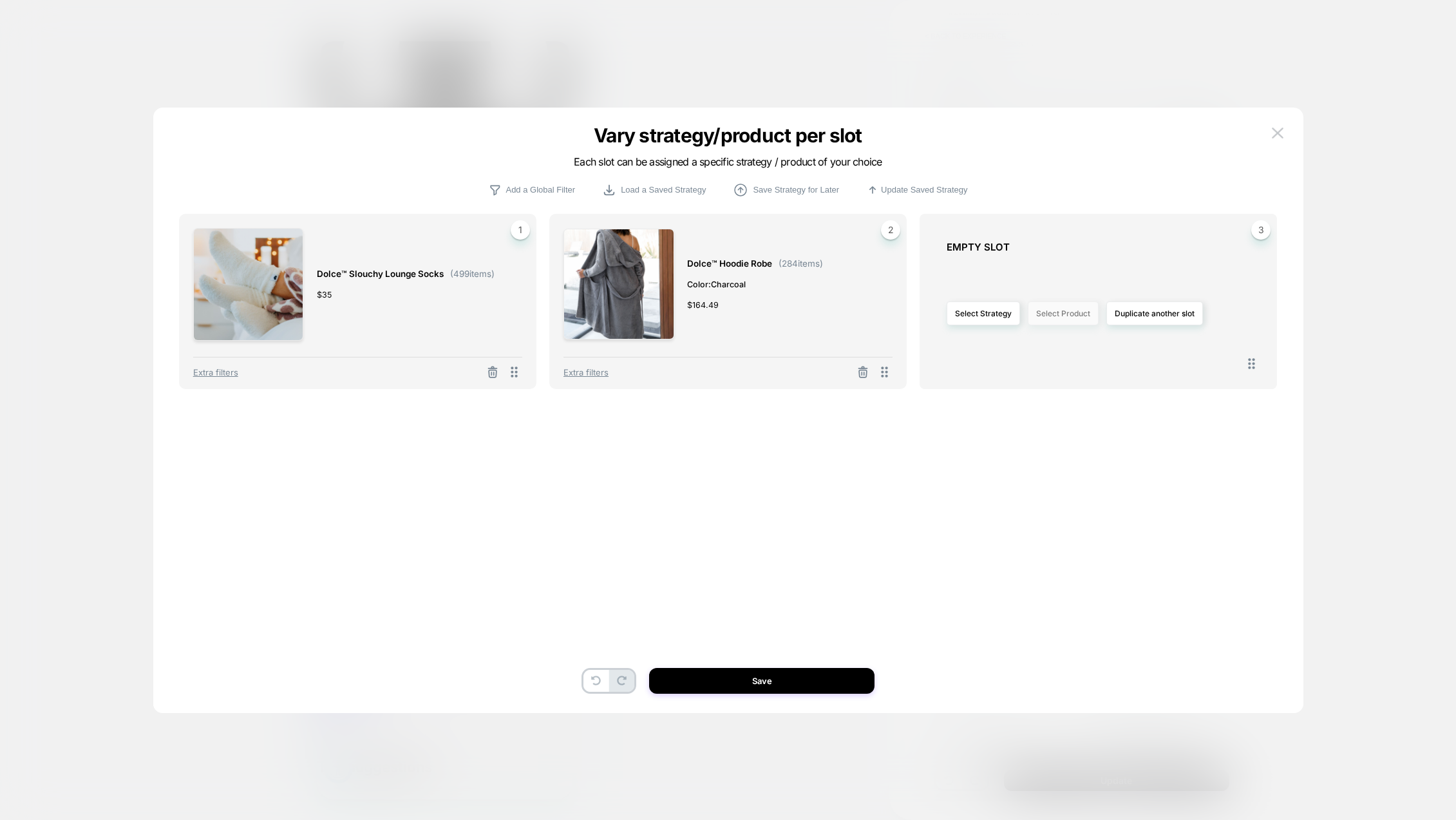
click at [1085, 312] on button "Select Product" at bounding box center [1063, 313] width 71 height 24
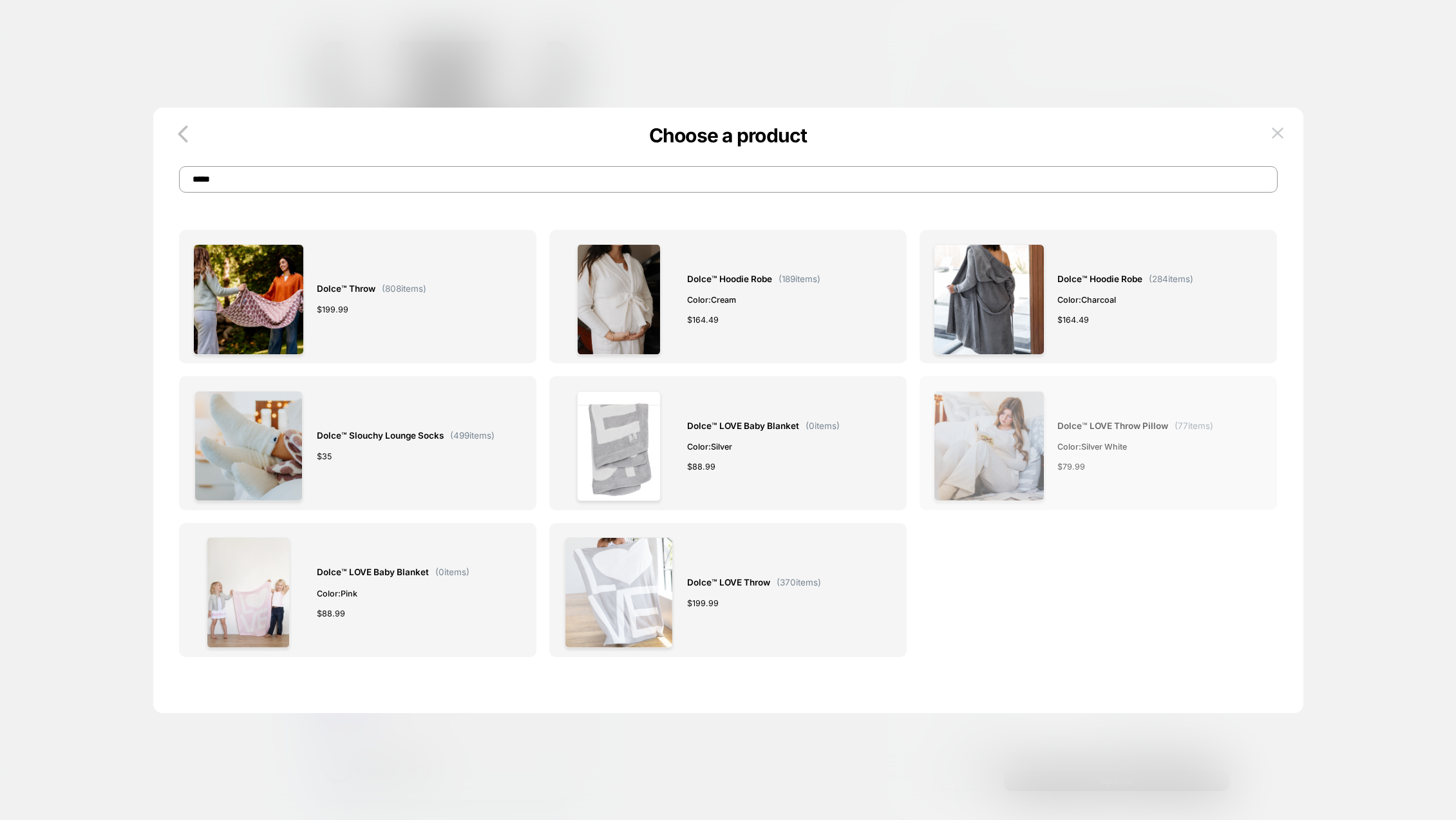
click at [1078, 421] on span "Dolce™ LOVE Throw Pillow" at bounding box center [1112, 426] width 111 height 15
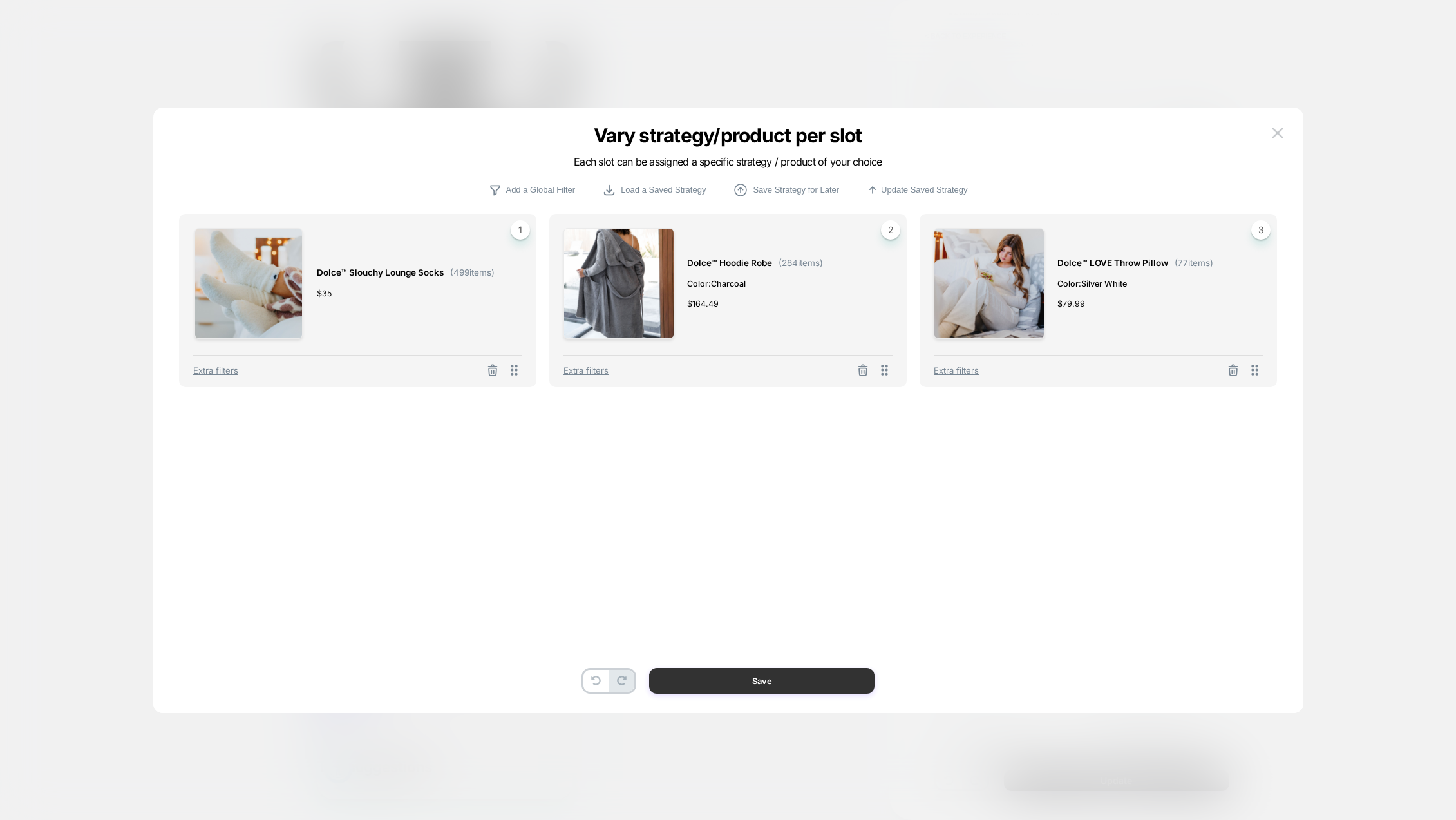
click at [770, 681] on button "Save" at bounding box center [762, 680] width 225 height 25
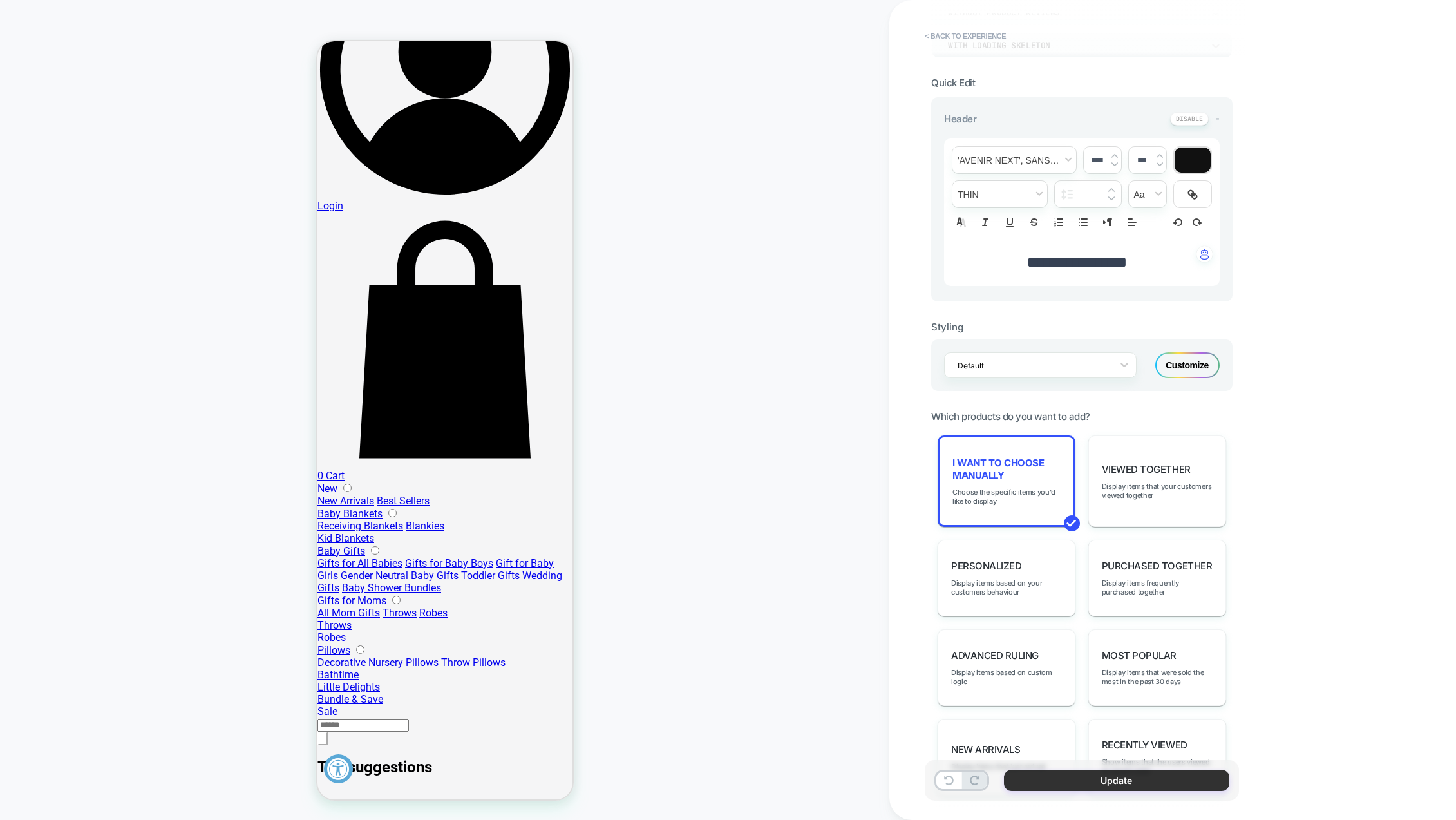
click at [1097, 777] on button "Update" at bounding box center [1117, 780] width 225 height 21
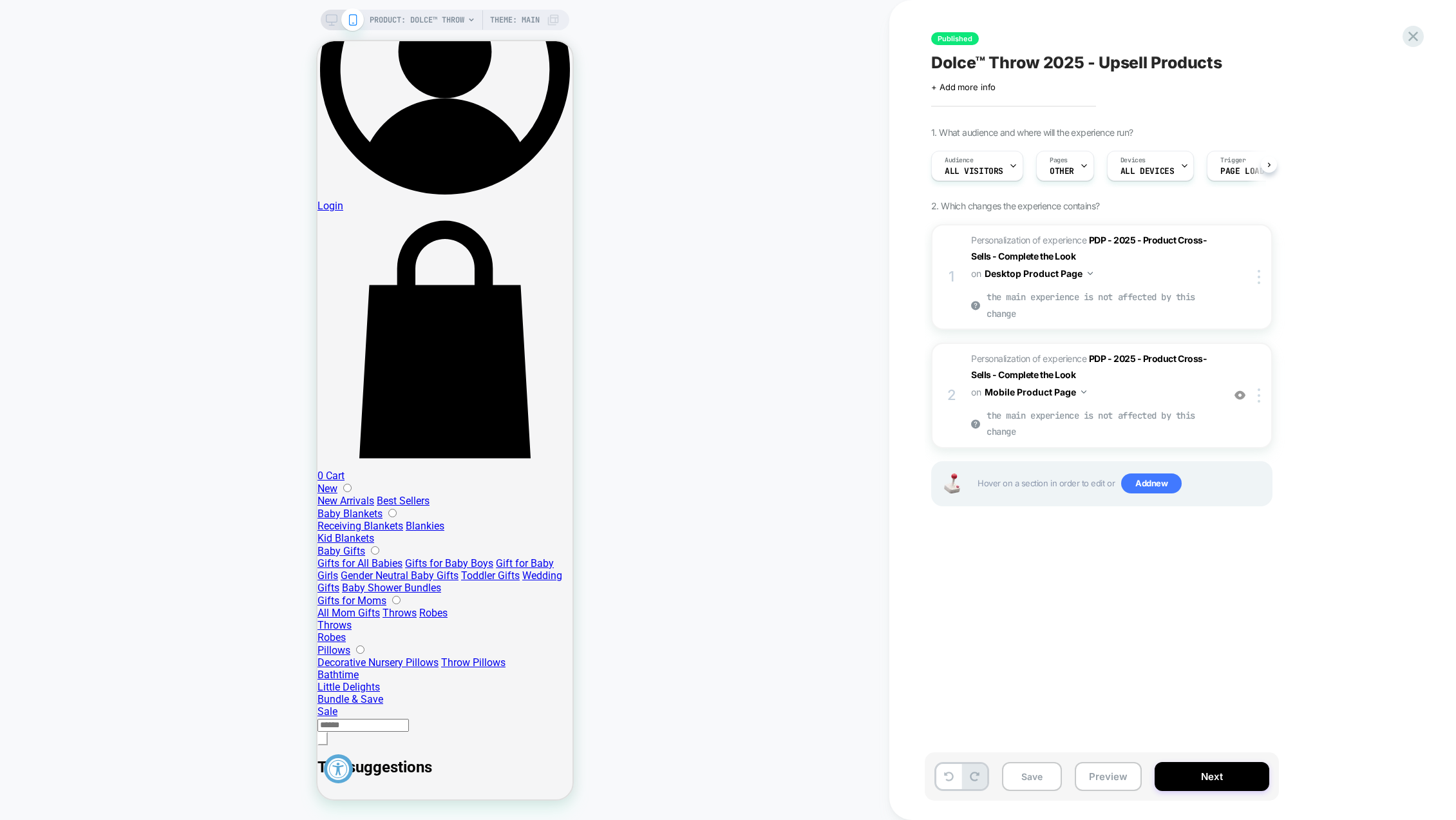
scroll to position [0, 1]
click at [1238, 784] on button "Next" at bounding box center [1212, 777] width 115 height 29
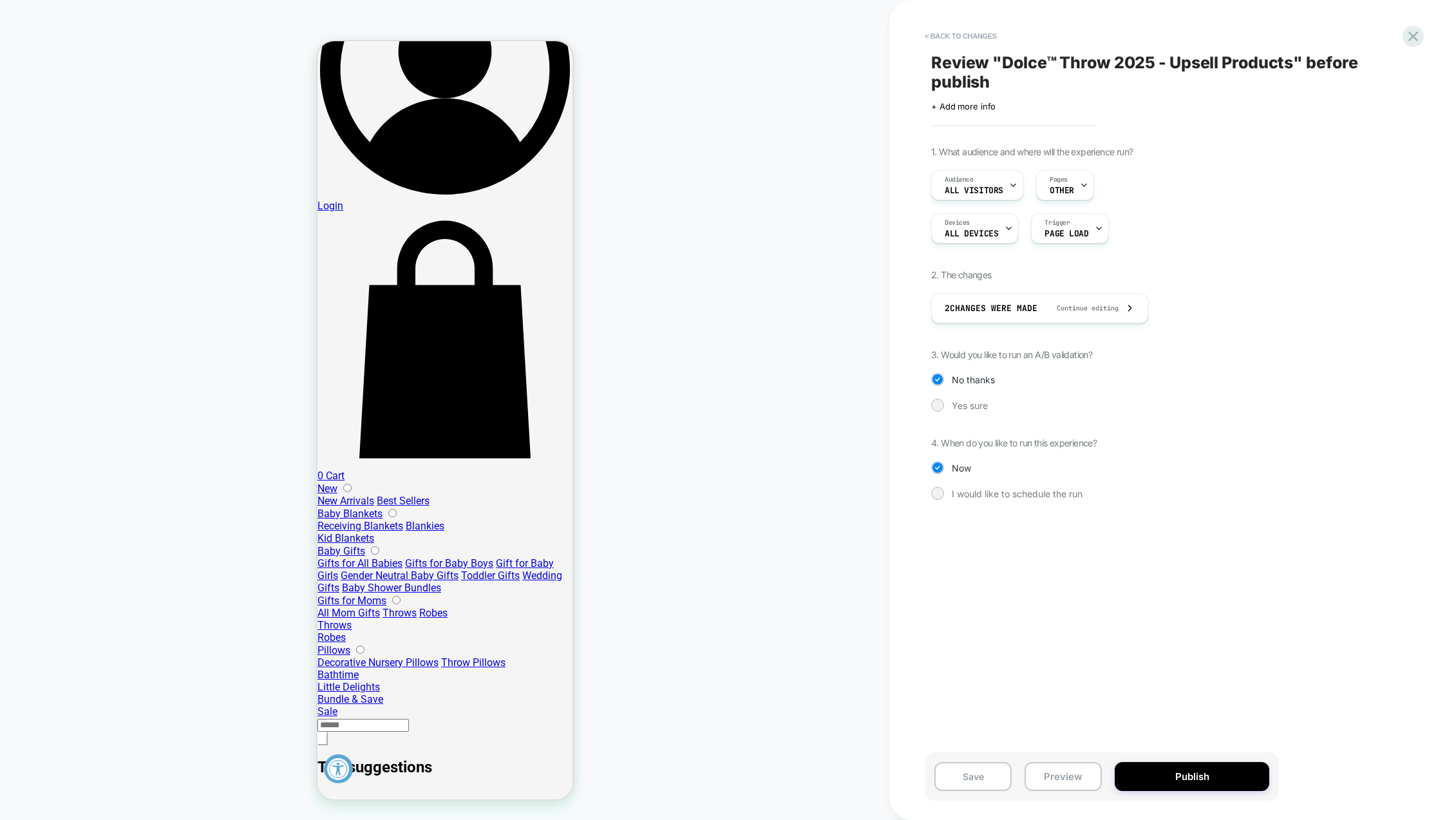
click at [1238, 784] on button "Publish" at bounding box center [1192, 777] width 155 height 29
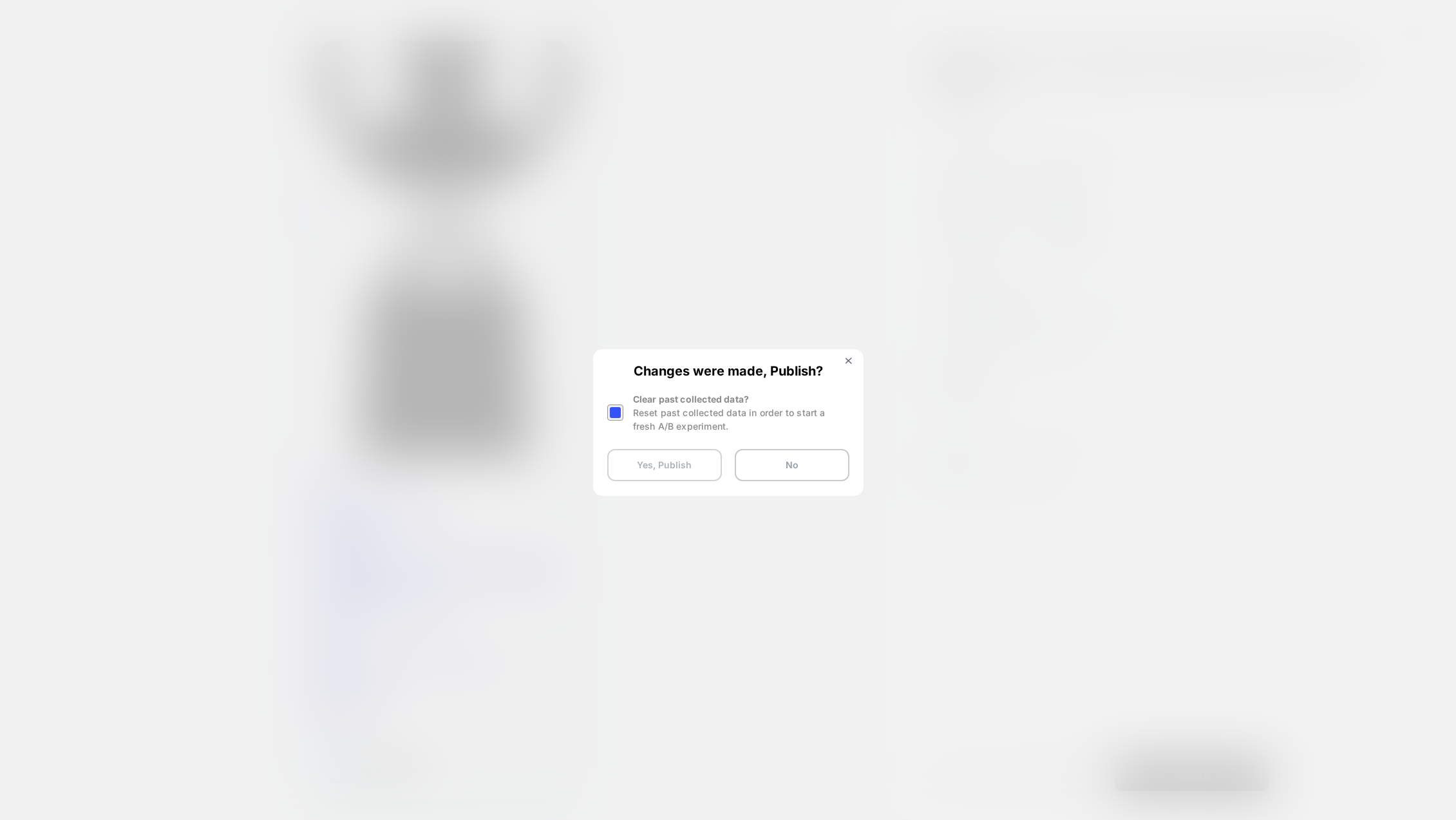
click at [695, 472] on button "Yes, Publish" at bounding box center [664, 465] width 115 height 32
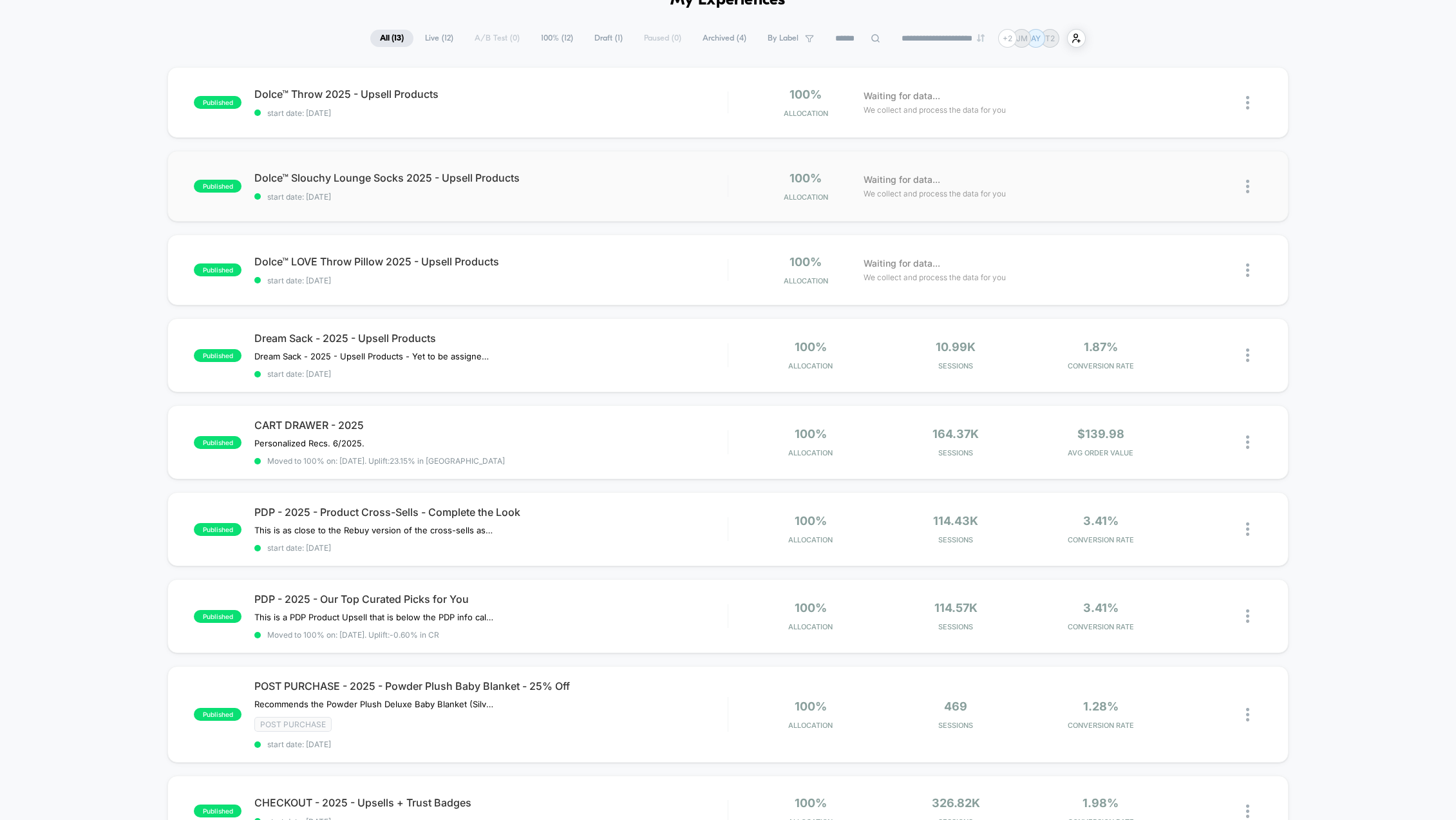
scroll to position [129, 0]
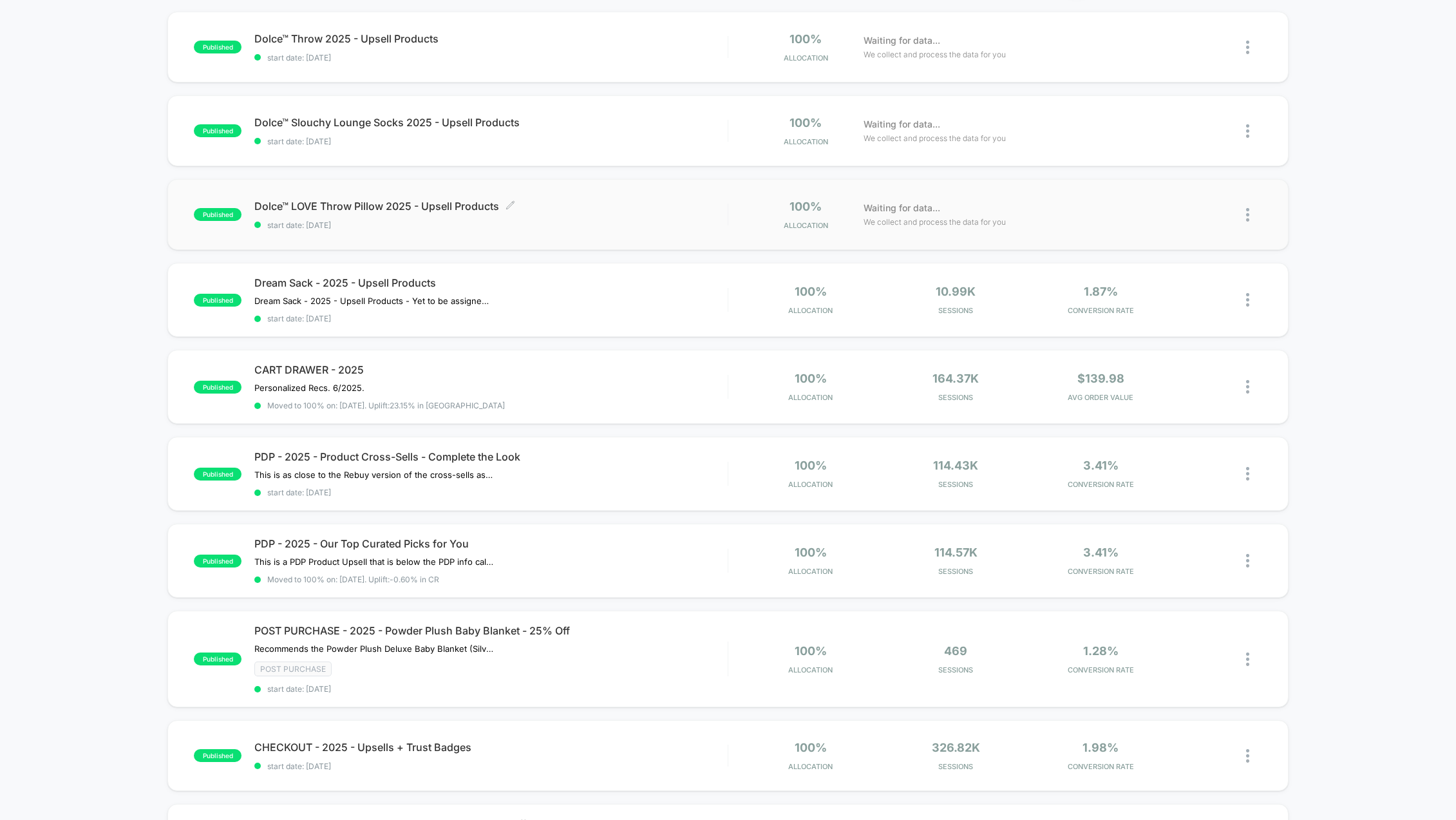
click at [385, 209] on span "Dolce™ LOVE Throw Pillow 2025 - Upsell Products Click to edit experience details" at bounding box center [491, 206] width 473 height 13
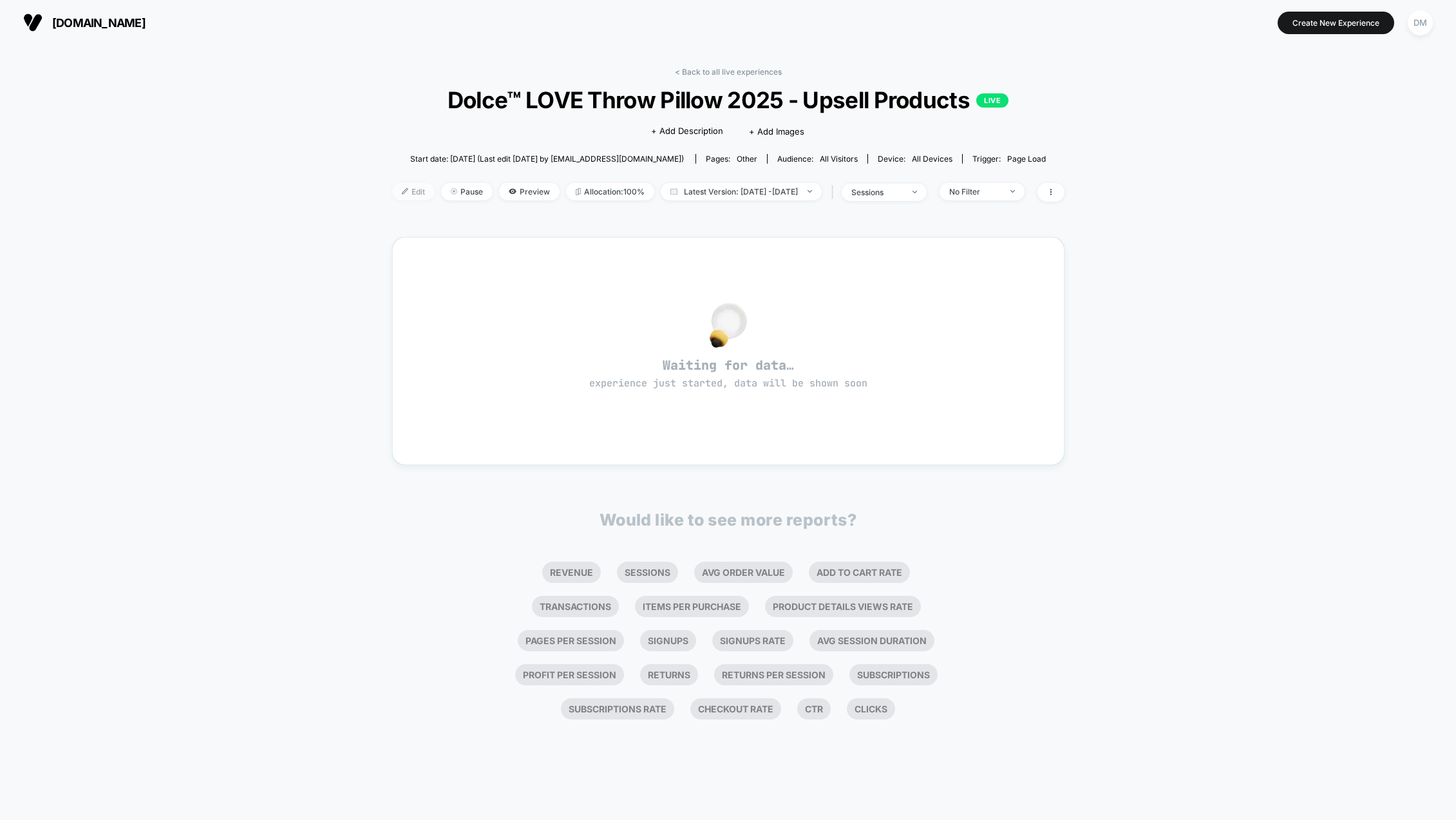
click at [392, 193] on span "Edit" at bounding box center [414, 191] width 43 height 17
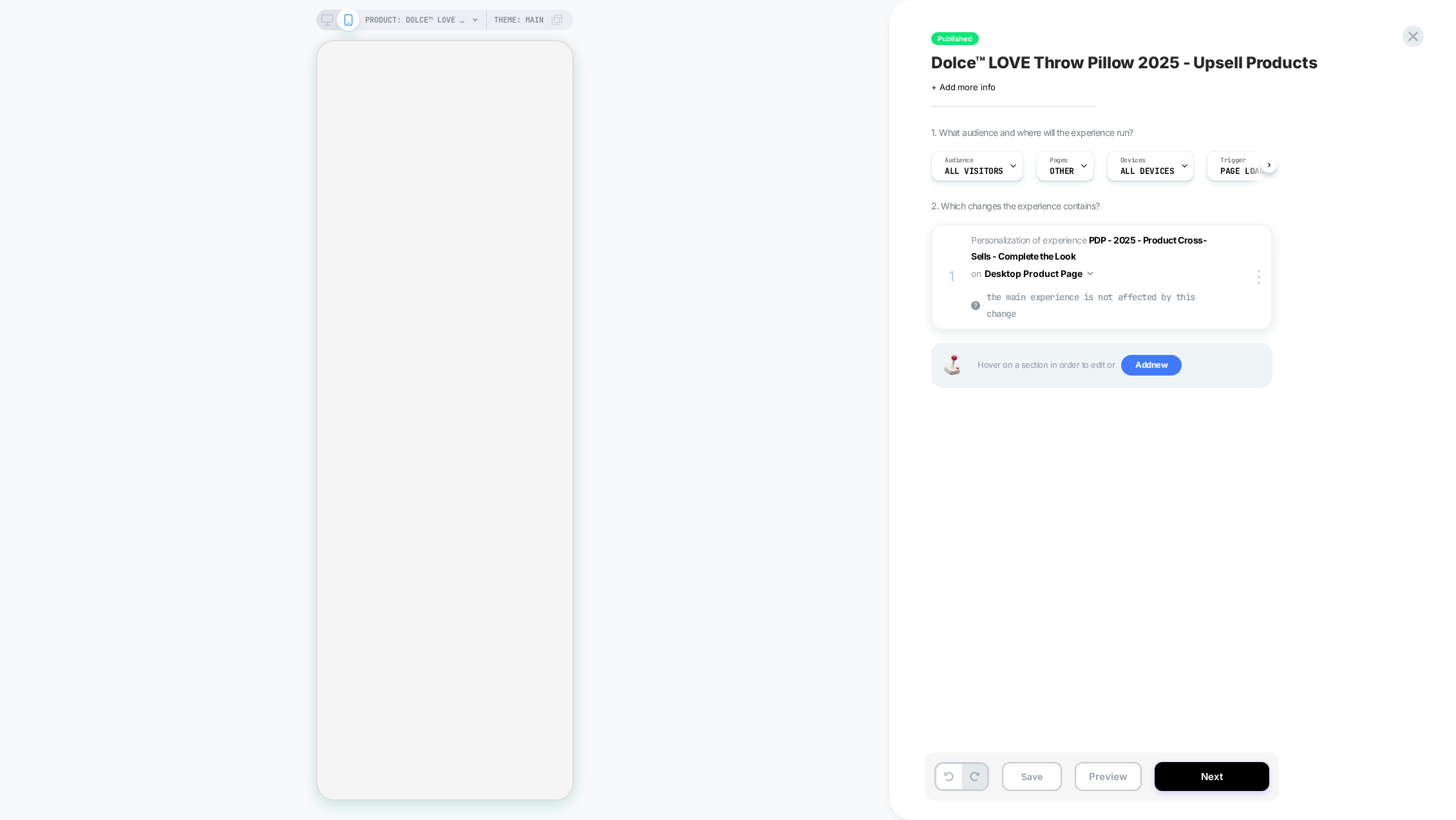
scroll to position [0, 1]
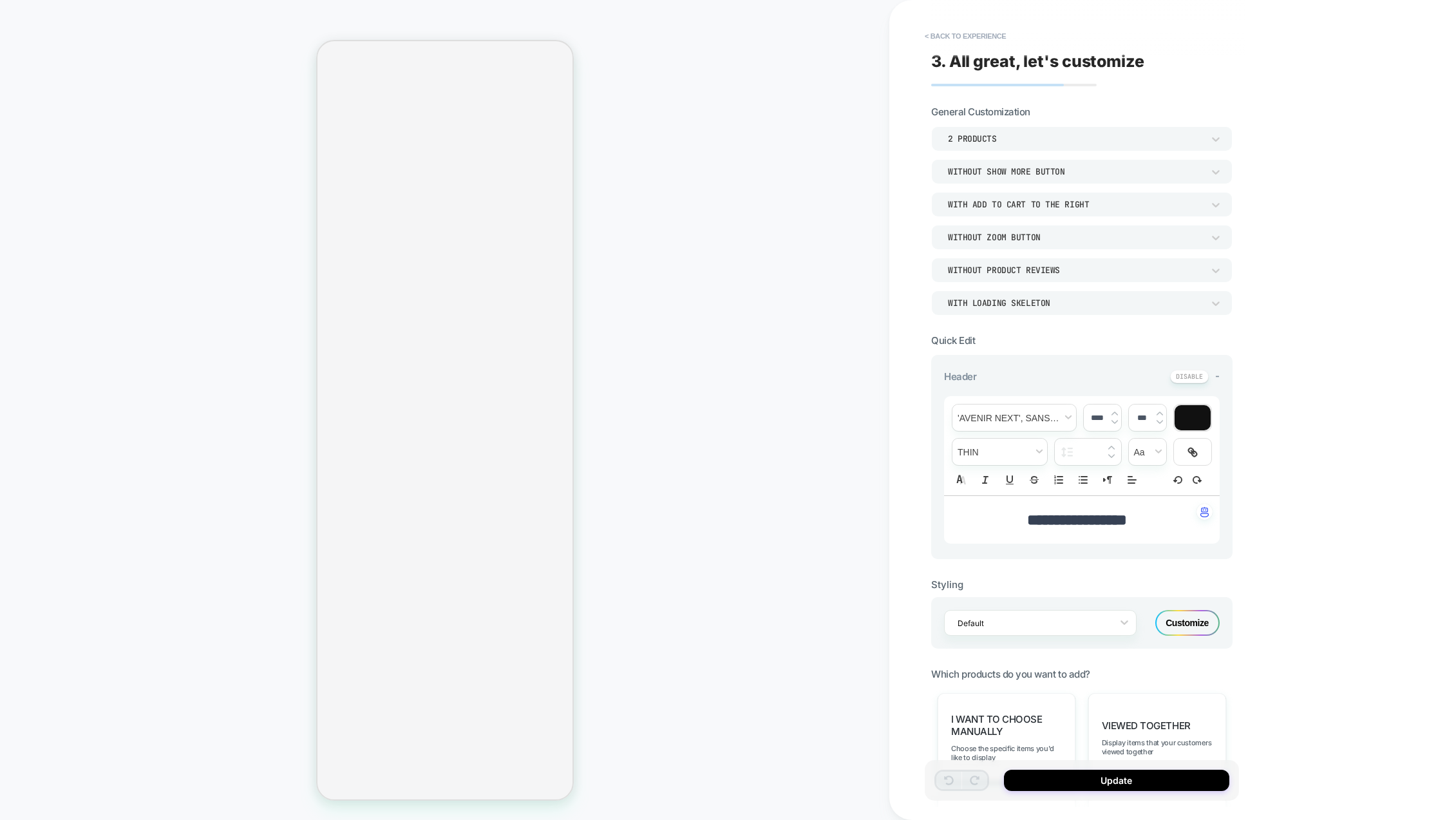
click at [992, 133] on div "2 Products" at bounding box center [1075, 139] width 268 height 14
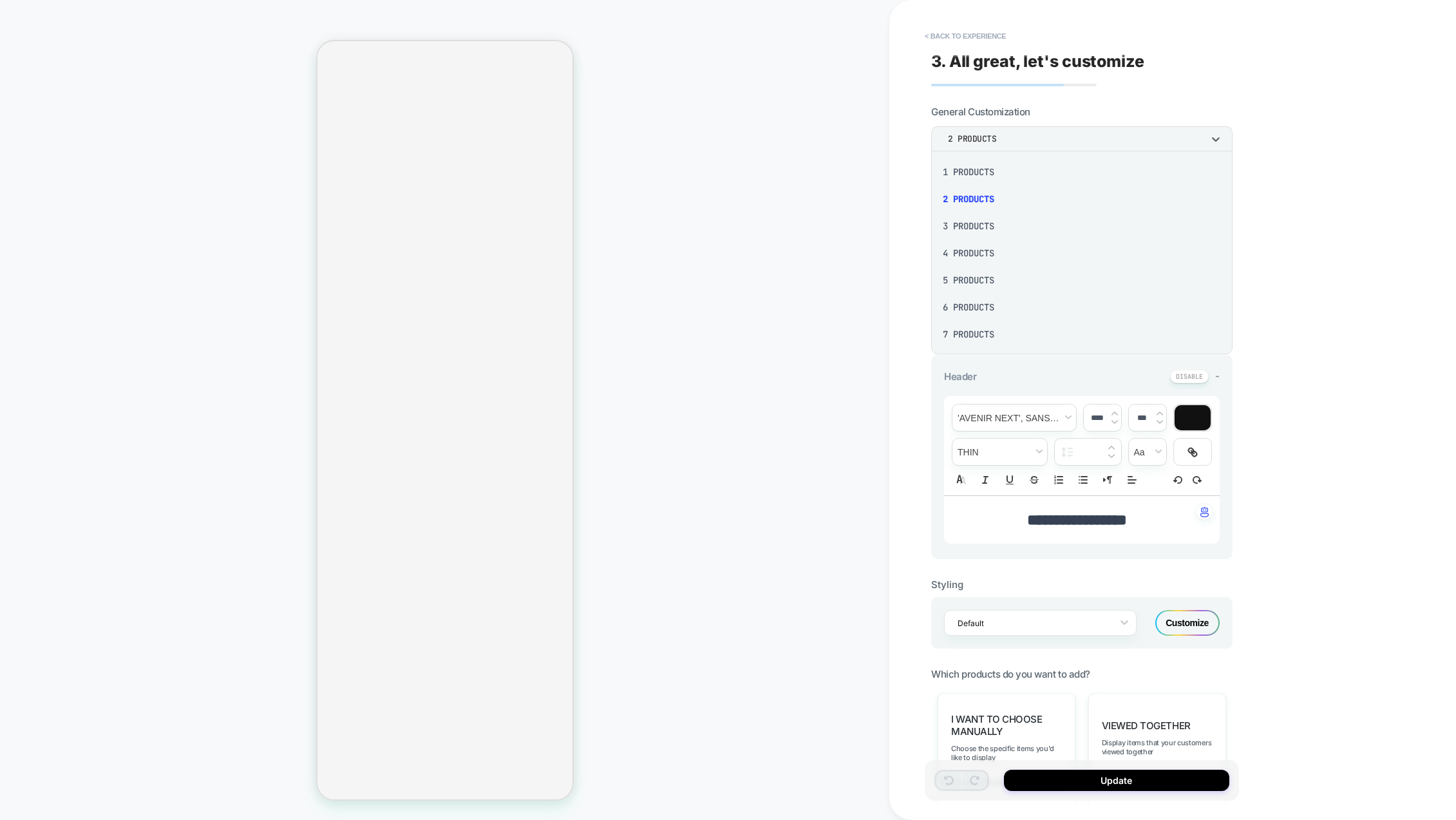
click at [969, 221] on div "3 Products" at bounding box center [1082, 225] width 291 height 27
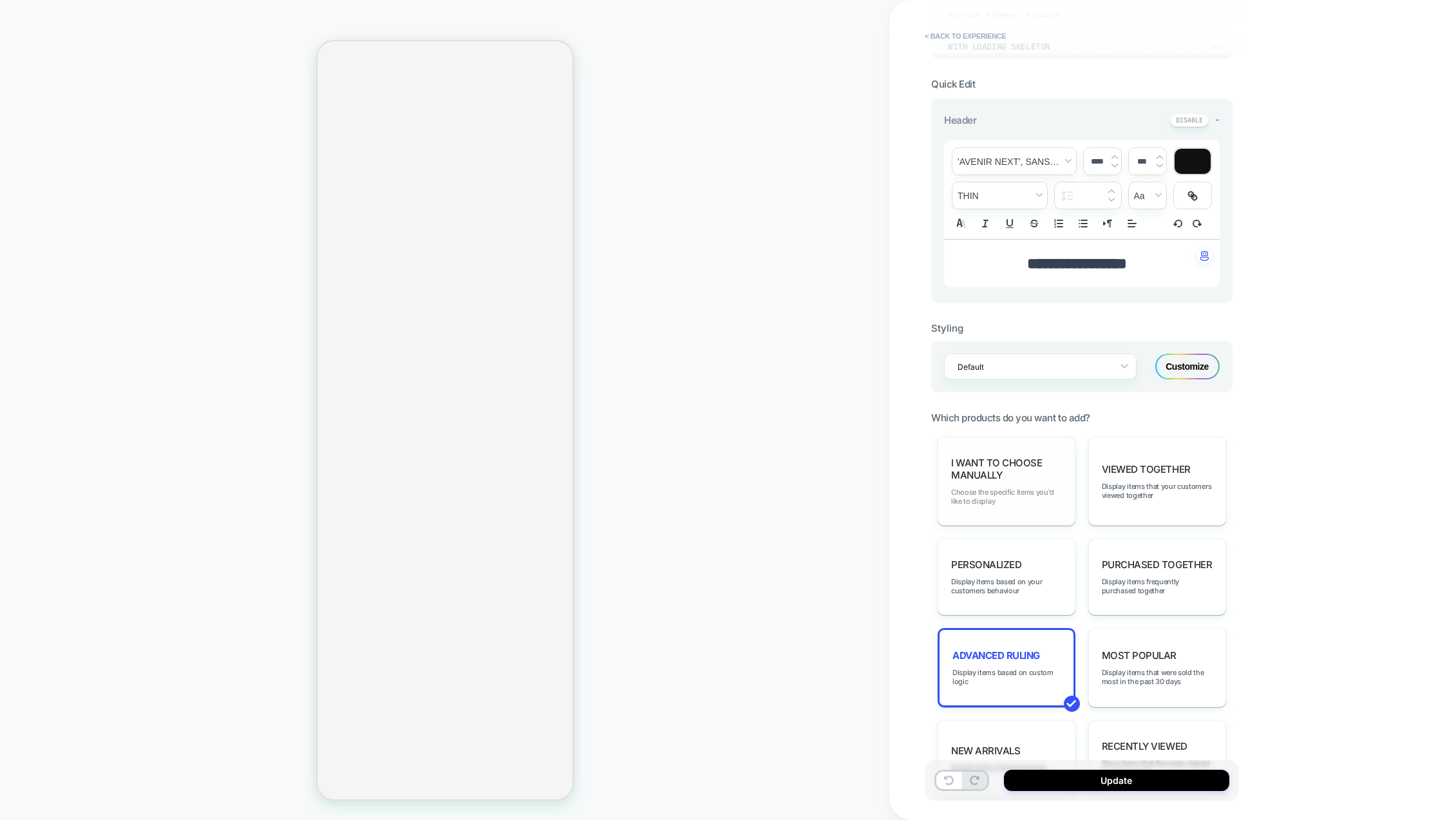
scroll to position [258, 0]
click at [984, 492] on span "Choose the specific items you'd like to display" at bounding box center [1006, 496] width 111 height 18
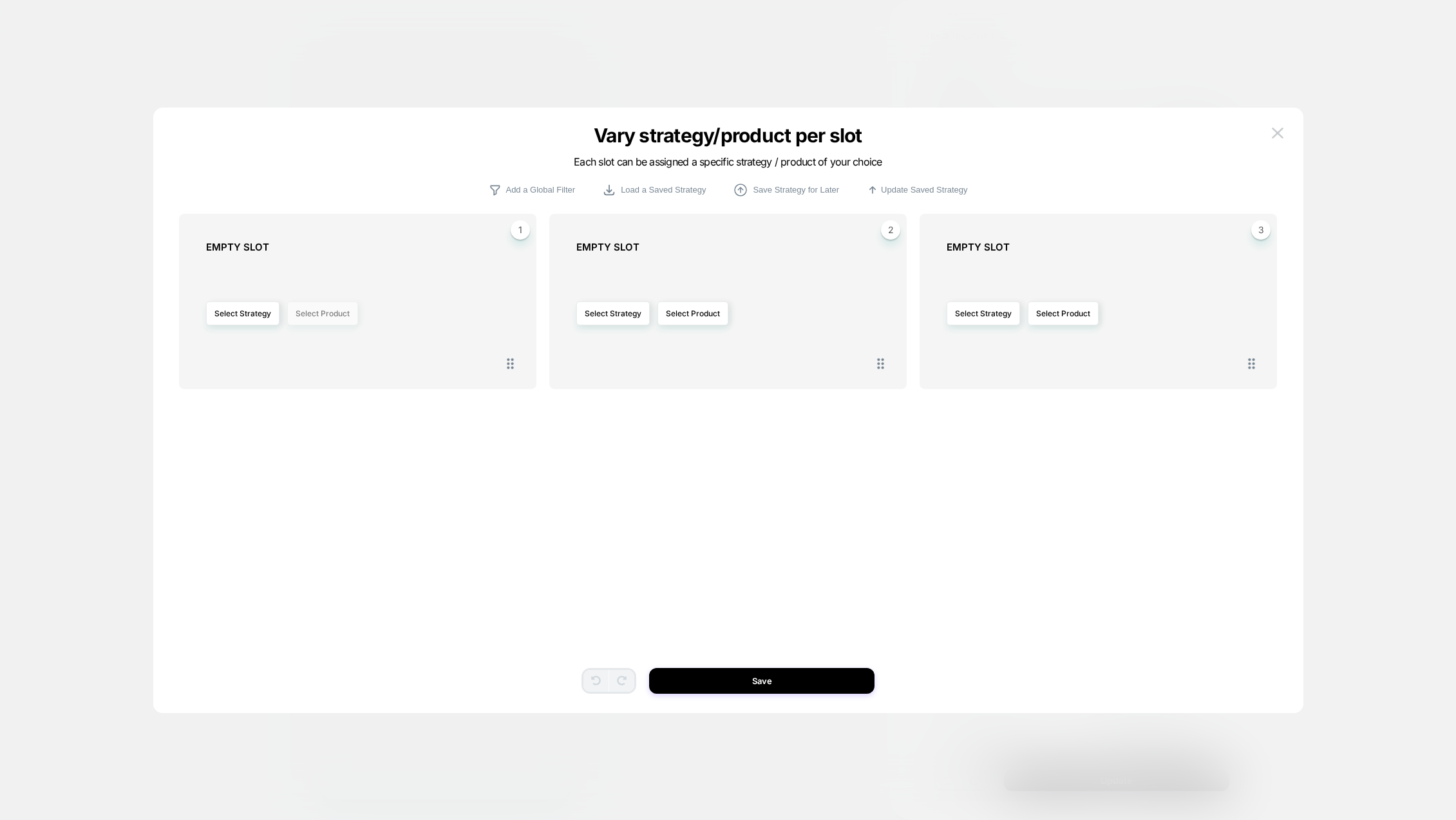
click at [335, 316] on button "Select Product" at bounding box center [322, 313] width 71 height 24
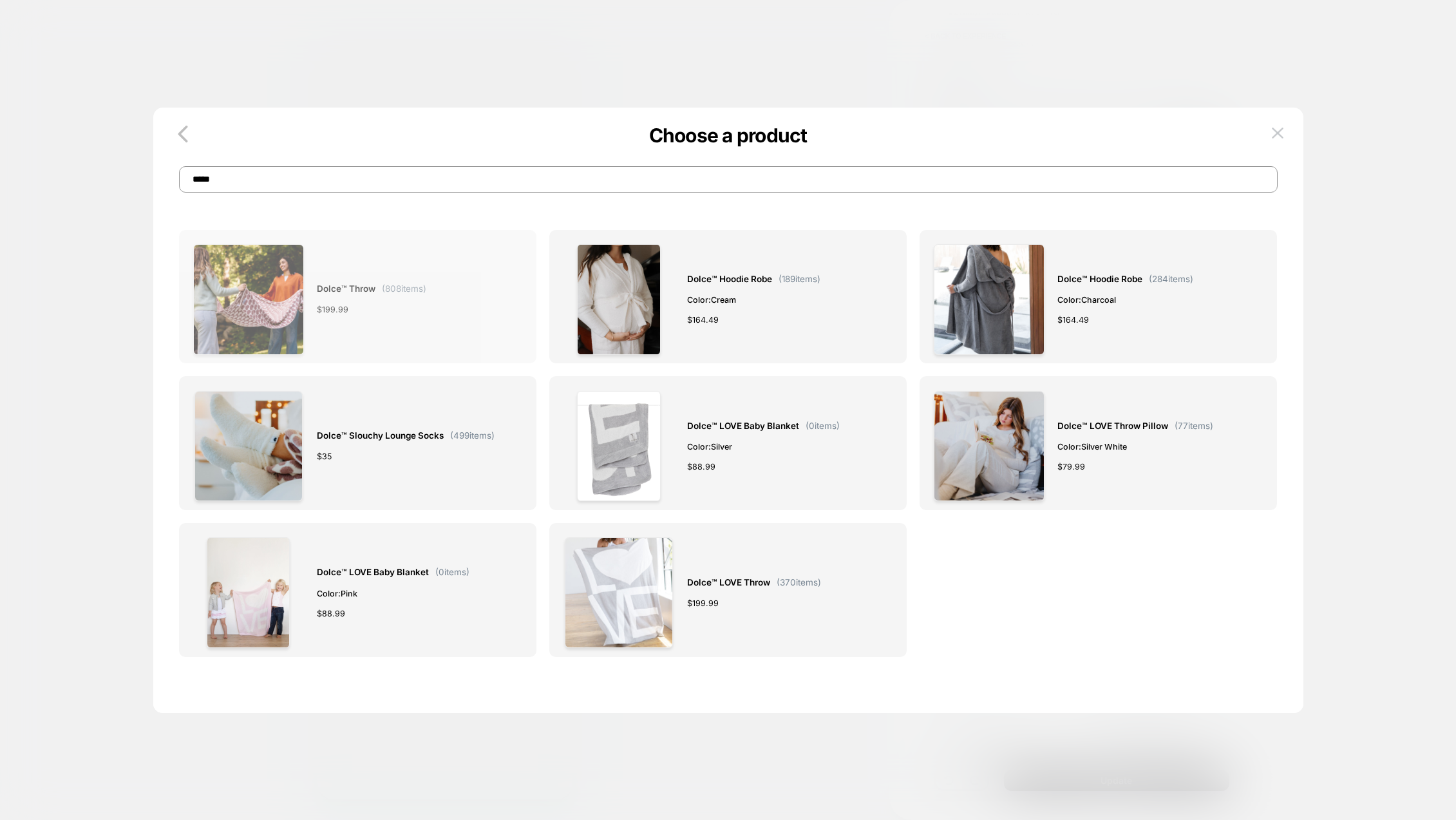
type input "*****"
click at [345, 270] on div "Dolce™ Throw ( 808 items) $ 199.99" at bounding box center [371, 299] width 109 height 111
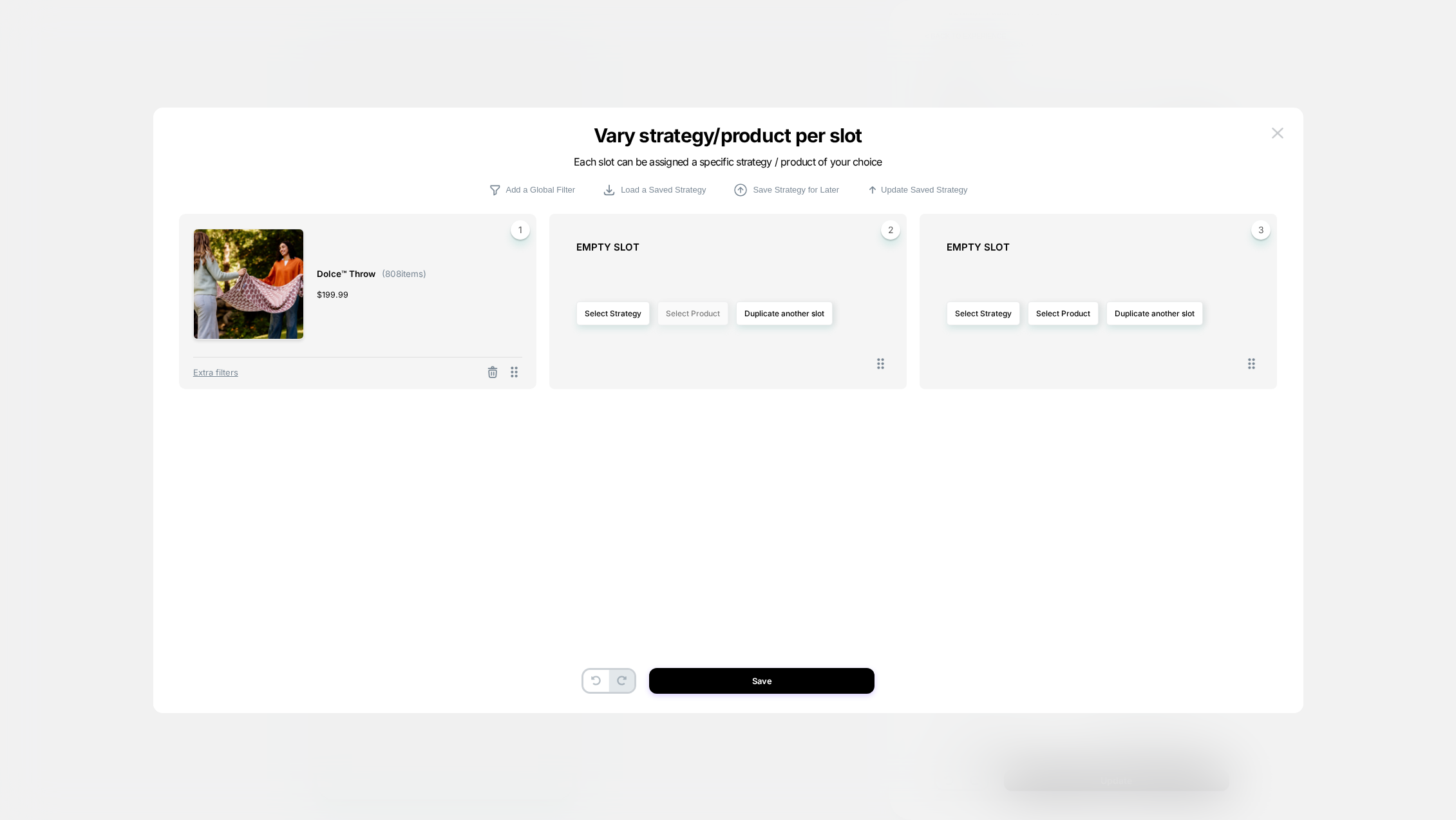
click at [689, 315] on button "Select Product" at bounding box center [693, 313] width 71 height 24
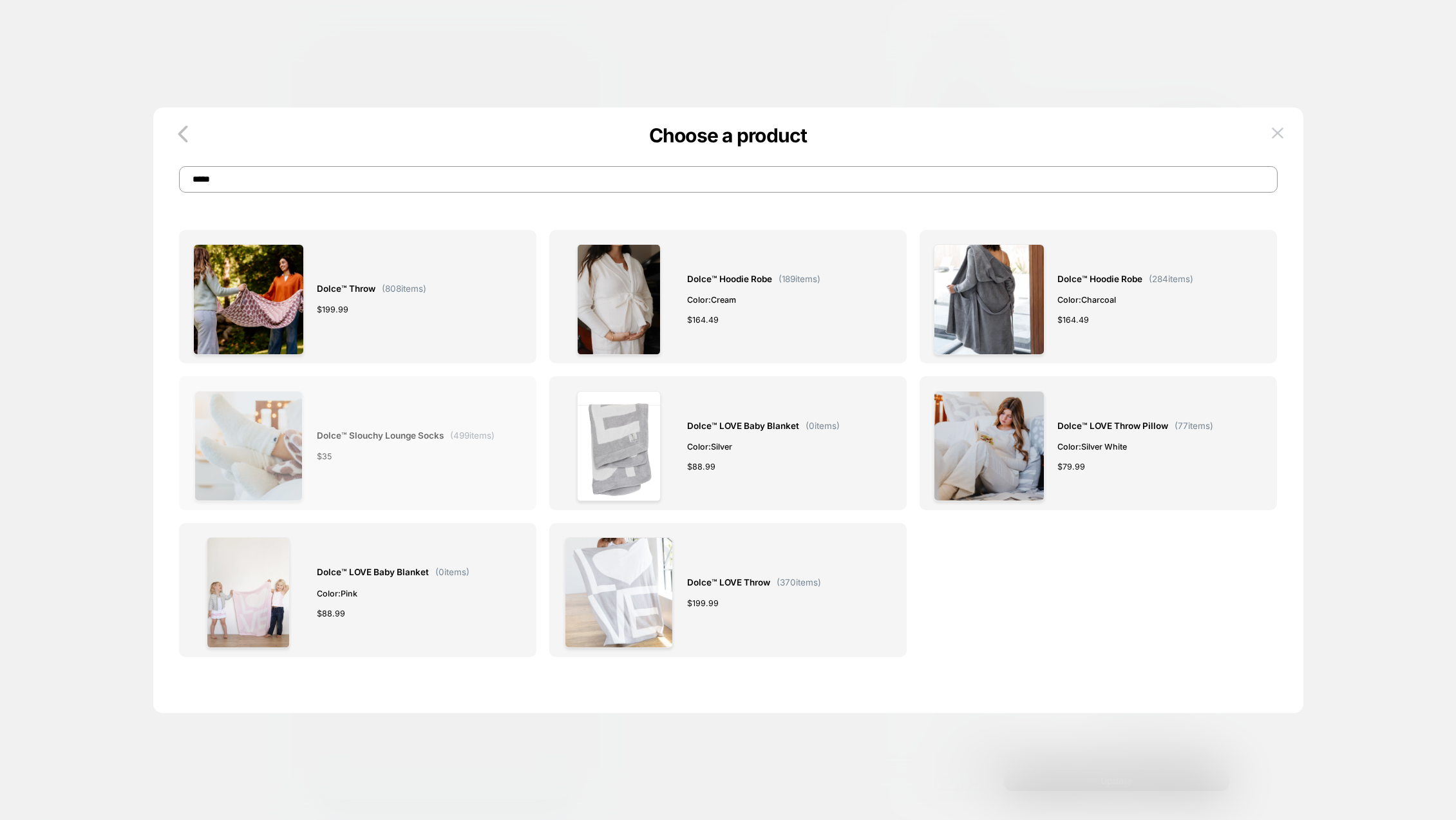
click at [377, 437] on span "Dolce™ Slouchy Lounge Socks" at bounding box center [380, 436] width 127 height 15
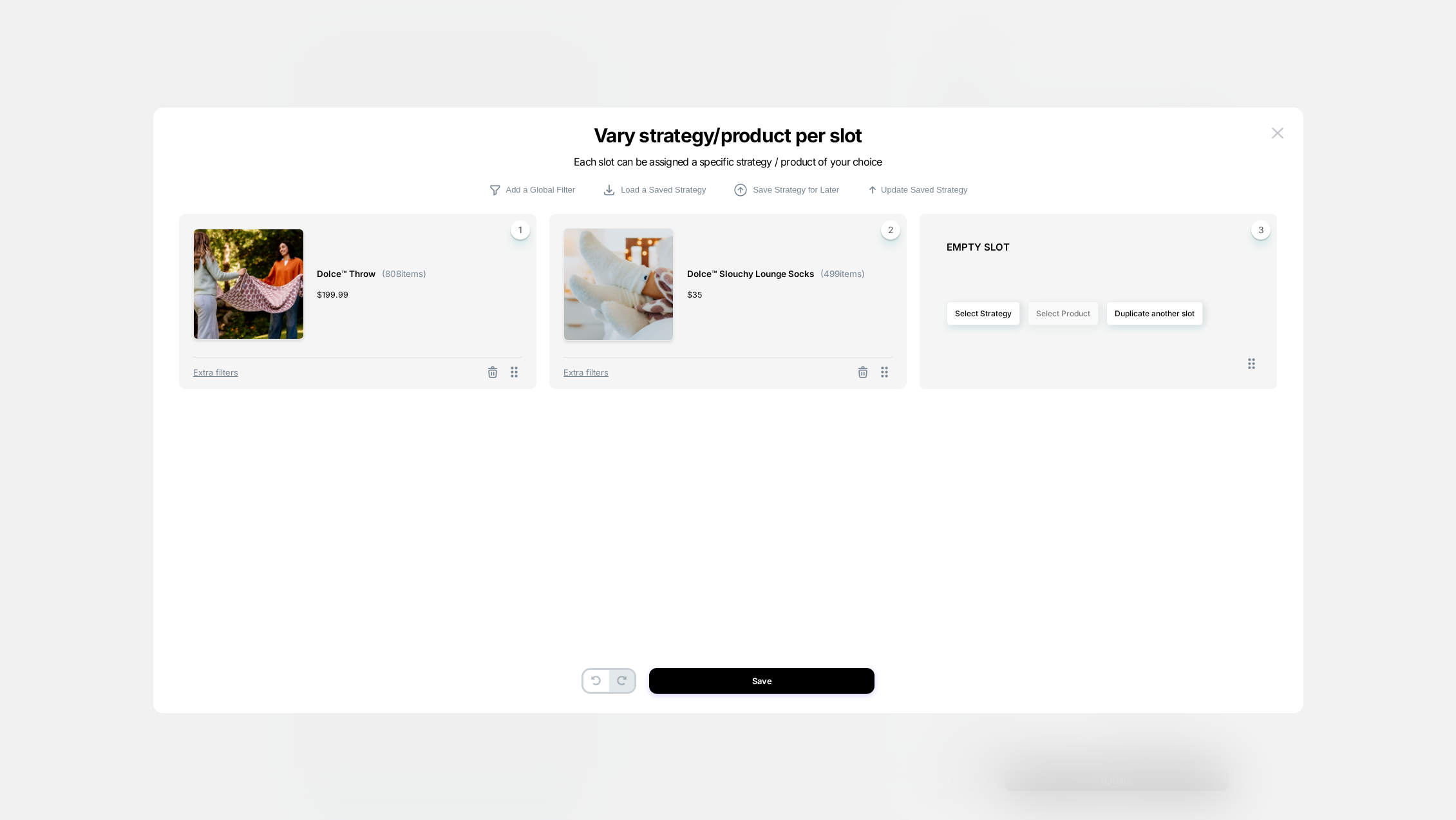
click at [1068, 317] on button "Select Product" at bounding box center [1063, 313] width 71 height 24
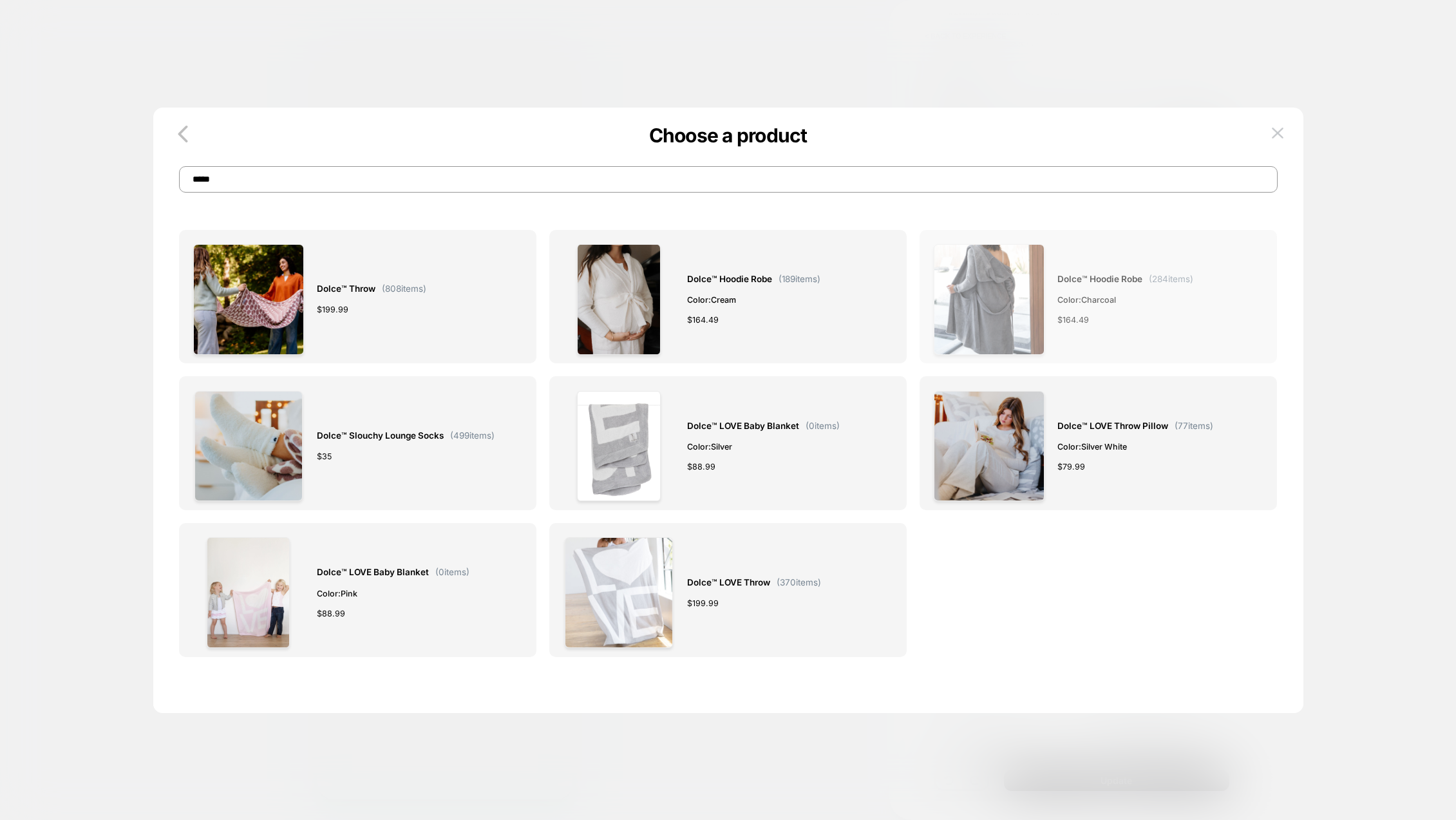
click at [1086, 283] on span "Dolce™ Hoodie Robe" at bounding box center [1100, 280] width 85 height 15
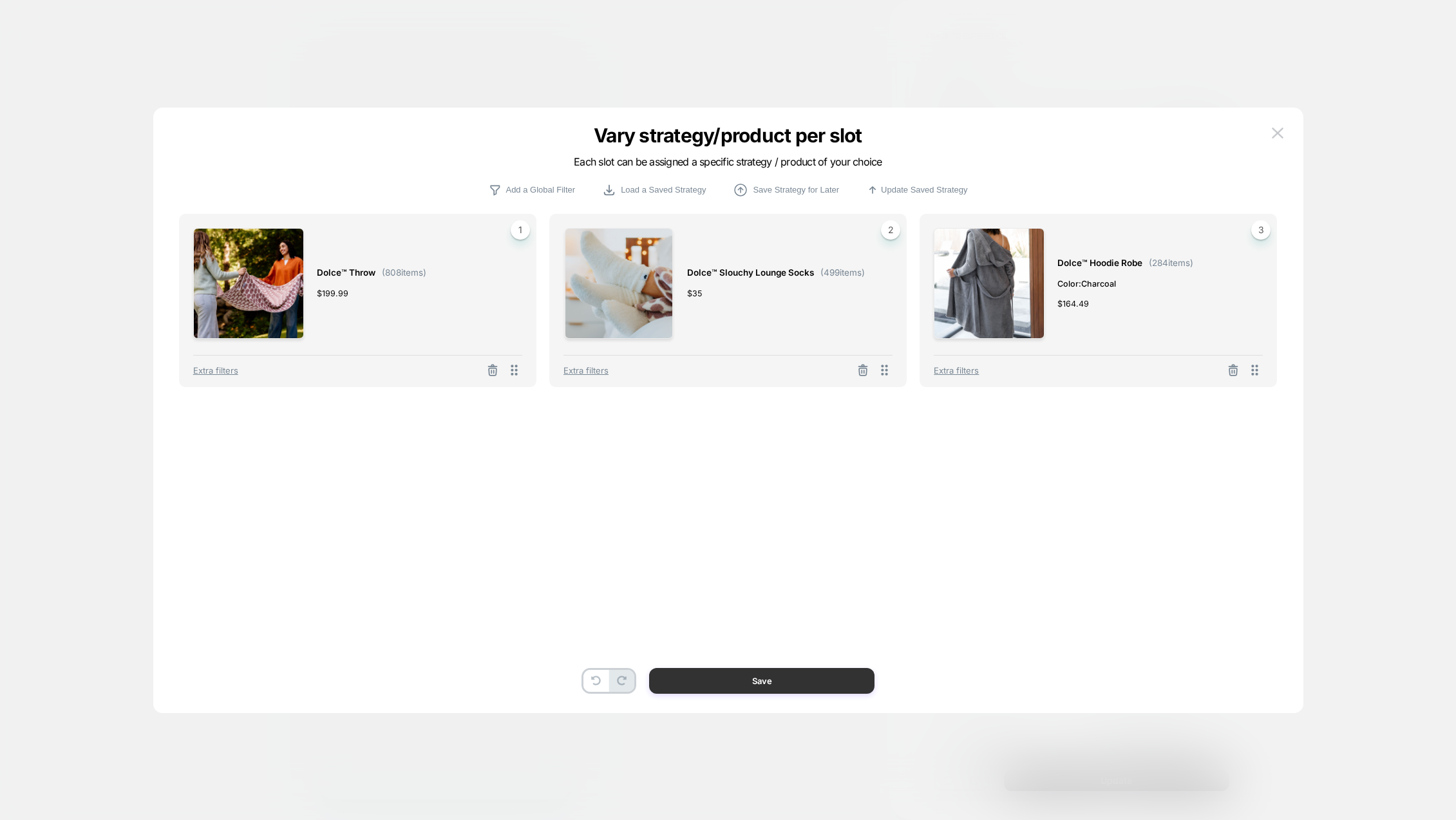
click at [781, 683] on button "Save" at bounding box center [762, 680] width 225 height 25
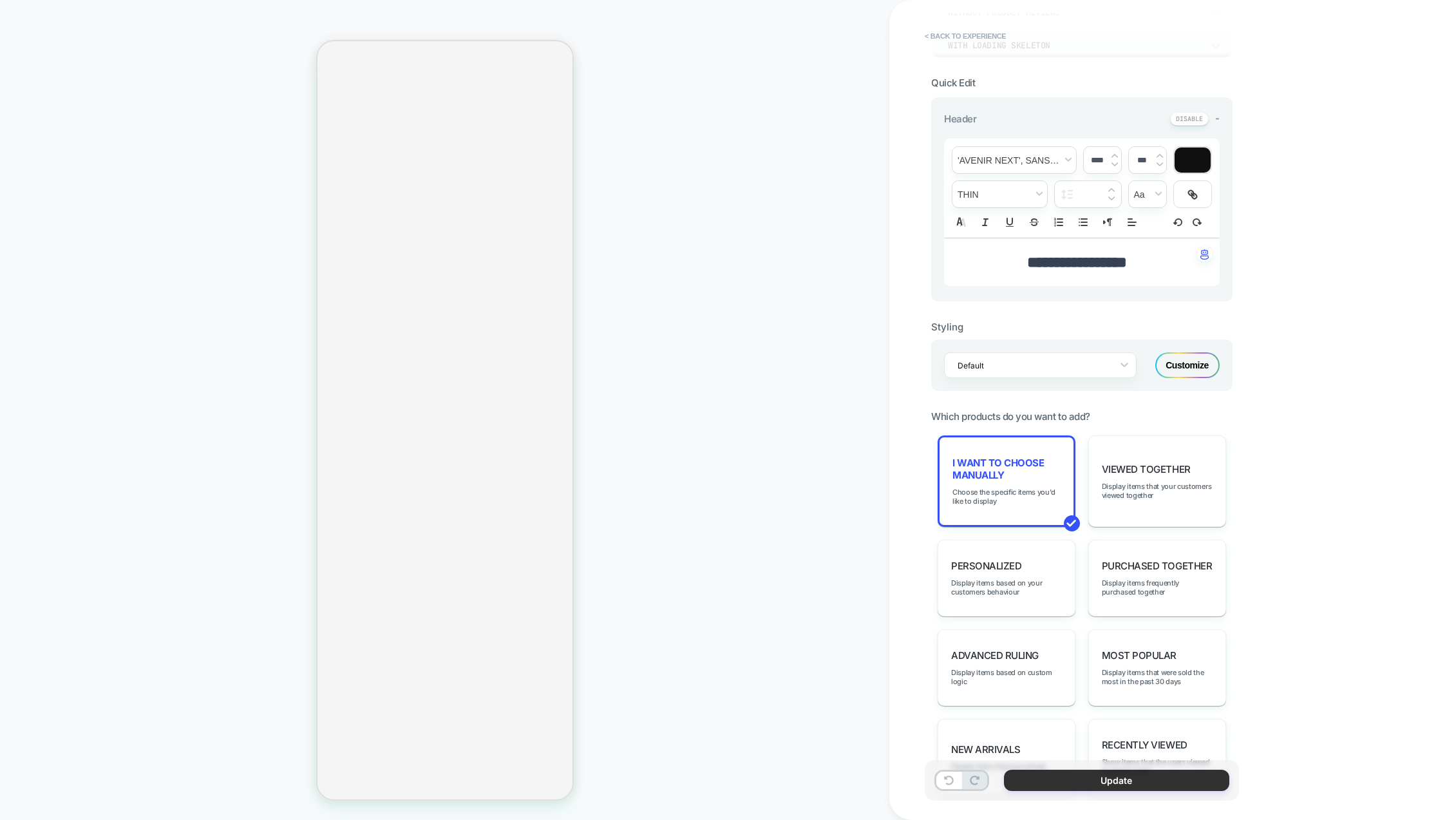
click at [1092, 775] on button "Update" at bounding box center [1117, 780] width 225 height 21
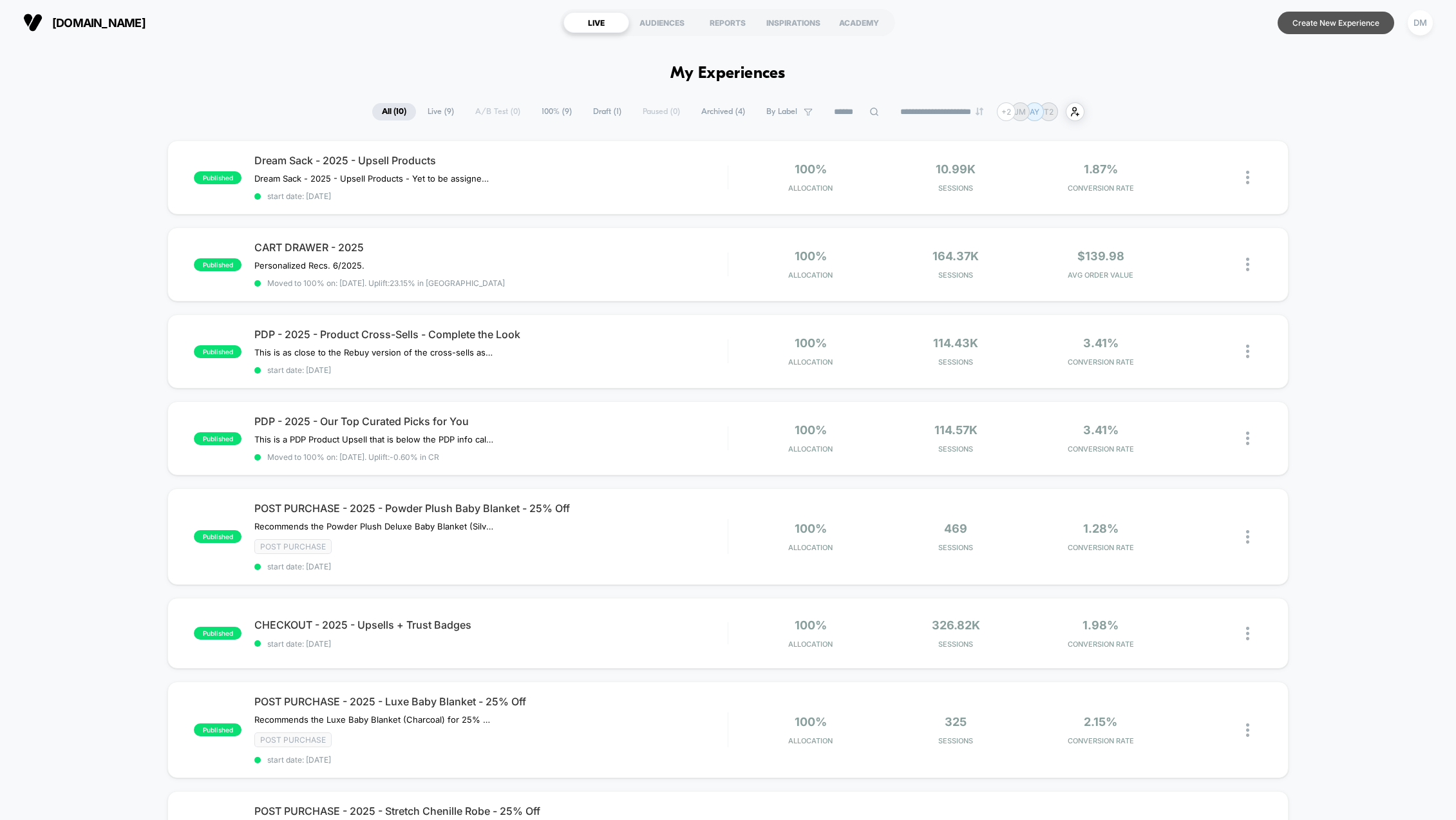
click at [1337, 18] on button "Create New Experience" at bounding box center [1336, 23] width 117 height 23
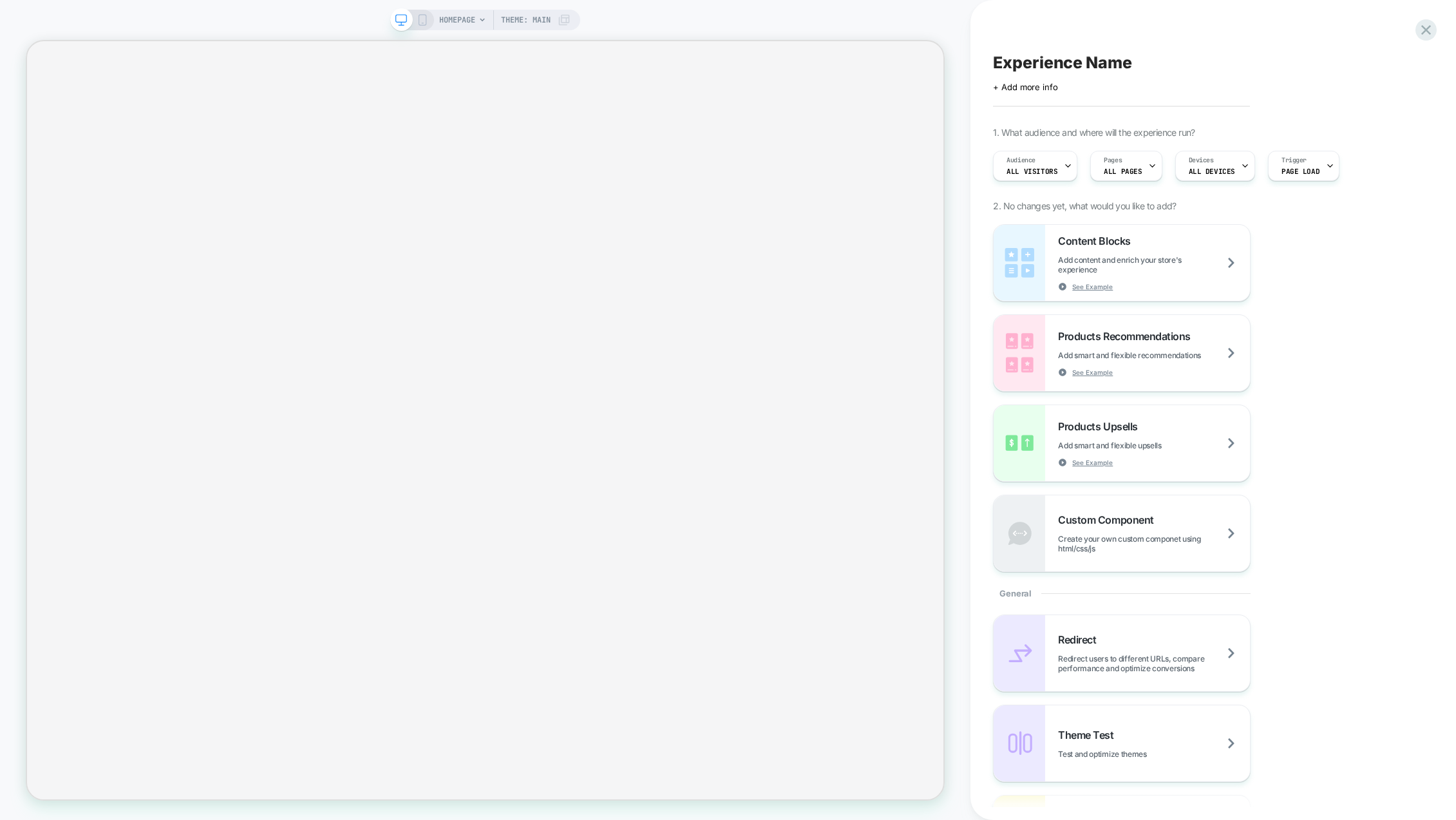
click at [1032, 60] on span "Experience Name" at bounding box center [1062, 63] width 139 height 19
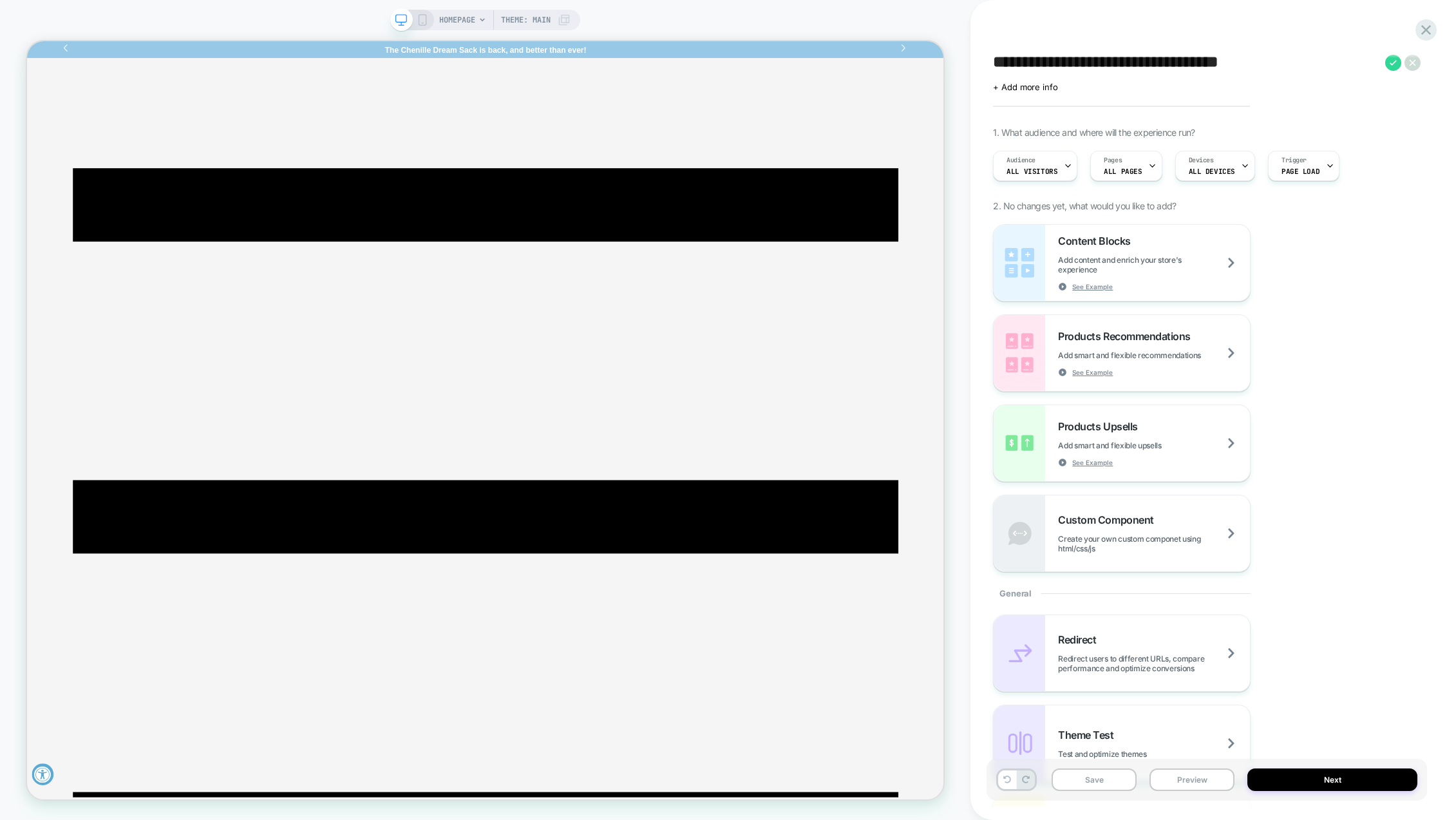
drag, startPoint x: 992, startPoint y: 62, endPoint x: 1040, endPoint y: 65, distance: 48.1
click at [1040, 65] on div "**********" at bounding box center [1207, 410] width 440 height 795
click at [1004, 58] on textarea "**********" at bounding box center [1185, 63] width 385 height 19
drag, startPoint x: 992, startPoint y: 59, endPoint x: 1068, endPoint y: 60, distance: 76.0
click at [1068, 60] on div "**********" at bounding box center [1207, 410] width 440 height 795
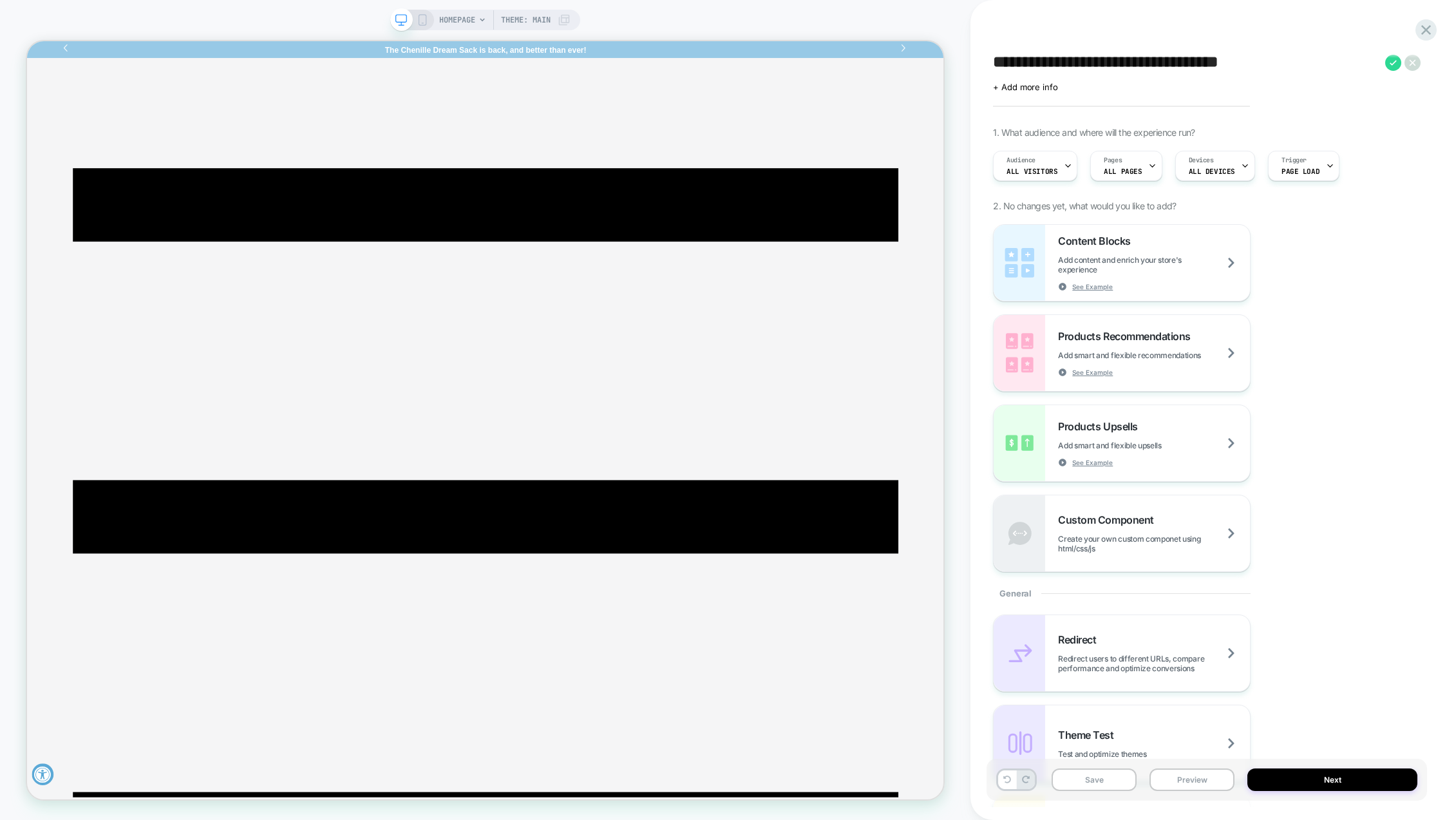
click at [1086, 62] on textarea "**********" at bounding box center [1185, 63] width 385 height 19
paste textarea "**********"
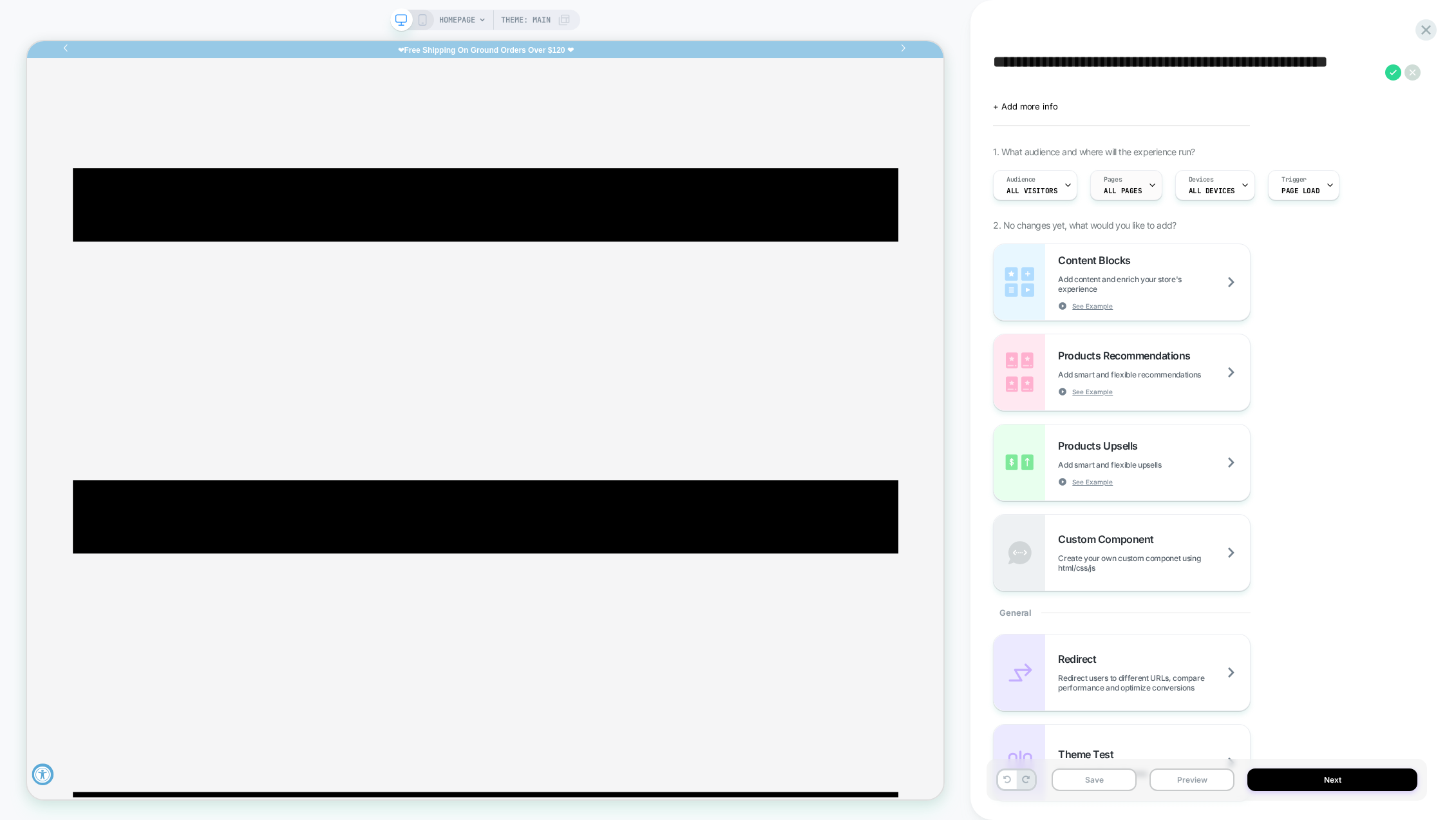
type textarea "**********"
click at [1148, 182] on icon at bounding box center [1152, 185] width 8 height 8
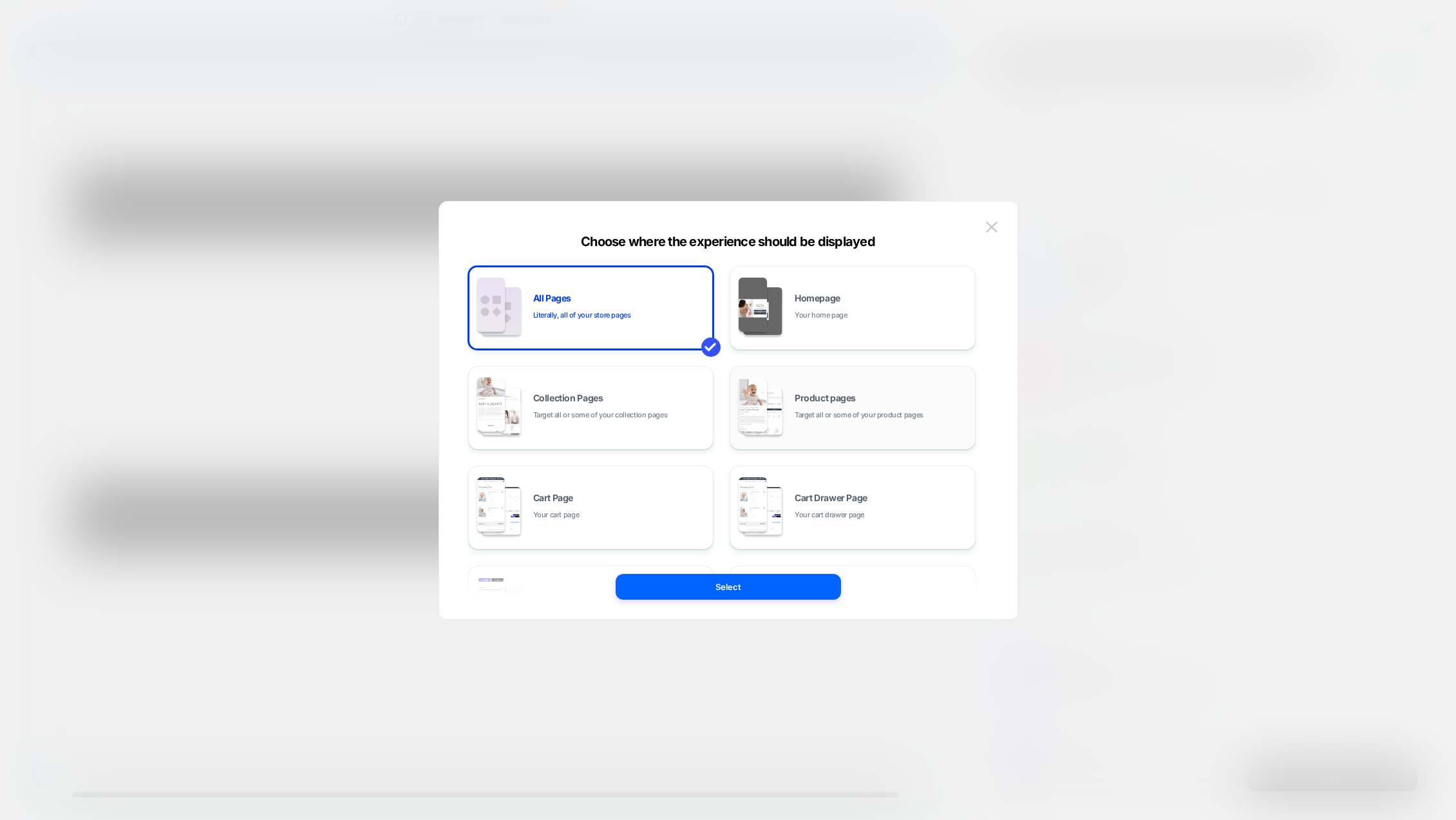
click at [855, 420] on span "Target all or some of your product pages" at bounding box center [859, 415] width 128 height 12
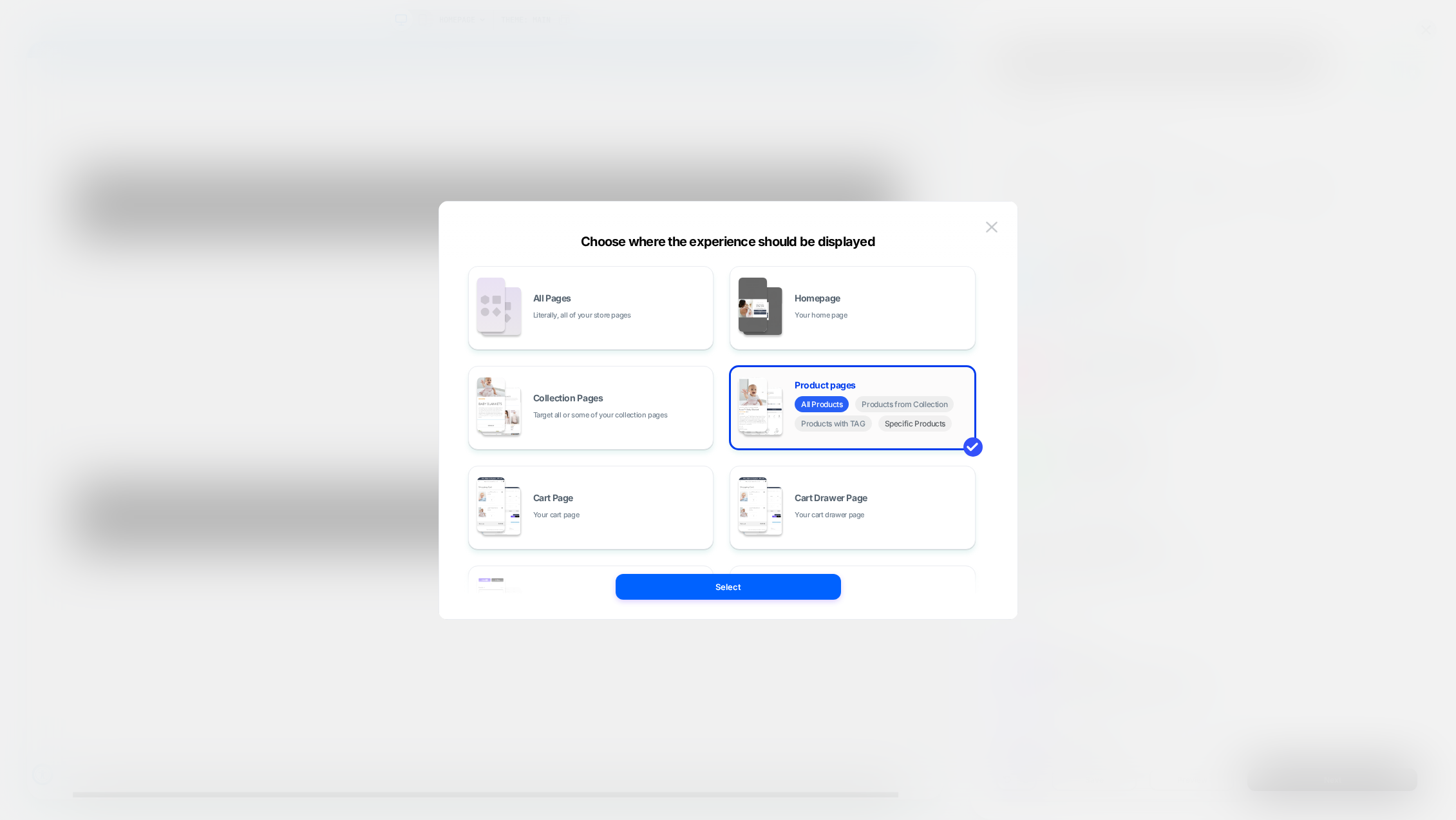
click at [919, 428] on span "Specific Products" at bounding box center [916, 423] width 74 height 16
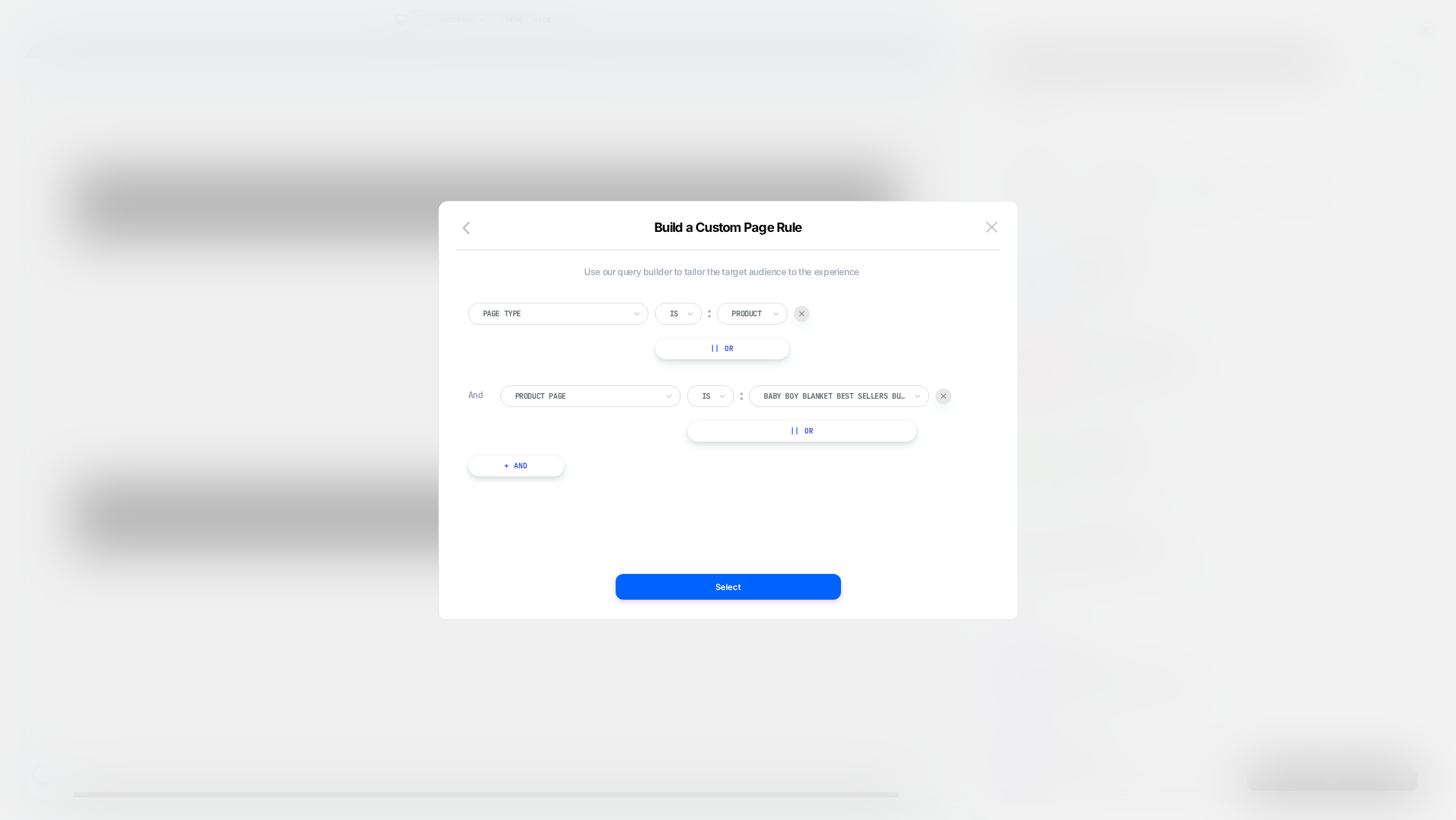
click at [803, 313] on img at bounding box center [801, 313] width 5 height 5
click at [774, 316] on div at bounding box center [803, 313] width 142 height 12
type input "****"
click at [821, 355] on div "dolce lounge socks" at bounding box center [808, 359] width 168 height 41
click at [774, 582] on button "Select" at bounding box center [728, 586] width 225 height 25
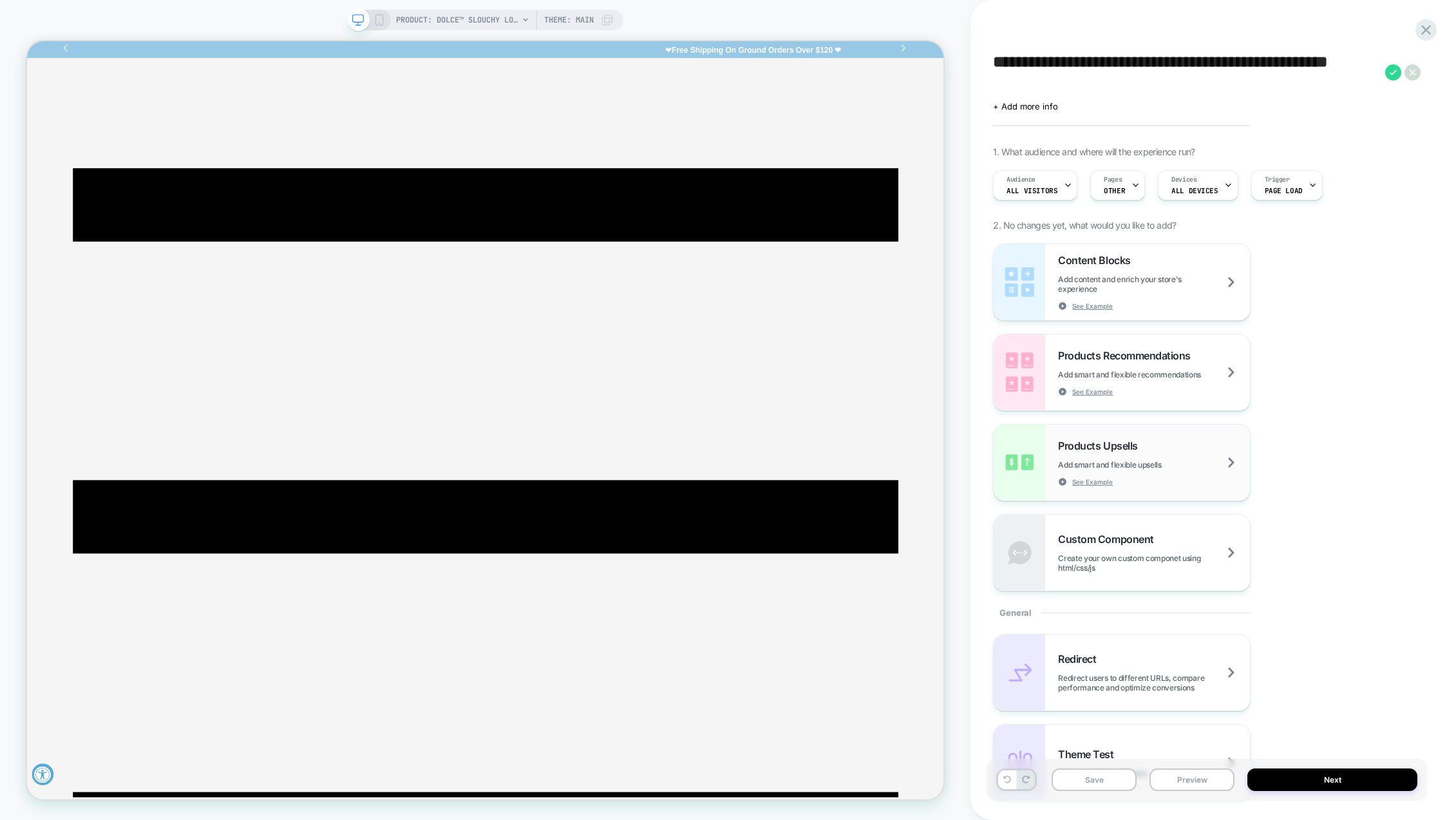
click at [1229, 458] on div "Products Upsells Add smart and flexible upsells See Example" at bounding box center [1154, 463] width 192 height 47
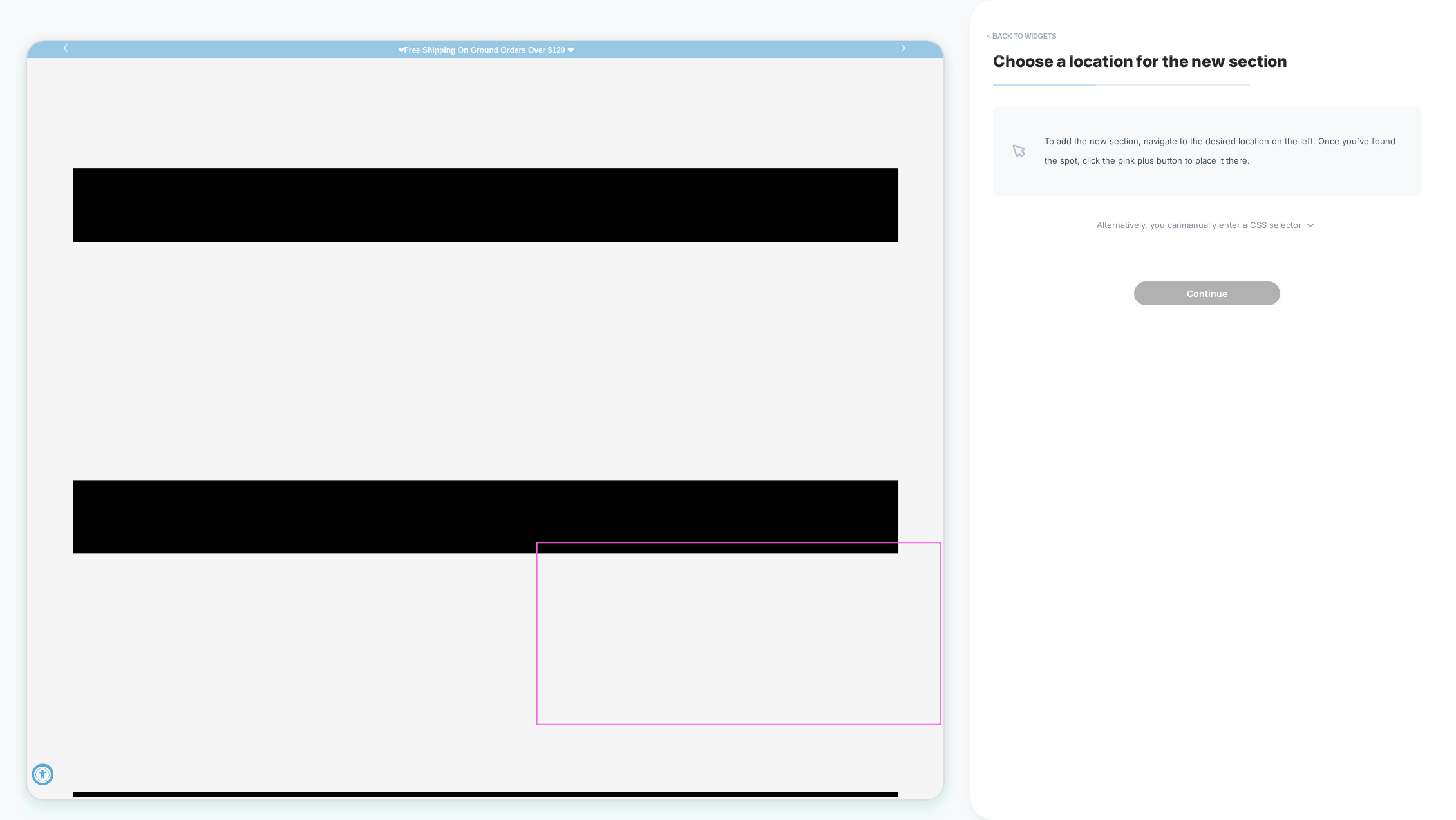
click at [950, 819] on div at bounding box center [976, 831] width 538 height 243
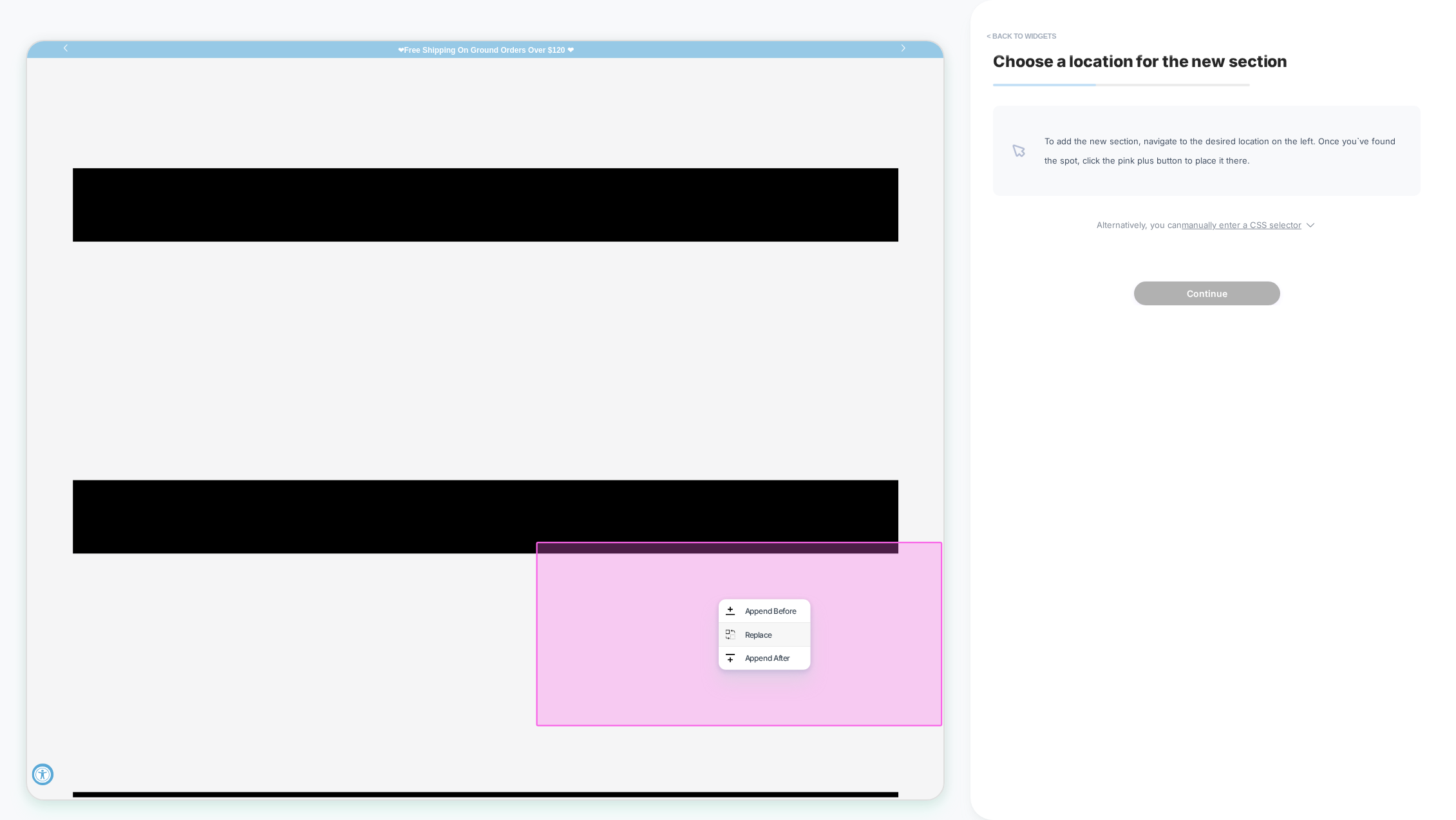
click at [1020, 819] on div "Replace" at bounding box center [1023, 832] width 78 height 13
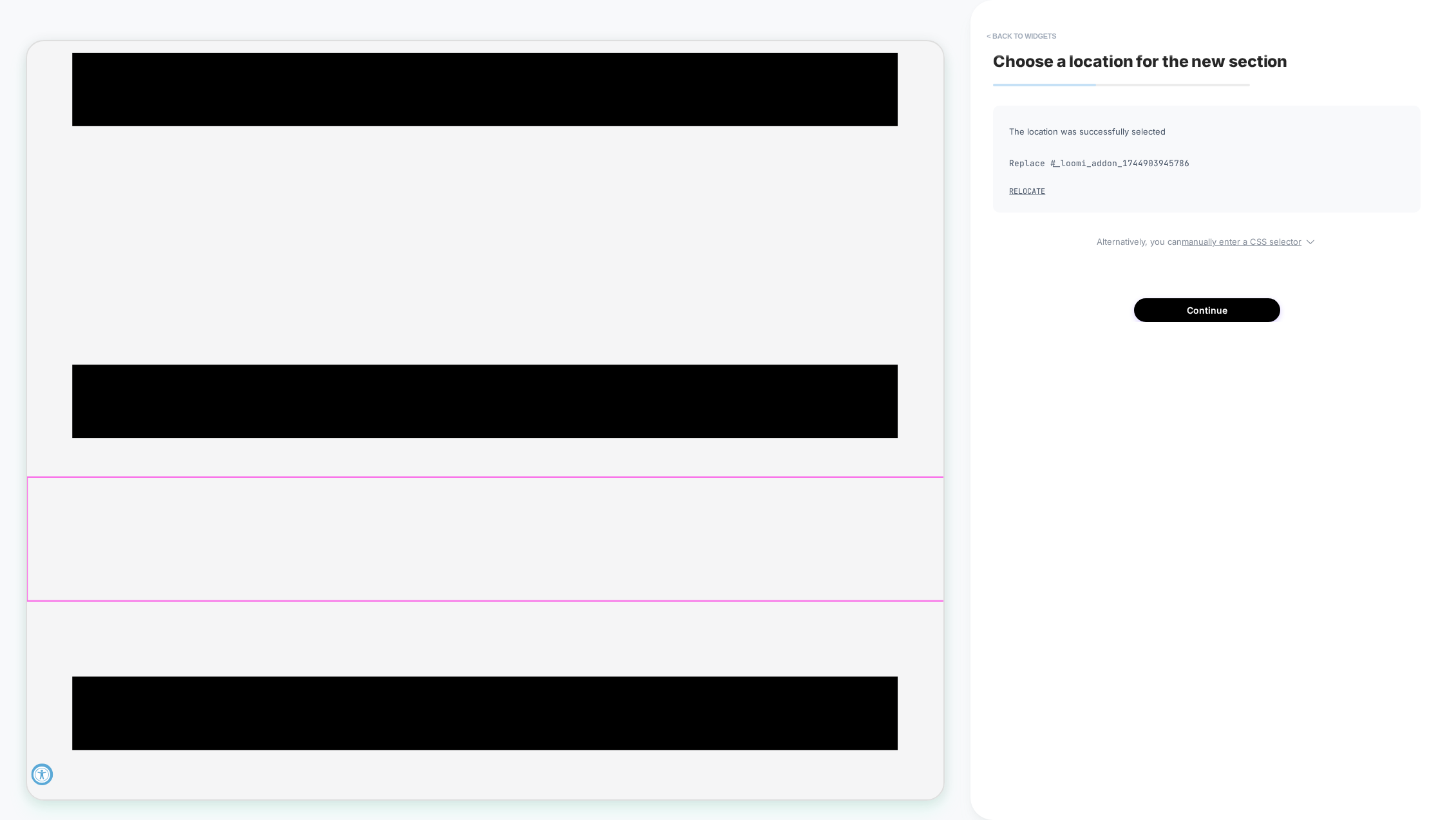
scroll to position [171, 0]
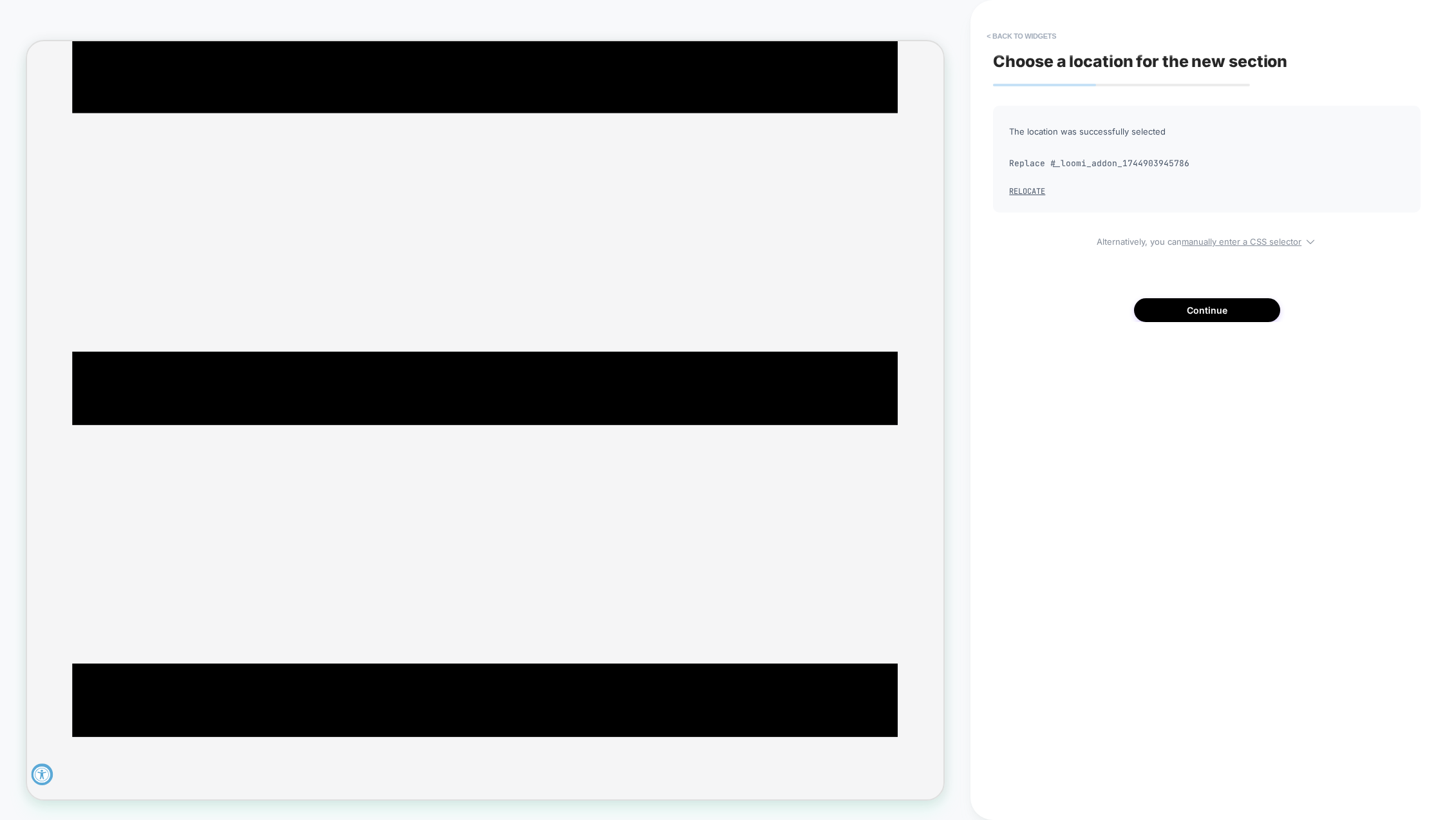
click at [1009, 36] on button "< Back to widgets" at bounding box center [1022, 36] width 82 height 21
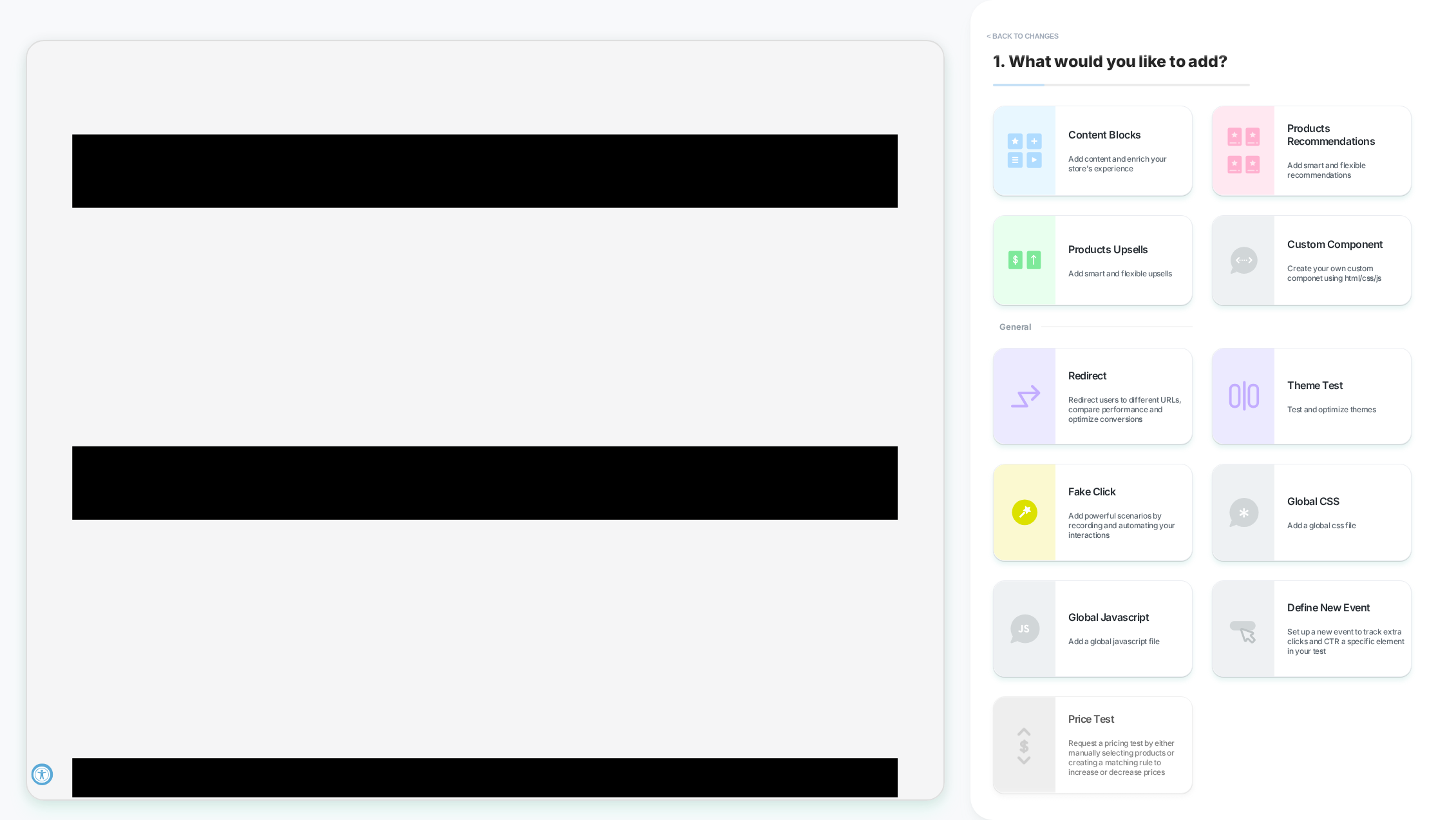
scroll to position [43, 0]
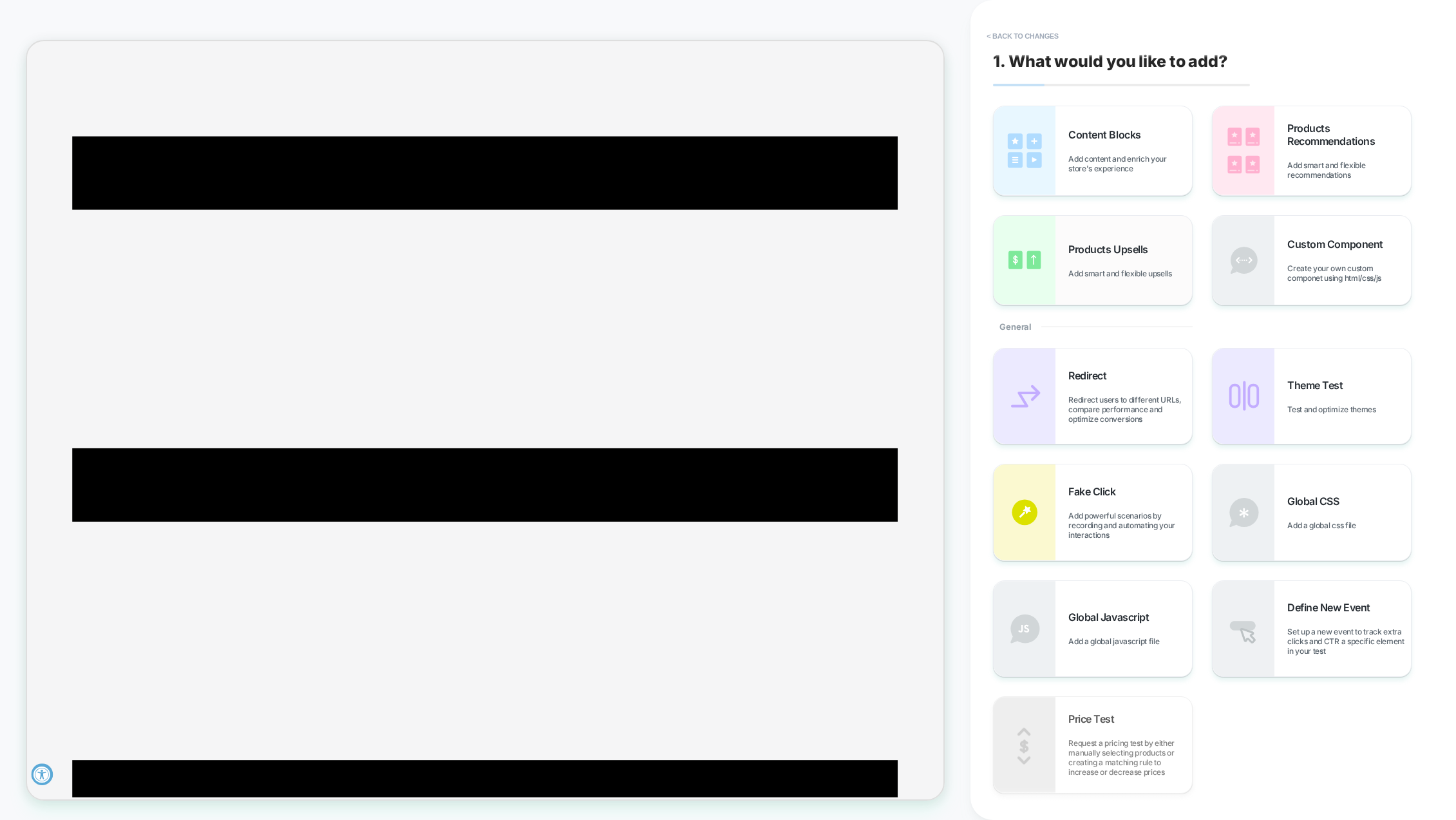
click at [1104, 272] on span "Add smart and flexible upsells" at bounding box center [1123, 274] width 109 height 10
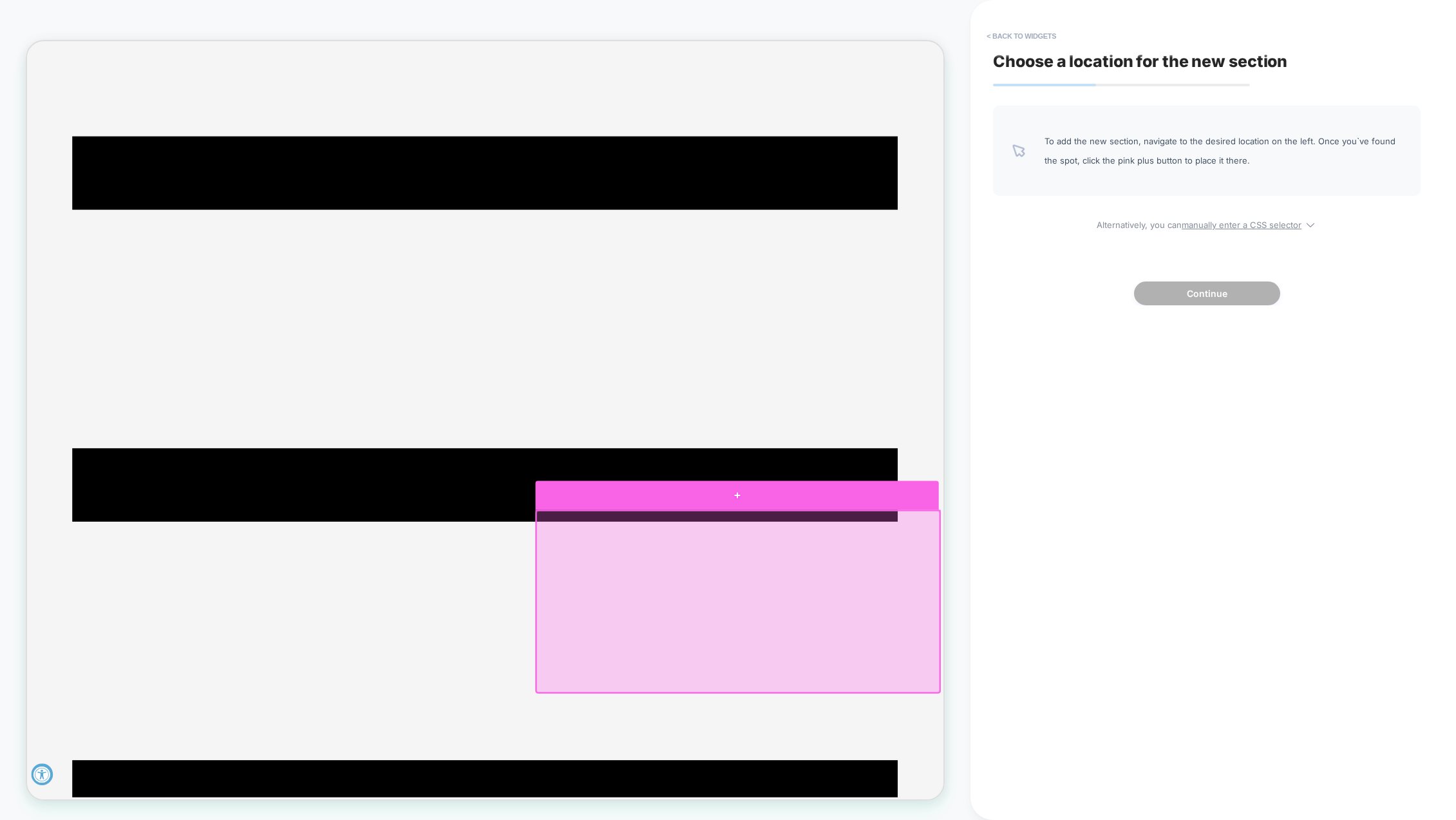
click at [986, 660] on div at bounding box center [974, 647] width 538 height 38
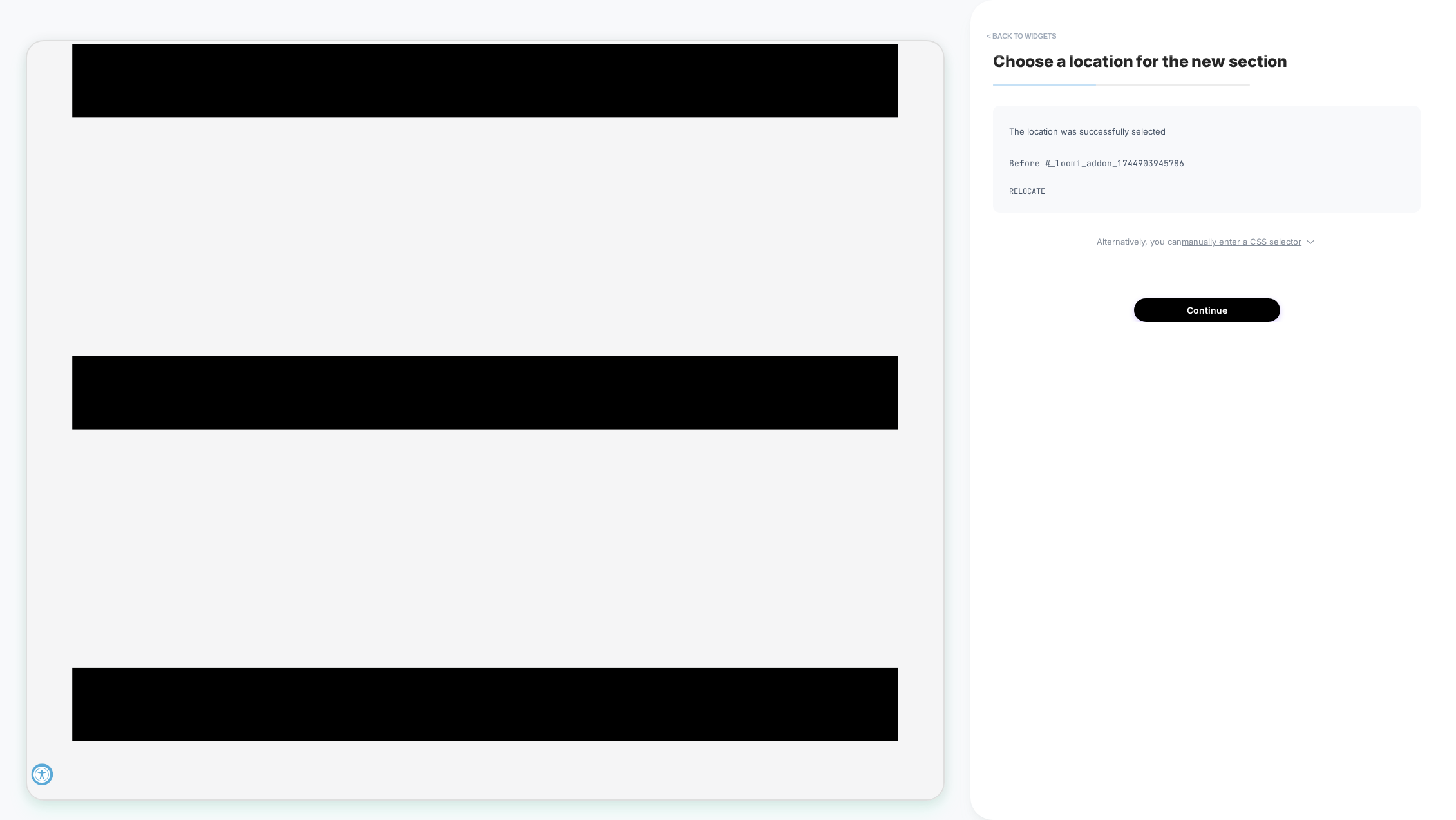
scroll to position [171, 0]
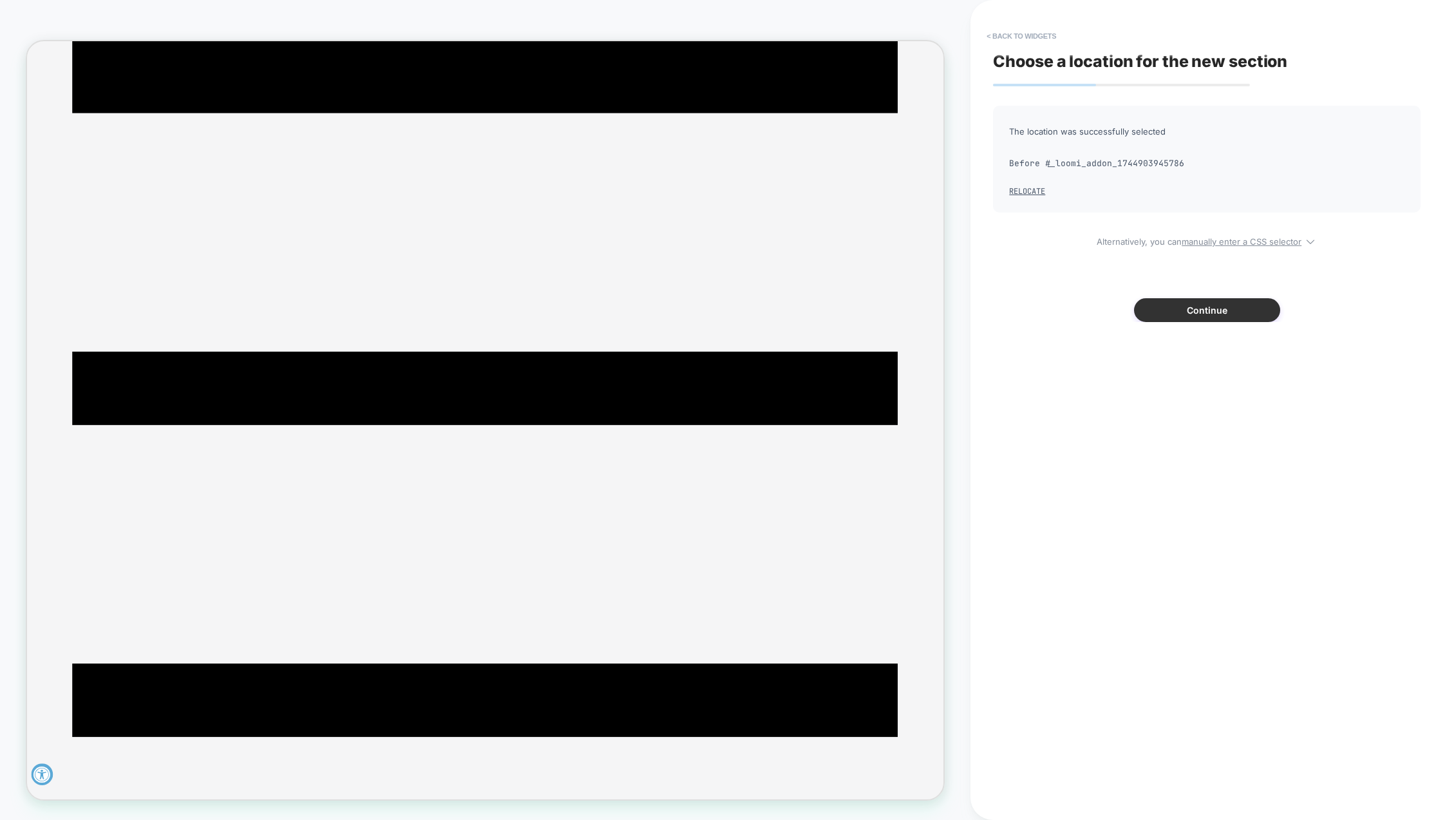
click at [1178, 311] on button "Continue" at bounding box center [1207, 310] width 146 height 24
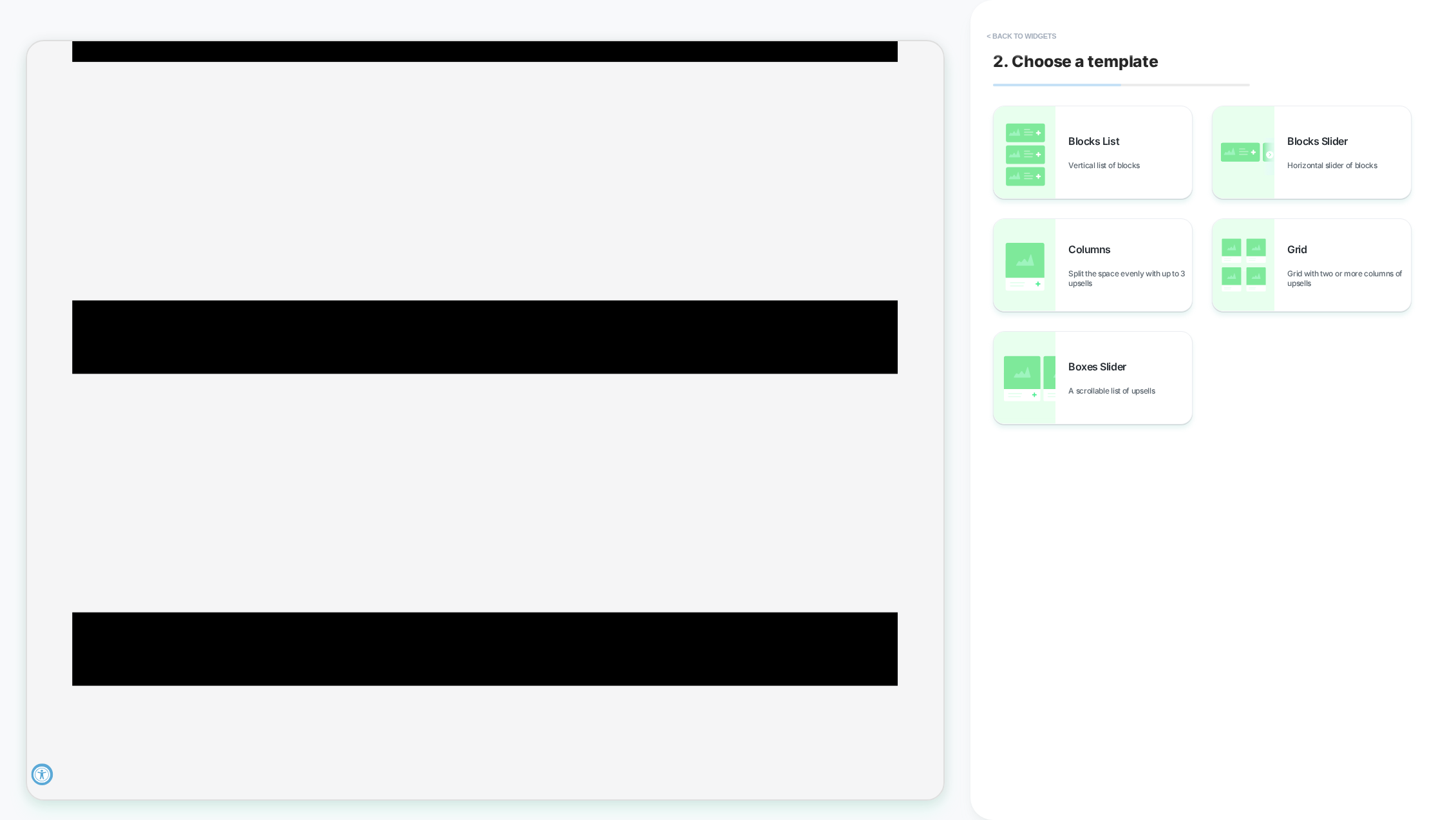
scroll to position [214, 0]
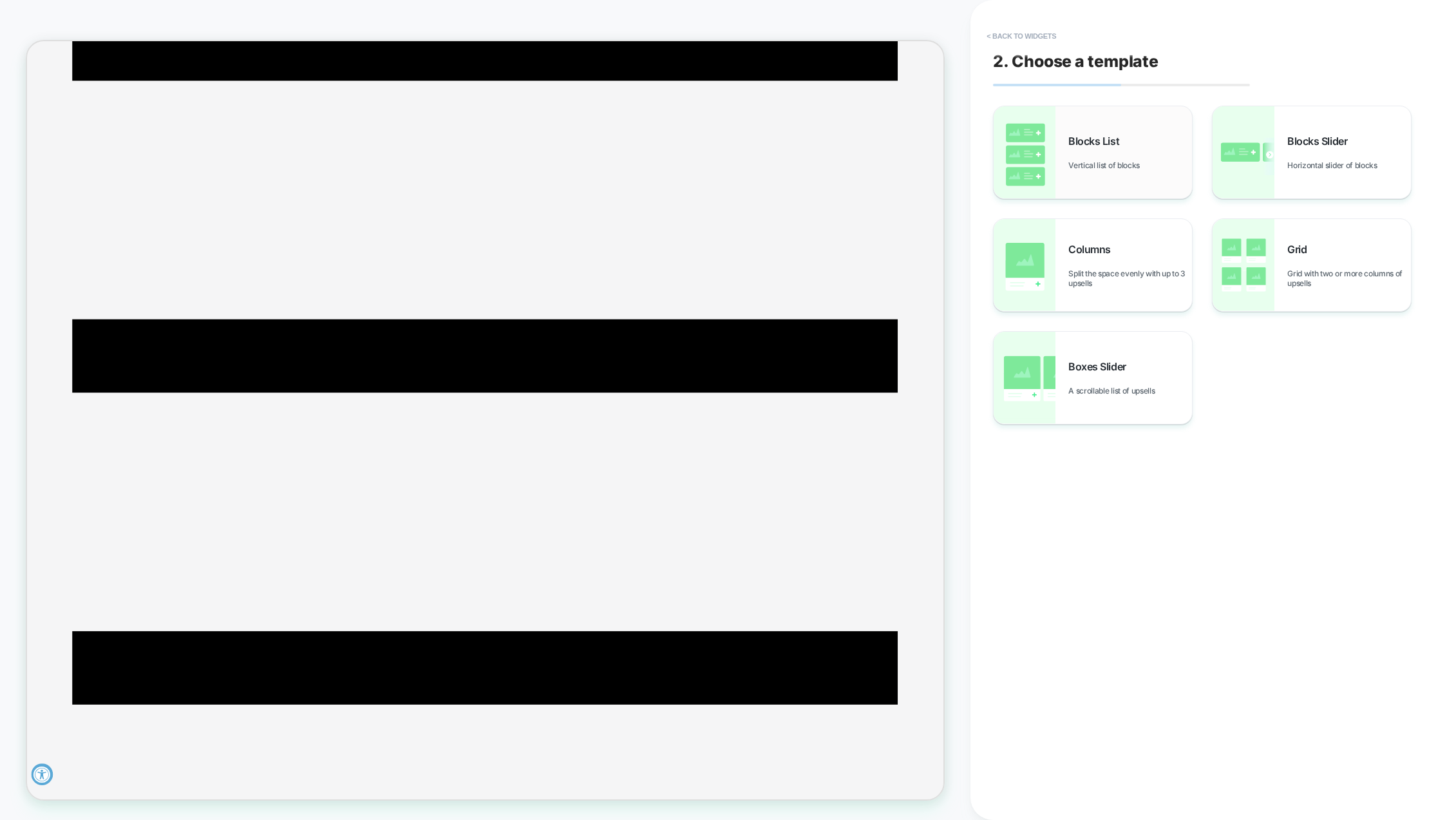
click at [1121, 148] on span "Blocks List" at bounding box center [1097, 141] width 57 height 13
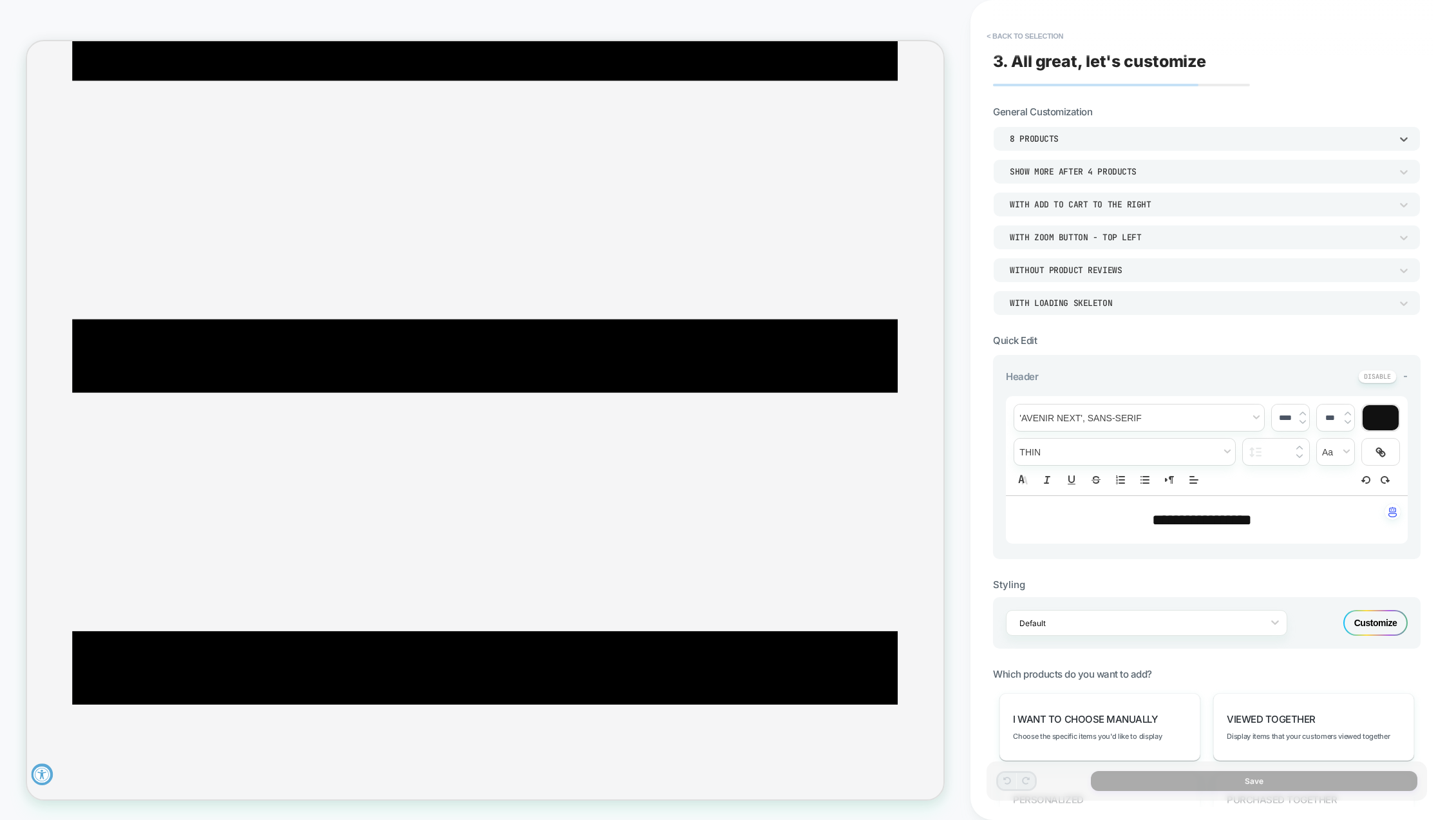
click at [1065, 142] on div "8 Products" at bounding box center [1200, 139] width 381 height 11
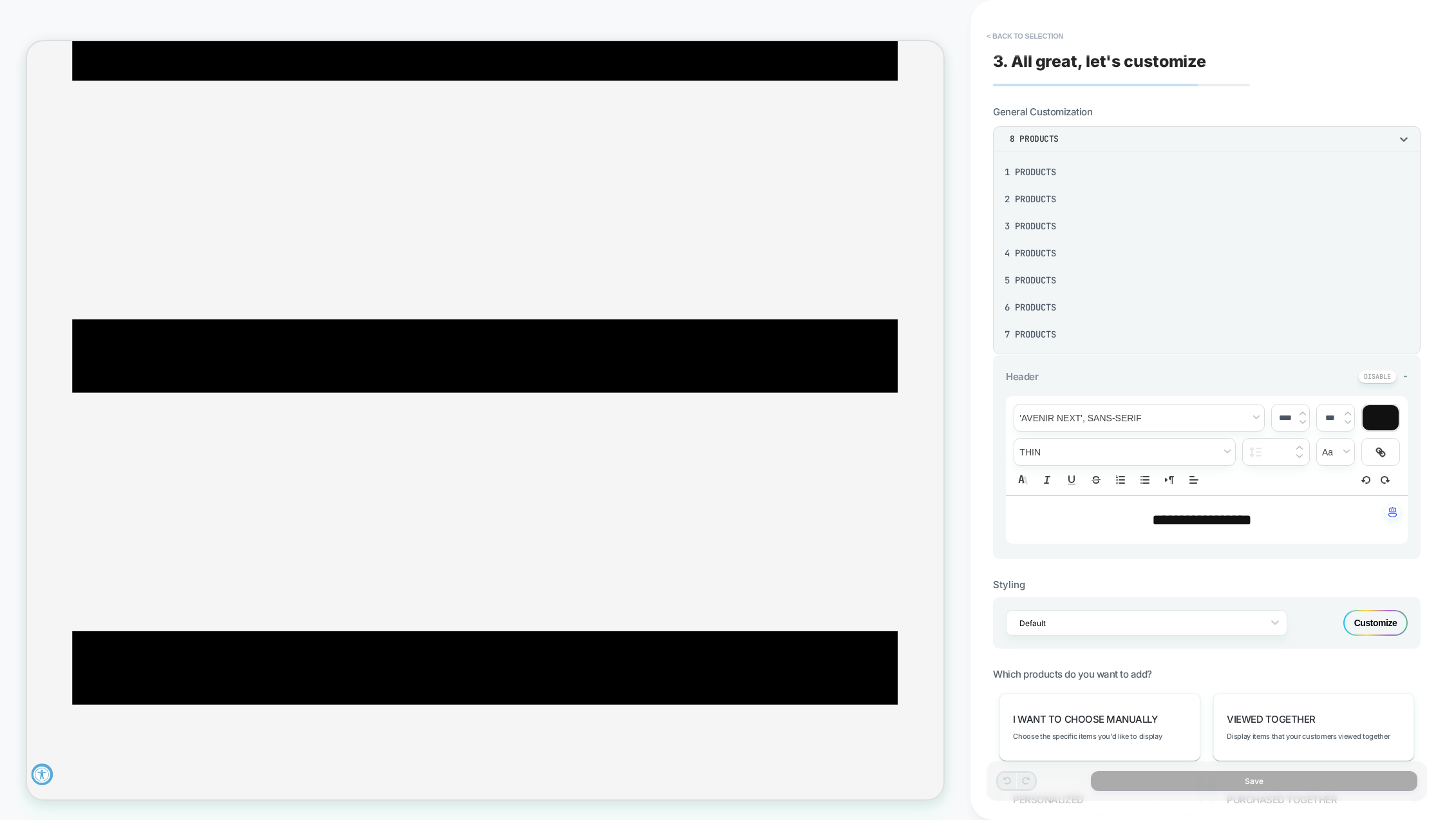
click at [1051, 198] on div "2 Products" at bounding box center [1207, 199] width 417 height 27
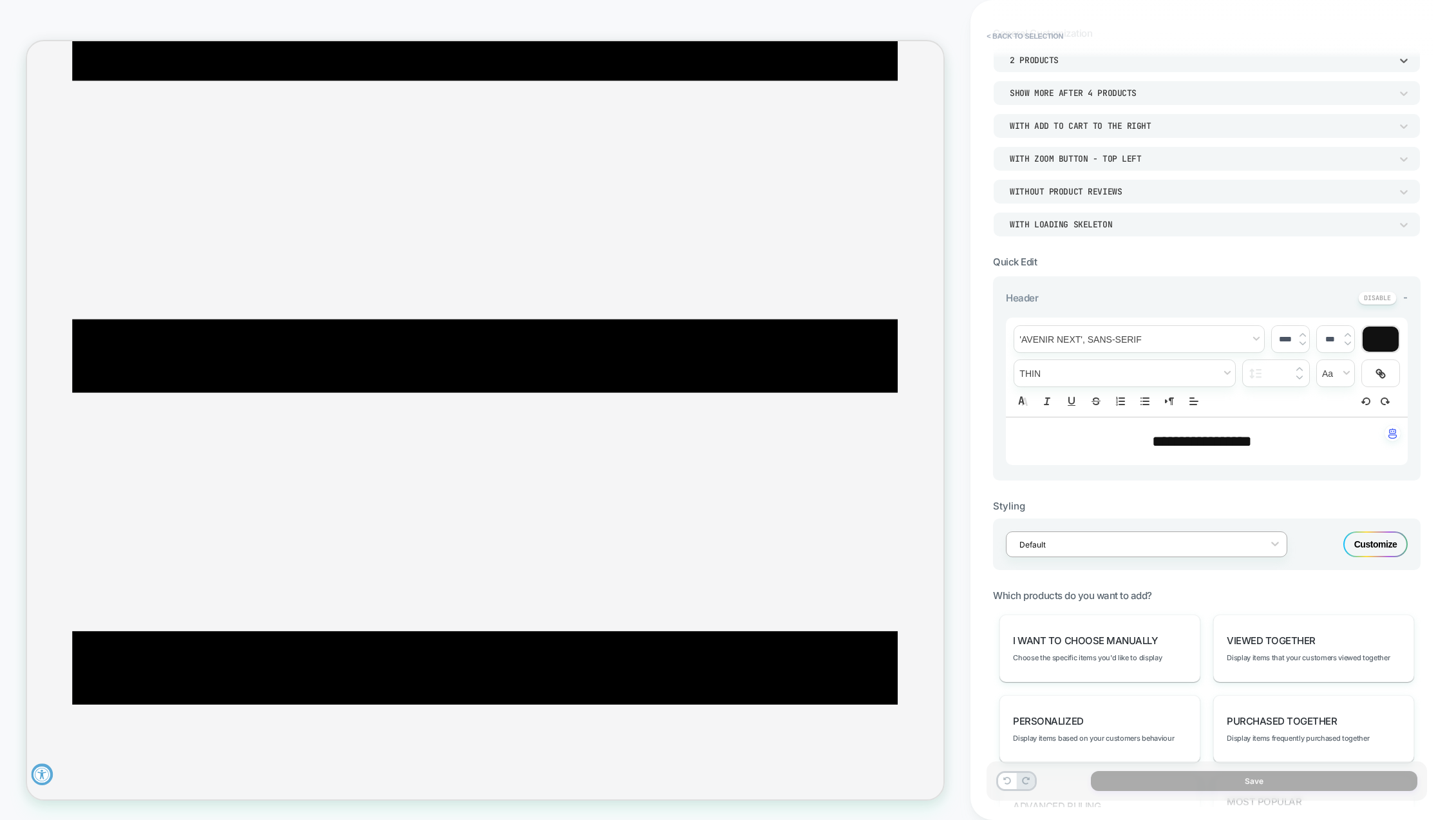
scroll to position [129, 0]
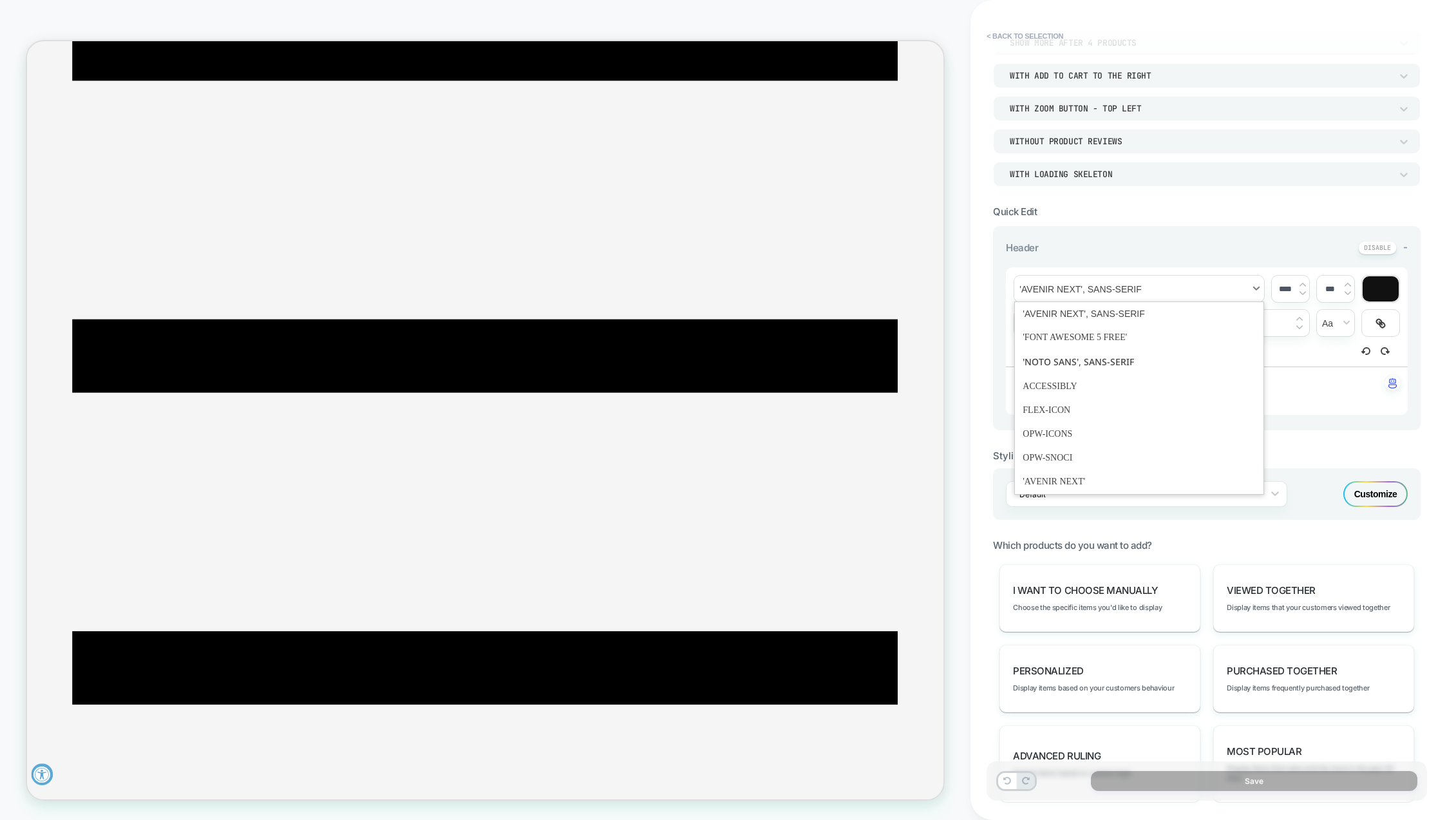
click at [1259, 285] on span "font" at bounding box center [1139, 289] width 250 height 26
click at [1191, 395] on span "**********" at bounding box center [1202, 391] width 100 height 15
type input "****"
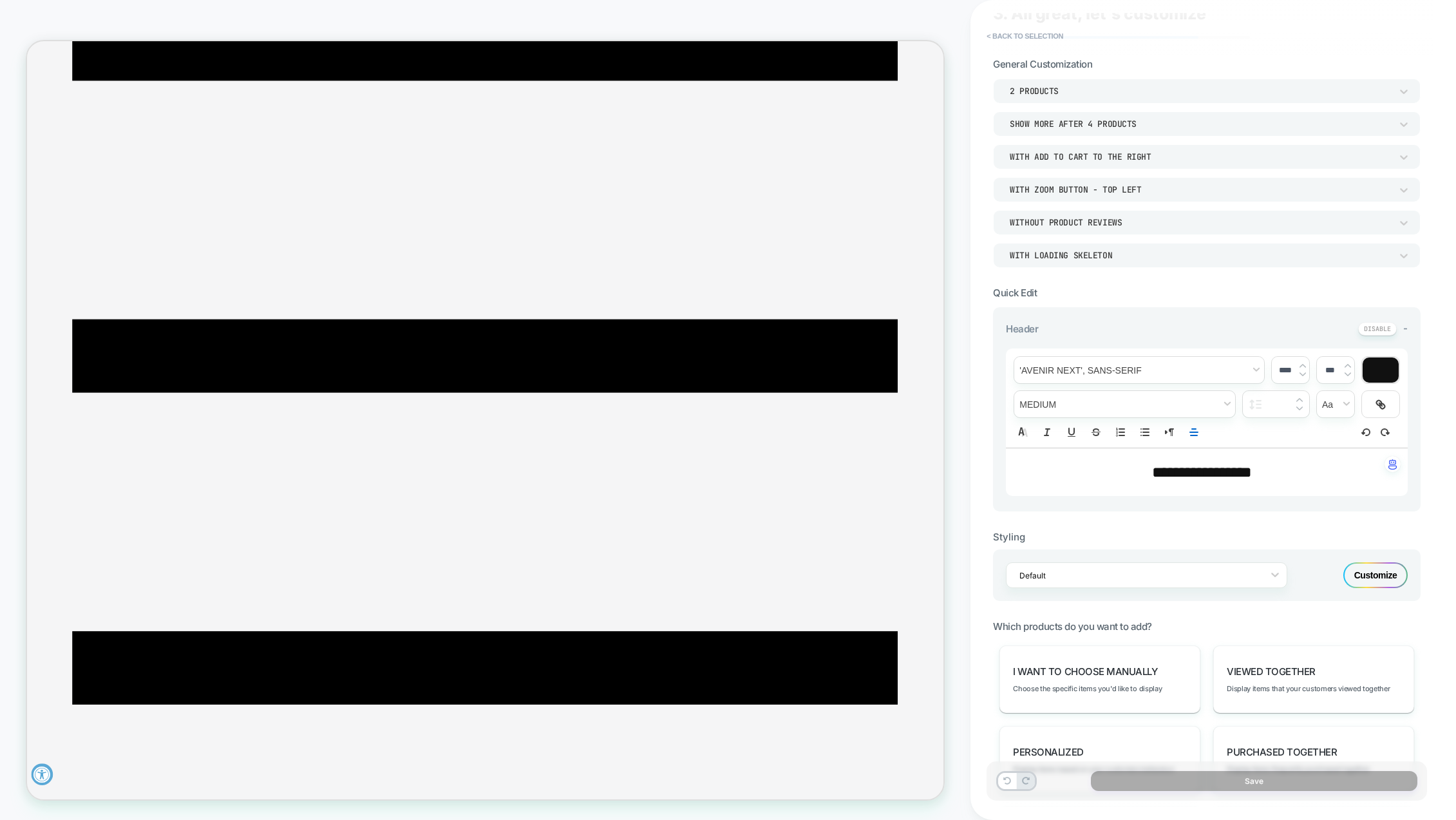
scroll to position [0, 0]
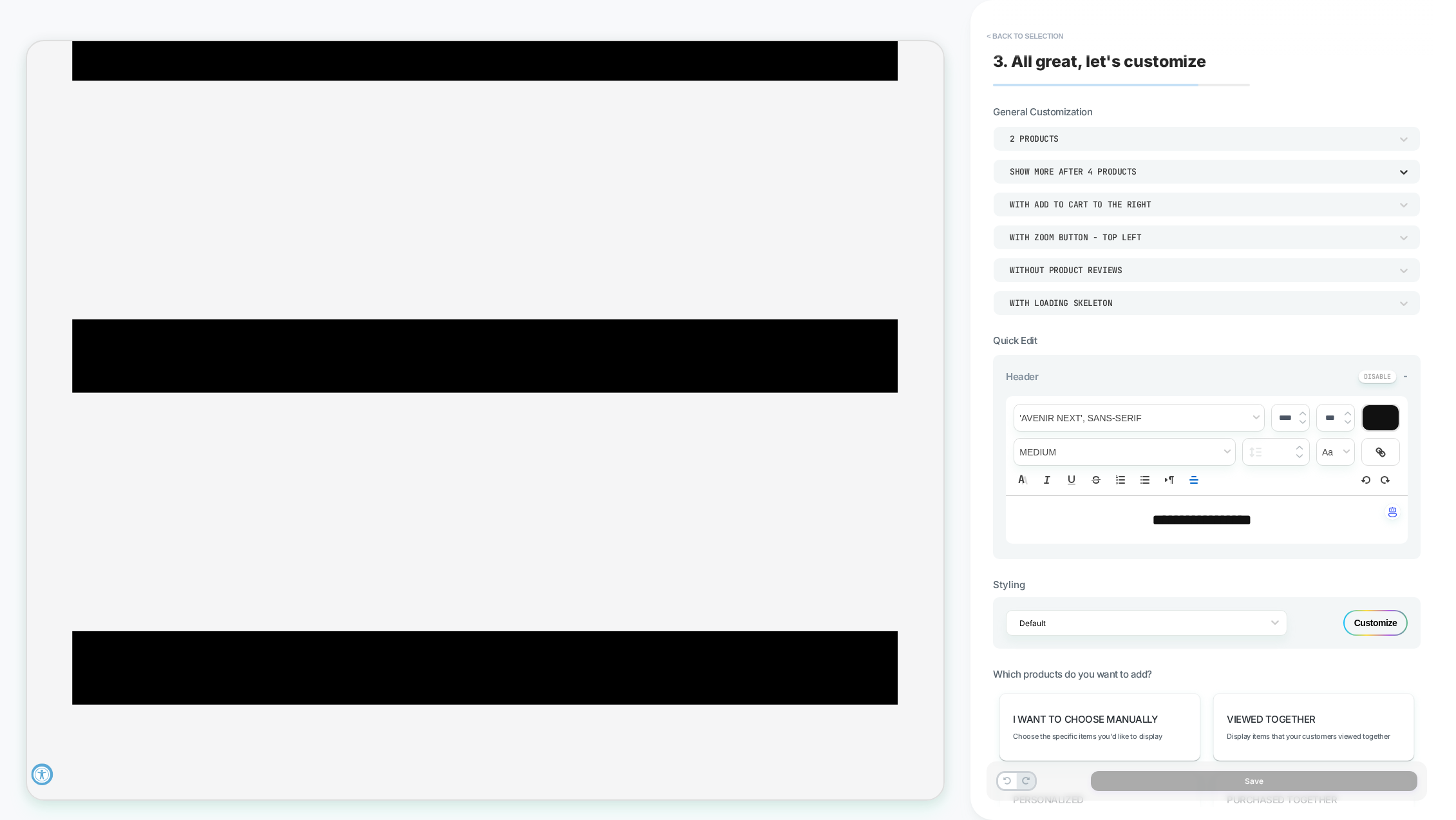
click at [1403, 174] on icon at bounding box center [1404, 172] width 13 height 13
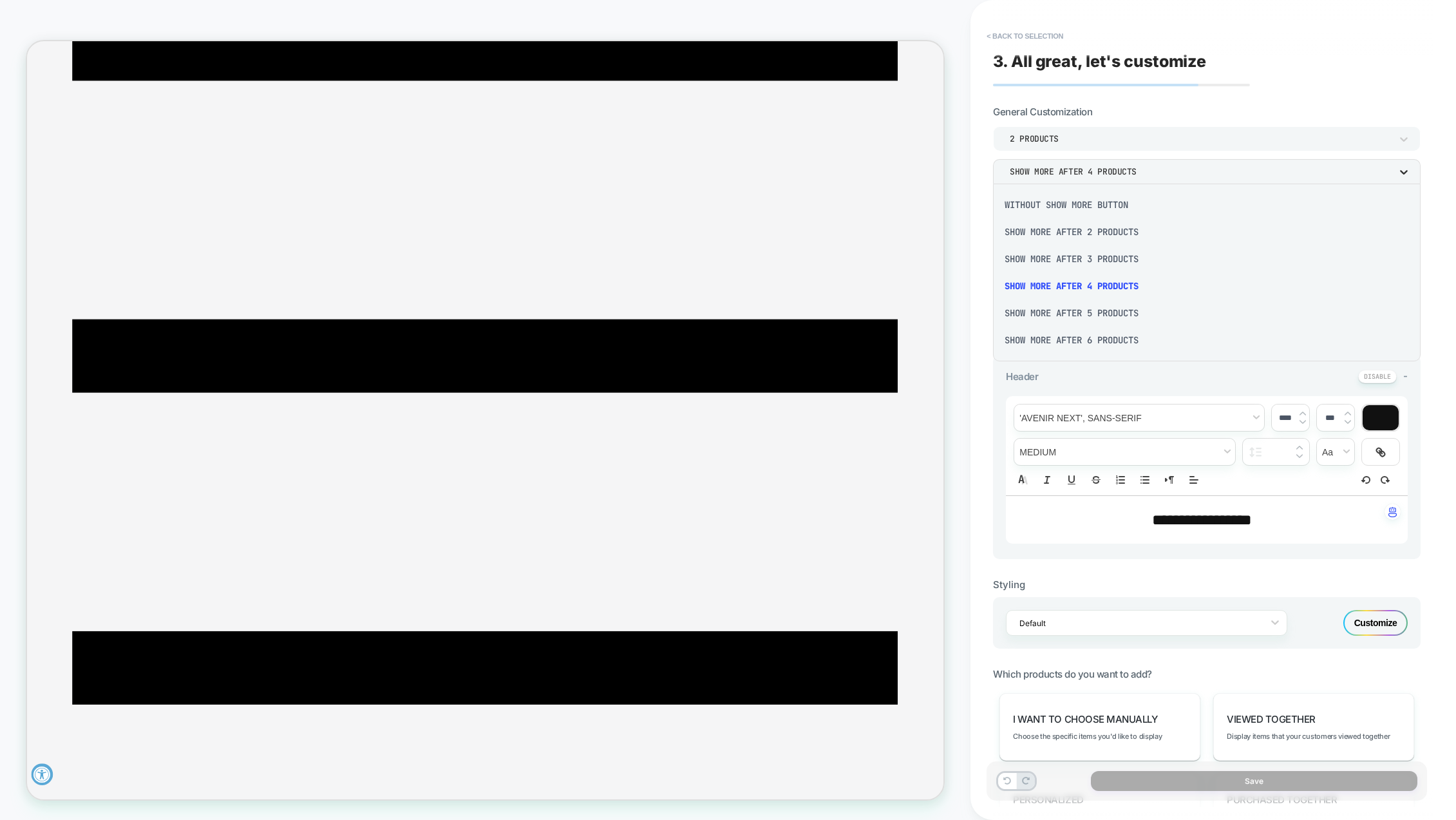
click at [1403, 174] on div at bounding box center [728, 410] width 1456 height 820
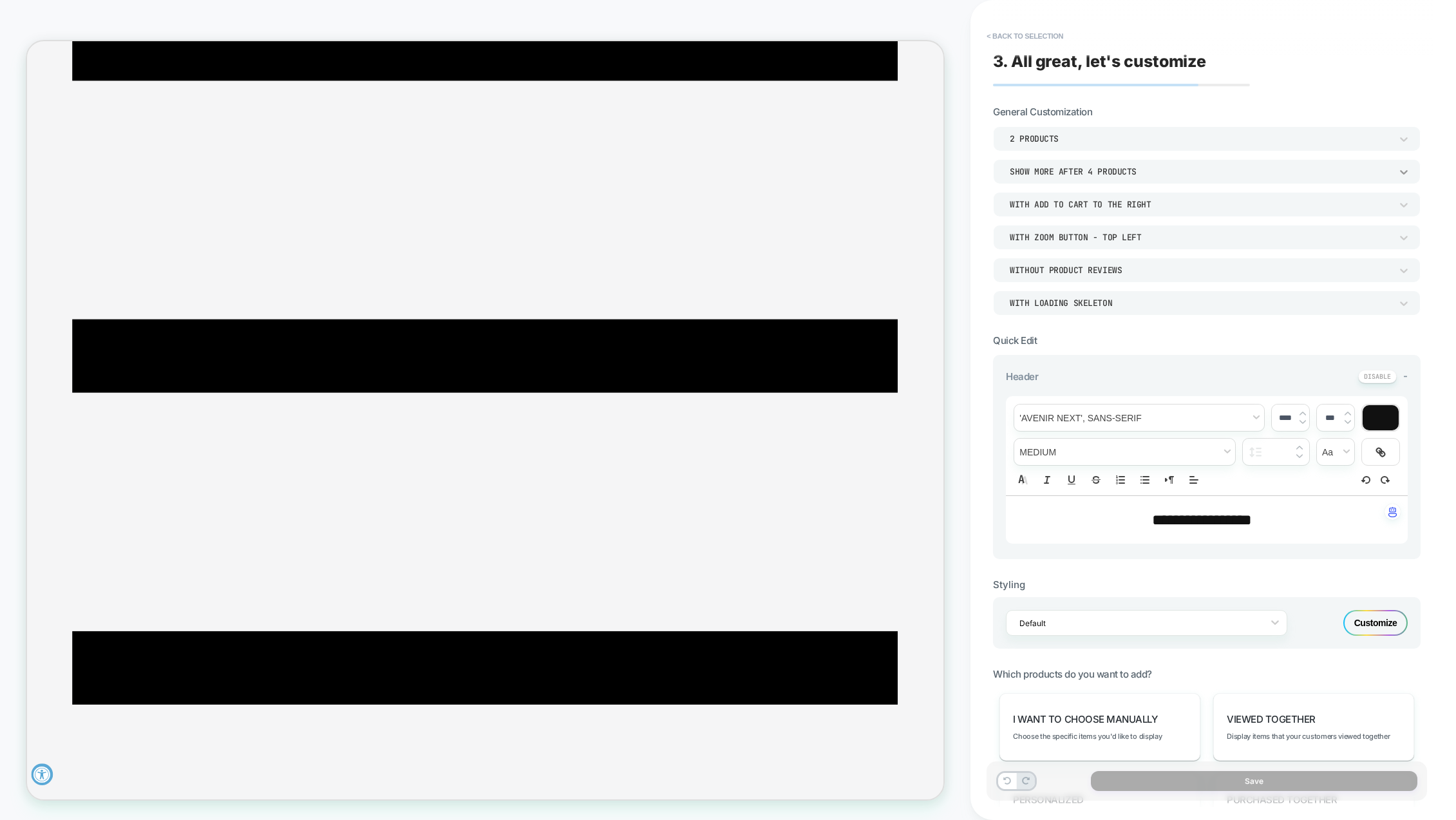
click at [1403, 174] on icon at bounding box center [1404, 172] width 13 height 13
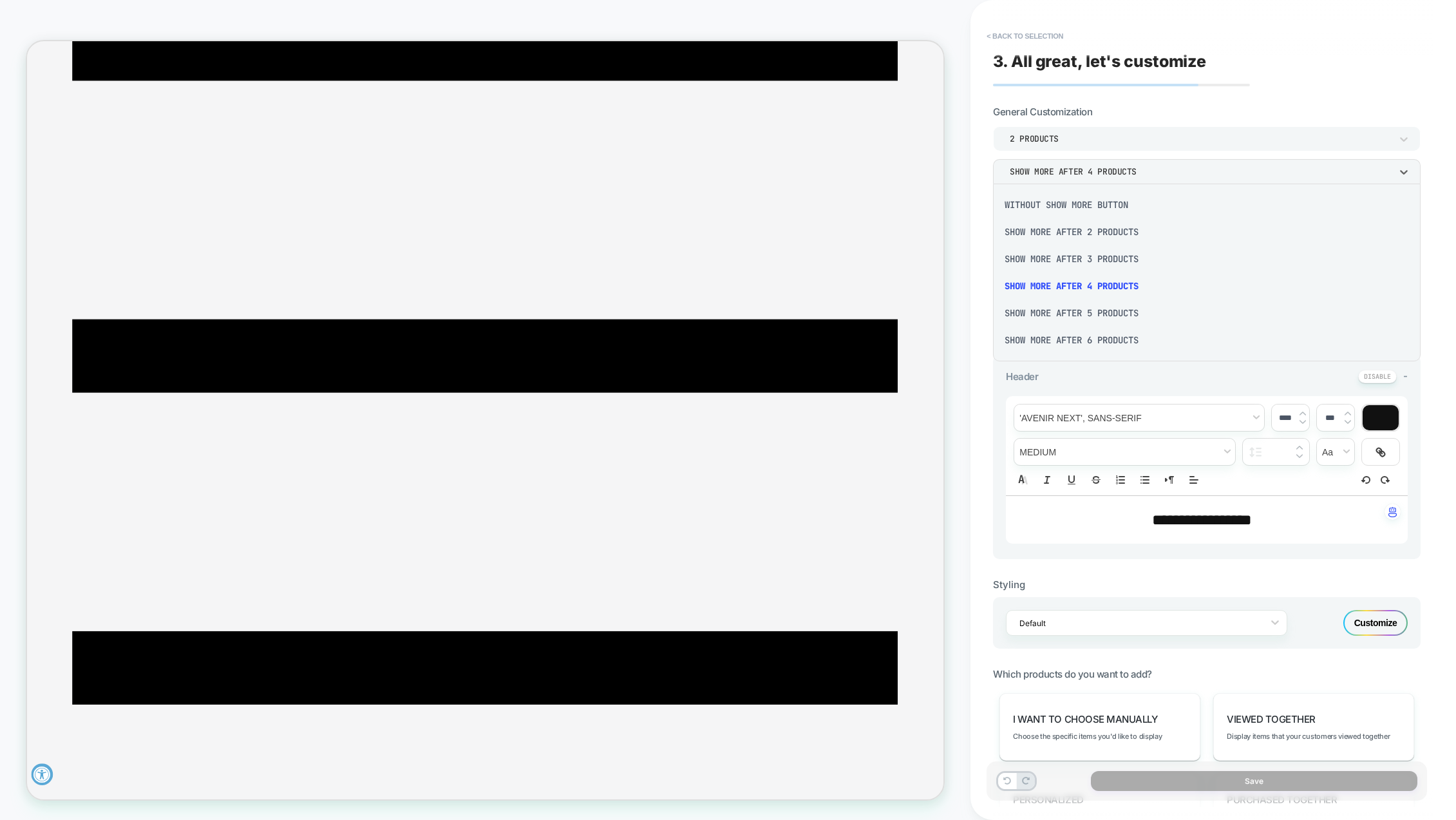
click at [1123, 208] on div "Without Show more button" at bounding box center [1207, 204] width 417 height 27
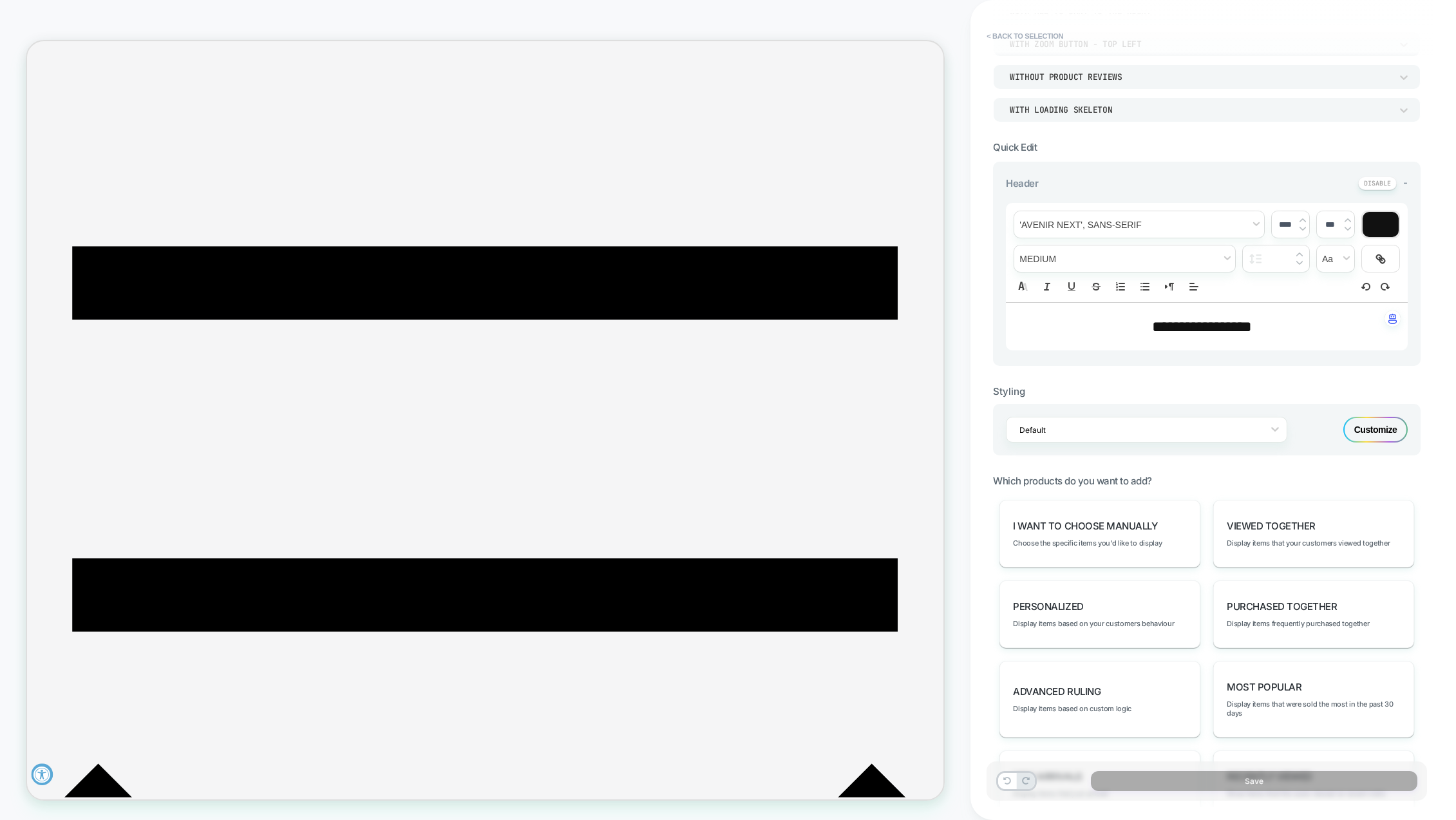
scroll to position [344, 0]
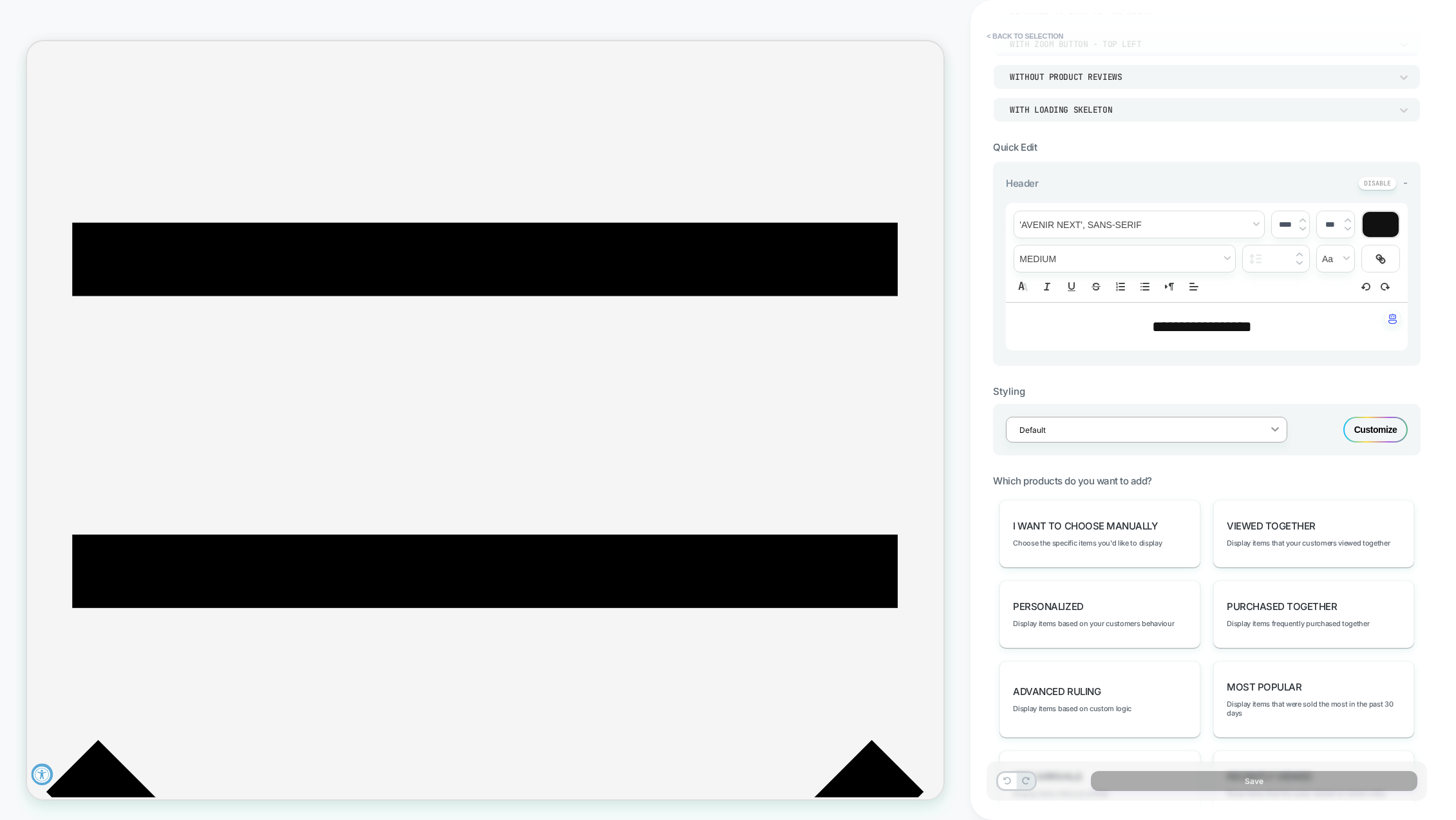
click at [1277, 430] on icon at bounding box center [1275, 429] width 13 height 13
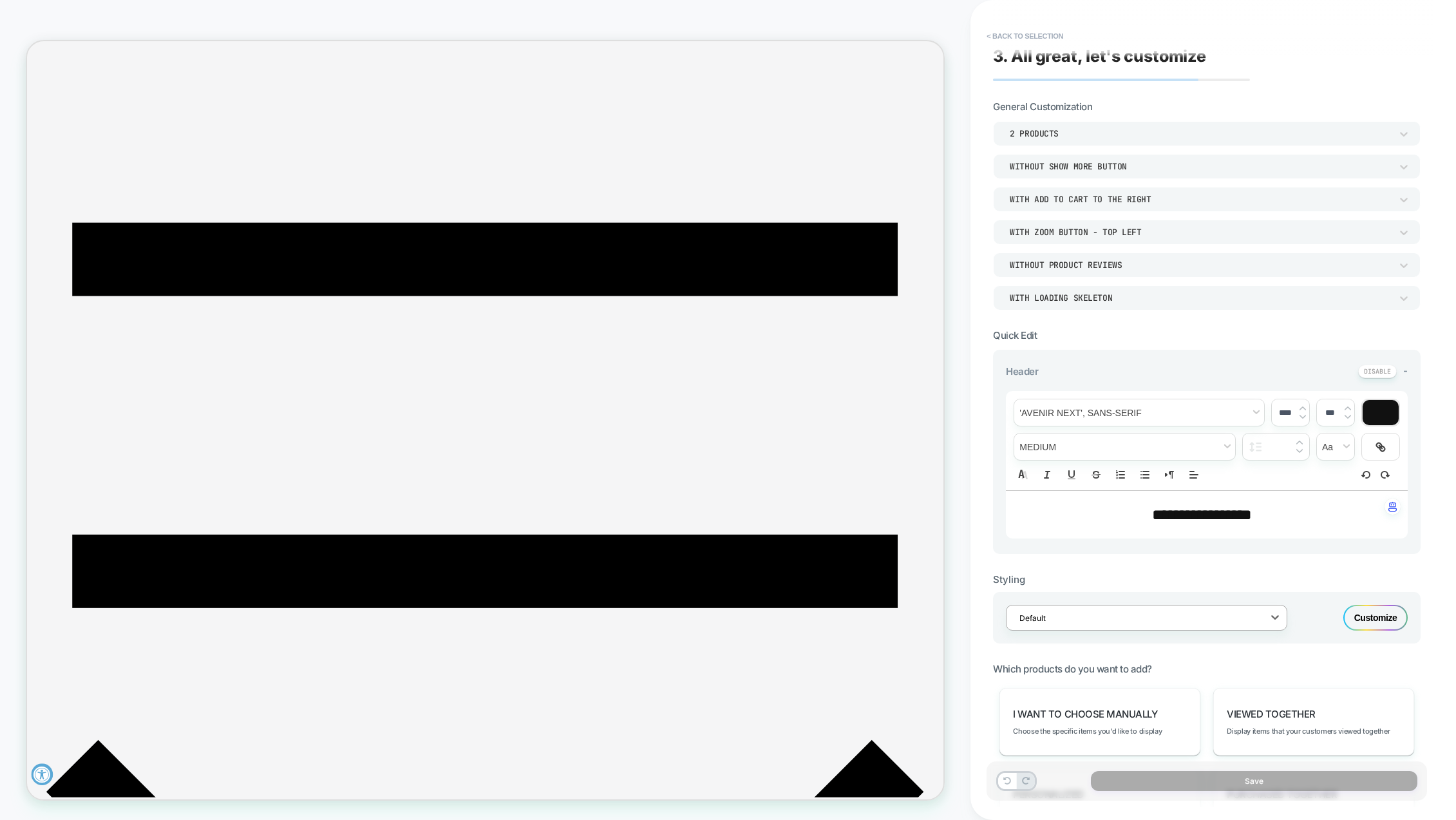
scroll to position [0, 0]
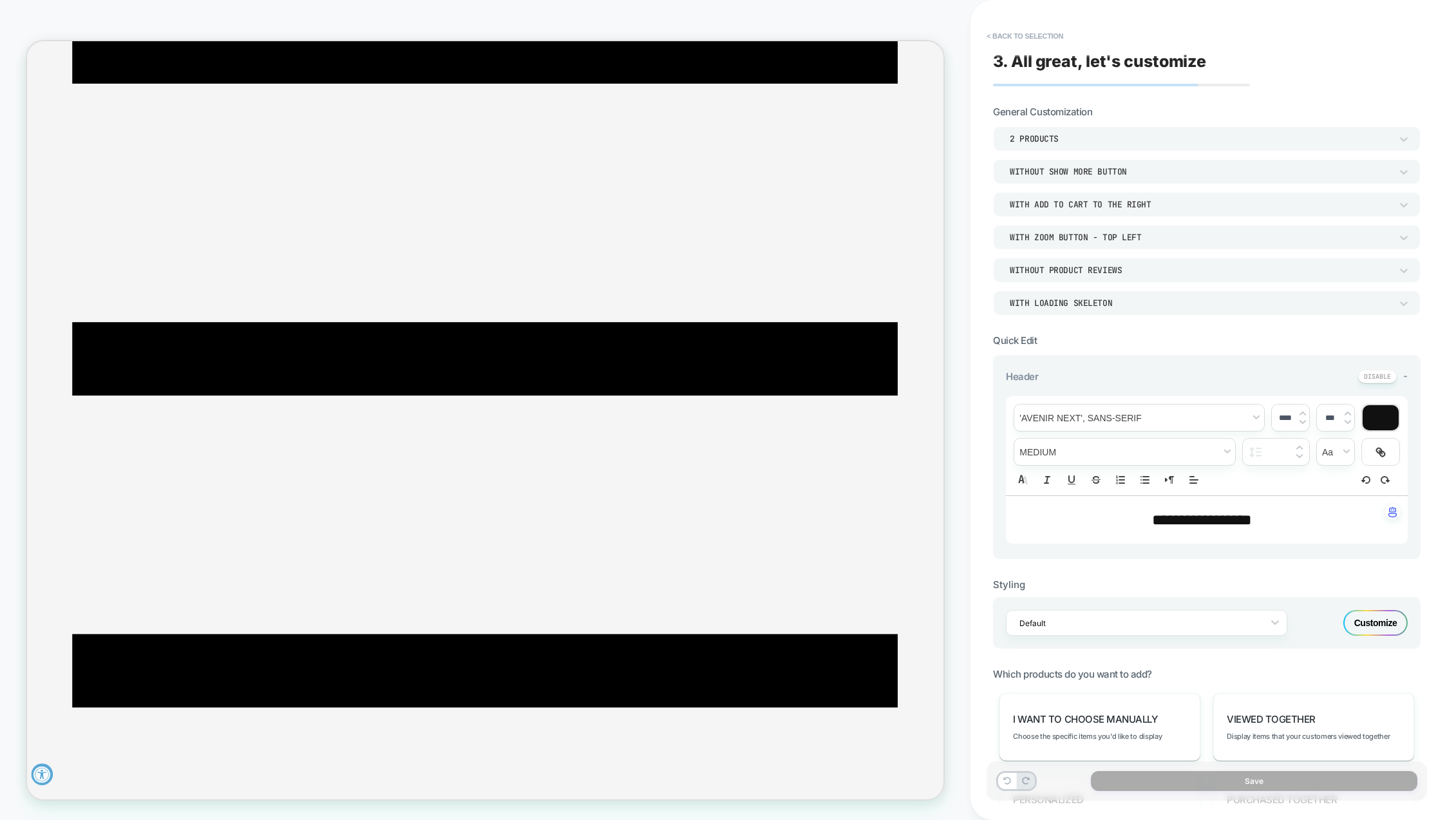
scroll to position [150, 0]
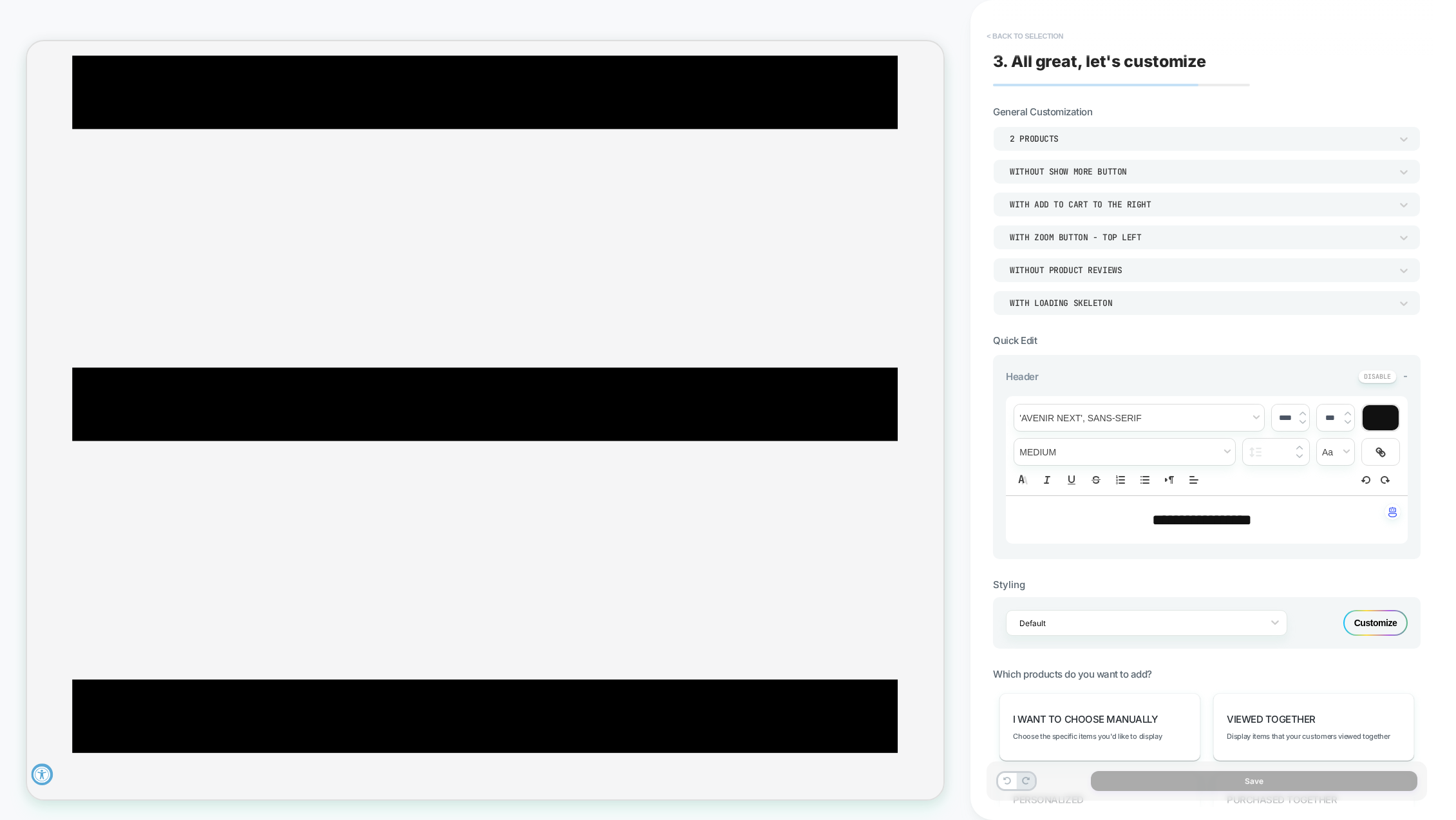
click at [1003, 37] on button "< Back to selection" at bounding box center [1025, 36] width 89 height 21
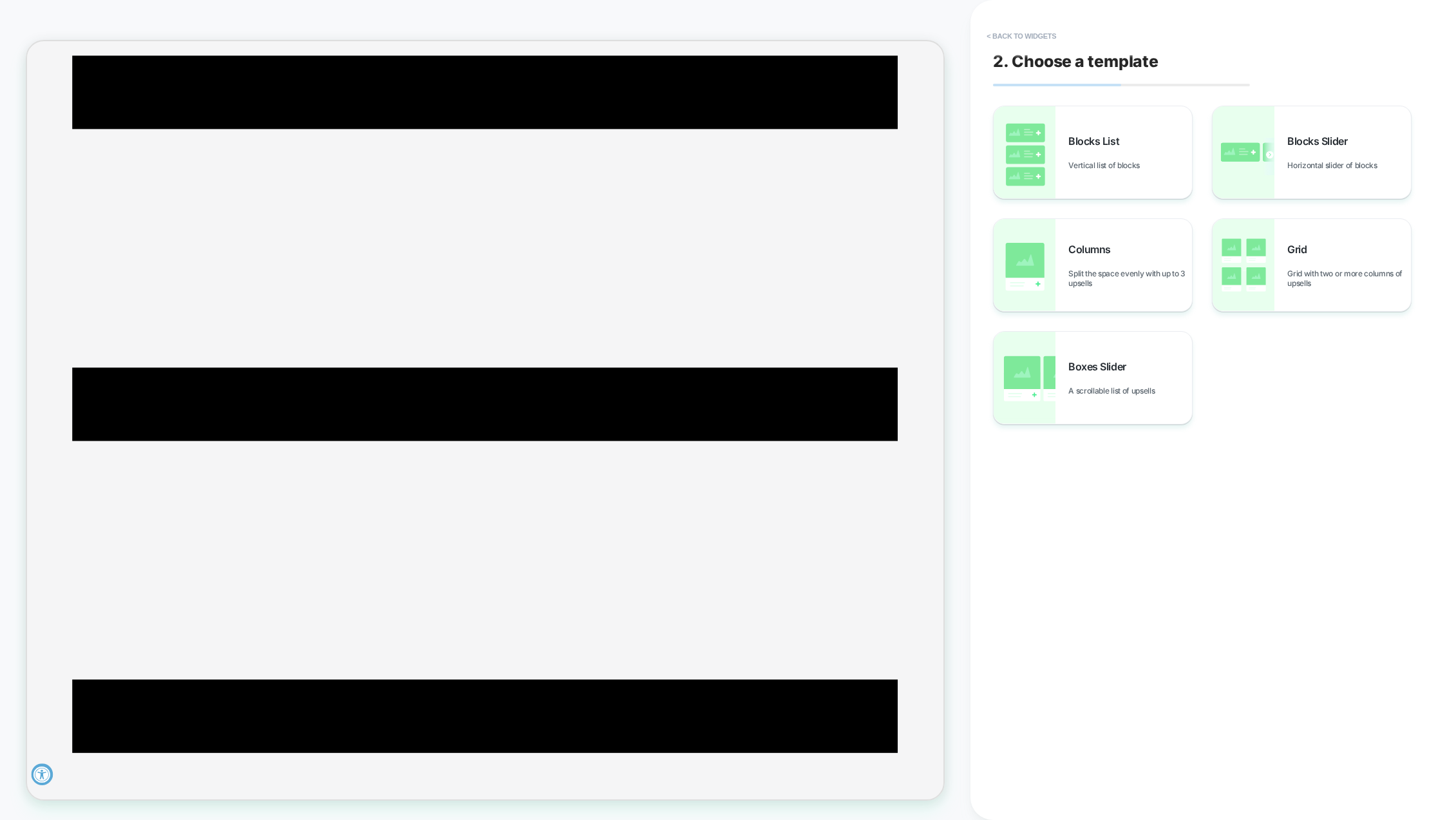
scroll to position [216, 0]
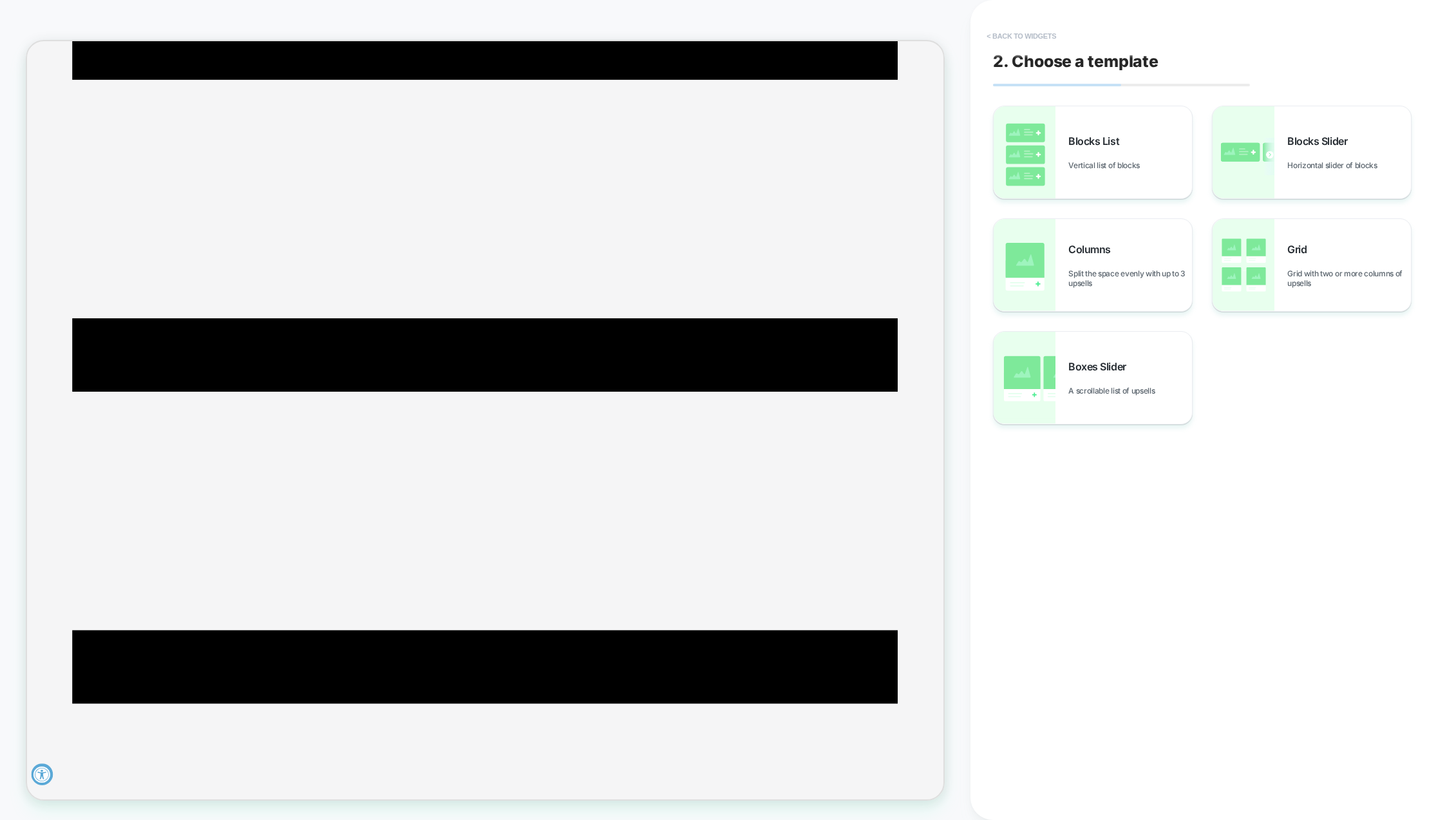
click at [1011, 31] on button "< Back to widgets" at bounding box center [1022, 36] width 82 height 21
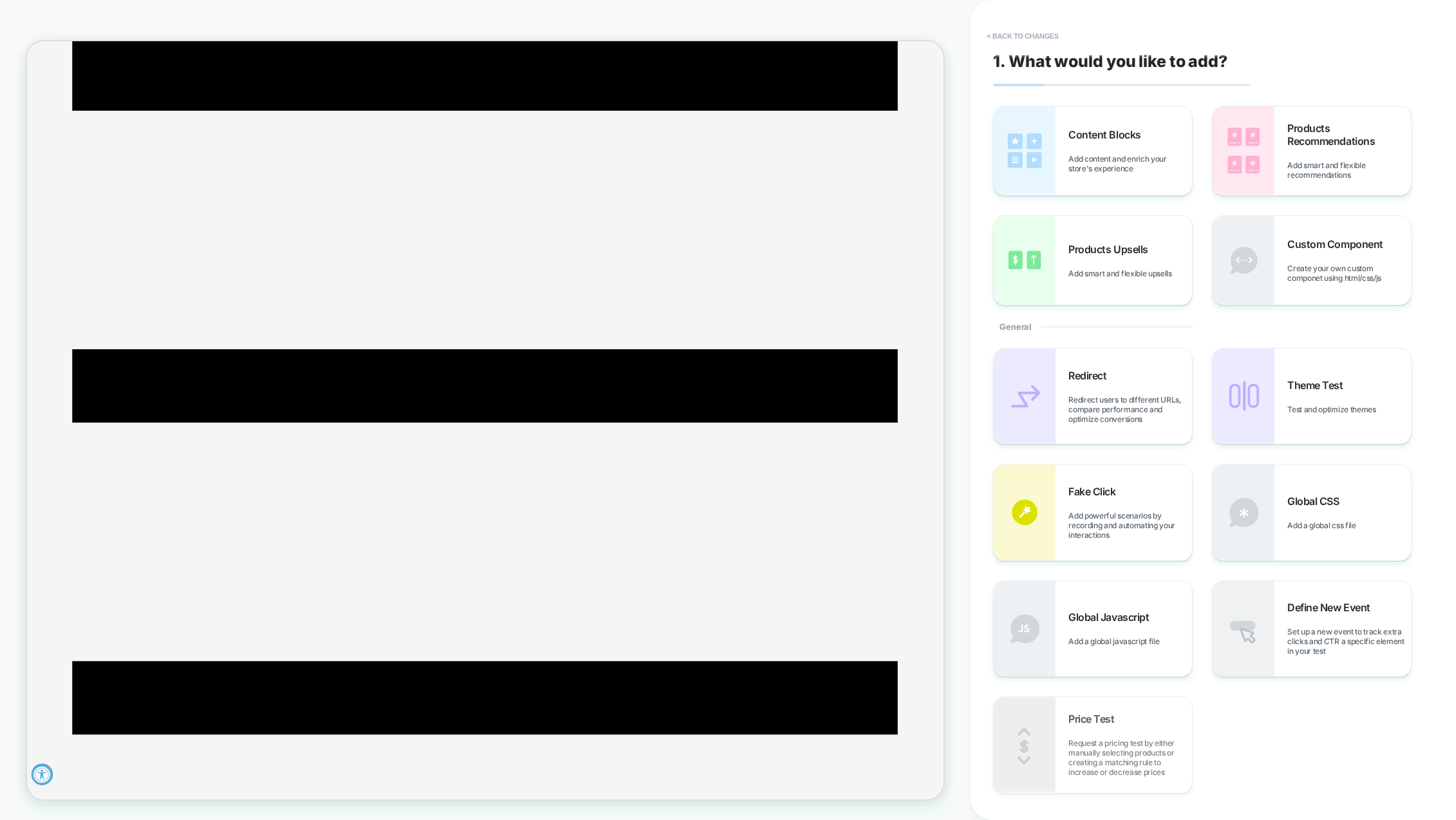
scroll to position [170, 0]
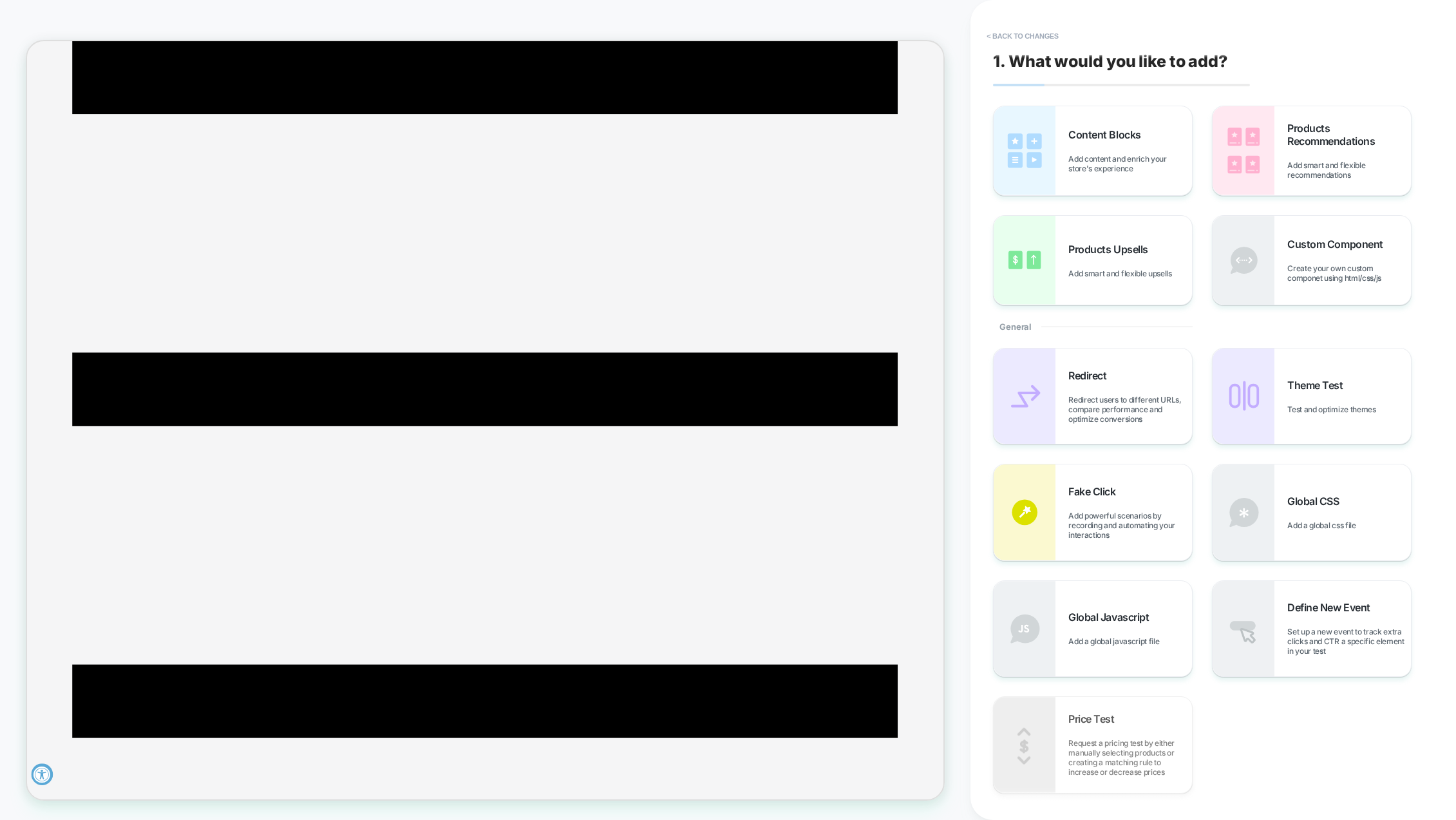
click at [1054, 38] on button "< Back to changes" at bounding box center [1023, 36] width 85 height 21
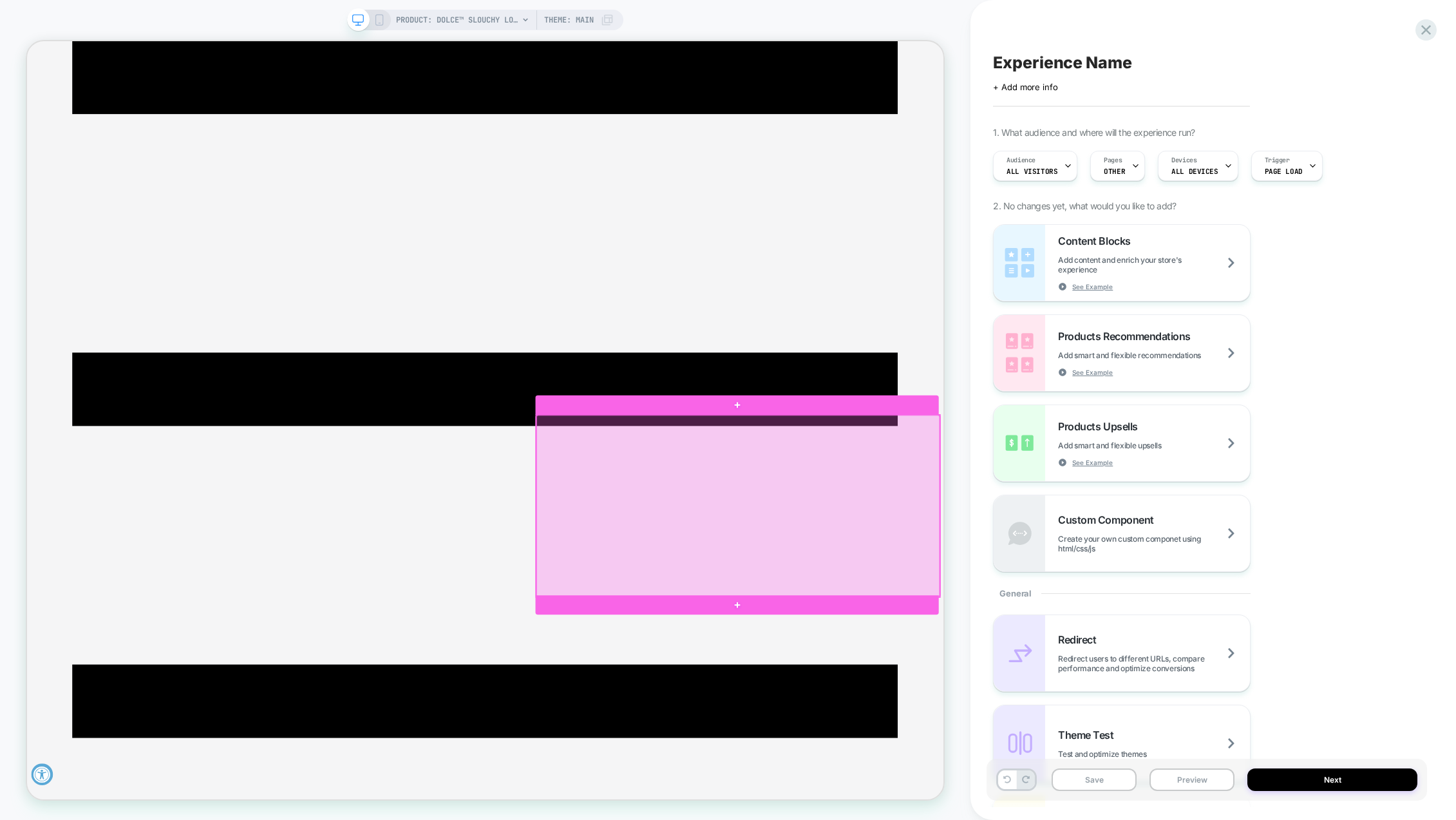
drag, startPoint x: 930, startPoint y: 641, endPoint x: 928, endPoint y: 661, distance: 20.1
click at [928, 661] on div at bounding box center [975, 661] width 538 height 243
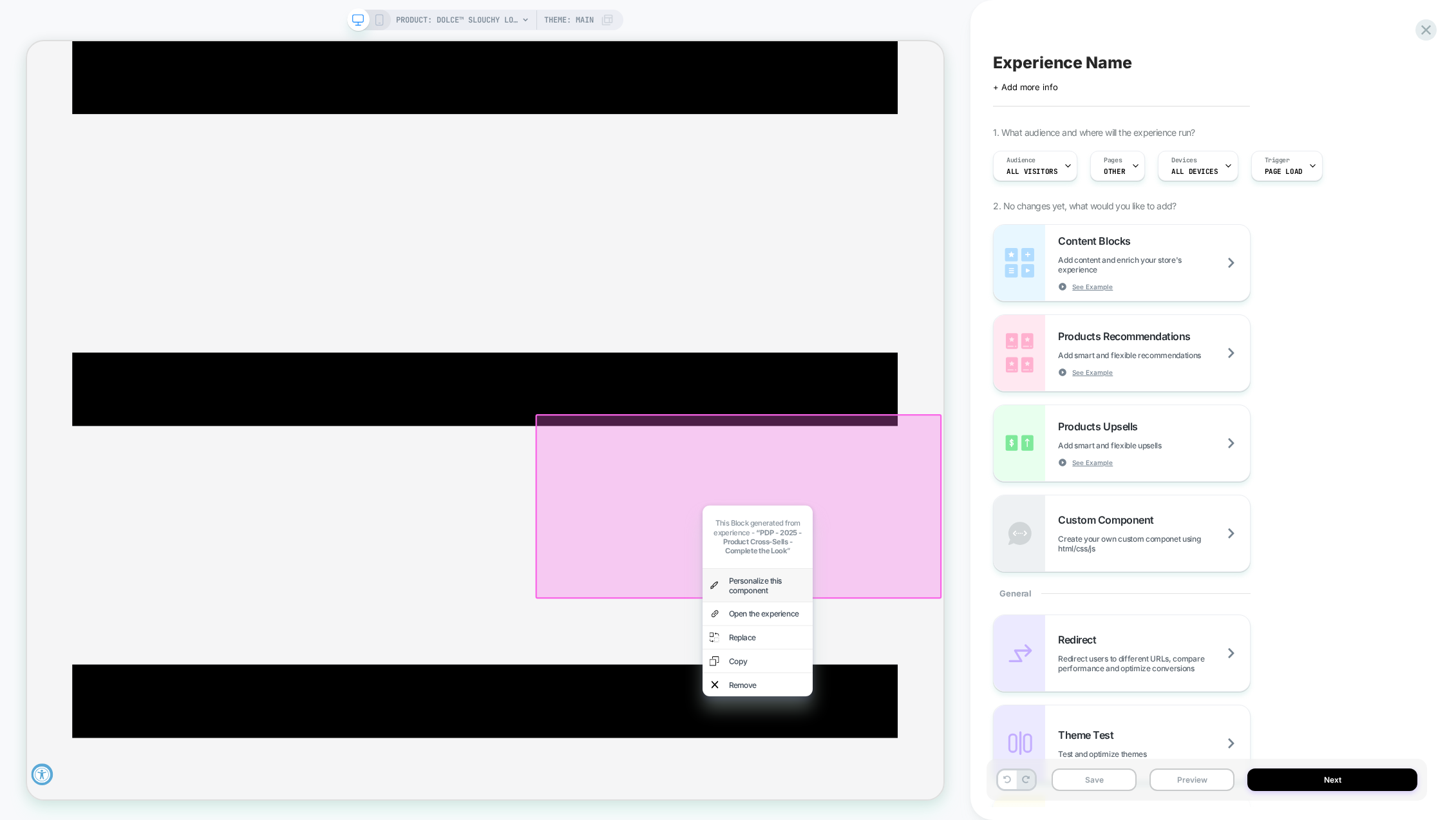
click at [980, 754] on div "Personalize this component" at bounding box center [1014, 766] width 103 height 25
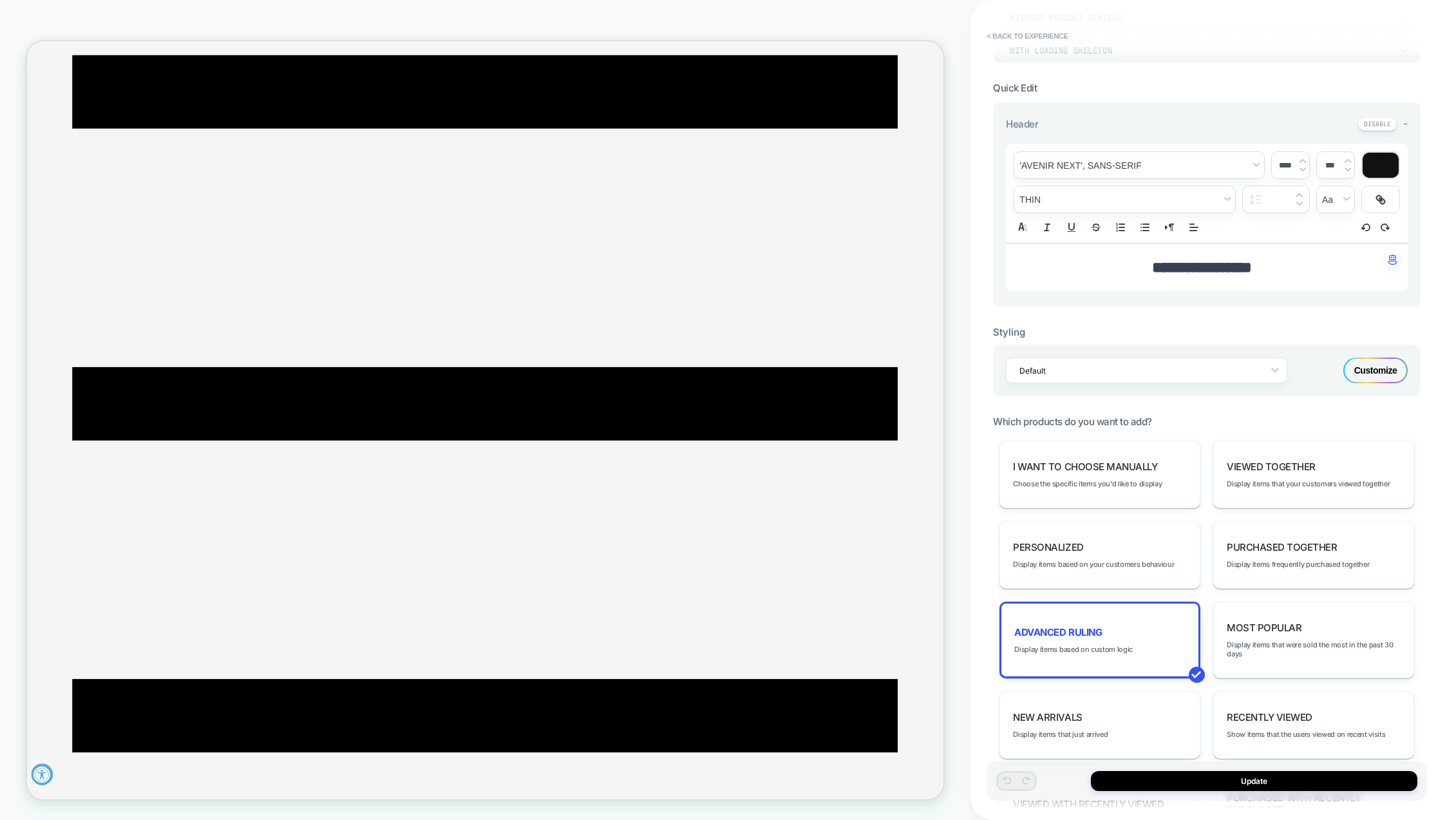
scroll to position [258, 0]
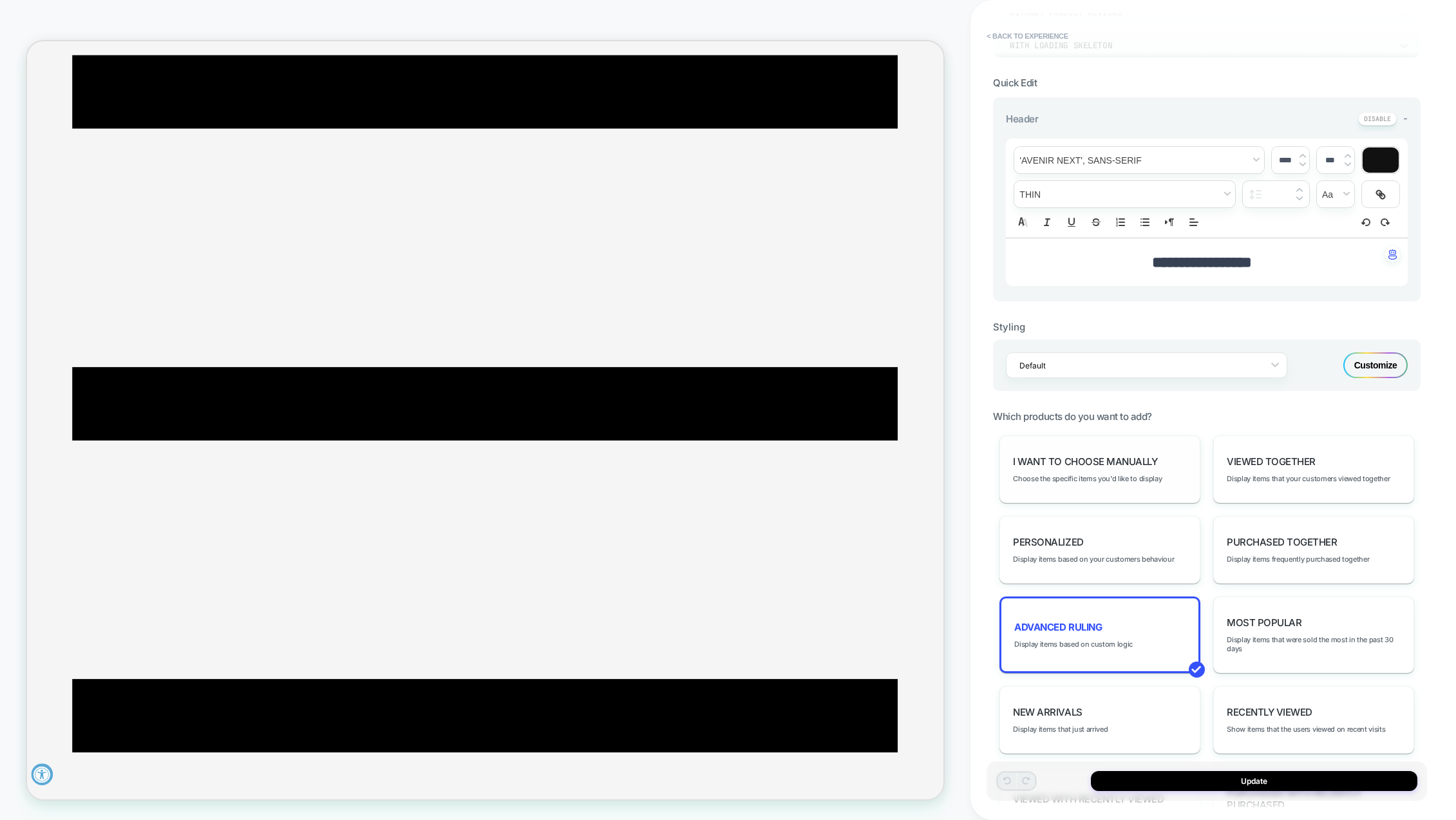
click at [1129, 462] on span "I want to choose manually" at bounding box center [1085, 462] width 144 height 12
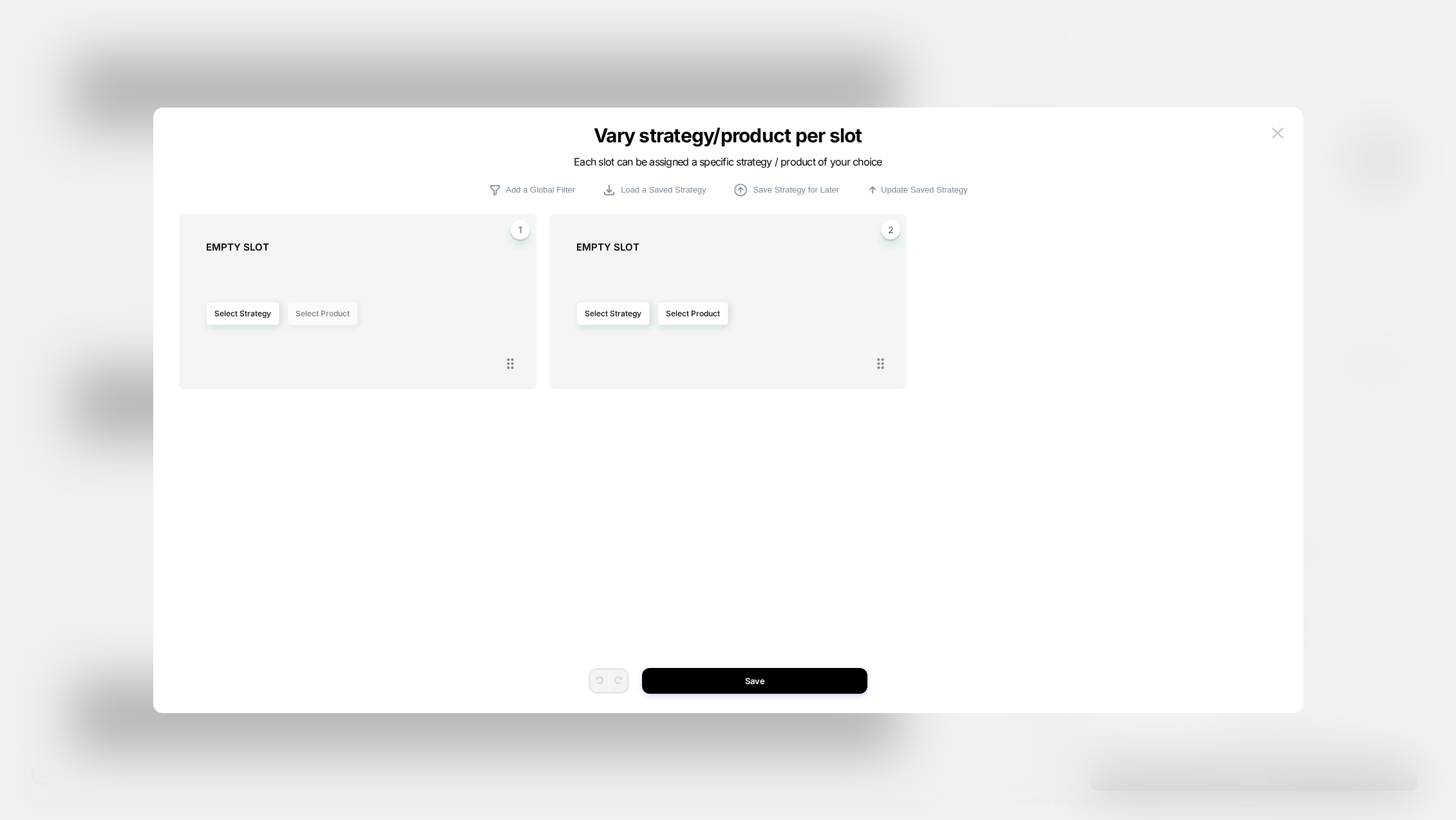
click at [314, 320] on button "Select Product" at bounding box center [322, 313] width 71 height 24
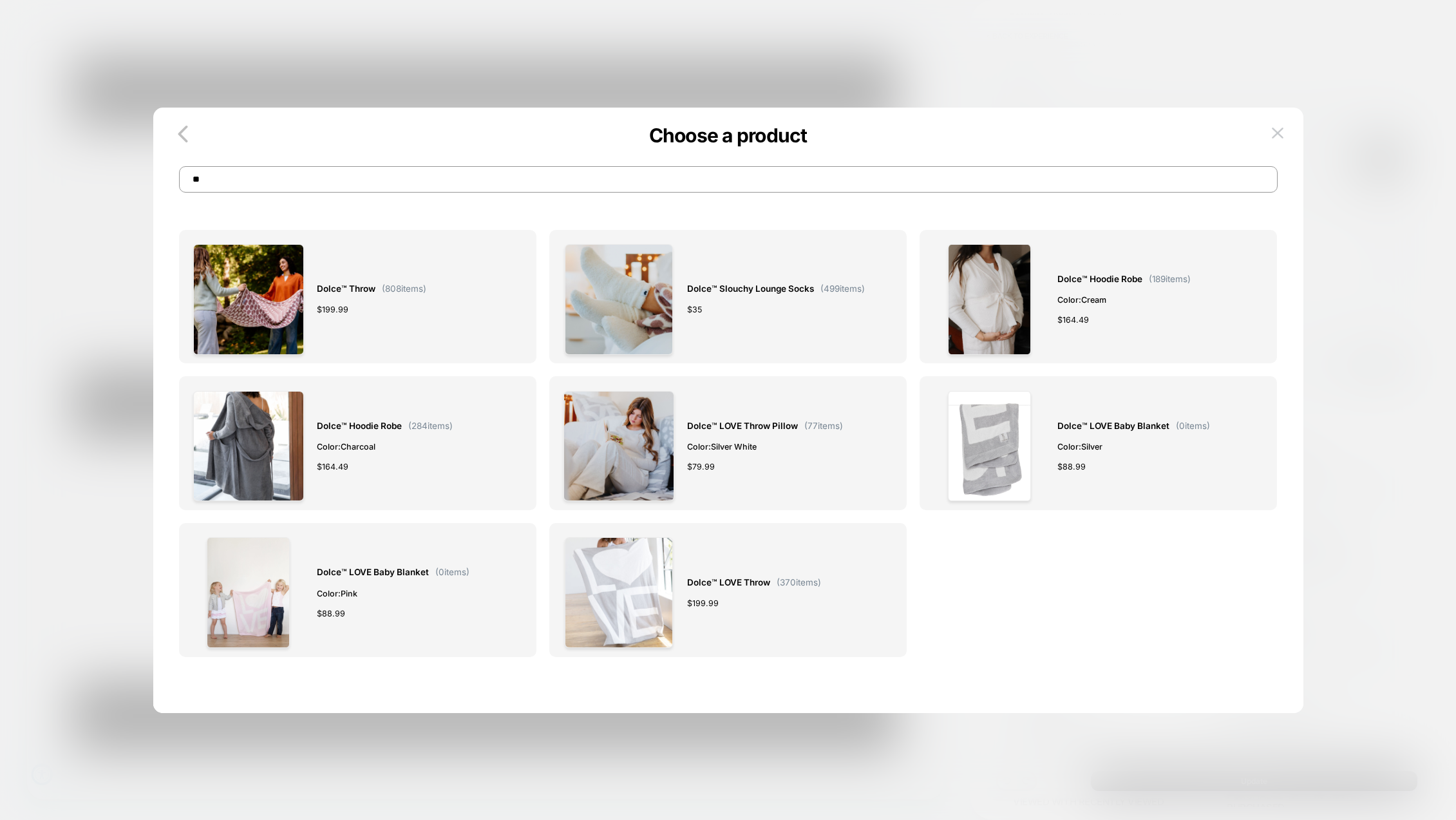
type input "*"
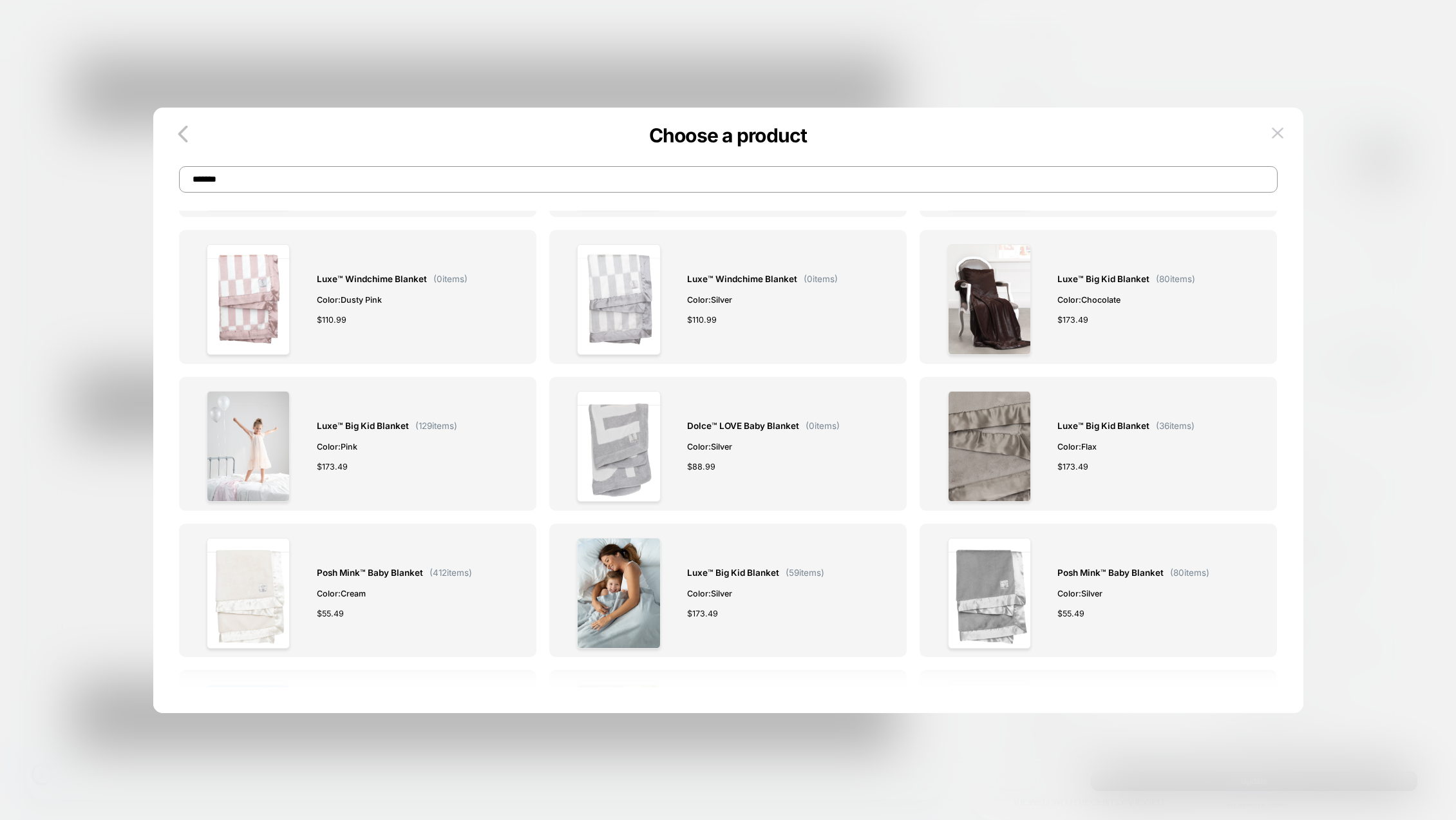
scroll to position [1025, 0]
click at [194, 177] on input "*******" at bounding box center [728, 179] width 1099 height 26
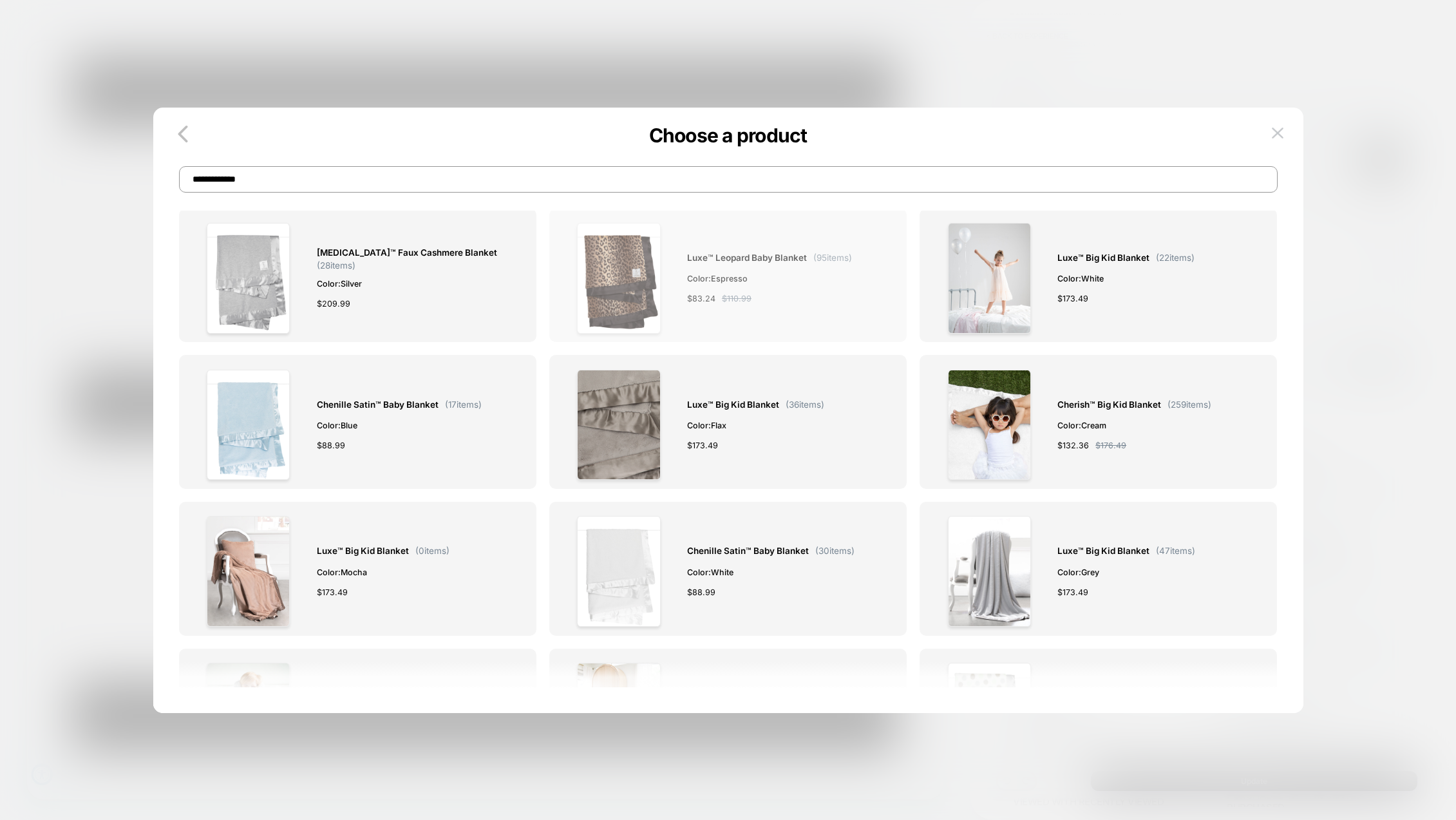
scroll to position [0, 0]
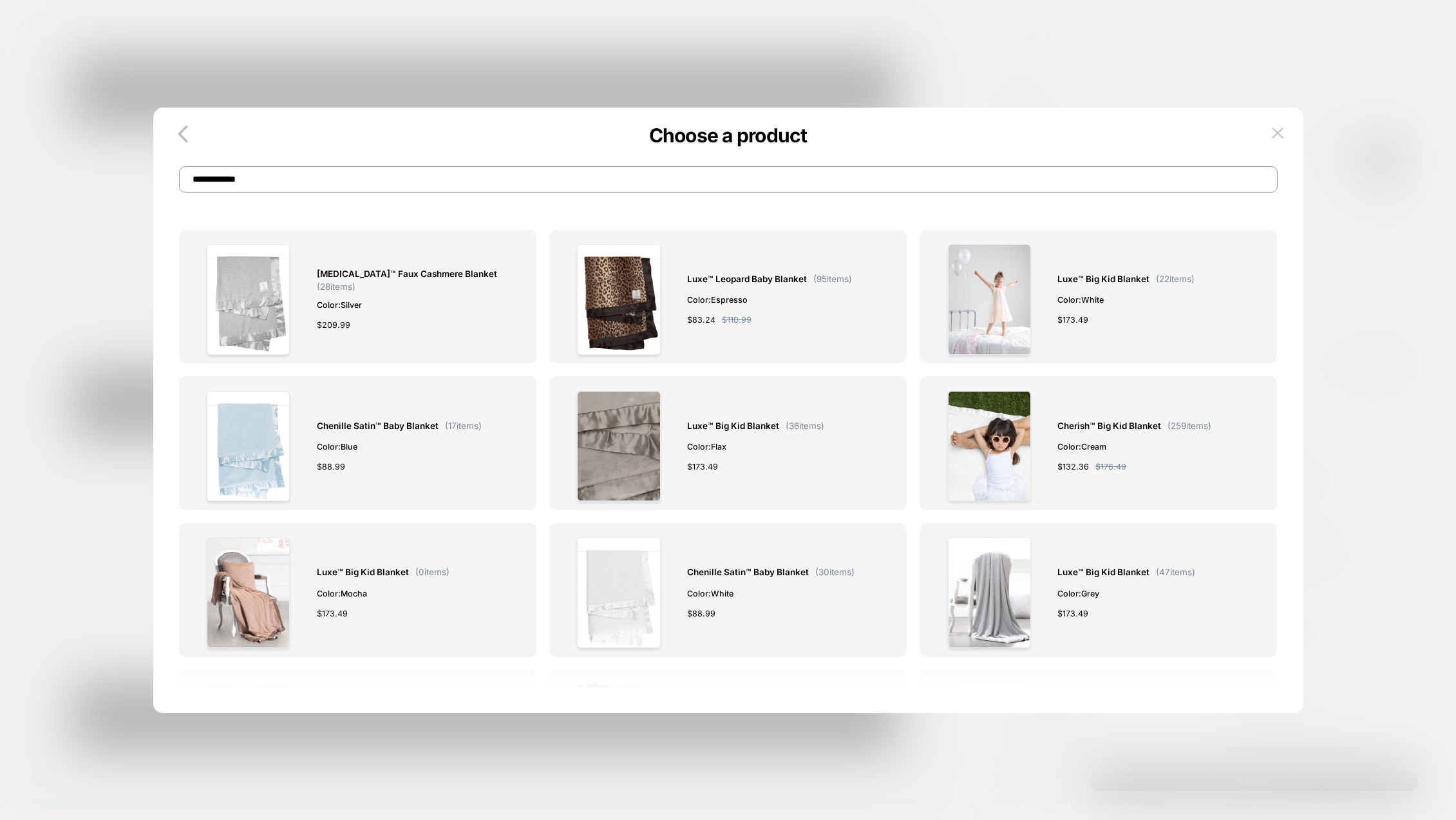
drag, startPoint x: 265, startPoint y: 181, endPoint x: 181, endPoint y: 181, distance: 84.0
click at [181, 181] on input "**********" at bounding box center [728, 179] width 1099 height 26
paste input
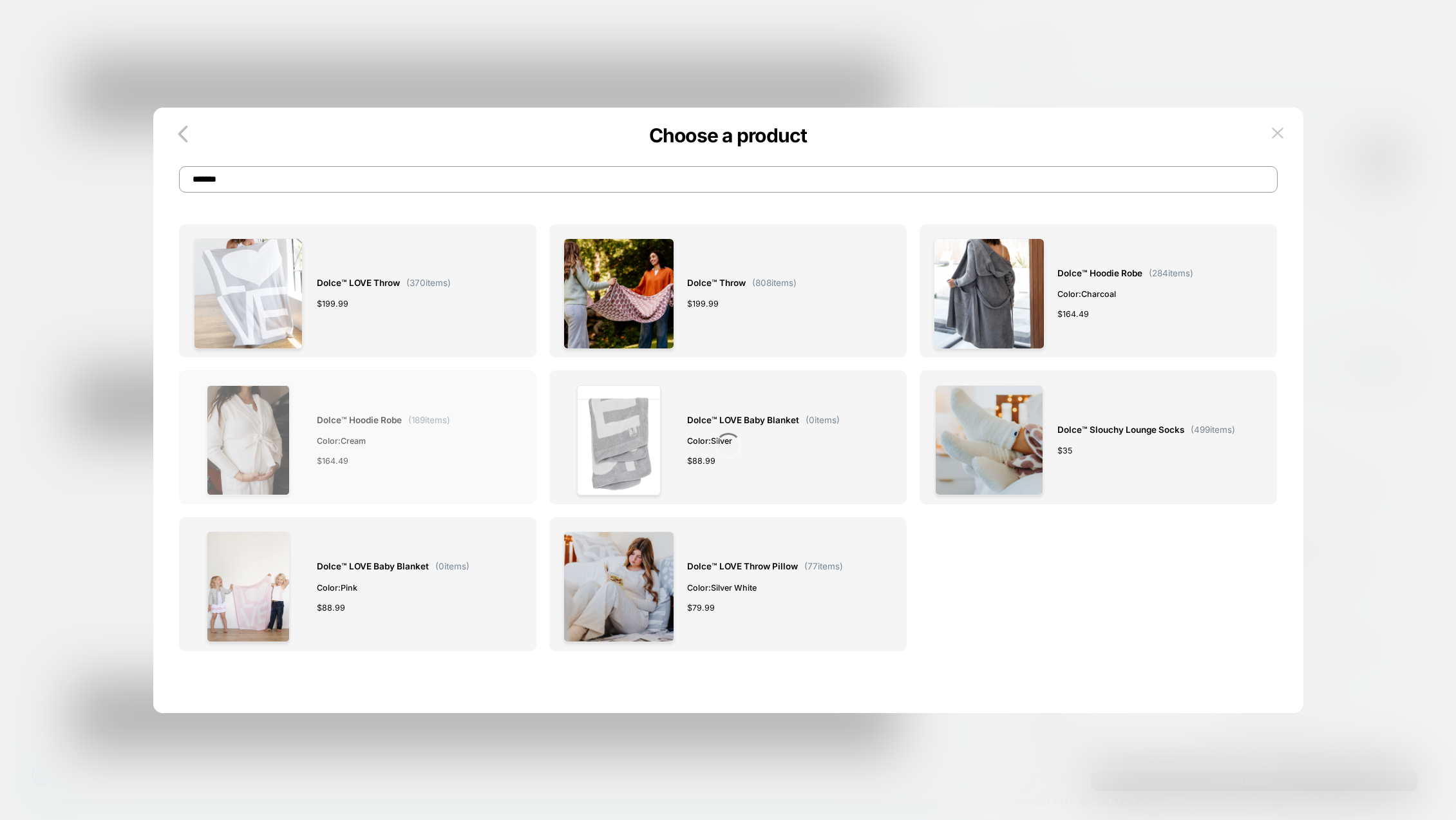
scroll to position [15, 0]
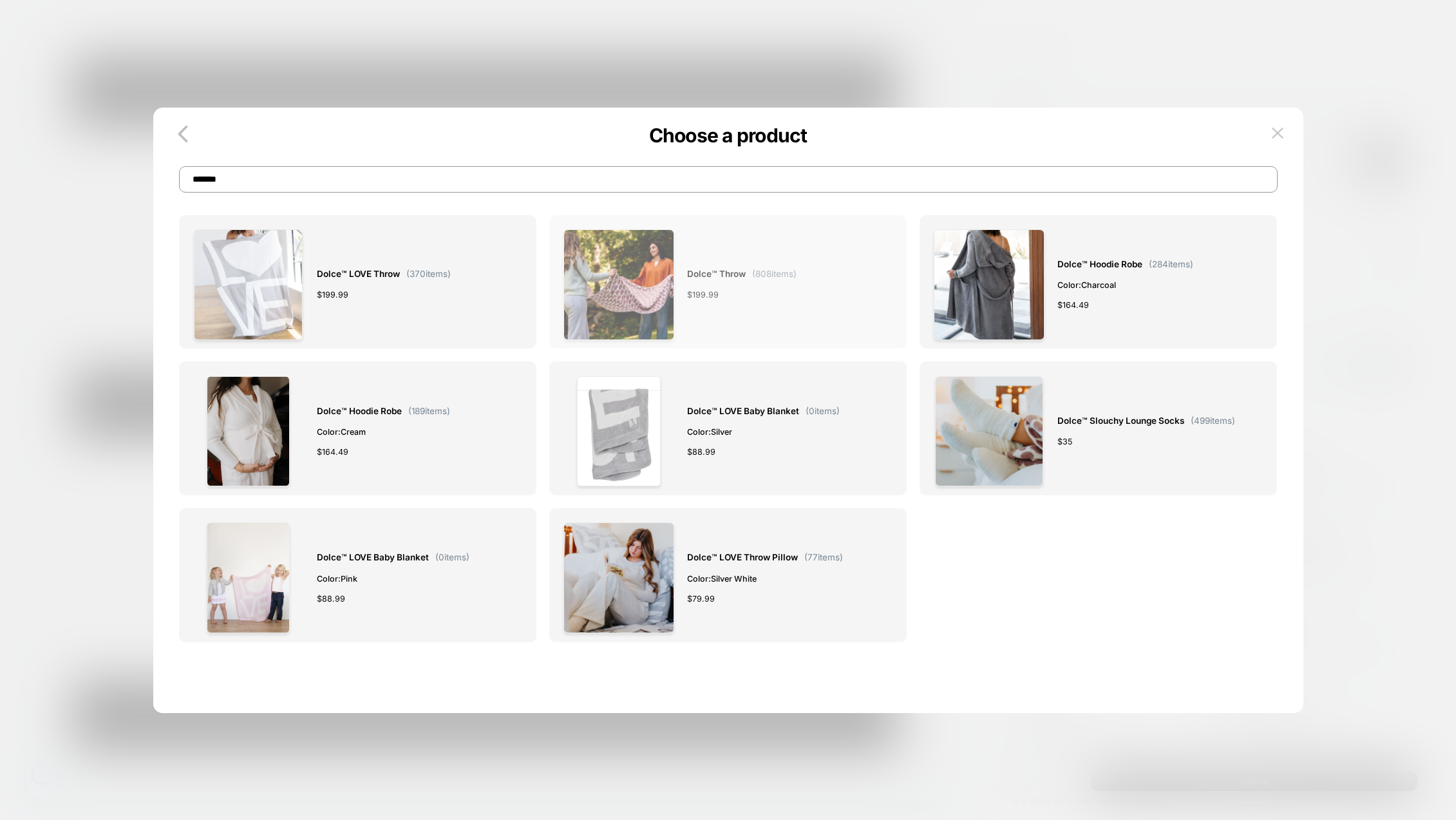
type input "******"
click at [703, 272] on span "Dolce™ Throw" at bounding box center [716, 274] width 58 height 15
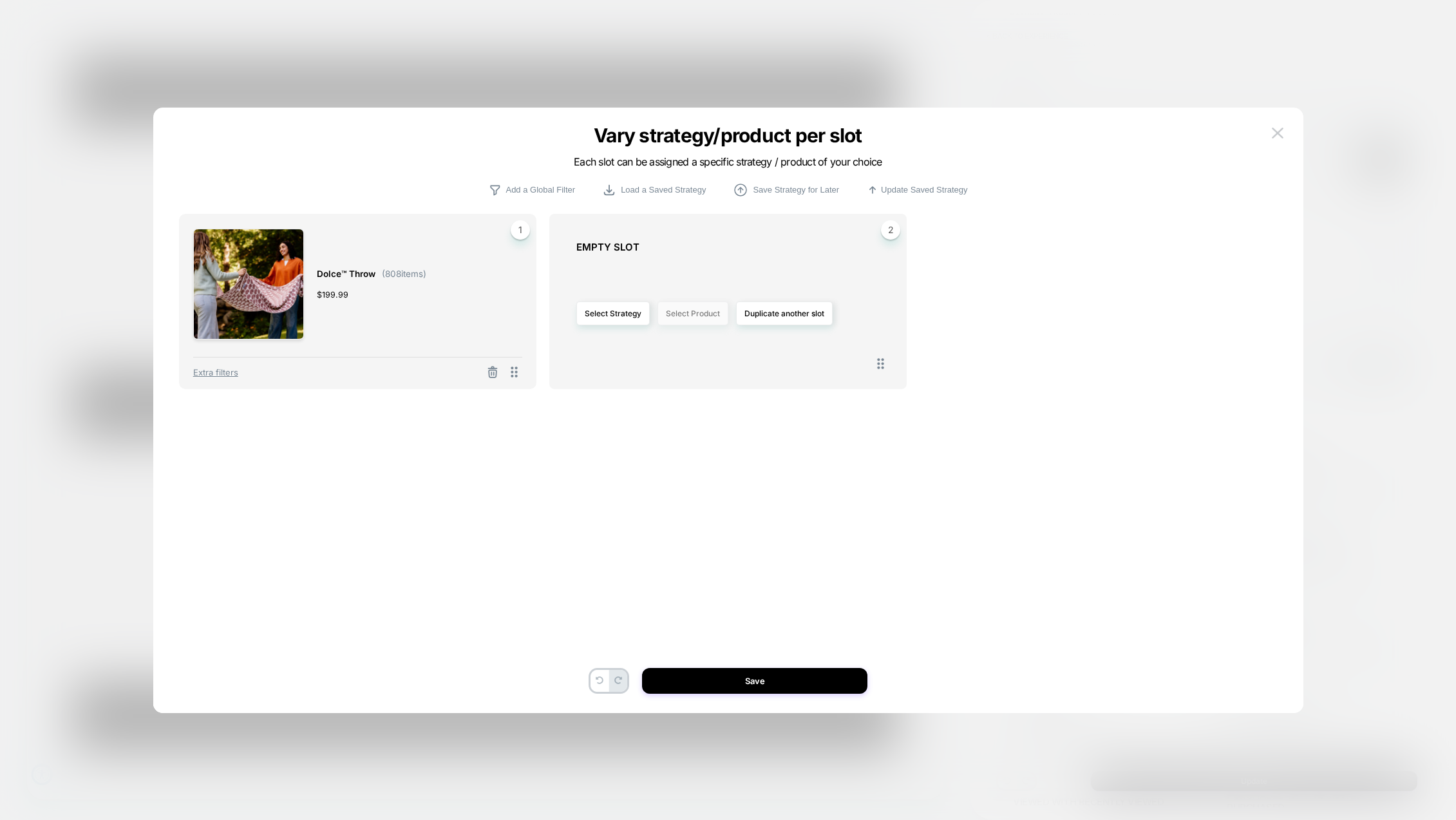
click at [705, 316] on button "Select Product" at bounding box center [693, 313] width 71 height 24
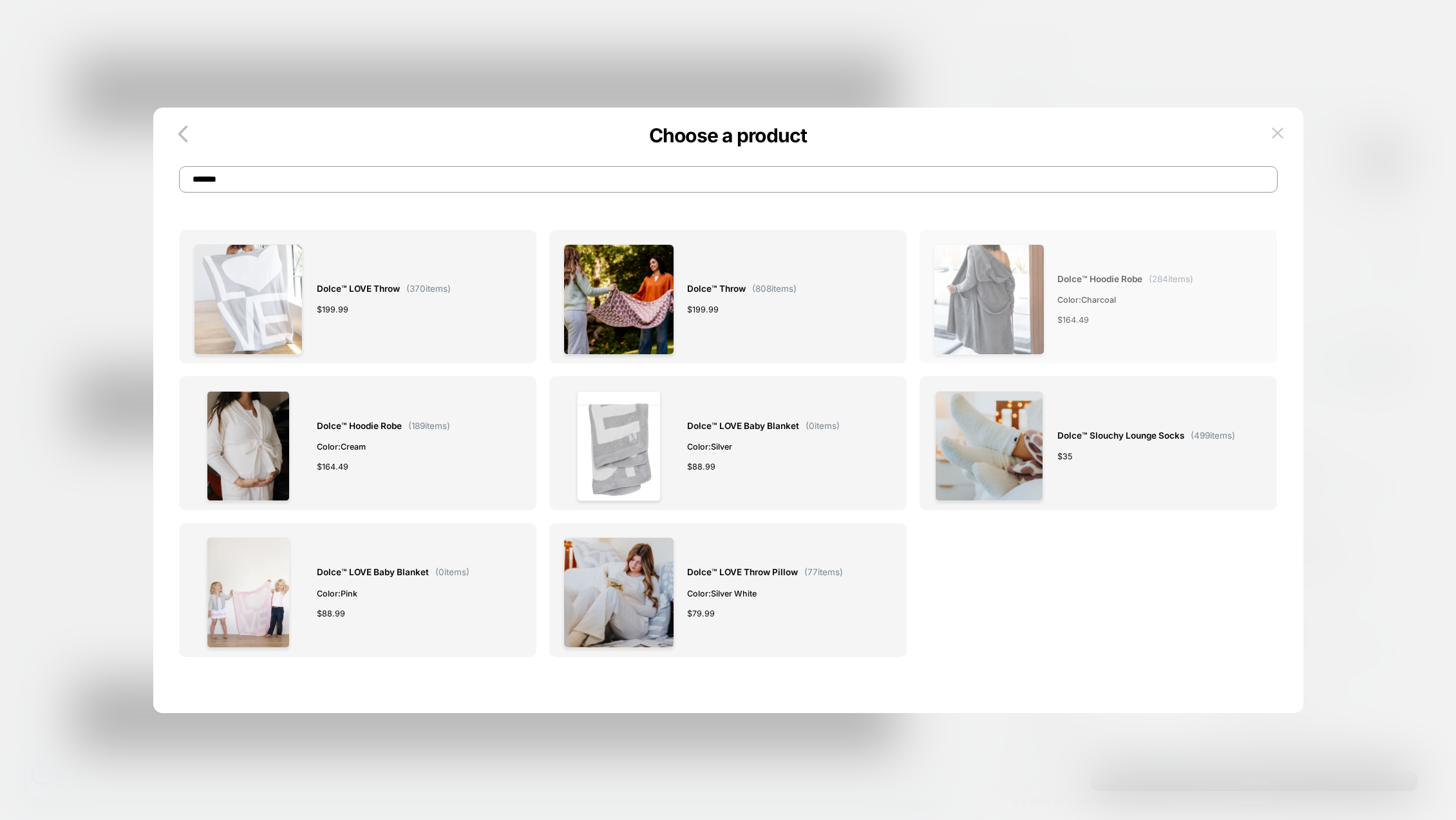
click at [1089, 282] on span "Dolce™ Hoodie Robe" at bounding box center [1100, 280] width 85 height 15
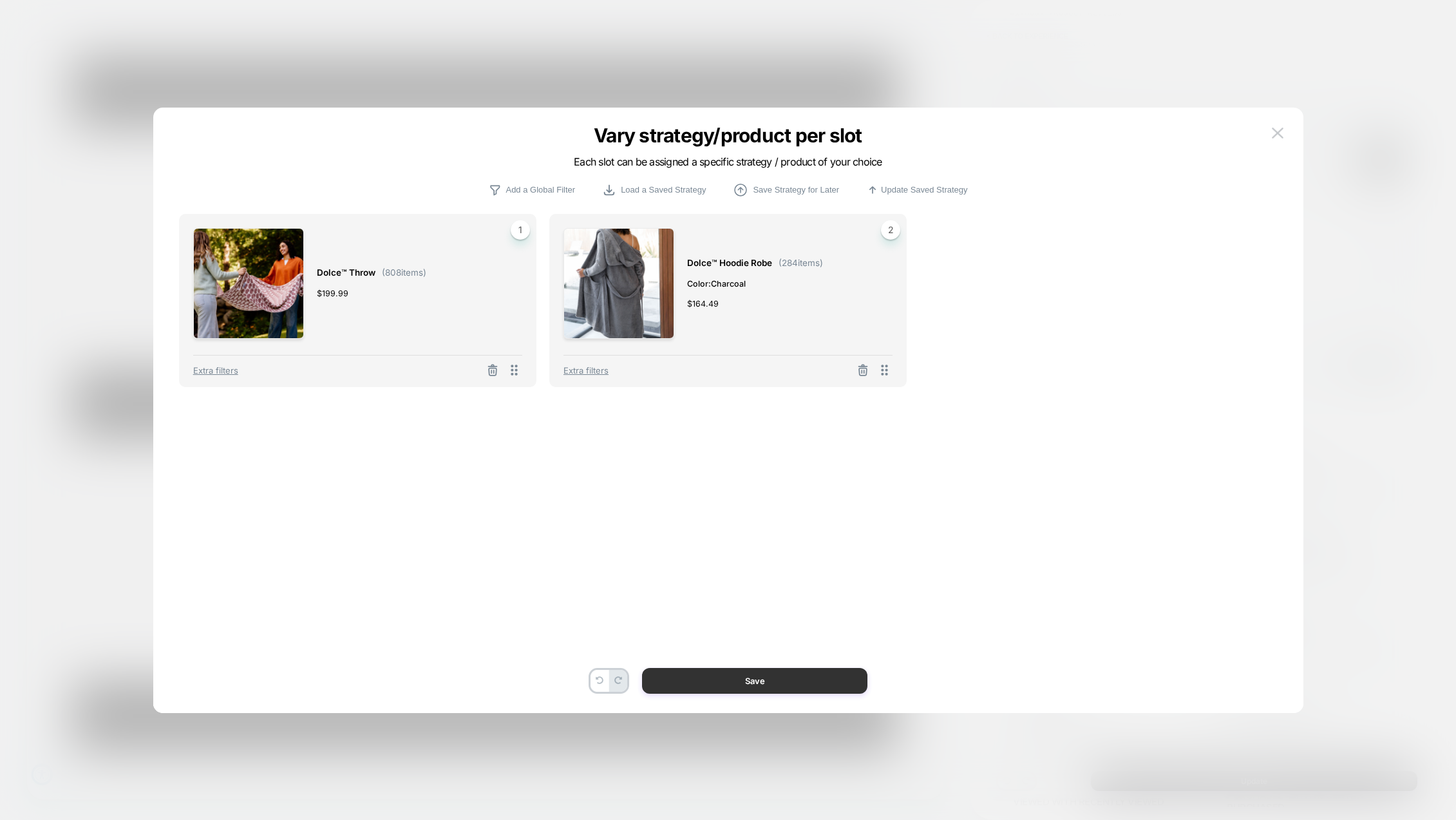
click at [777, 687] on button "Save" at bounding box center [755, 680] width 225 height 25
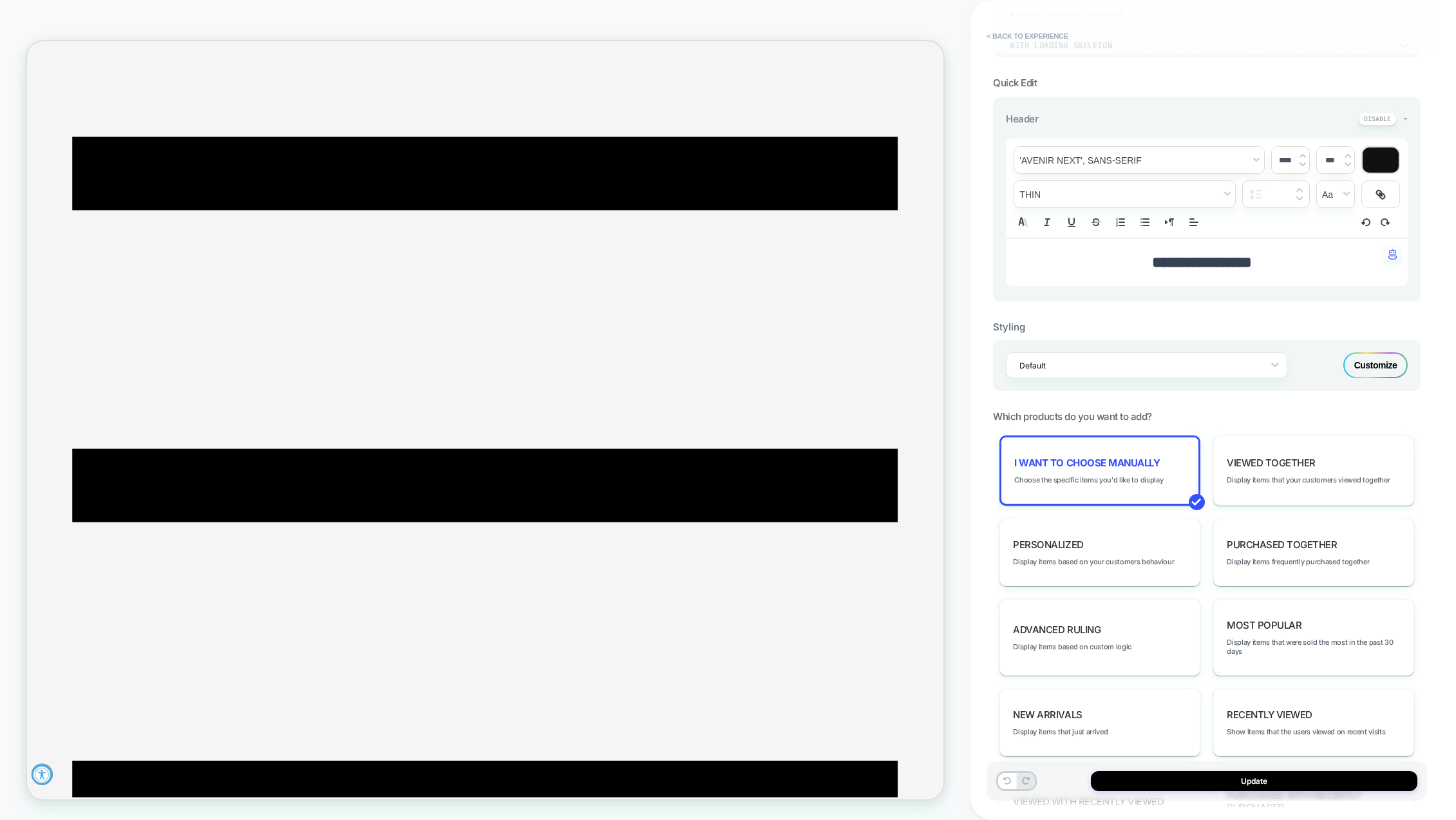
scroll to position [0, 0]
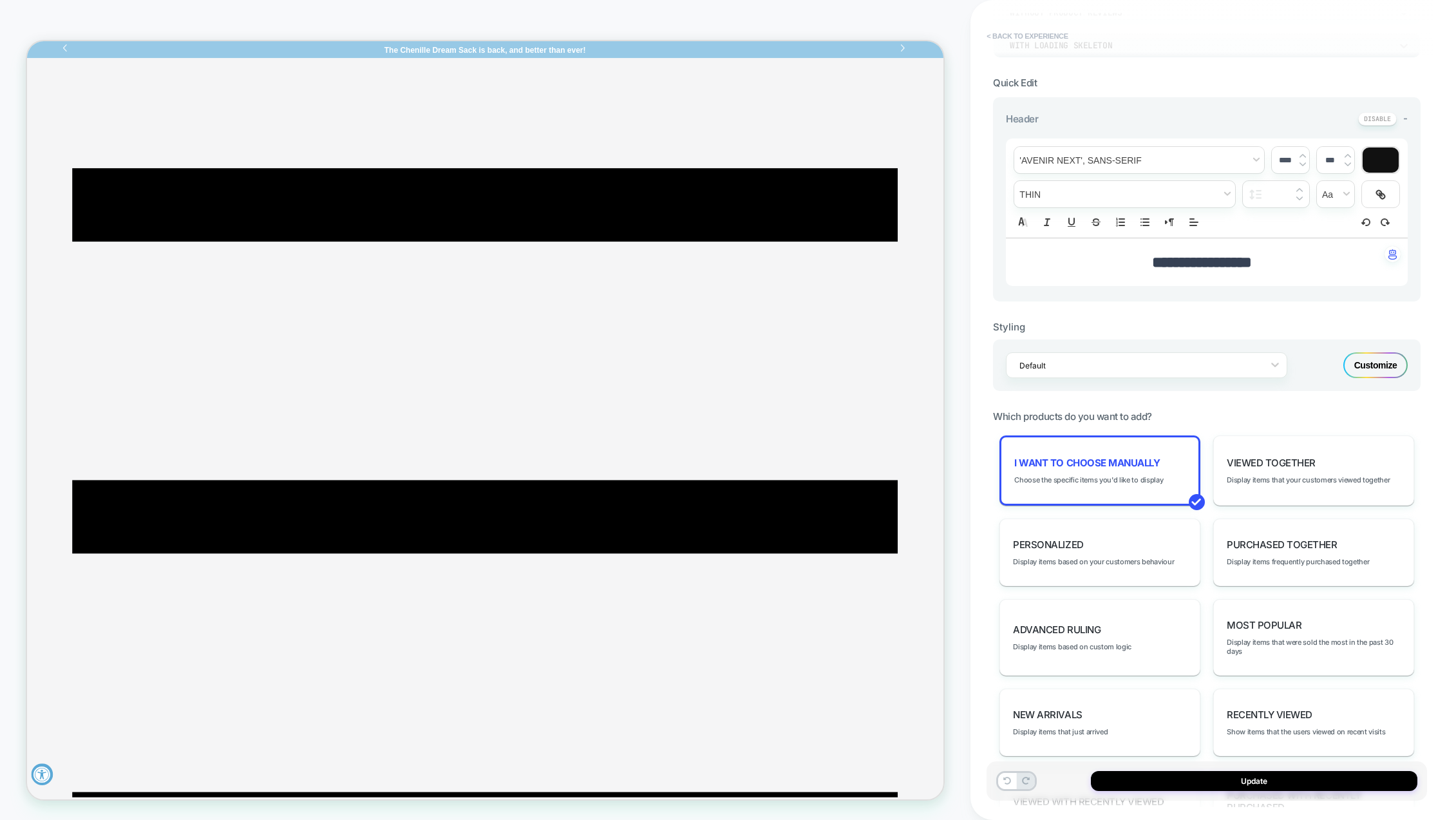
click at [1013, 39] on button "< Back to experience" at bounding box center [1027, 36] width 94 height 21
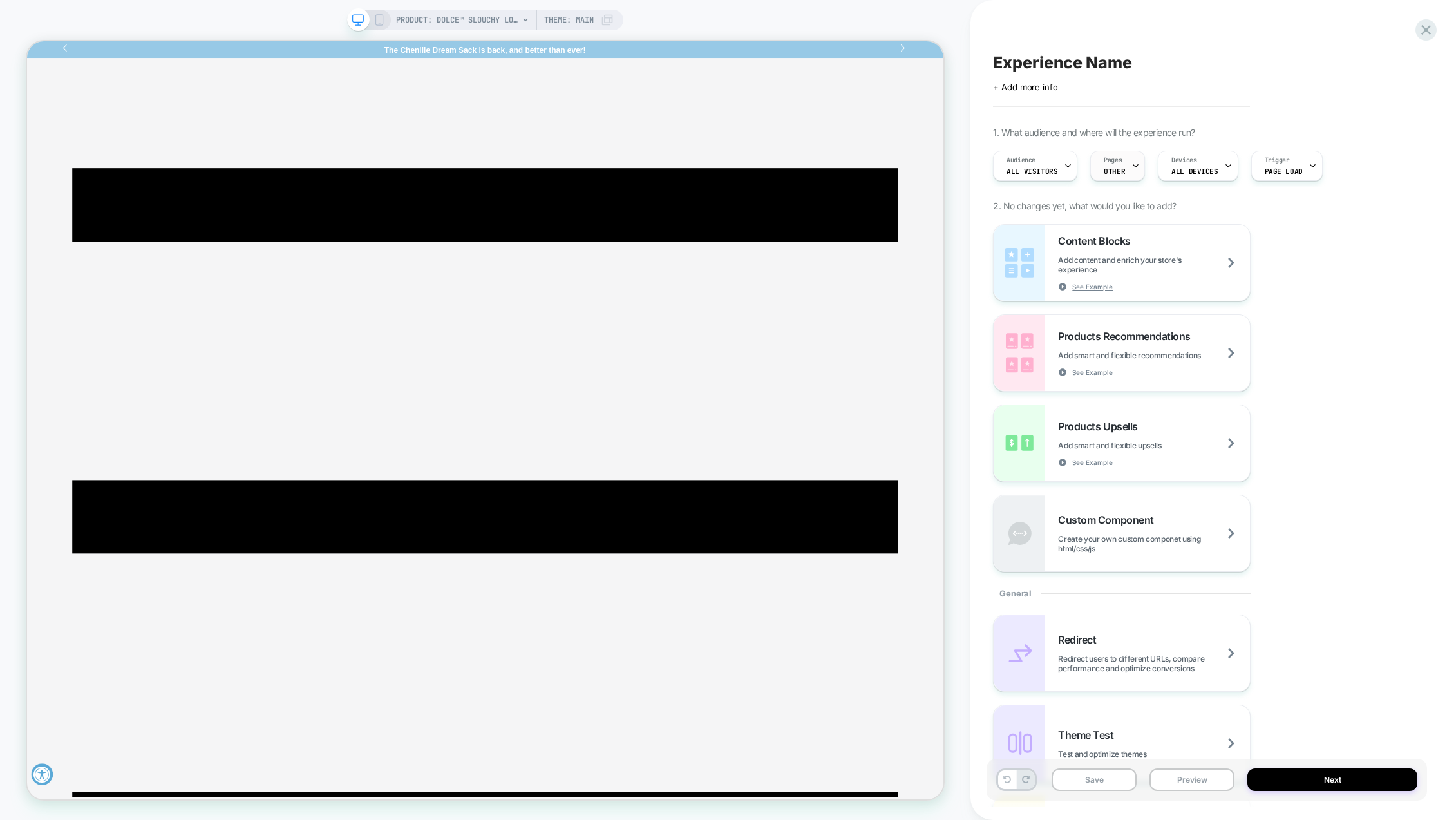
click at [1132, 164] on icon at bounding box center [1136, 166] width 8 height 8
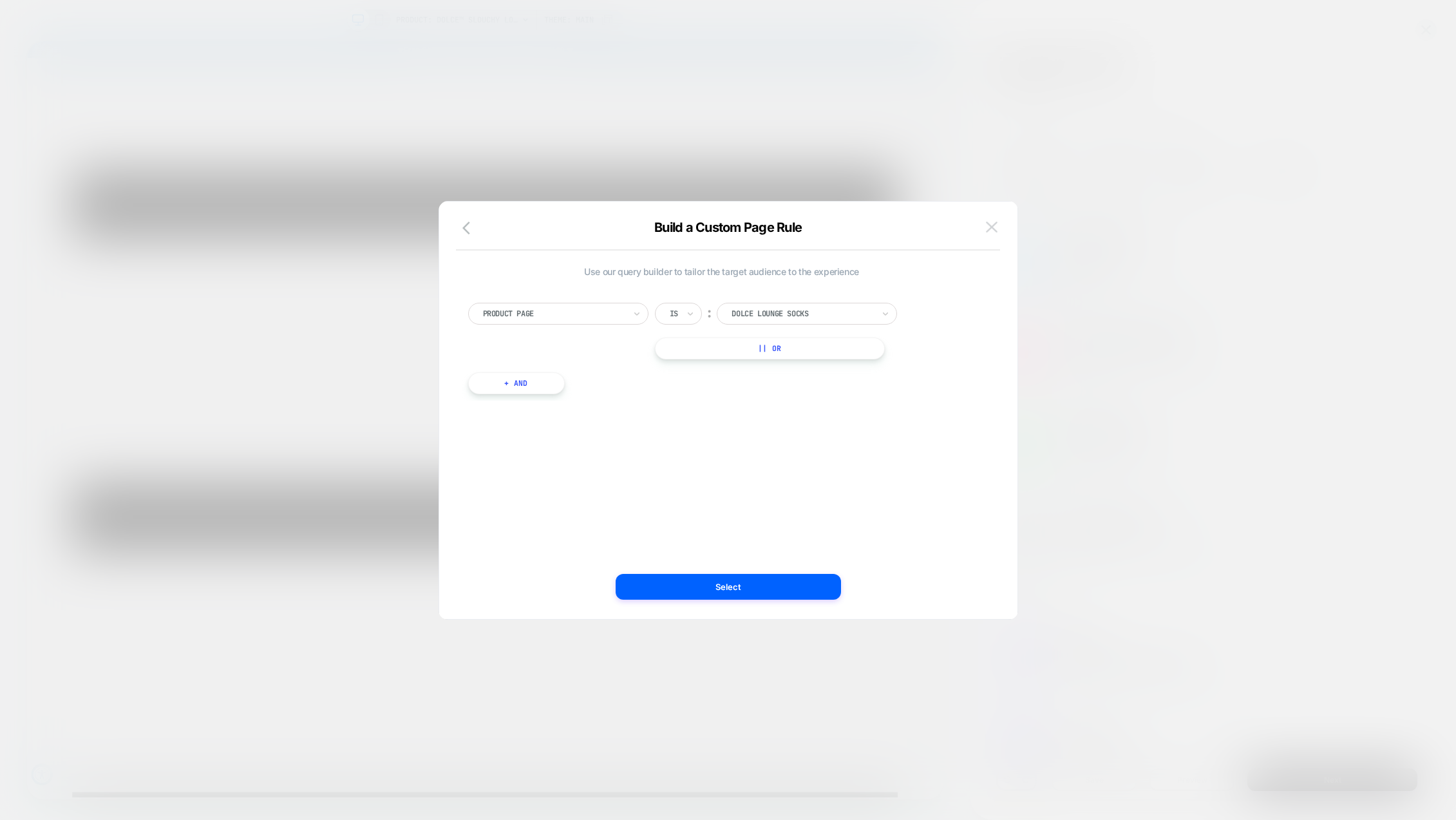
click at [993, 228] on img at bounding box center [992, 227] width 12 height 11
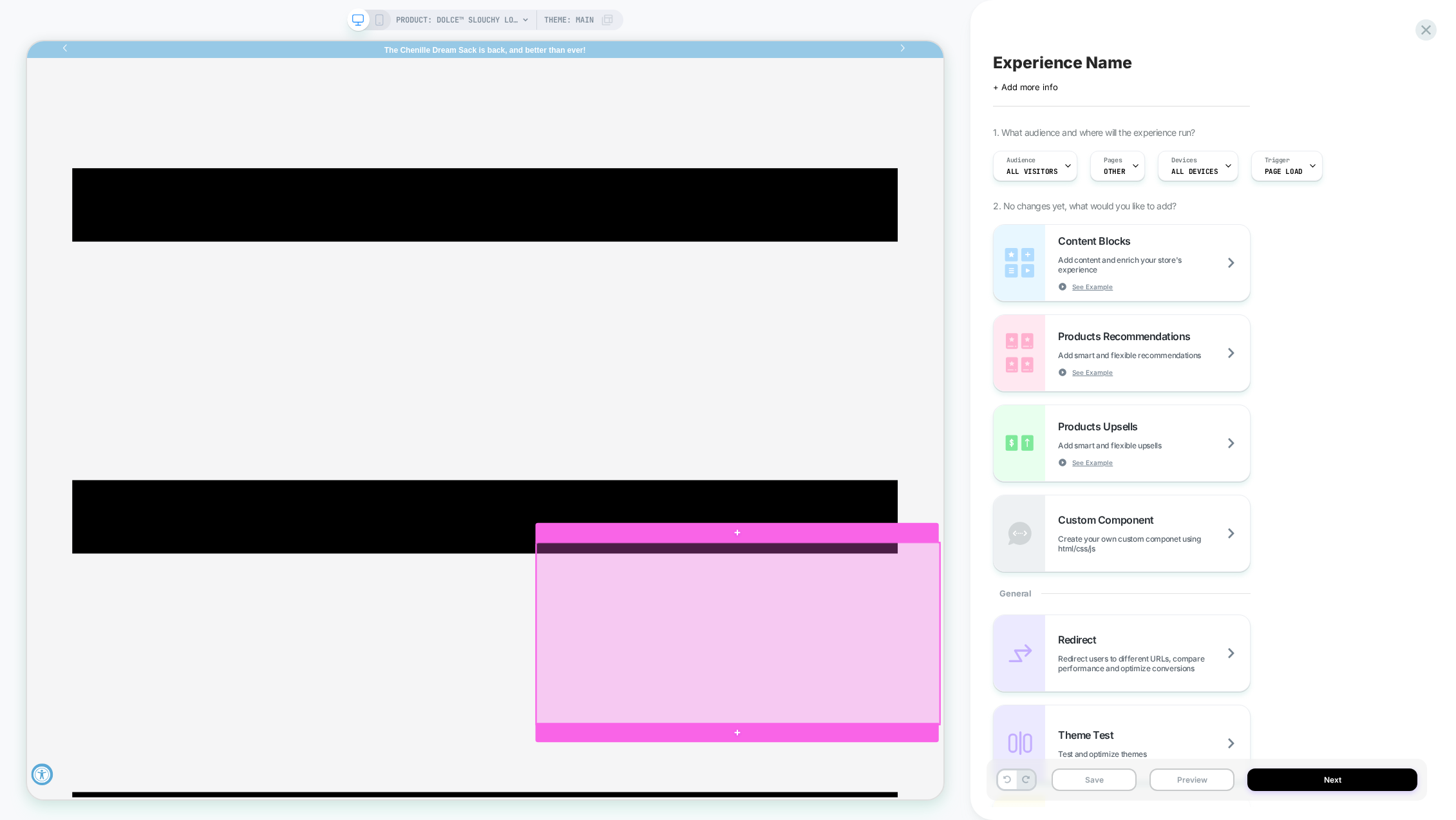
drag, startPoint x: 955, startPoint y: 810, endPoint x: 895, endPoint y: 821, distance: 61.0
drag, startPoint x: 895, startPoint y: 821, endPoint x: 910, endPoint y: 851, distance: 33.5
click at [910, 819] on div at bounding box center [975, 831] width 538 height 243
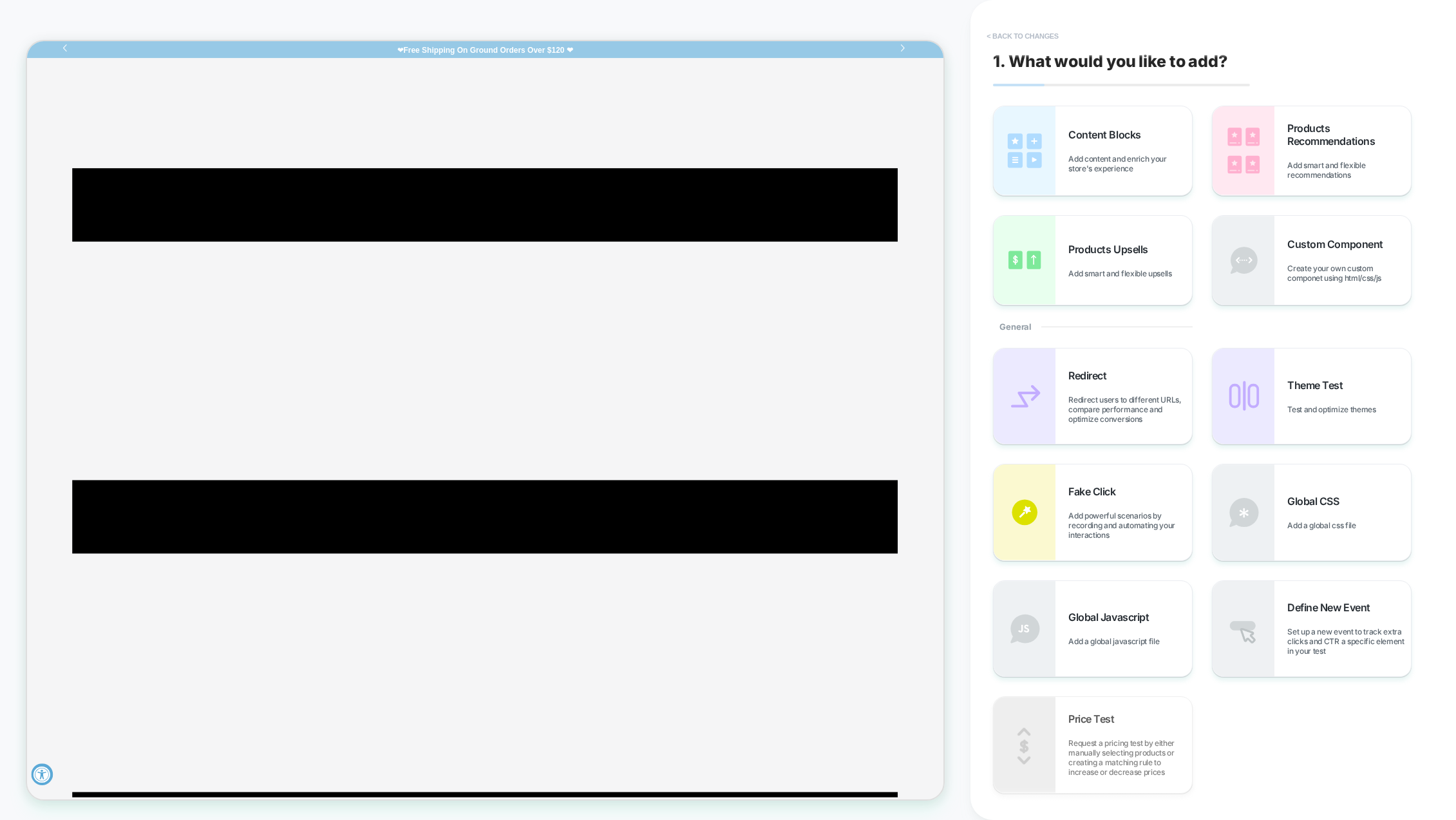
click at [994, 36] on button "< Back to changes" at bounding box center [1023, 36] width 85 height 21
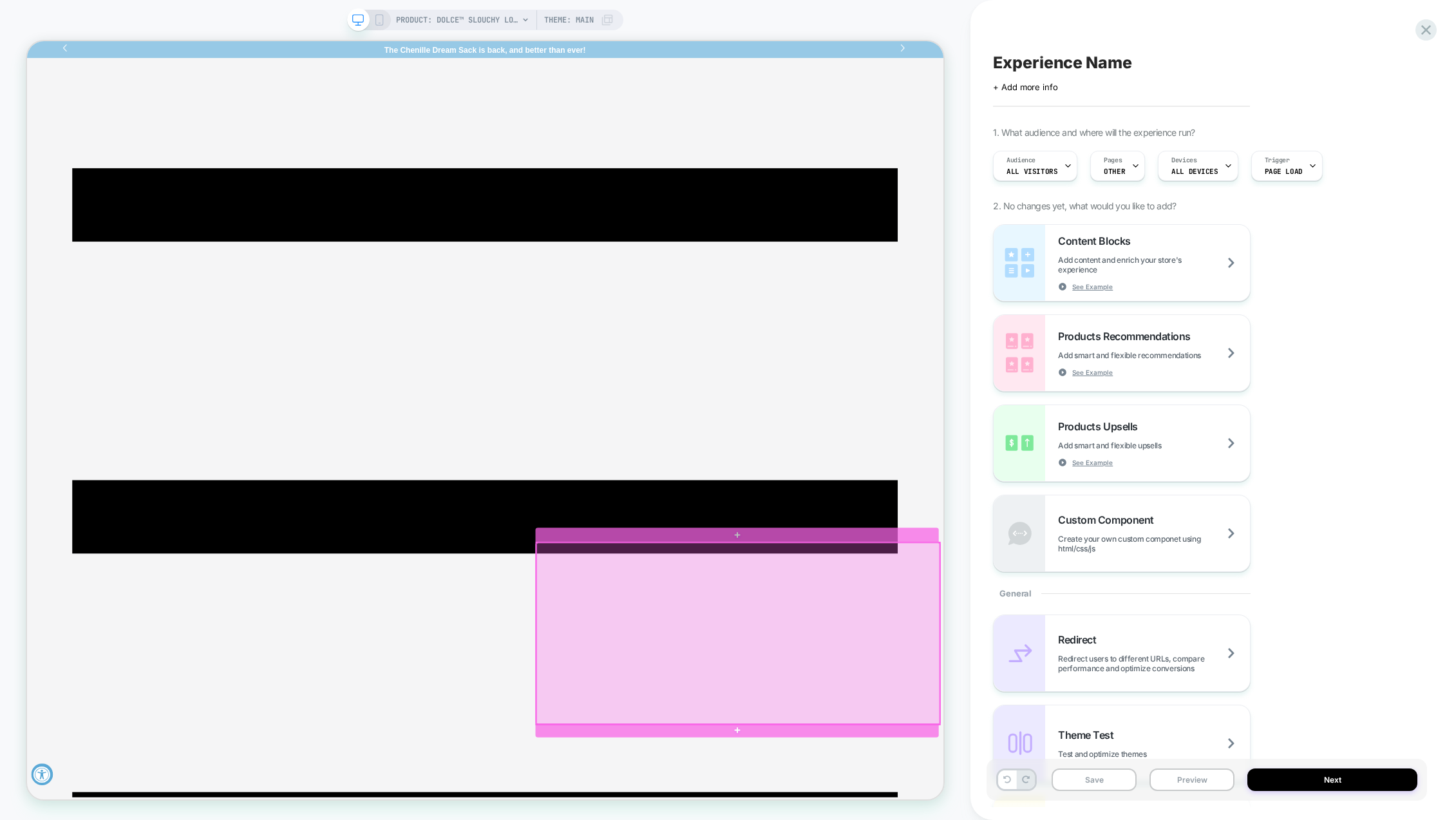
drag, startPoint x: 926, startPoint y: 821, endPoint x: 917, endPoint y: 818, distance: 9.5
click at [917, 818] on div at bounding box center [975, 831] width 538 height 243
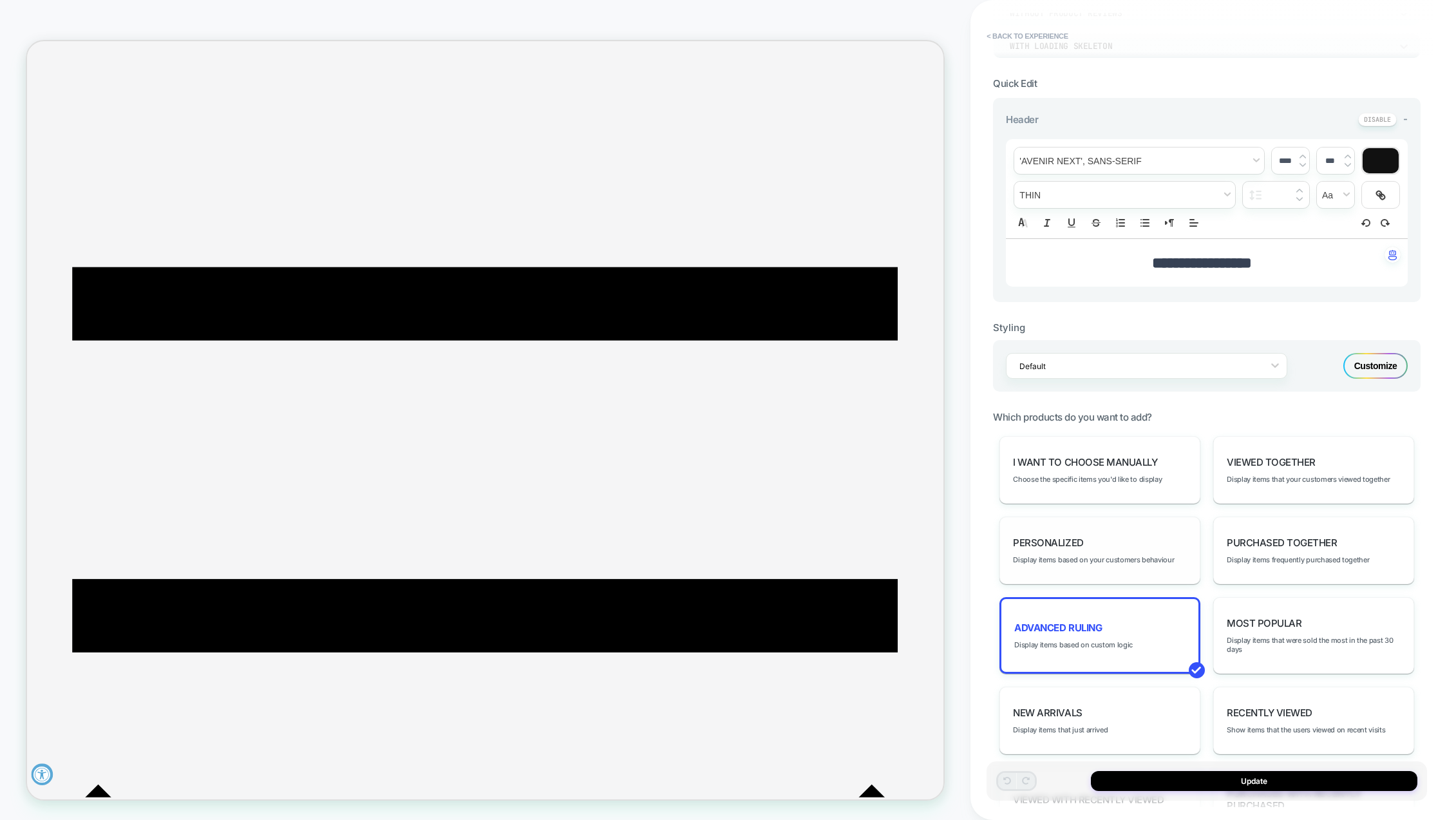
scroll to position [258, 0]
click at [1119, 485] on div "I want to choose manually Choose the specific items you'd like to display" at bounding box center [1100, 469] width 201 height 67
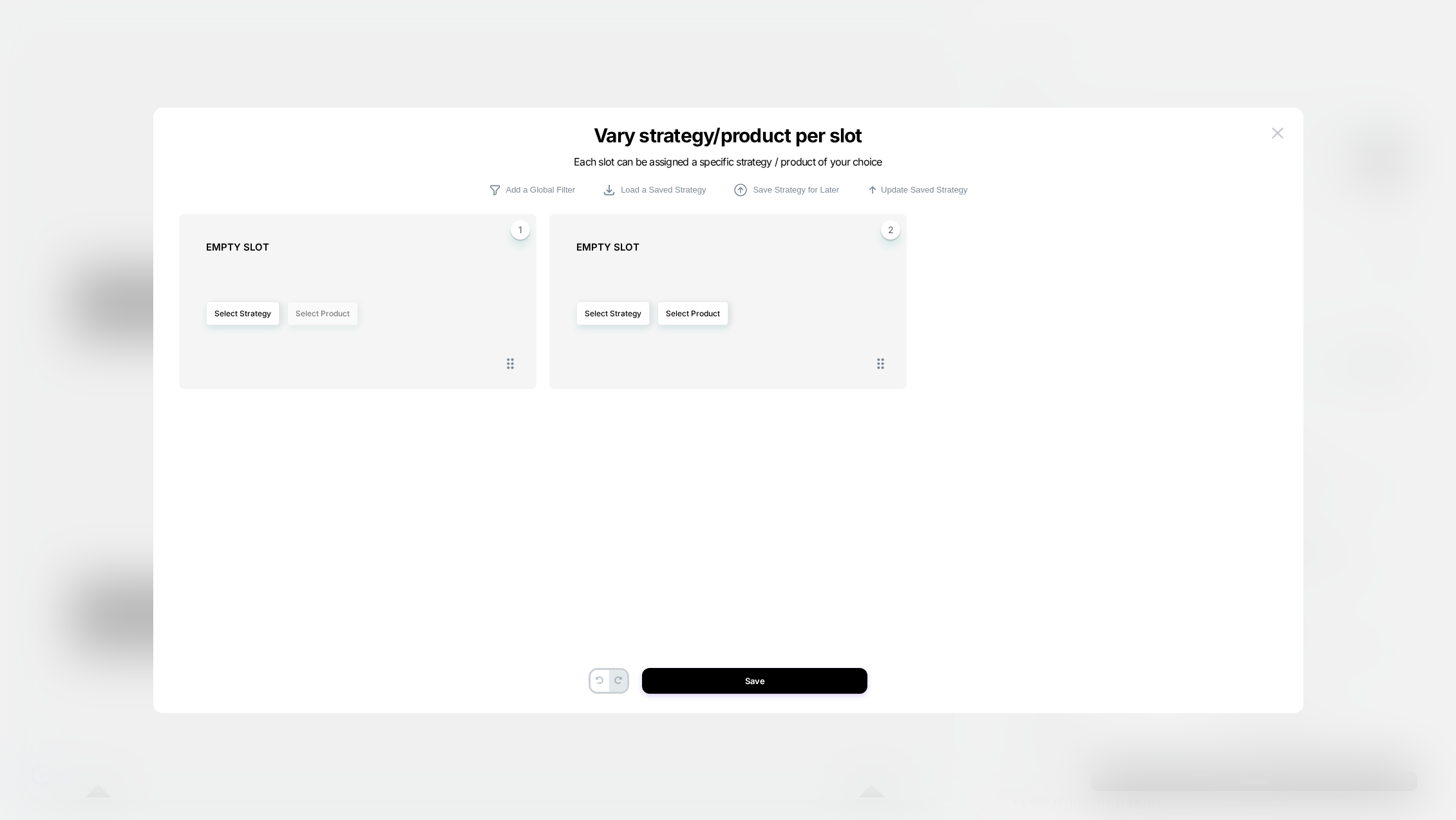
click at [316, 316] on button "Select Product" at bounding box center [322, 313] width 71 height 24
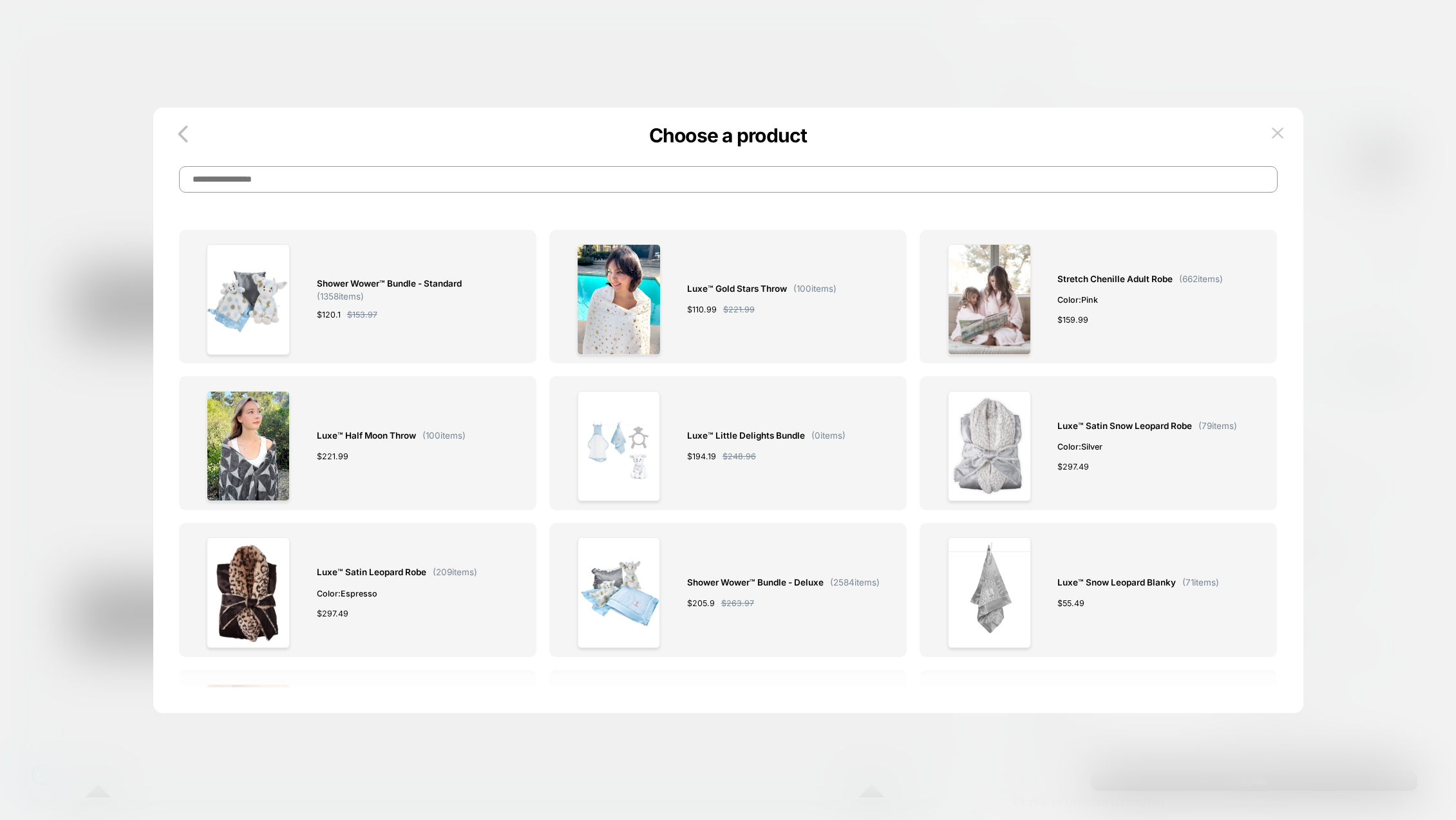
paste input "******"
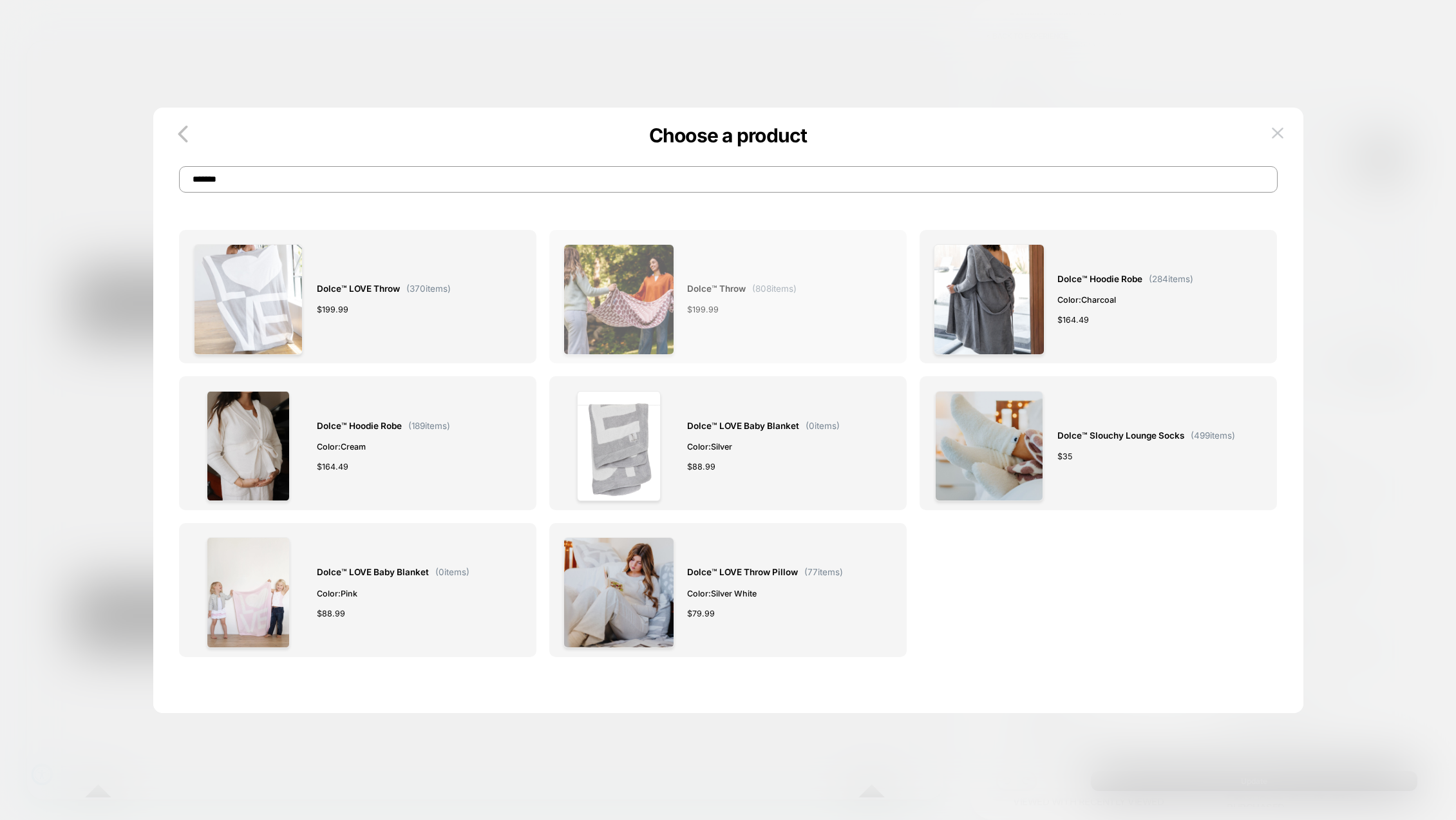
type input "******"
click at [710, 277] on div "Dolce™ Throw ( 808 items) $ 199.99" at bounding box center [741, 299] width 109 height 111
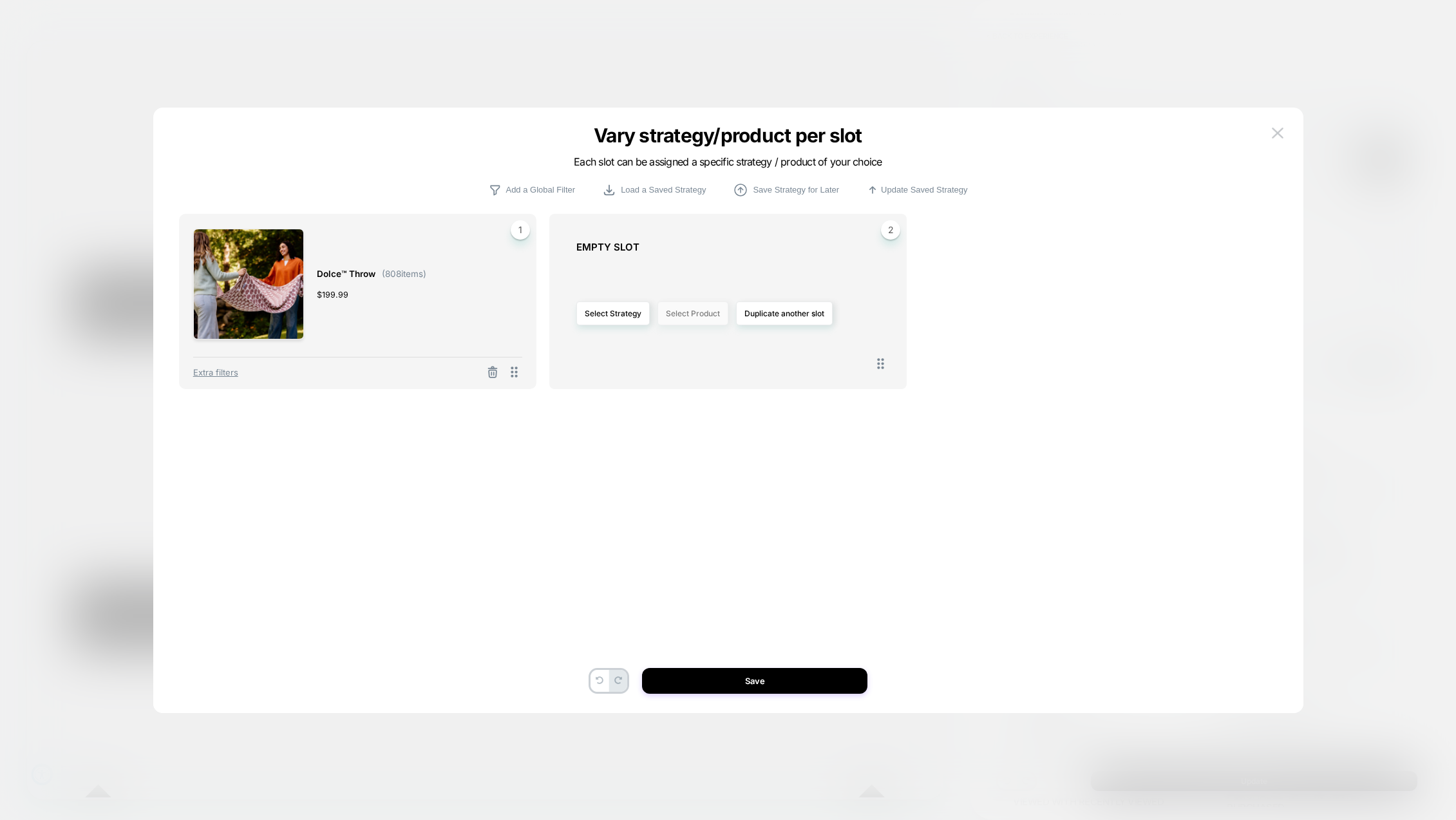
click at [689, 320] on button "Select Product" at bounding box center [693, 313] width 71 height 24
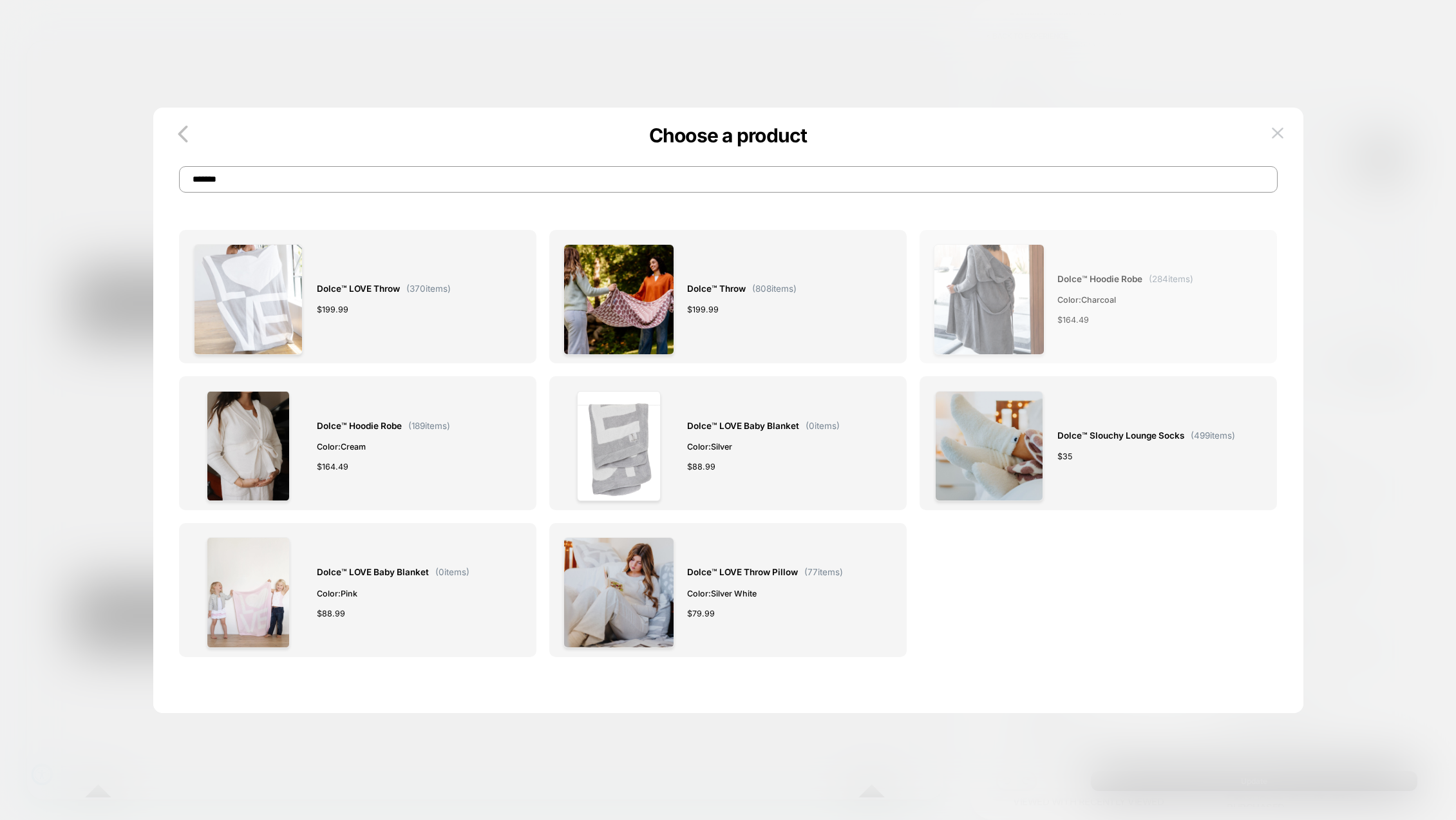
click at [1130, 278] on span "Dolce™ Hoodie Robe" at bounding box center [1100, 280] width 85 height 15
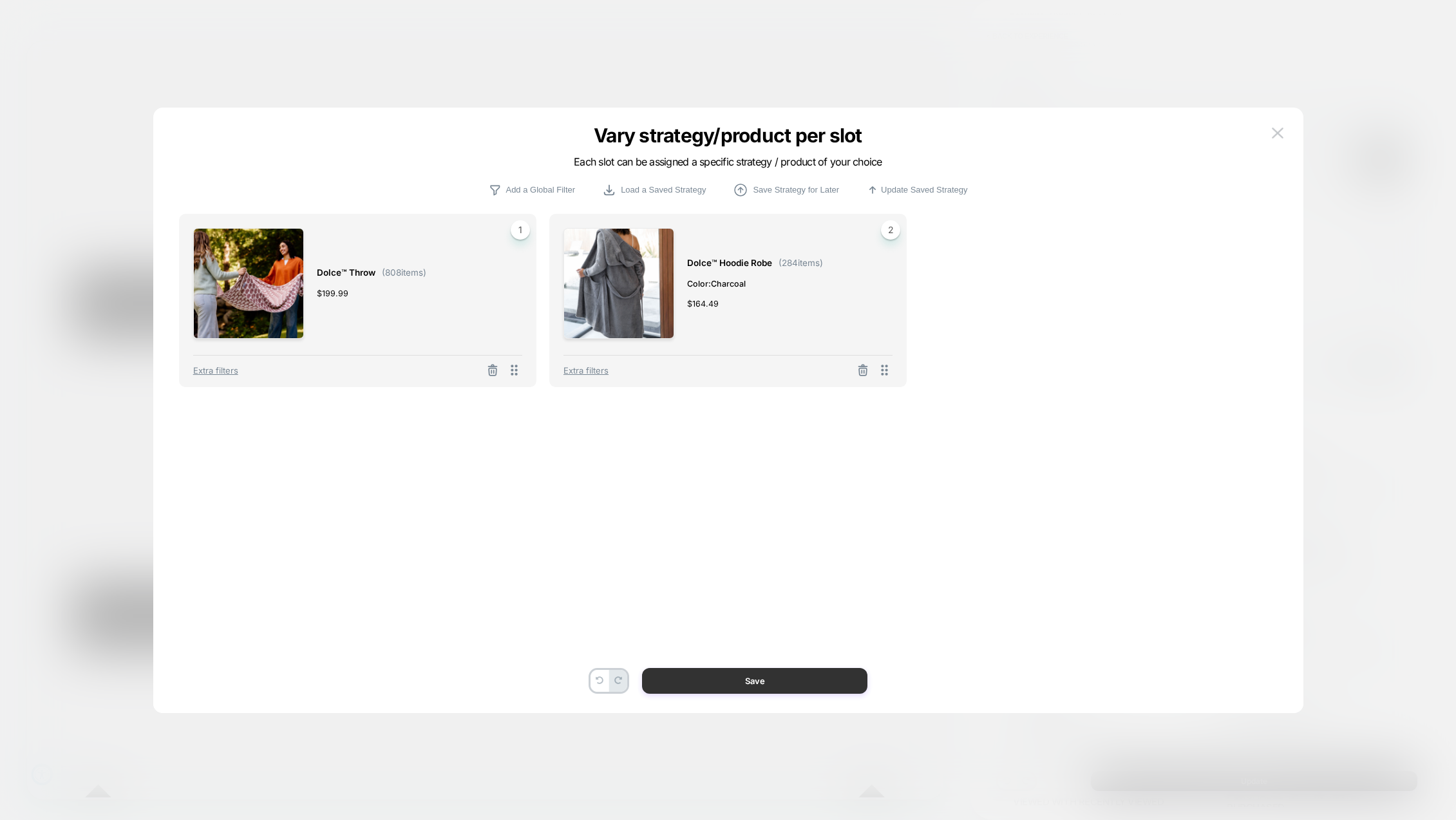
click at [792, 682] on button "Save" at bounding box center [755, 680] width 225 height 25
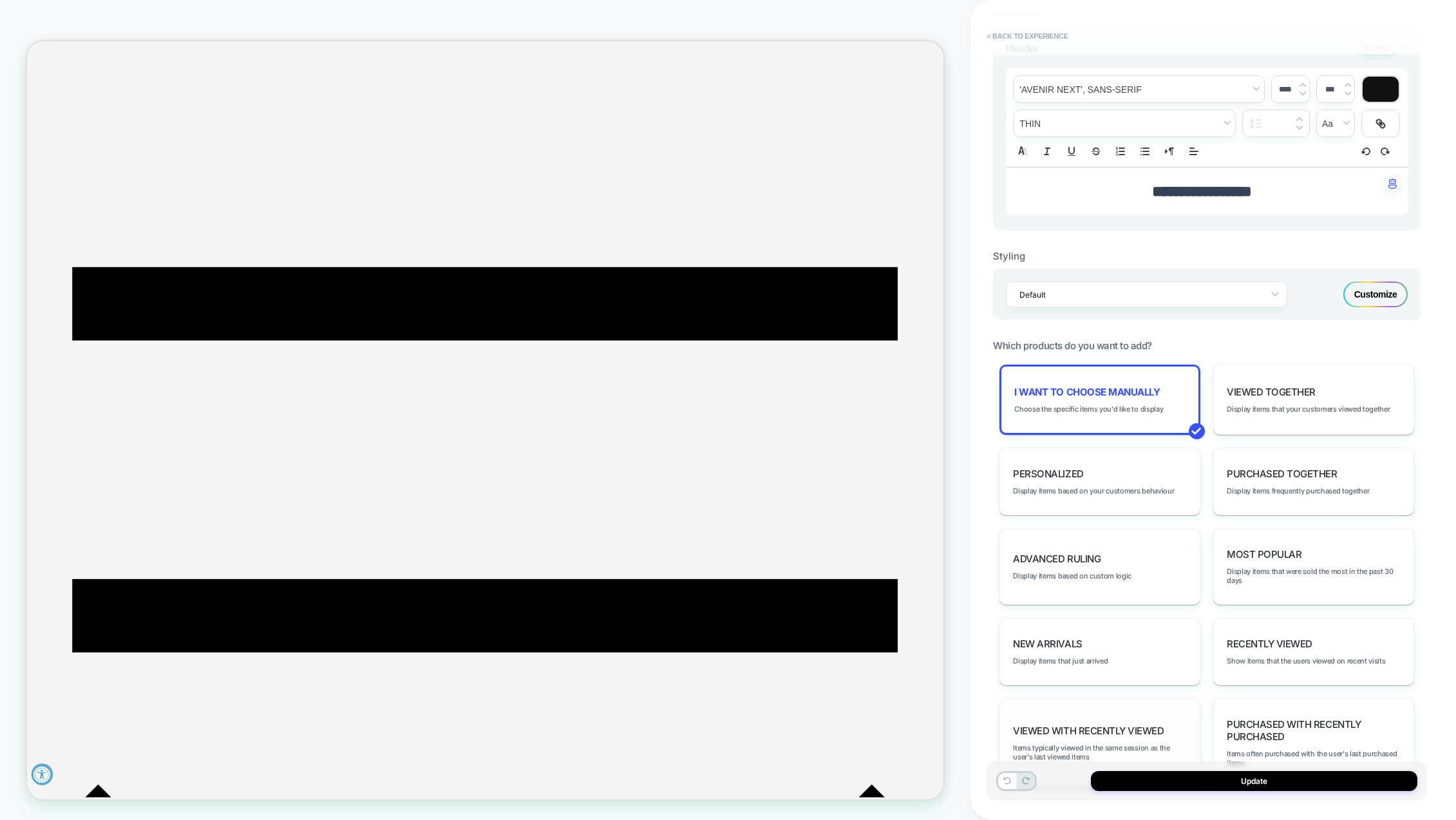
scroll to position [379, 0]
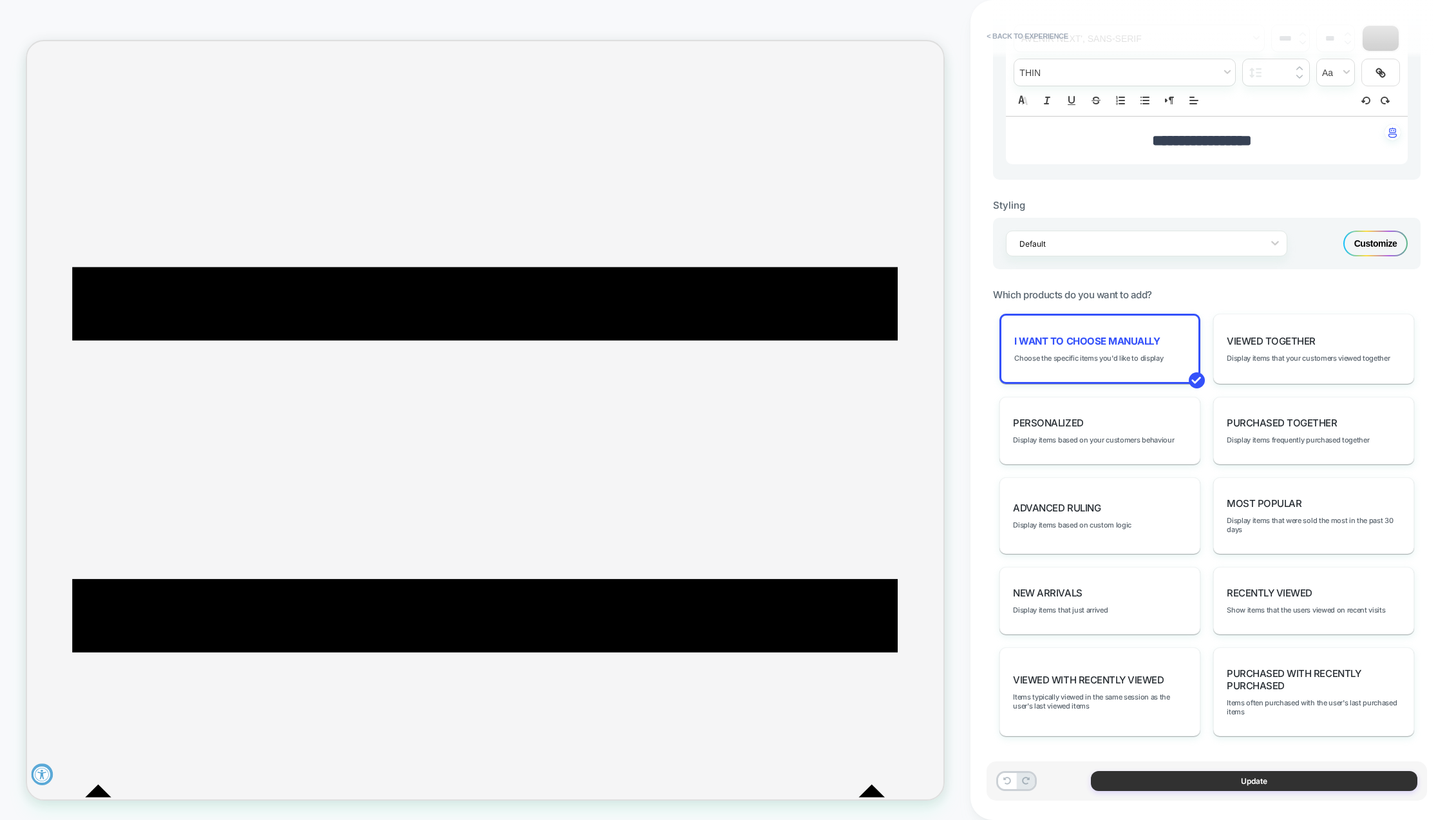
click at [1259, 782] on button "Update" at bounding box center [1254, 781] width 326 height 20
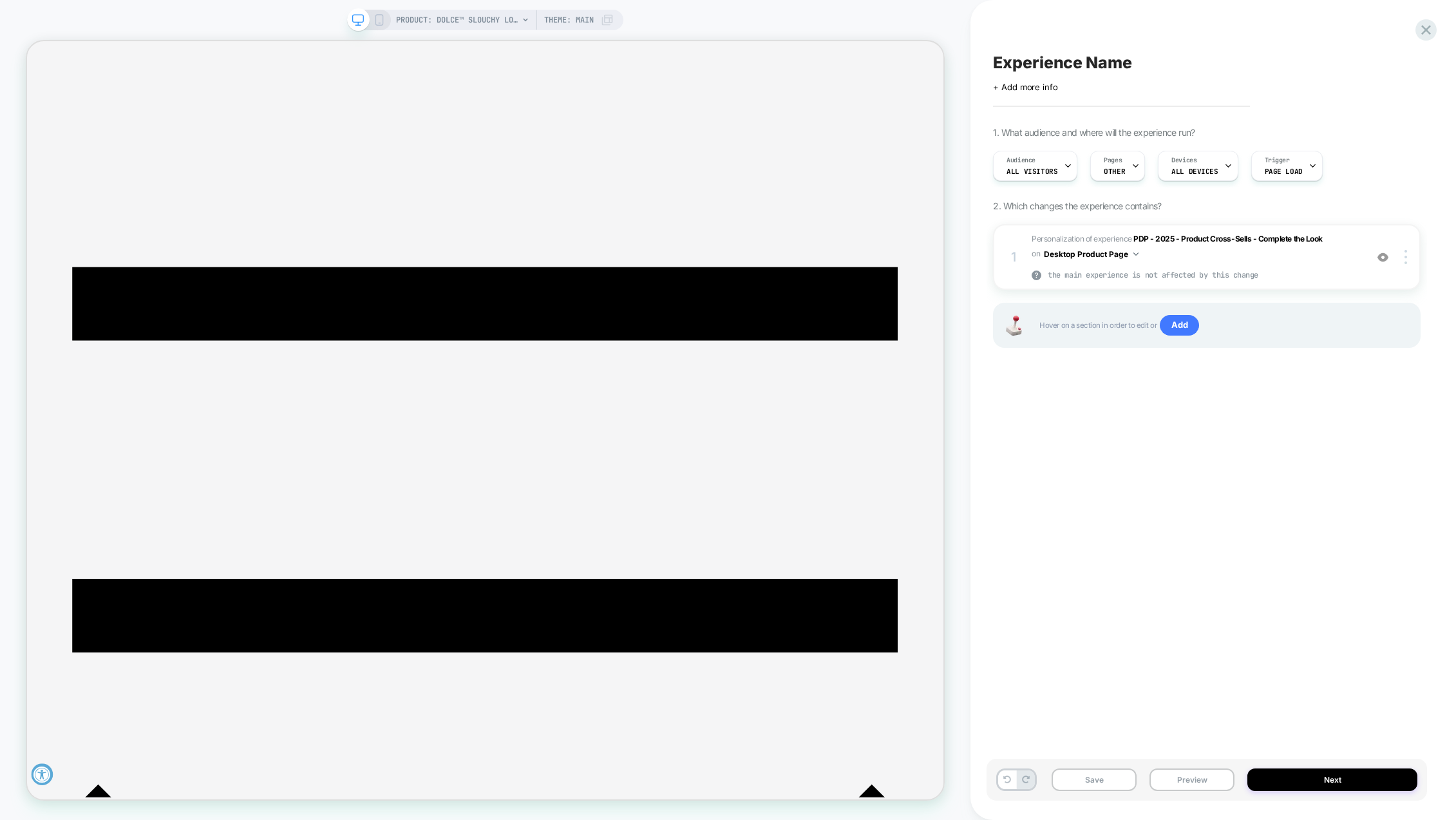
click at [1053, 59] on span "Experience Name" at bounding box center [1062, 63] width 139 height 19
click at [1319, 782] on button "Next" at bounding box center [1332, 779] width 170 height 23
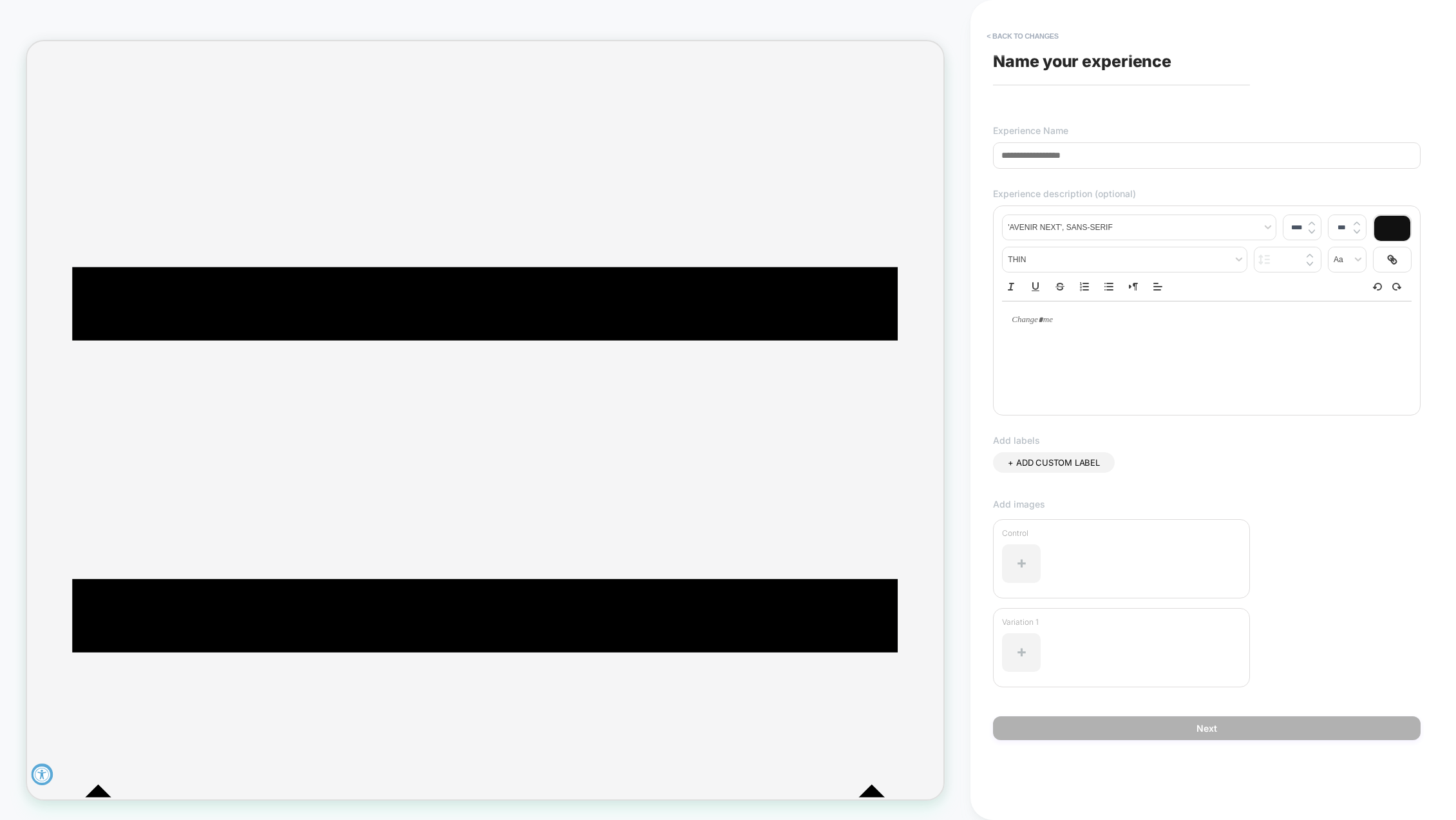
paste input "**********"
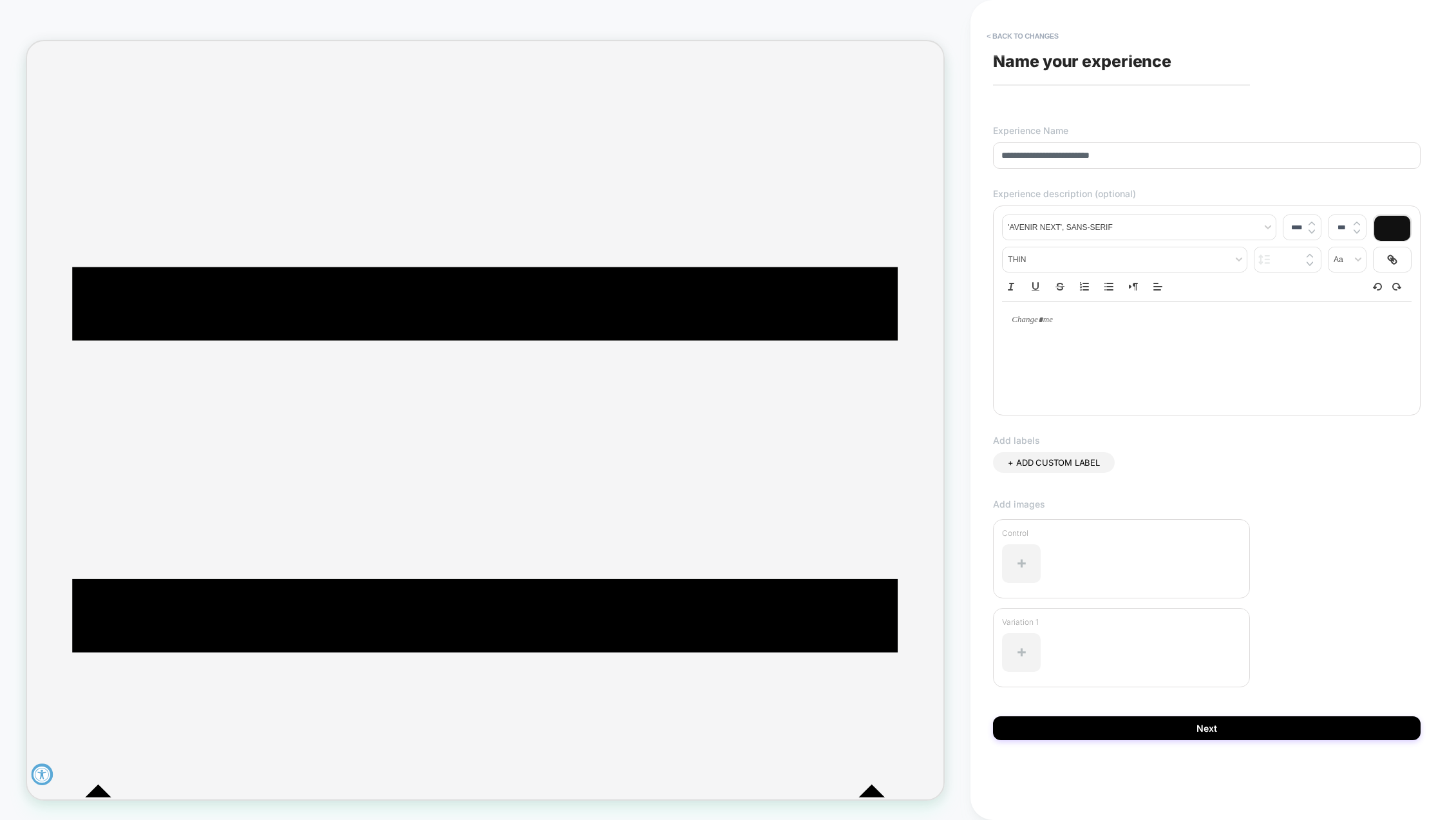
click at [1073, 63] on span "Name your experience" at bounding box center [1082, 61] width 179 height 19
click at [1032, 60] on span "Name your experience" at bounding box center [1082, 61] width 179 height 19
click at [1144, 108] on div "**********" at bounding box center [1207, 410] width 440 height 795
click at [1152, 155] on input "**********" at bounding box center [1207, 155] width 427 height 26
type input "**********"
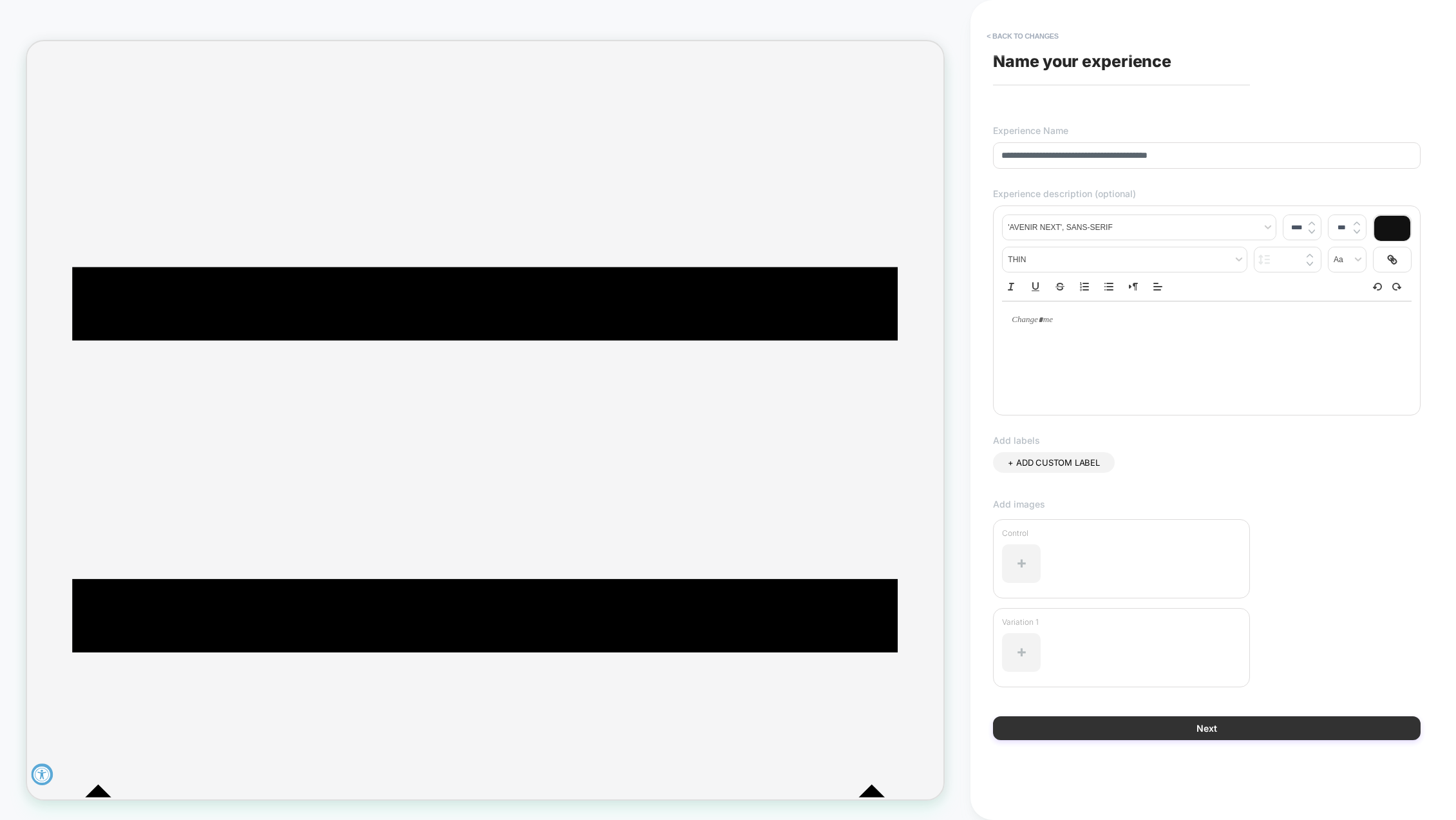
click at [1211, 734] on button "Next" at bounding box center [1207, 728] width 427 height 24
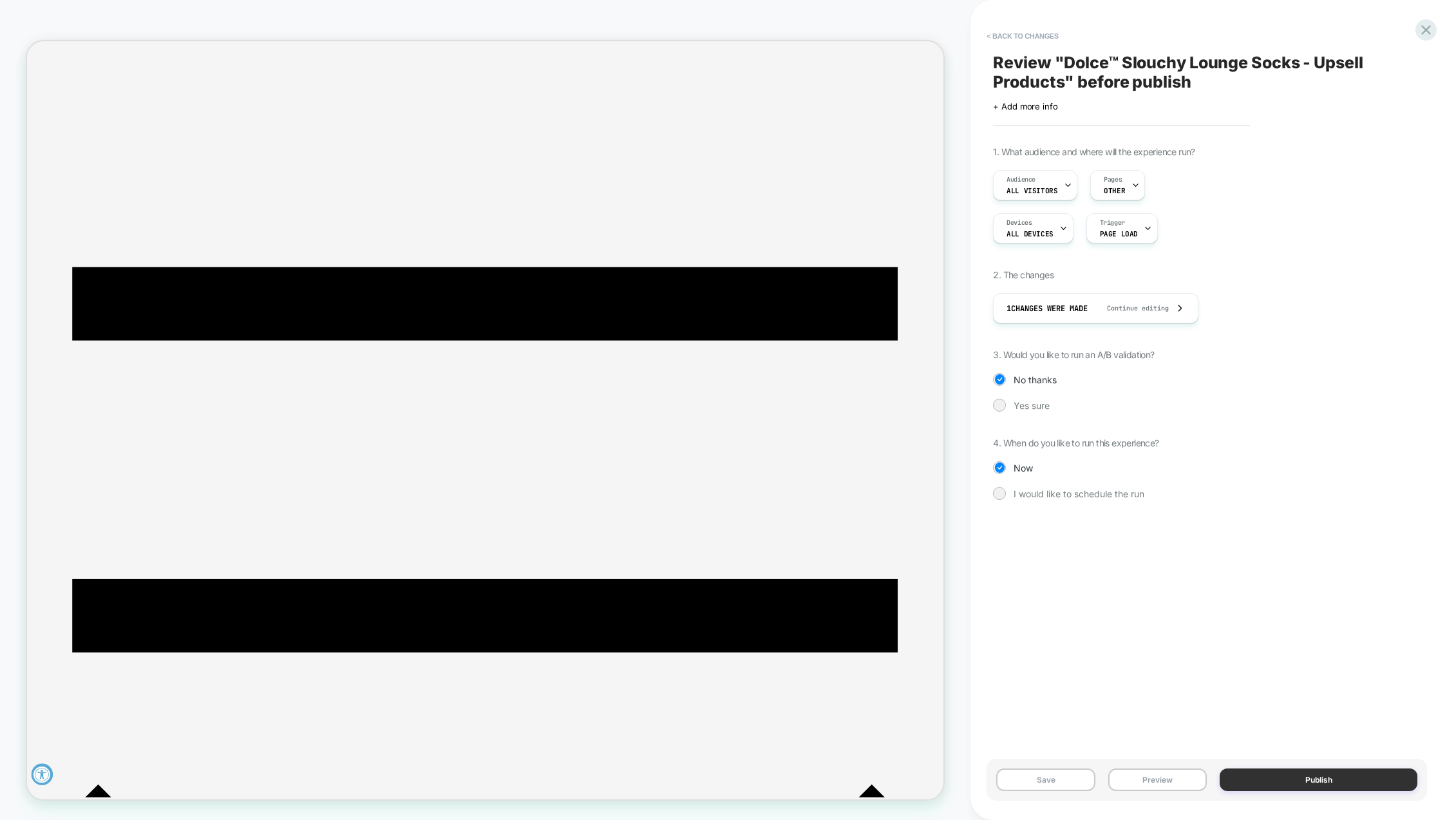
click at [1297, 776] on button "Publish" at bounding box center [1319, 779] width 198 height 23
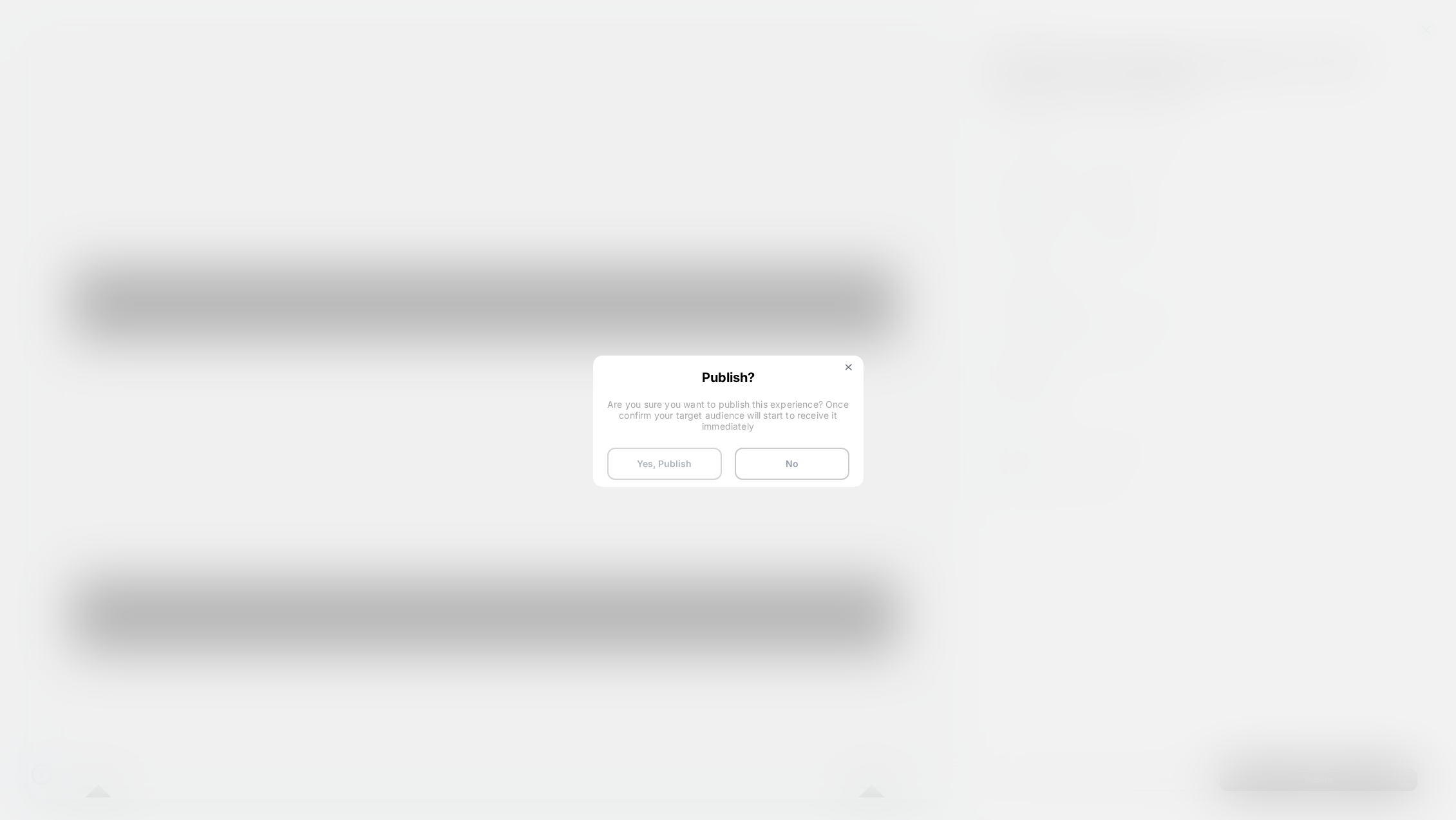
click at [642, 462] on button "Yes, Publish" at bounding box center [664, 463] width 115 height 32
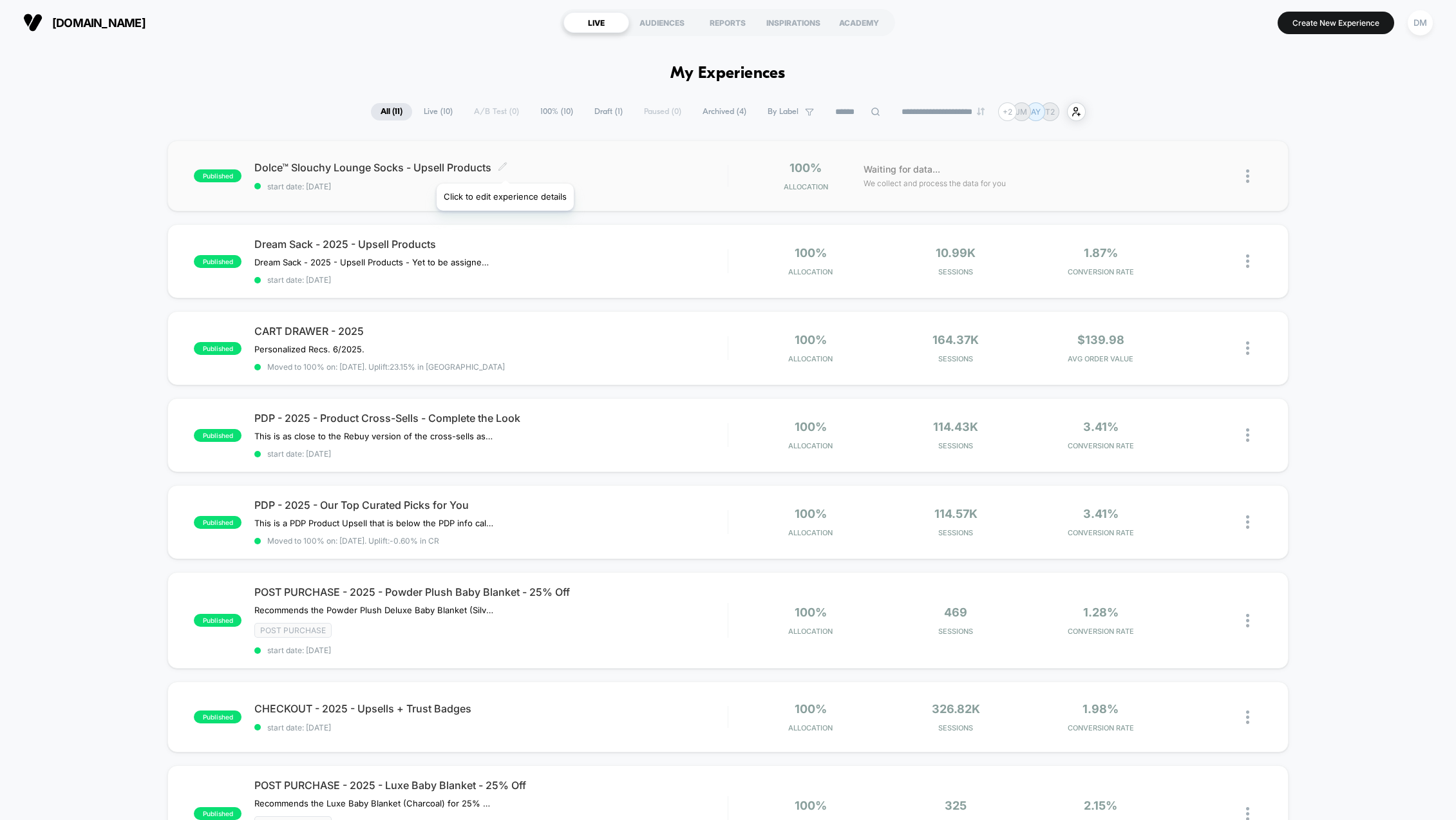
click at [504, 168] on icon at bounding box center [503, 166] width 10 height 10
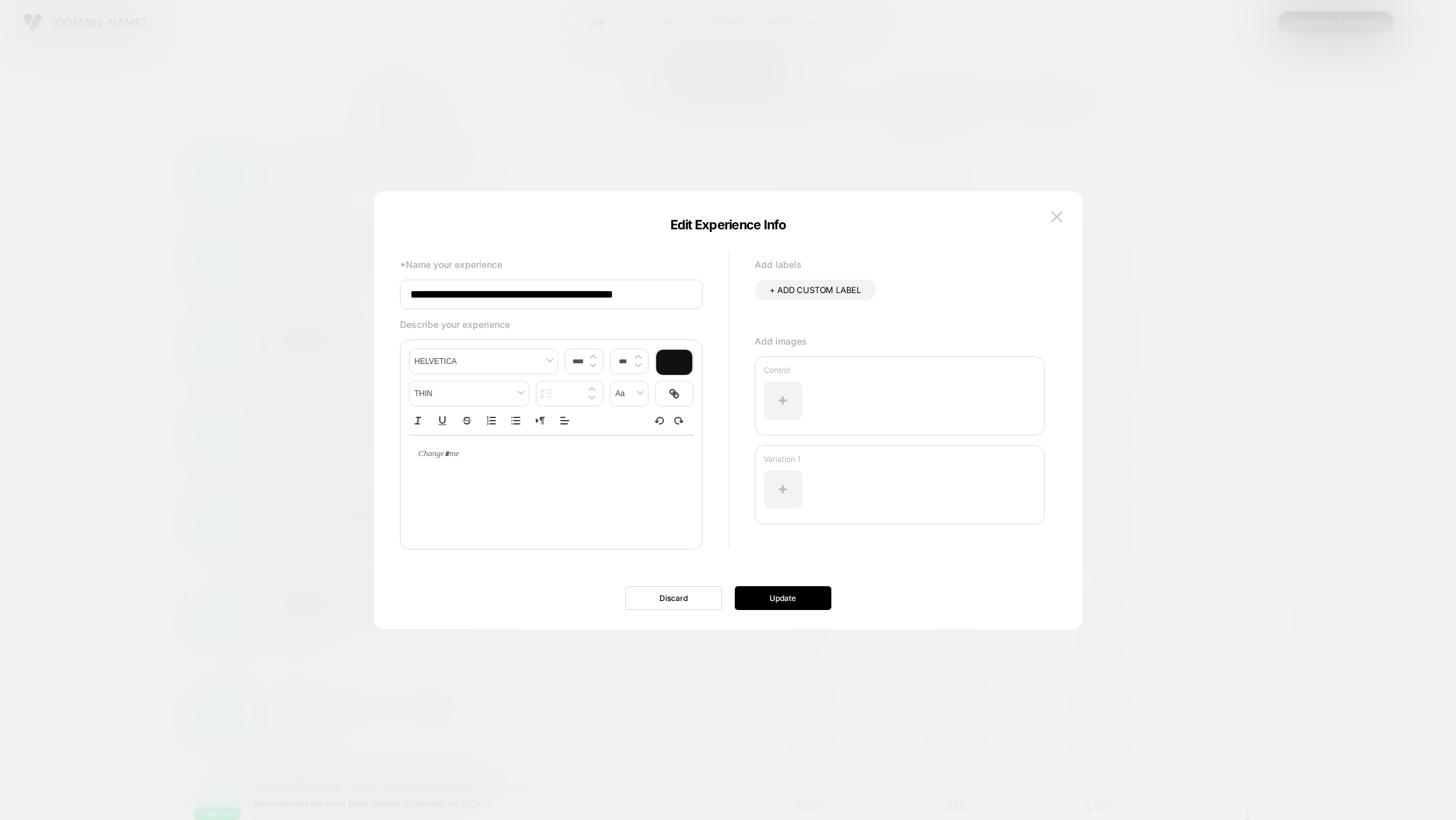
click at [578, 293] on input "**********" at bounding box center [551, 294] width 303 height 30
type input "**********"
click at [797, 597] on button "Update" at bounding box center [783, 598] width 97 height 24
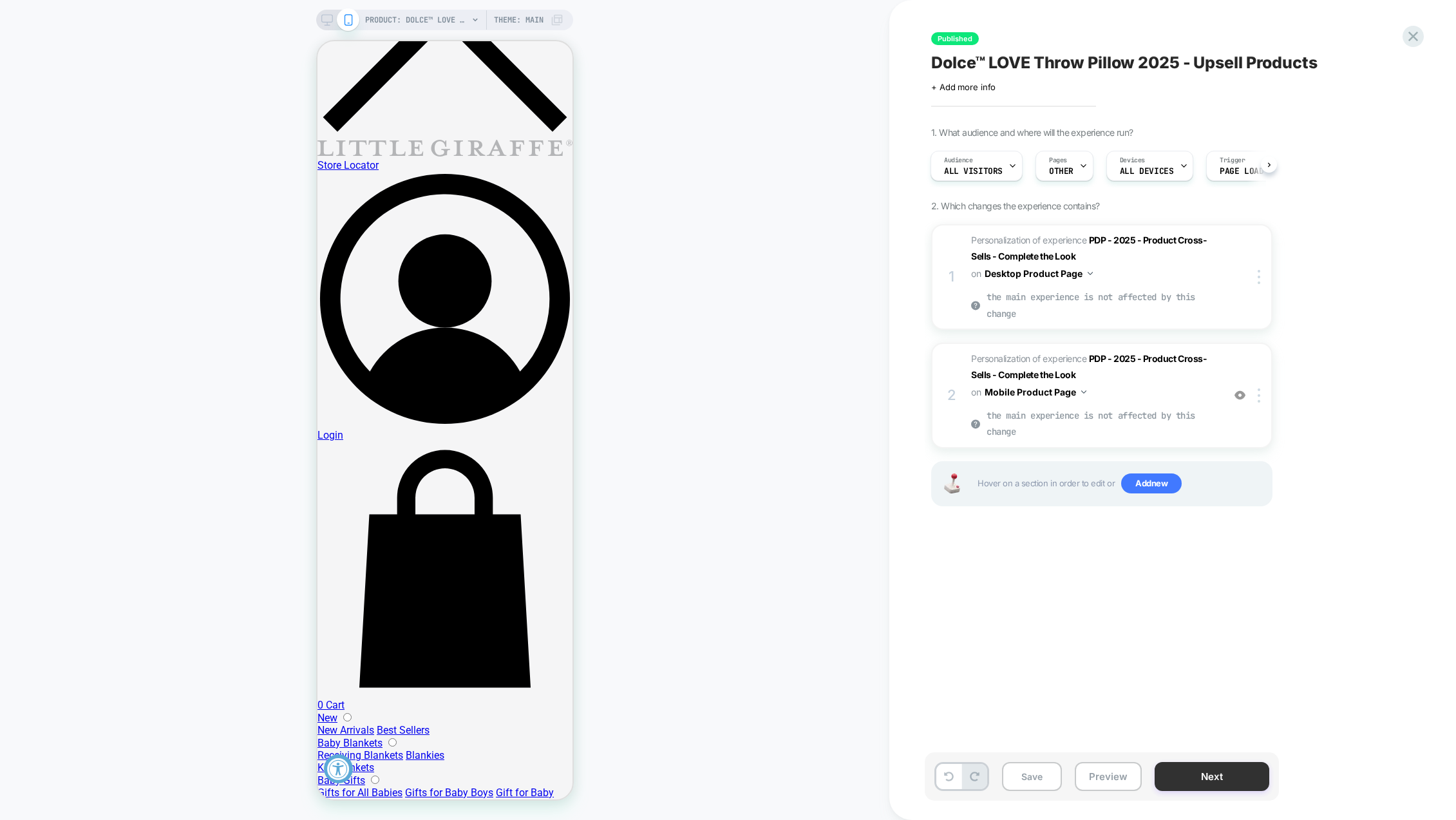
click at [1225, 776] on button "Next" at bounding box center [1212, 777] width 115 height 29
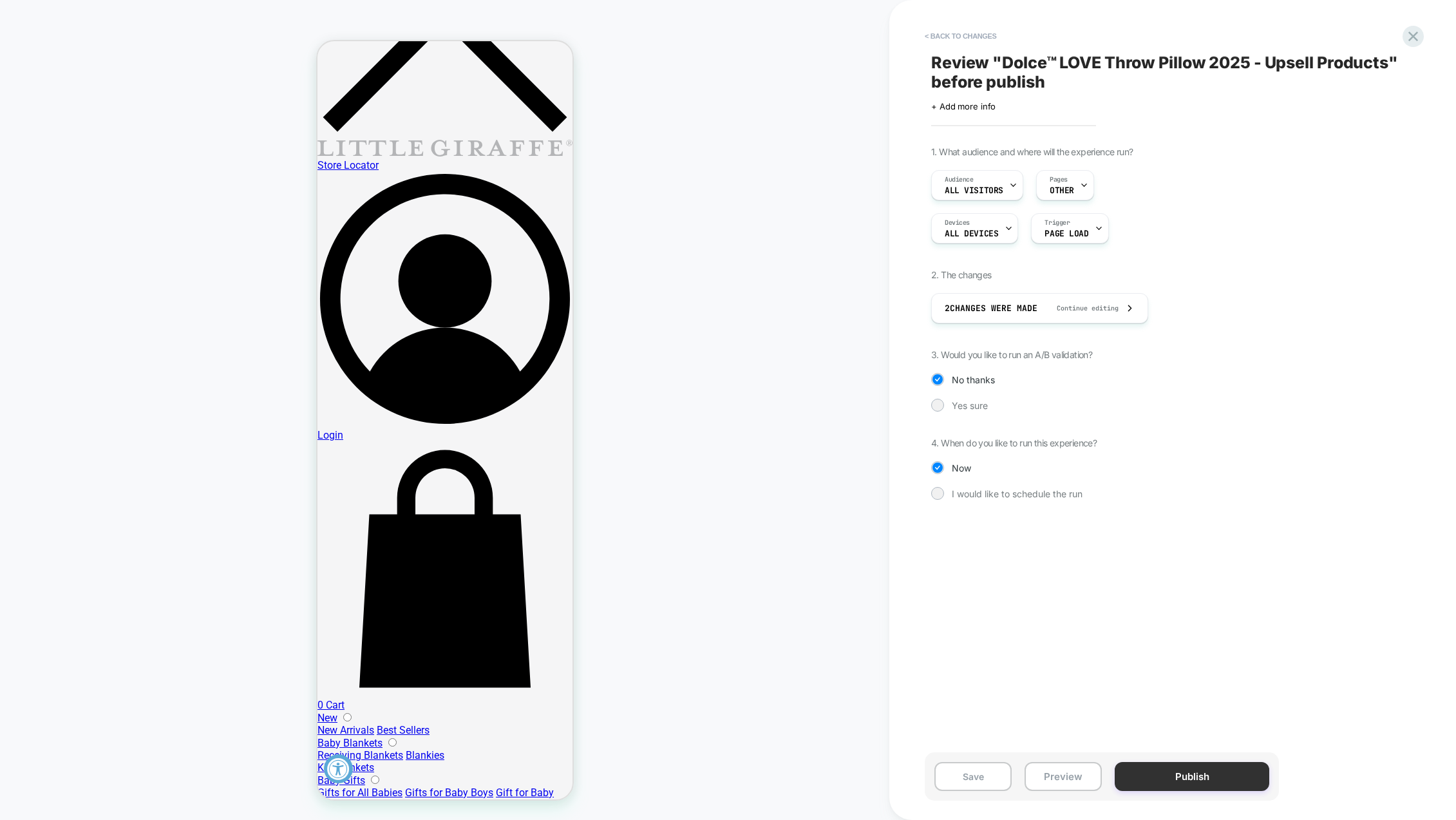
click at [1221, 776] on button "Publish" at bounding box center [1192, 777] width 155 height 29
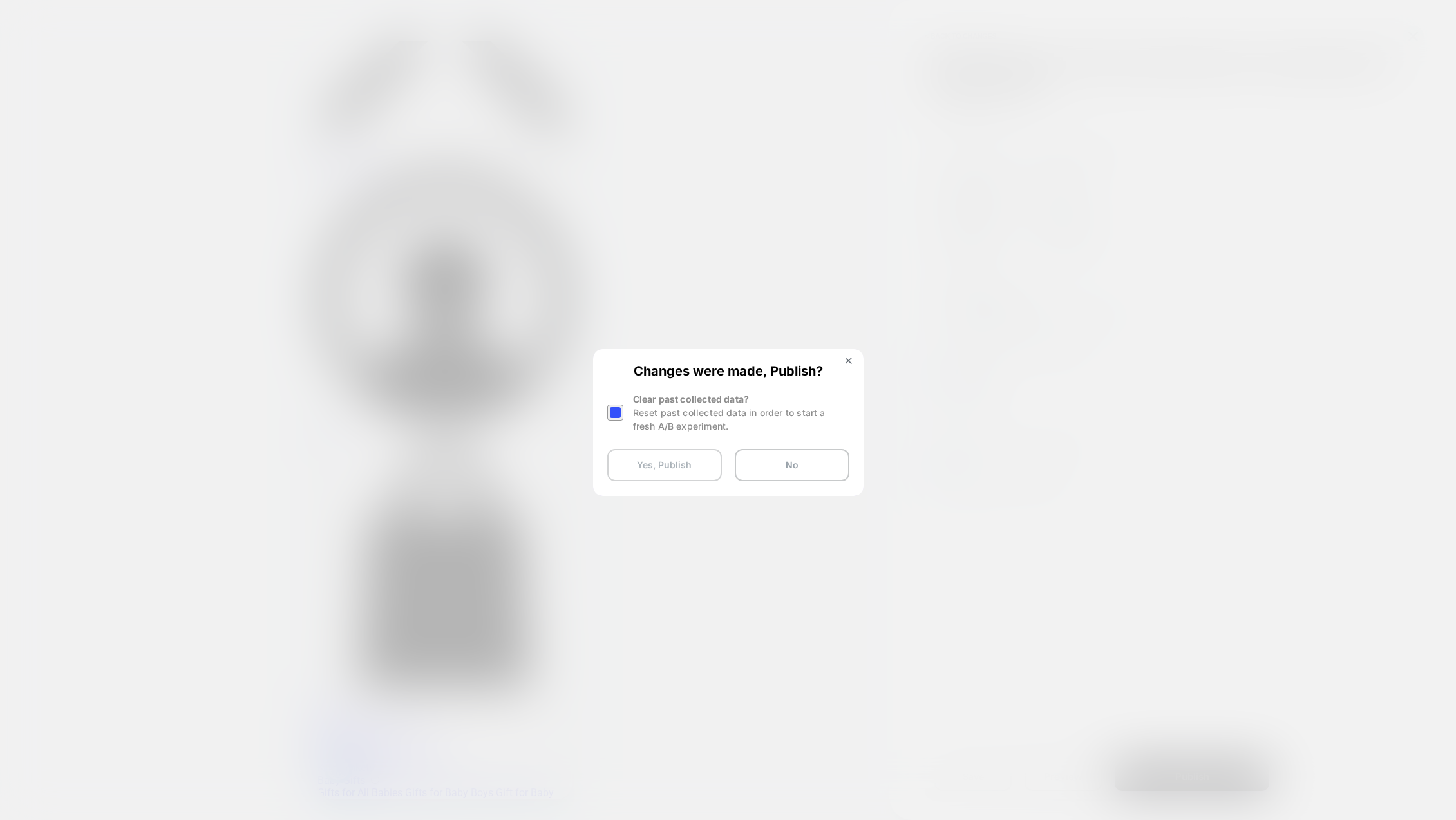
click at [650, 454] on button "Yes, Publish" at bounding box center [664, 465] width 115 height 32
